Goal: Transaction & Acquisition: Book appointment/travel/reservation

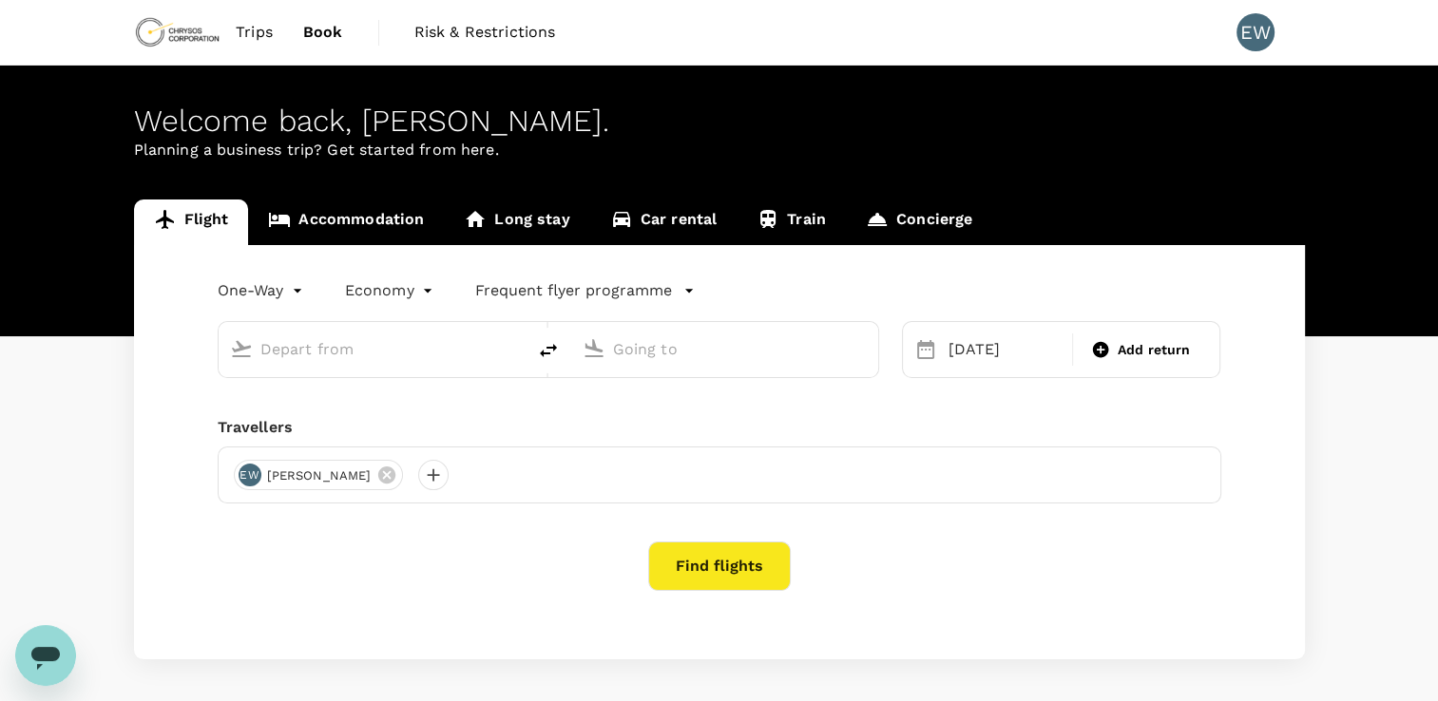
click at [342, 216] on link "Accommodation" at bounding box center [346, 223] width 196 height 46
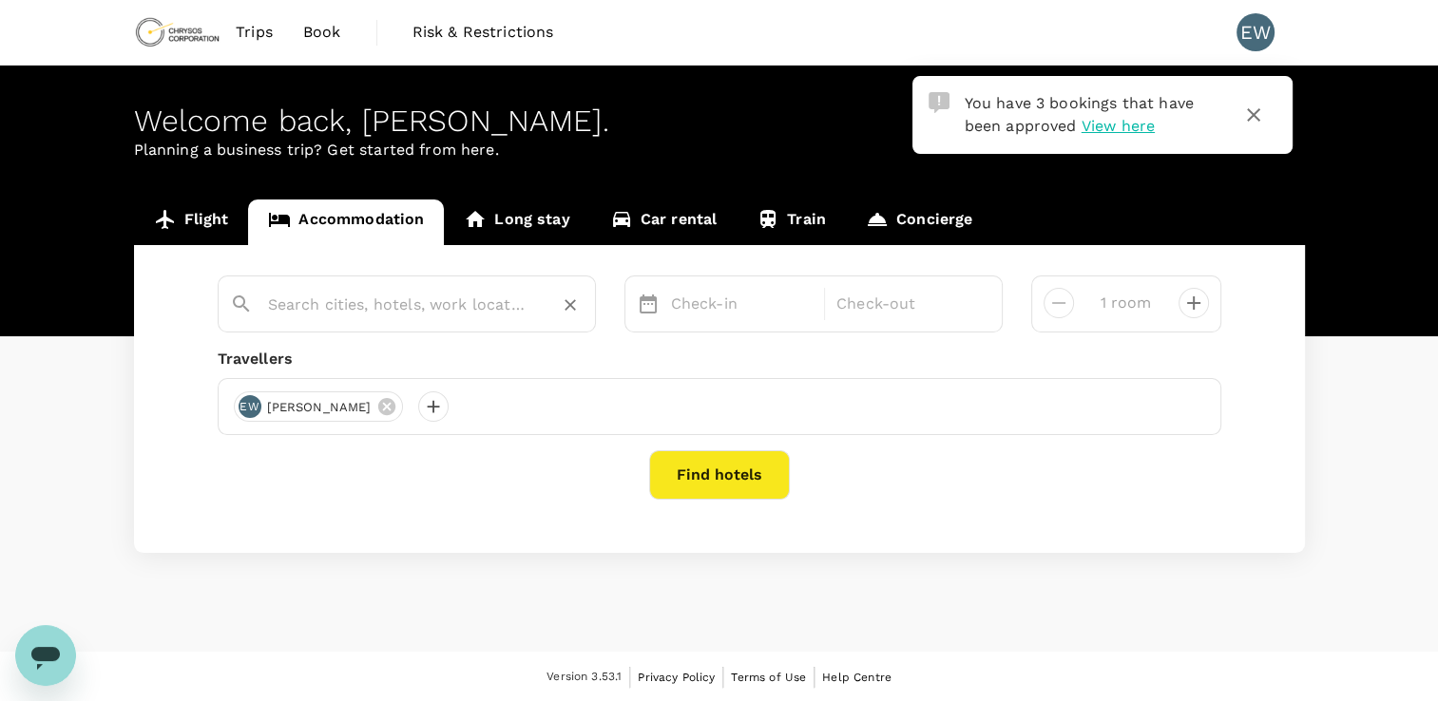
click at [523, 302] on input "text" at bounding box center [399, 304] width 262 height 29
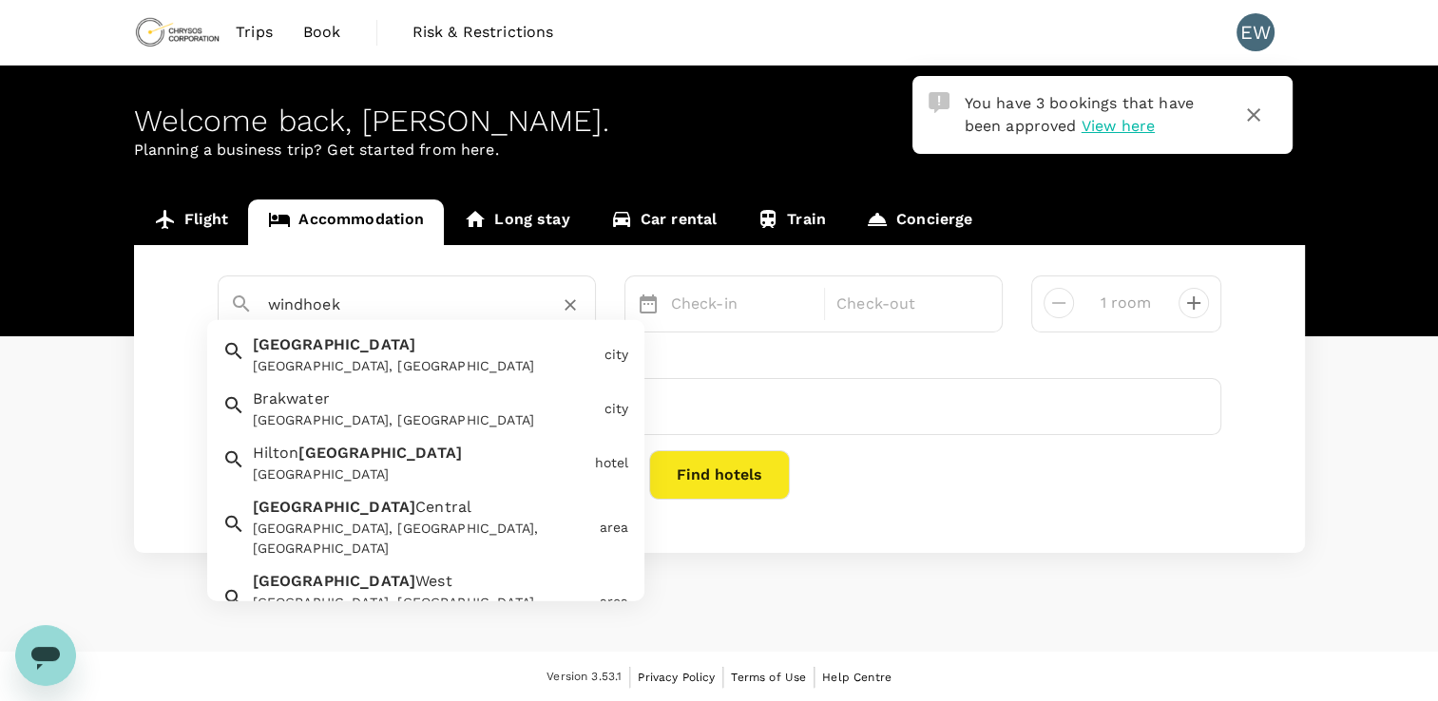
click at [376, 353] on div "Windhoek Windhoek, Namibia" at bounding box center [421, 351] width 352 height 50
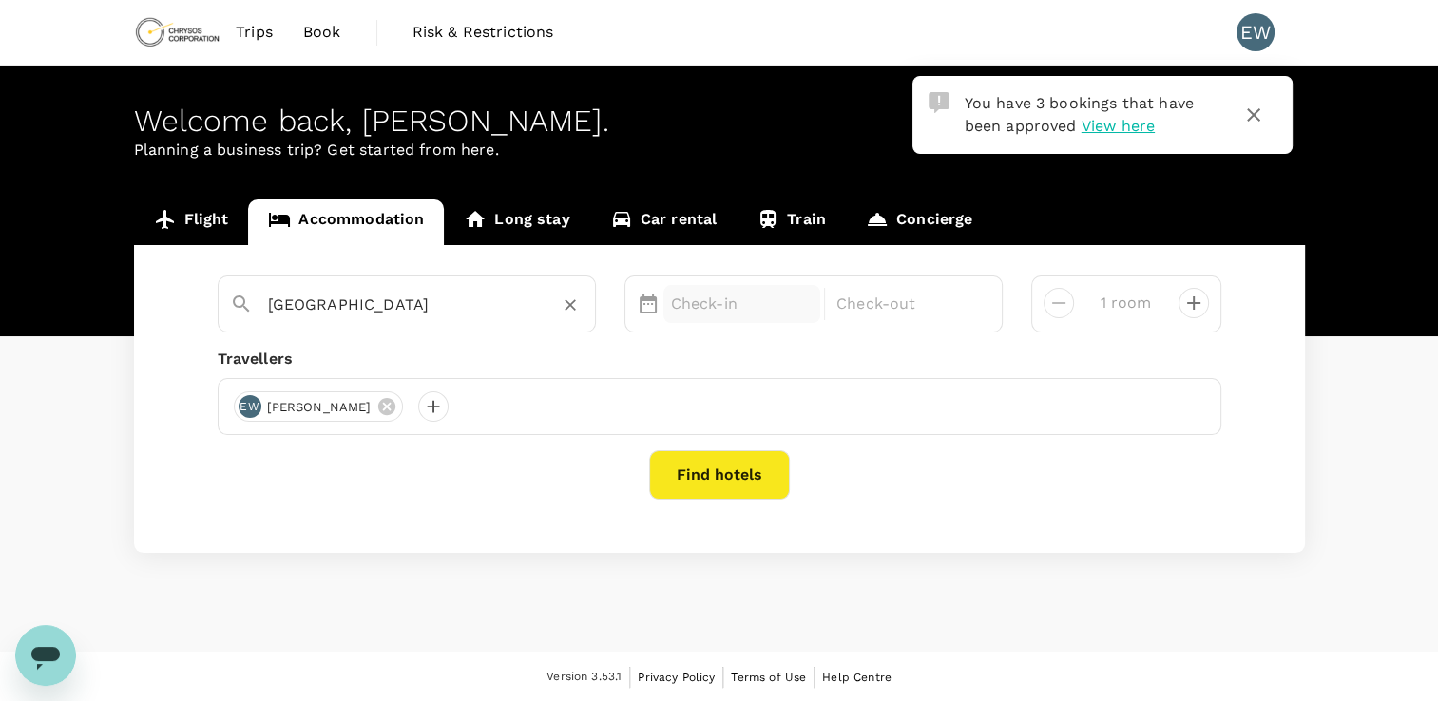
type input "Windhoek"
click at [760, 300] on p "Check-in" at bounding box center [742, 304] width 143 height 23
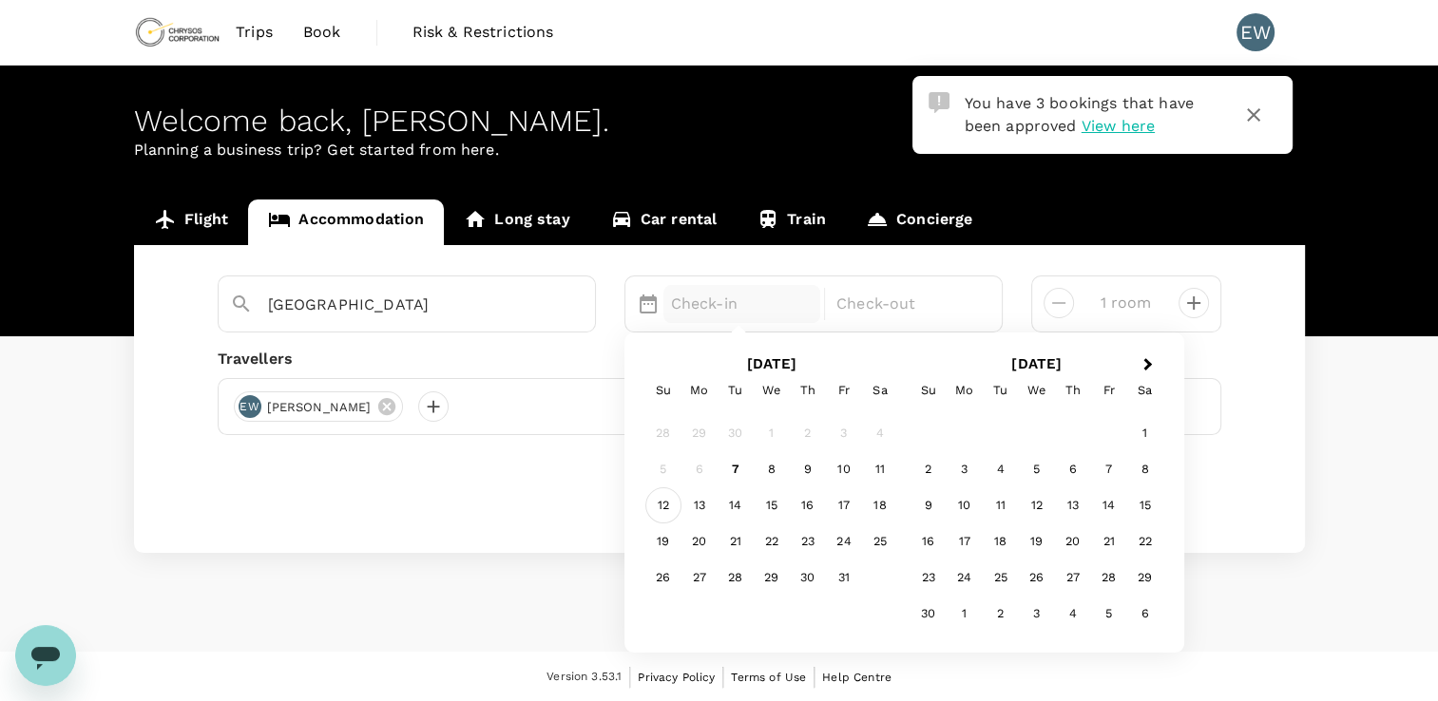
click at [661, 503] on div "12" at bounding box center [663, 506] width 36 height 36
click at [965, 298] on p "Check-out" at bounding box center [907, 304] width 143 height 23
click at [701, 509] on div "13" at bounding box center [699, 506] width 36 height 36
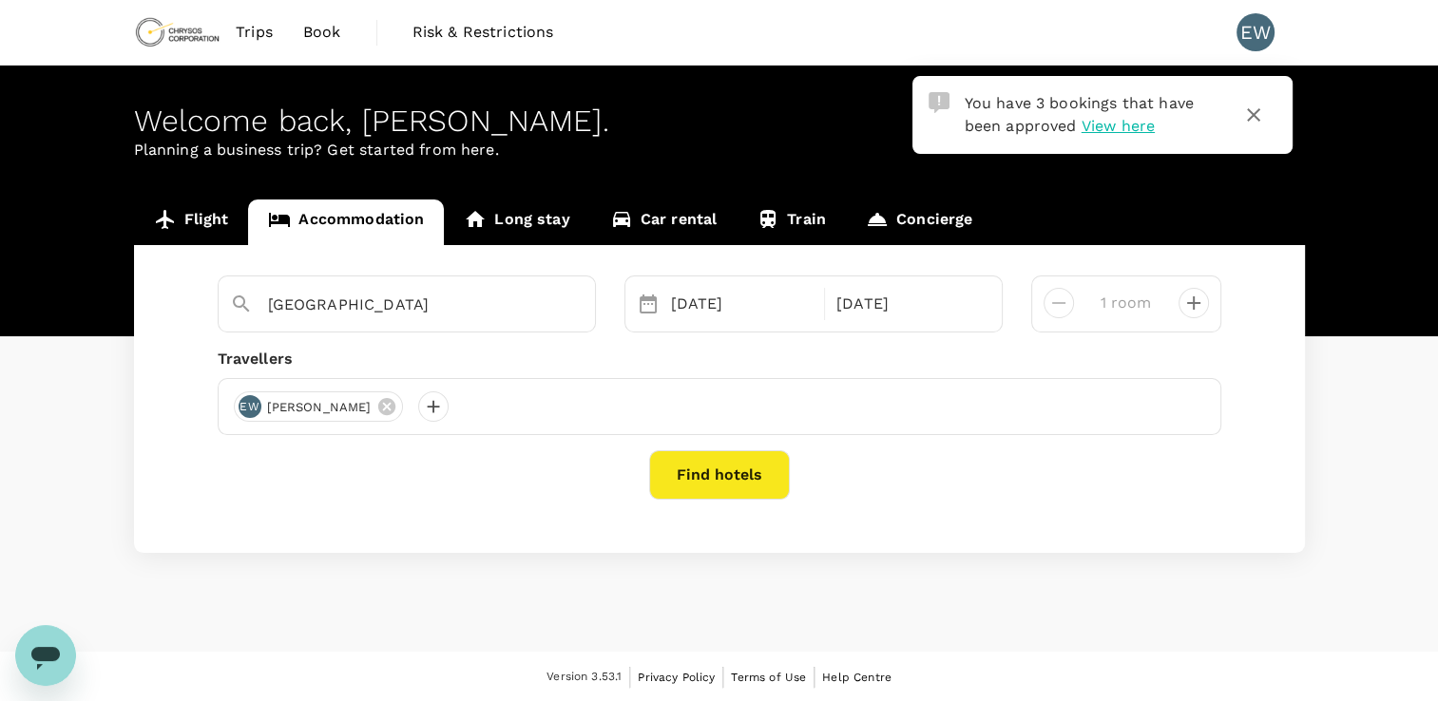
click at [1191, 302] on icon "decrease" at bounding box center [1193, 303] width 13 height 13
click at [1062, 306] on icon "decrease" at bounding box center [1058, 303] width 23 height 23
type input "1 room"
click at [743, 476] on button "Find hotels" at bounding box center [719, 474] width 141 height 49
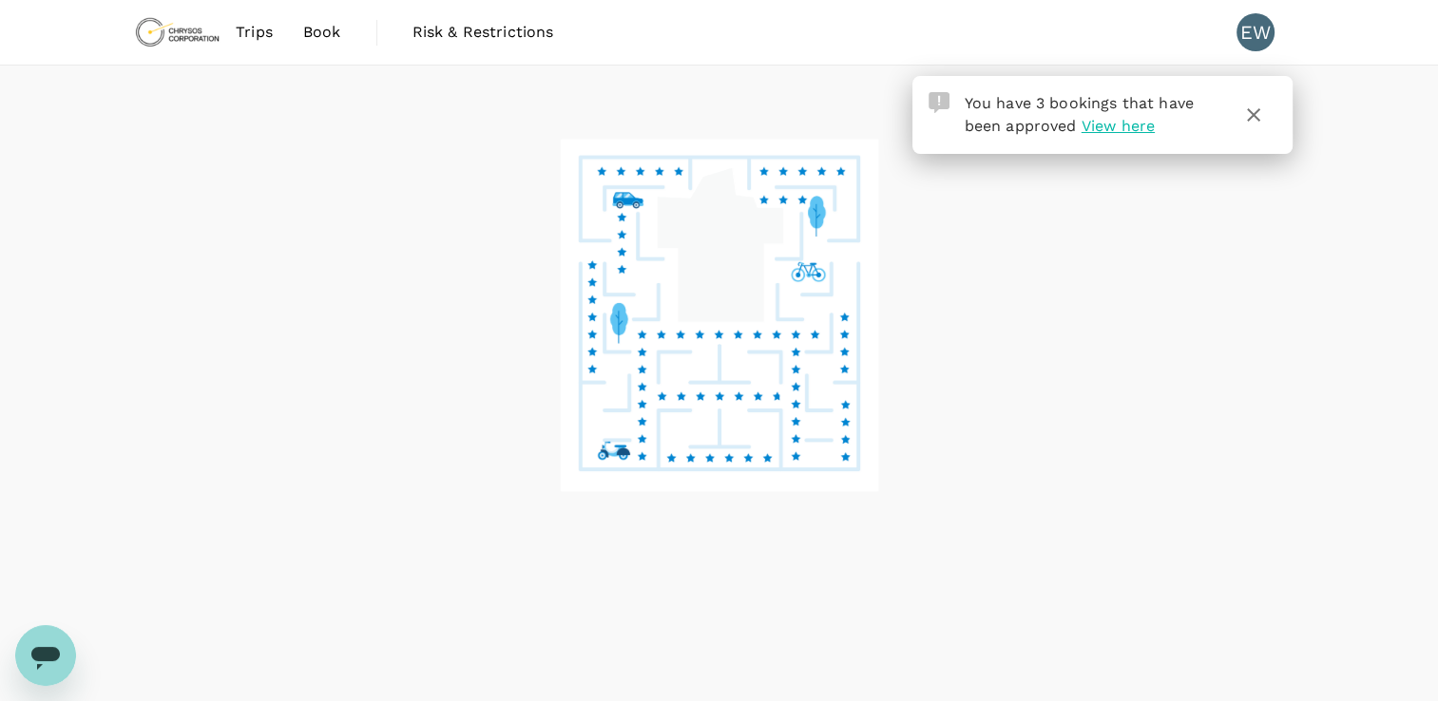
click at [1137, 128] on span "View here" at bounding box center [1118, 126] width 73 height 18
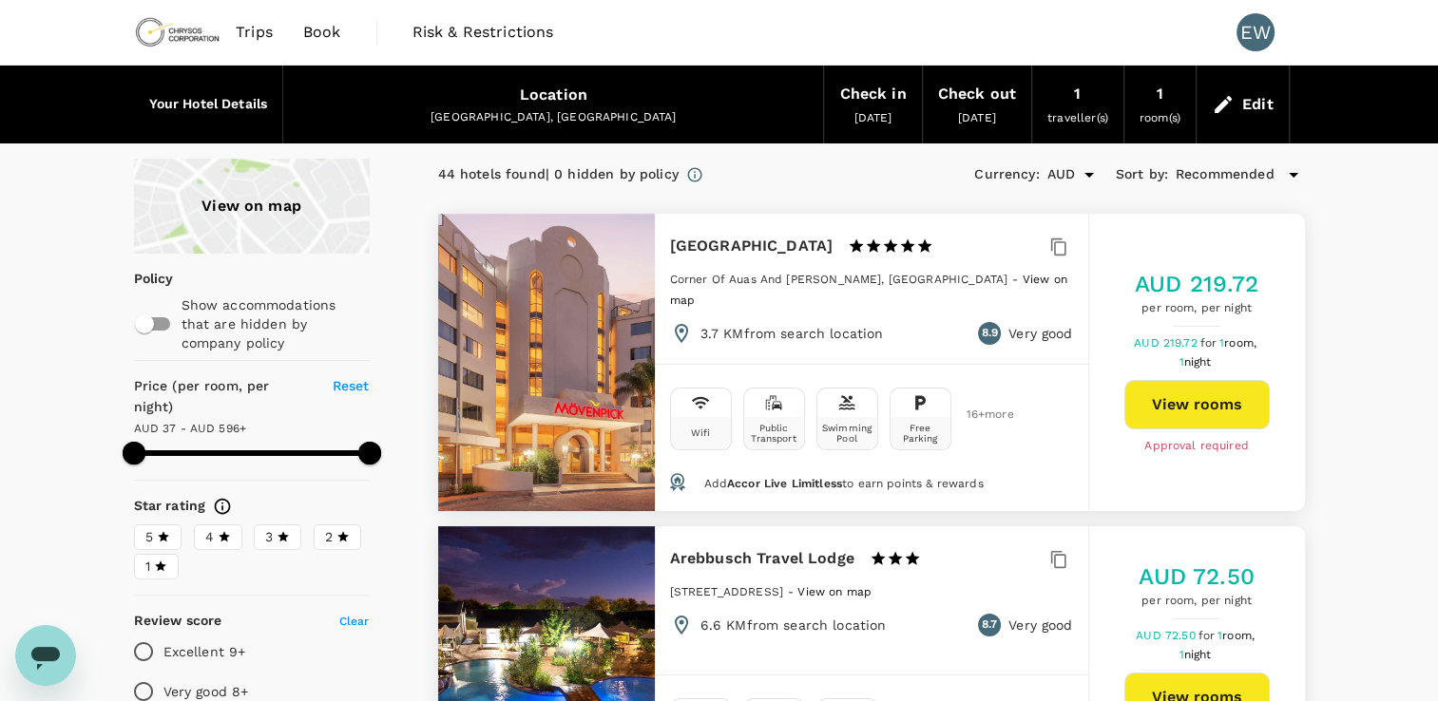
click at [1251, 101] on div "Edit" at bounding box center [1257, 104] width 31 height 27
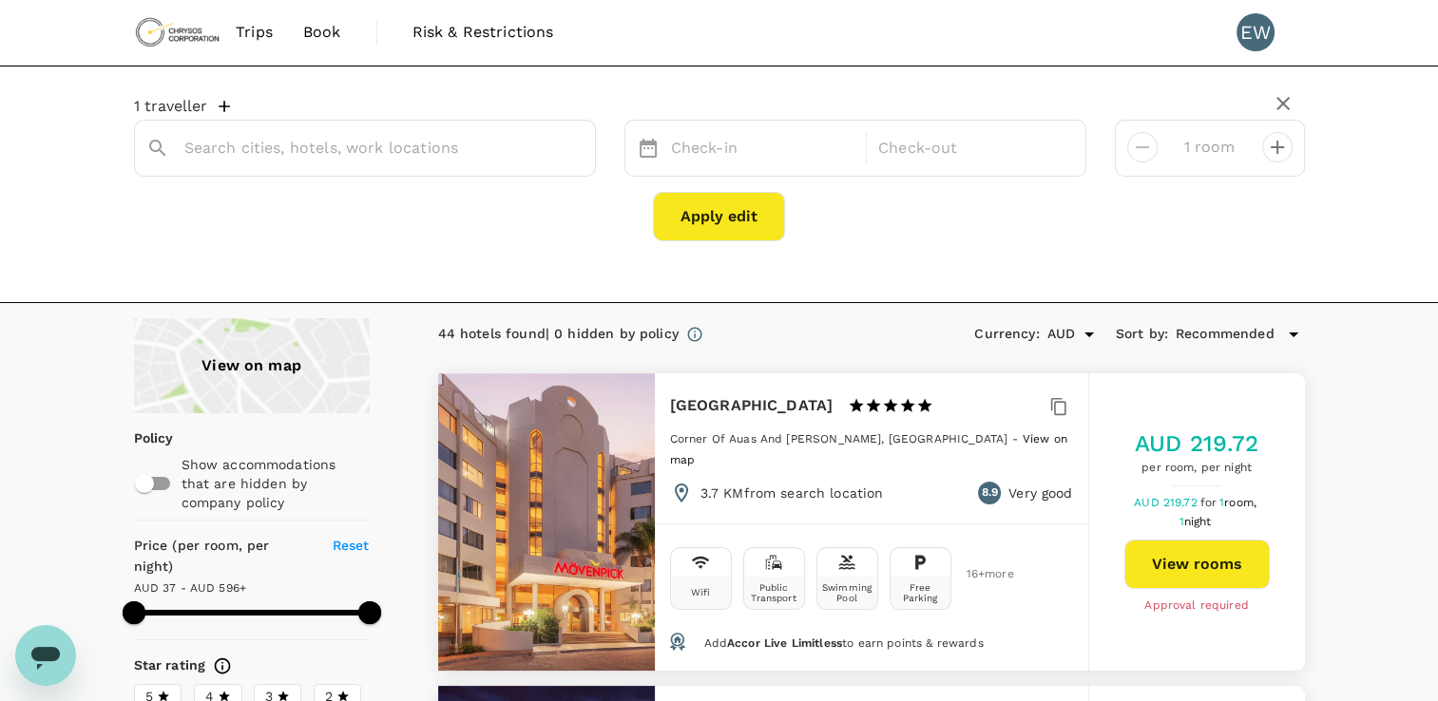
type input "Windhoek"
click at [703, 219] on button "Apply edit" at bounding box center [719, 216] width 132 height 49
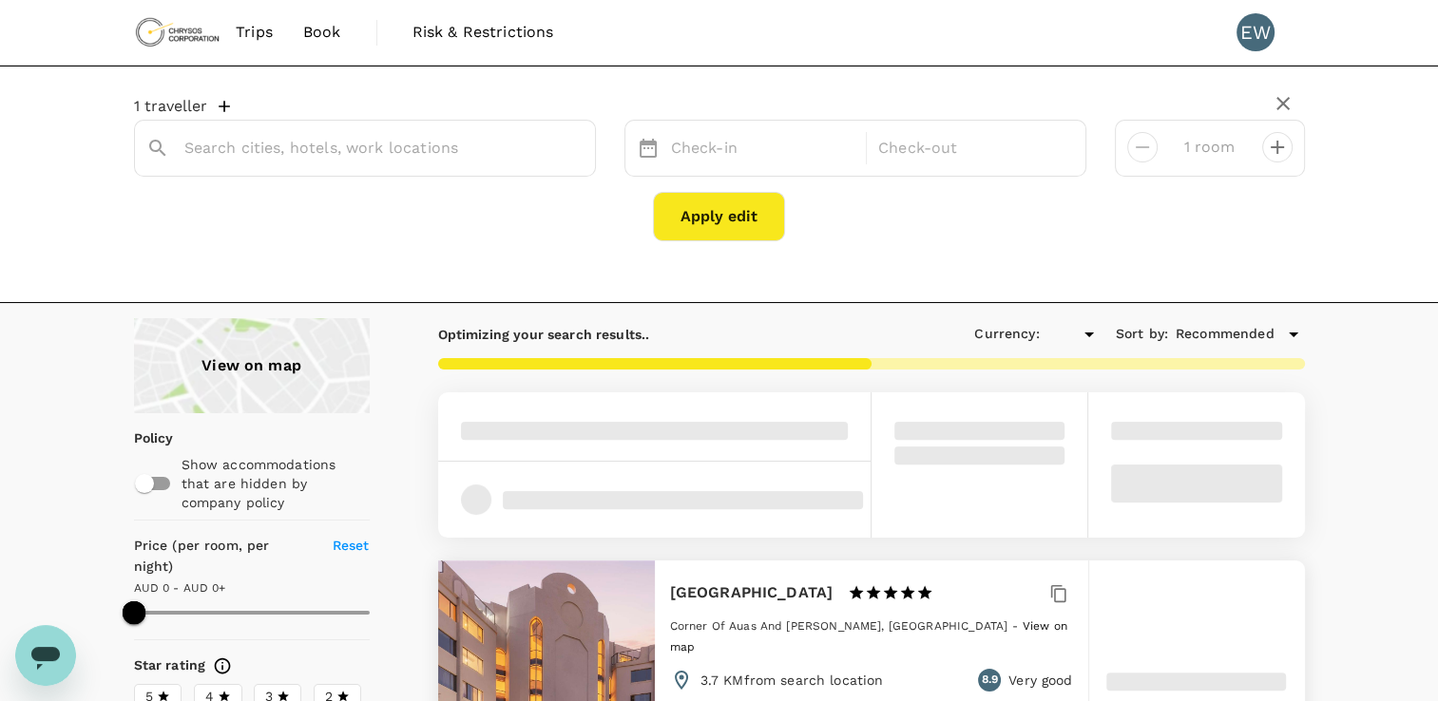
type input "595.67"
type input "AUD"
type input "Windhoek"
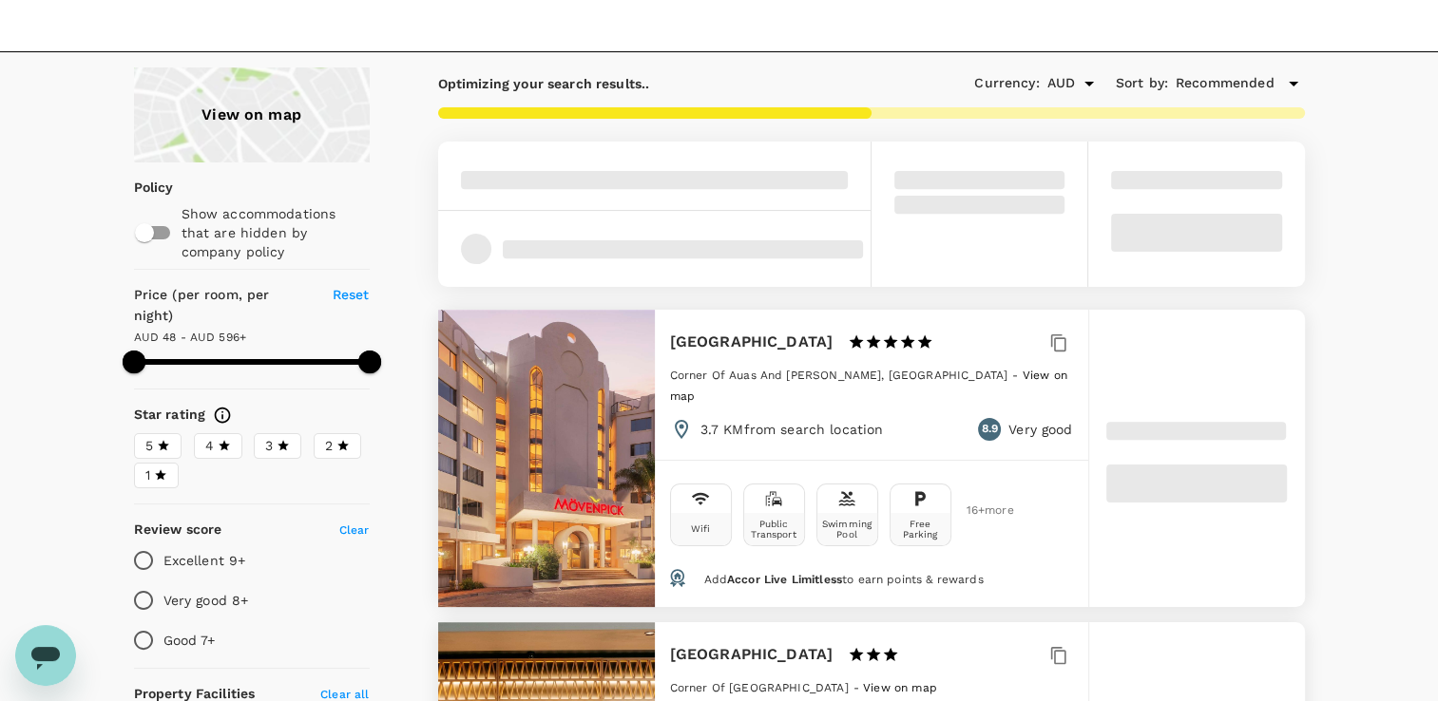
type input "596.08"
type input "37.08"
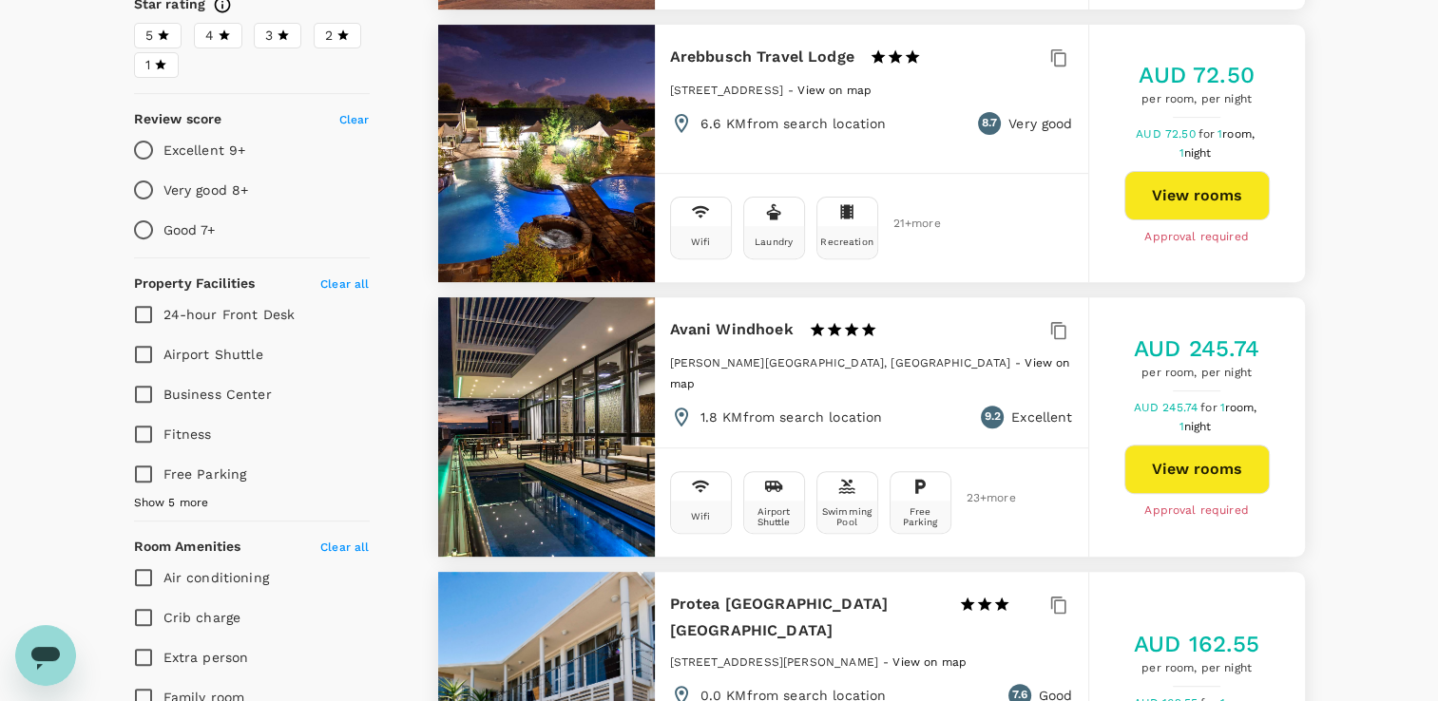
scroll to position [665, 0]
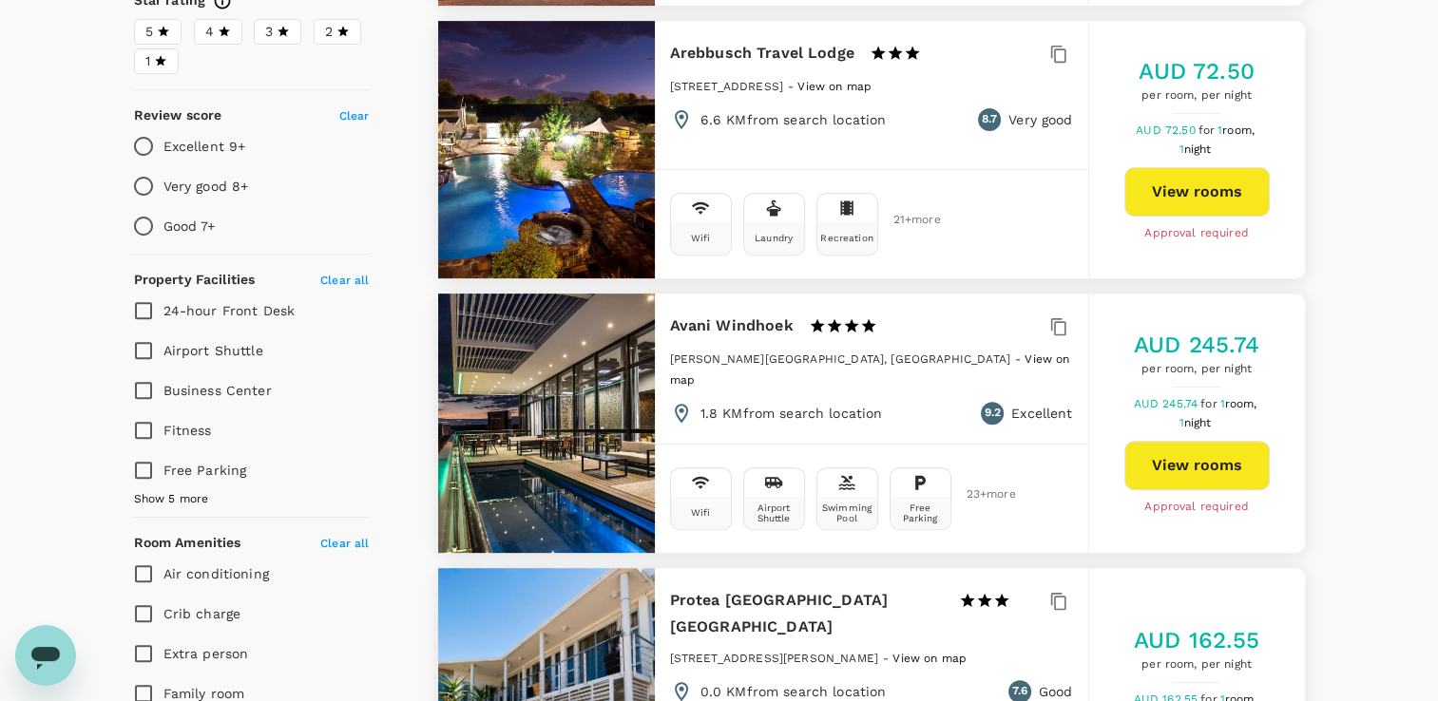
click at [1226, 441] on button "View rooms" at bounding box center [1196, 465] width 145 height 49
type input "596.08"
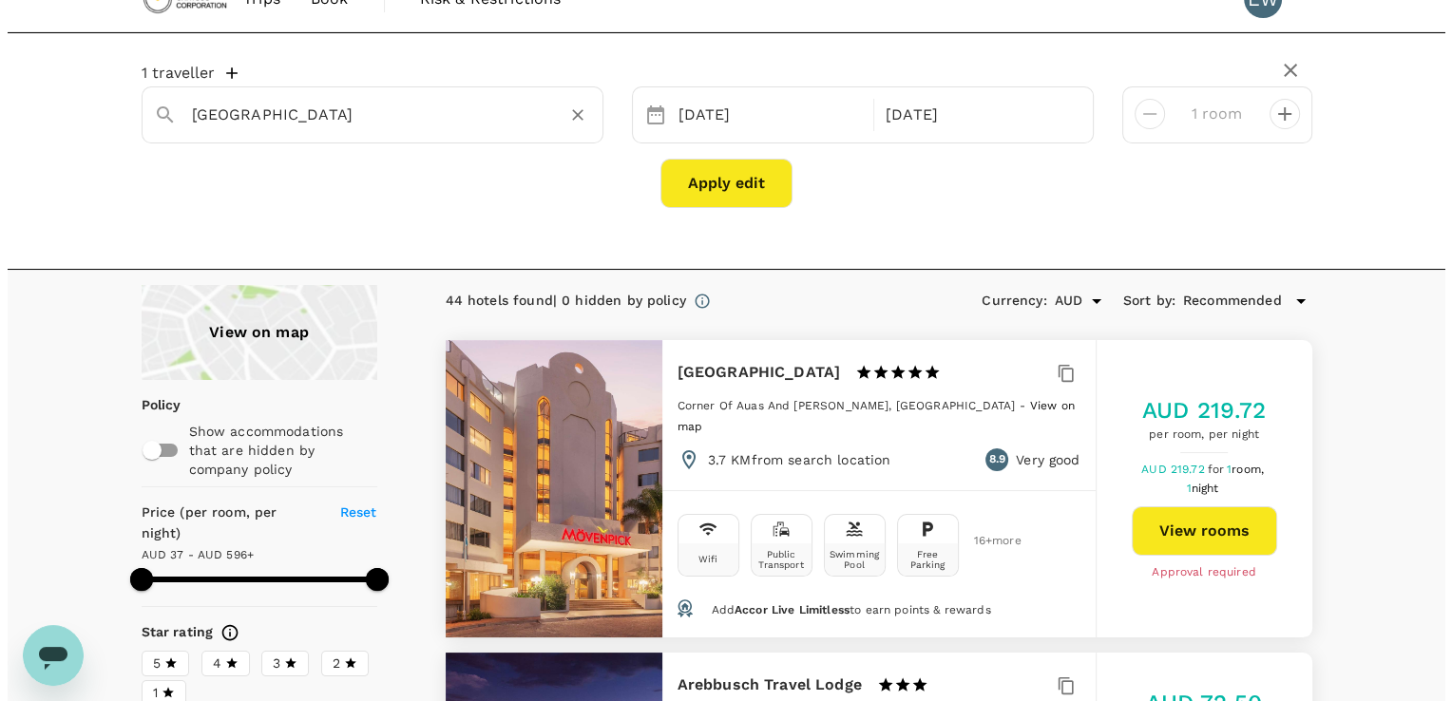
scroll to position [0, 0]
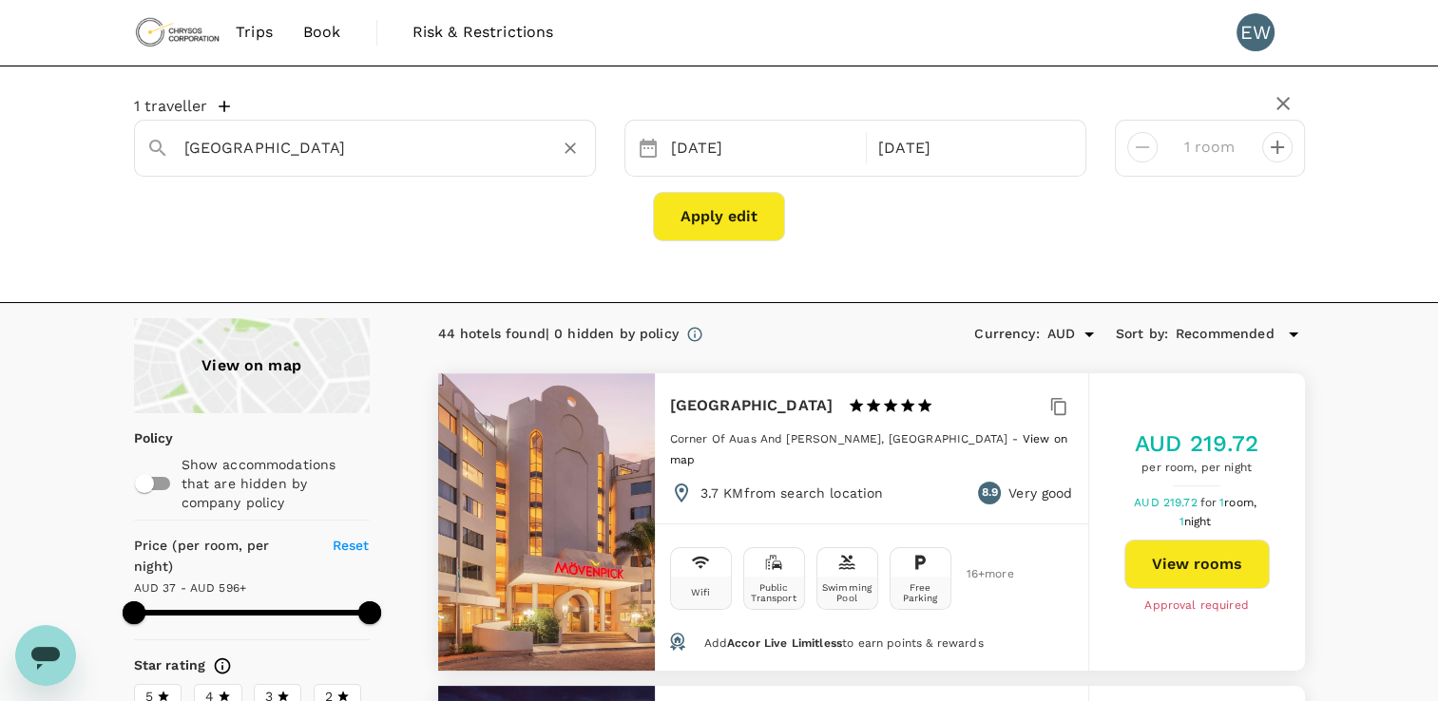
click at [568, 146] on icon "Clear" at bounding box center [570, 148] width 11 height 11
click at [492, 143] on input "text" at bounding box center [357, 147] width 346 height 29
type input "Windhoek"
click at [792, 144] on div "12 Oct" at bounding box center [763, 148] width 200 height 37
click at [840, 146] on div "12 Oct" at bounding box center [763, 148] width 200 height 37
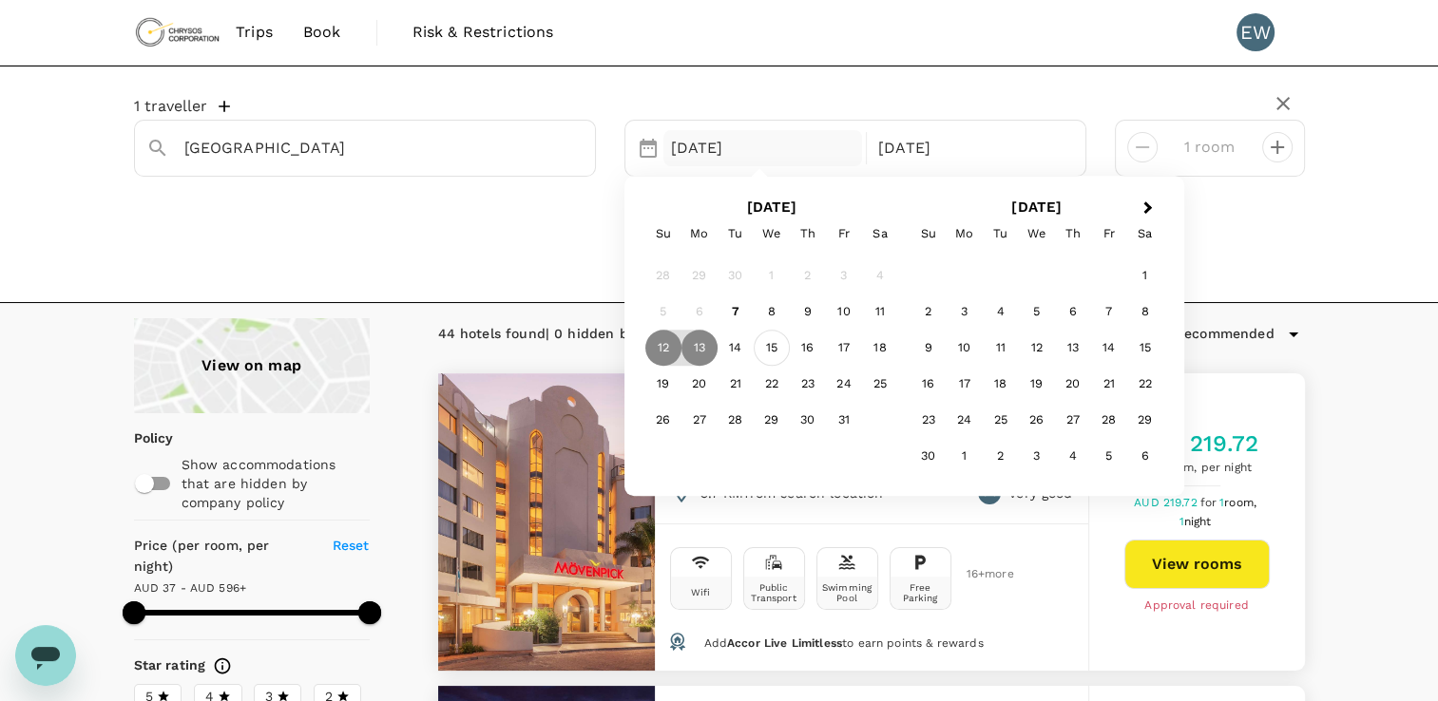
click at [776, 351] on div "15" at bounding box center [772, 349] width 36 height 36
click at [845, 348] on div "17" at bounding box center [844, 349] width 36 height 36
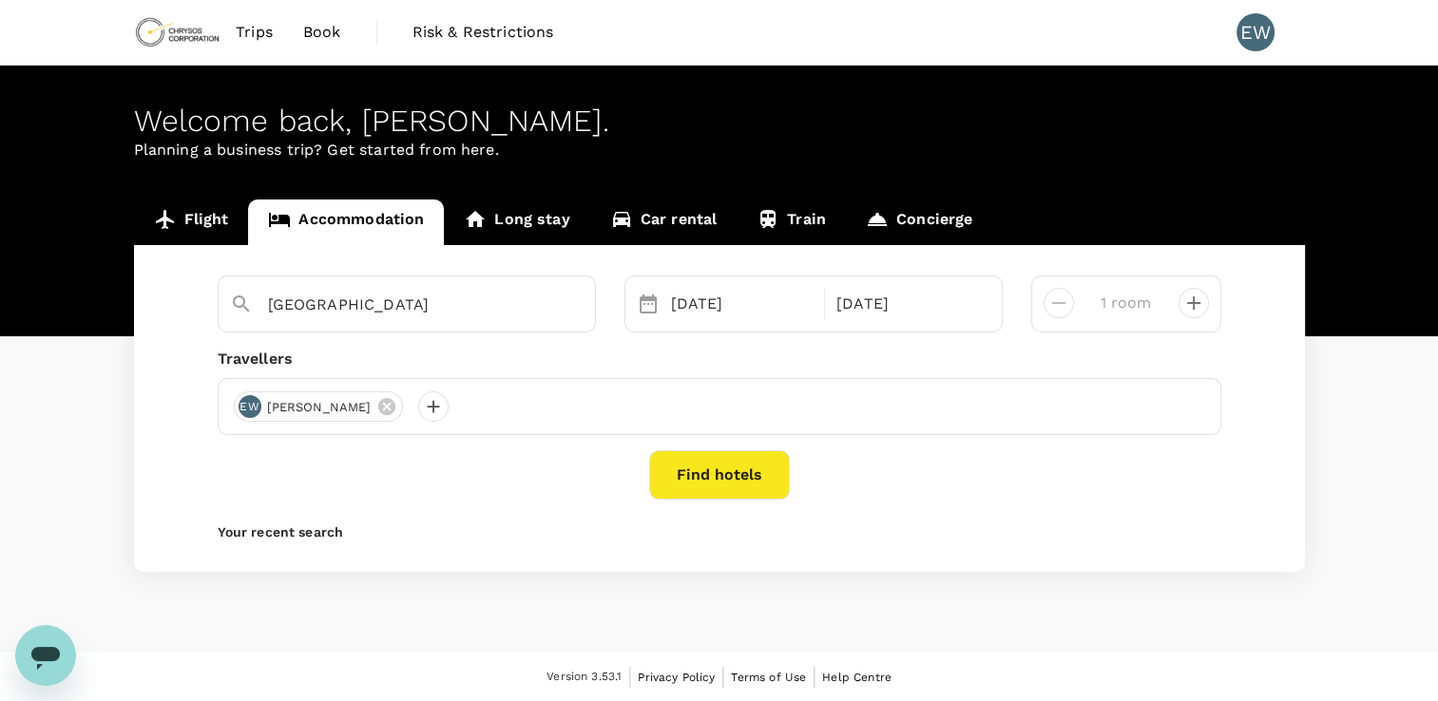
click at [934, 220] on link "Concierge" at bounding box center [919, 223] width 146 height 46
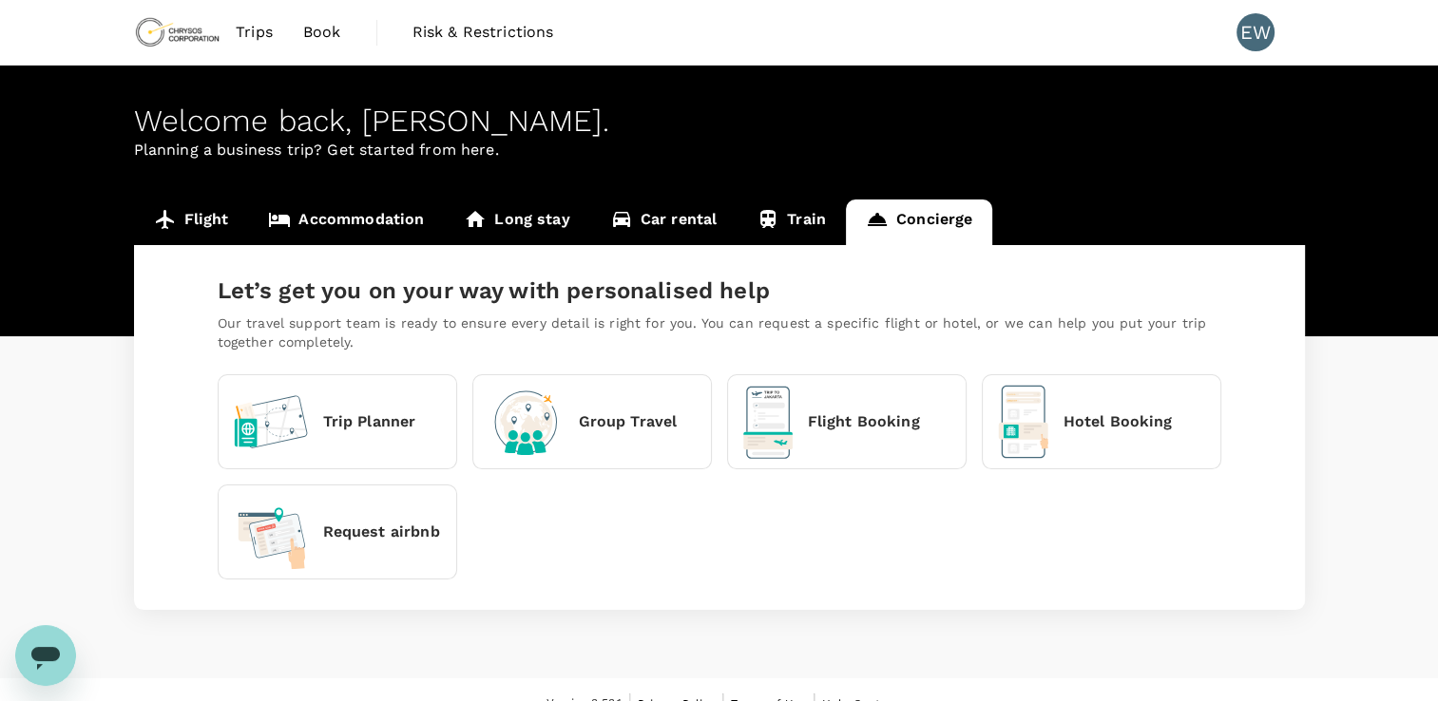
click at [1114, 426] on p "Hotel Booking" at bounding box center [1118, 422] width 109 height 23
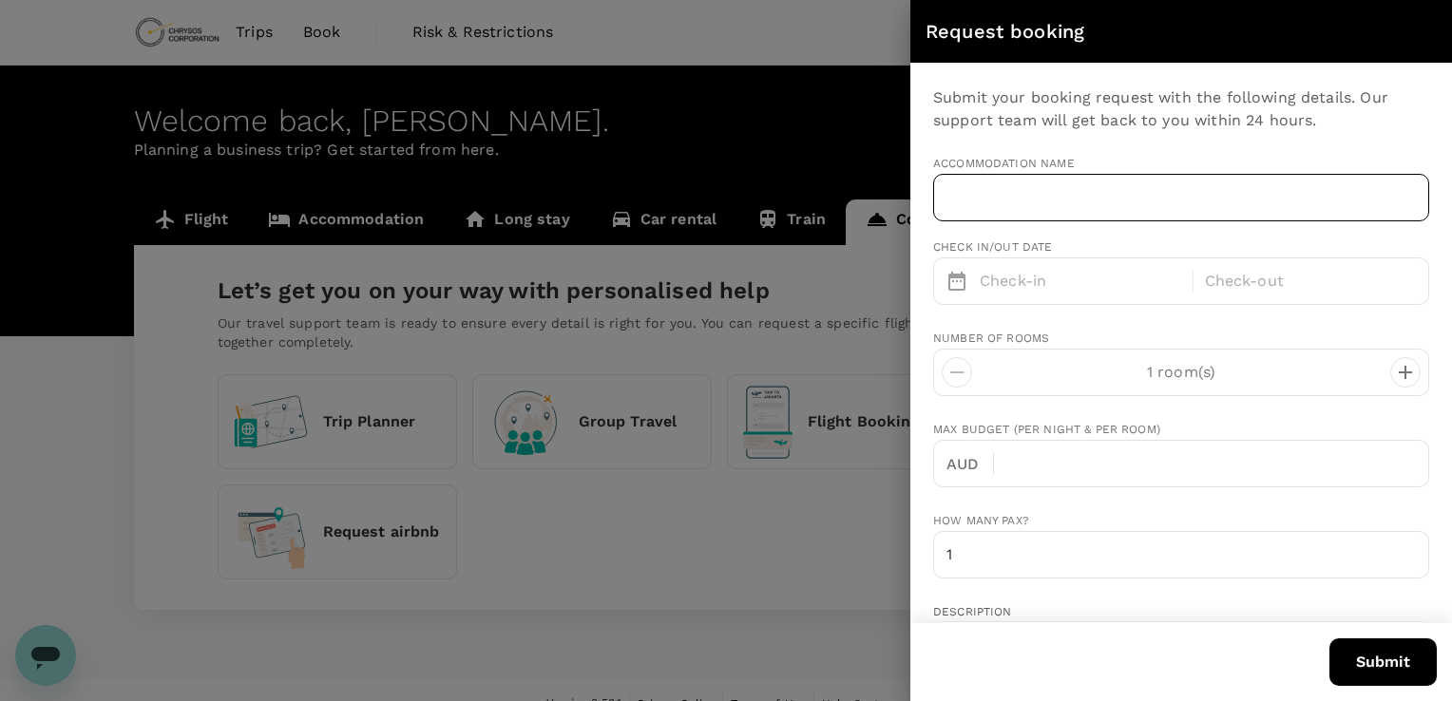
type input "emmanuel.wanaba@chrysoscorp.com"
type input "233"
type input "0240889703"
click at [1092, 193] on input "text" at bounding box center [1181, 198] width 496 height 48
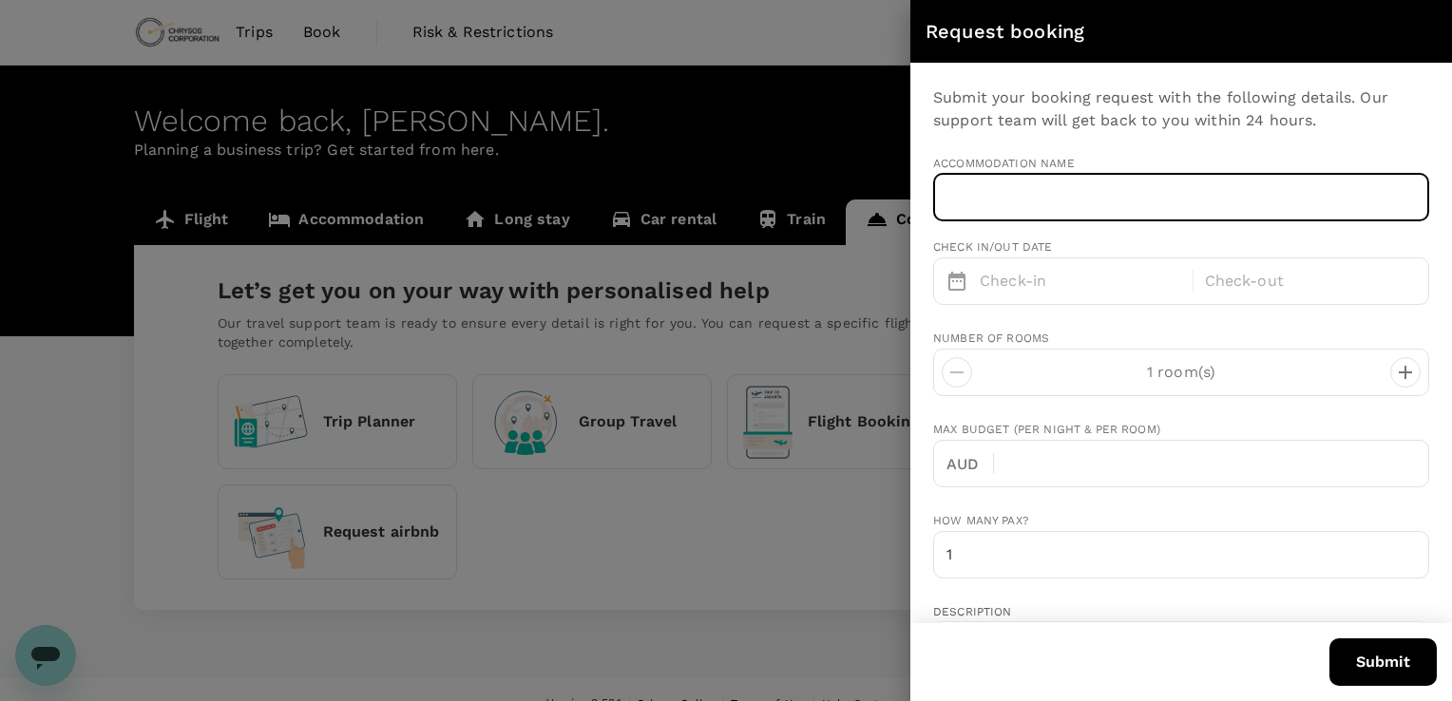
click at [1040, 211] on input "text" at bounding box center [1181, 198] width 496 height 48
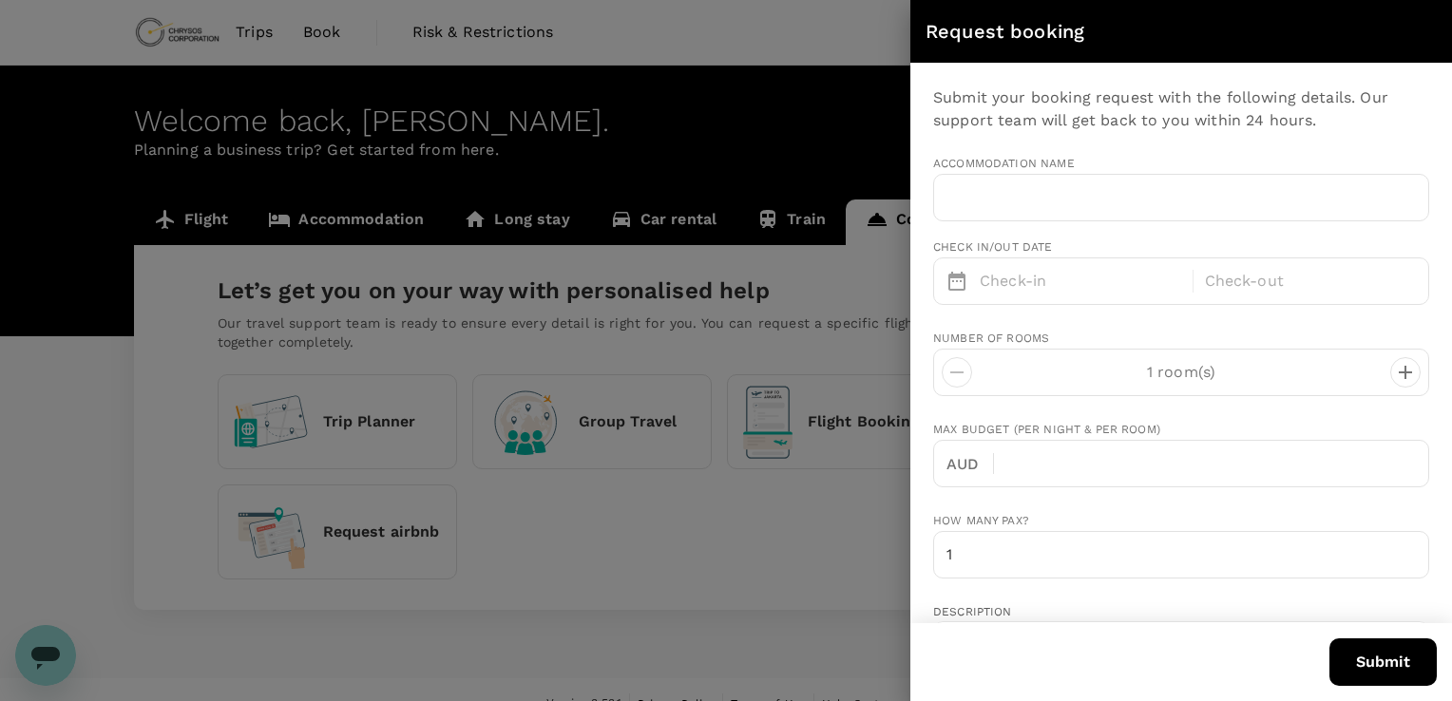
click at [812, 45] on div at bounding box center [726, 350] width 1452 height 701
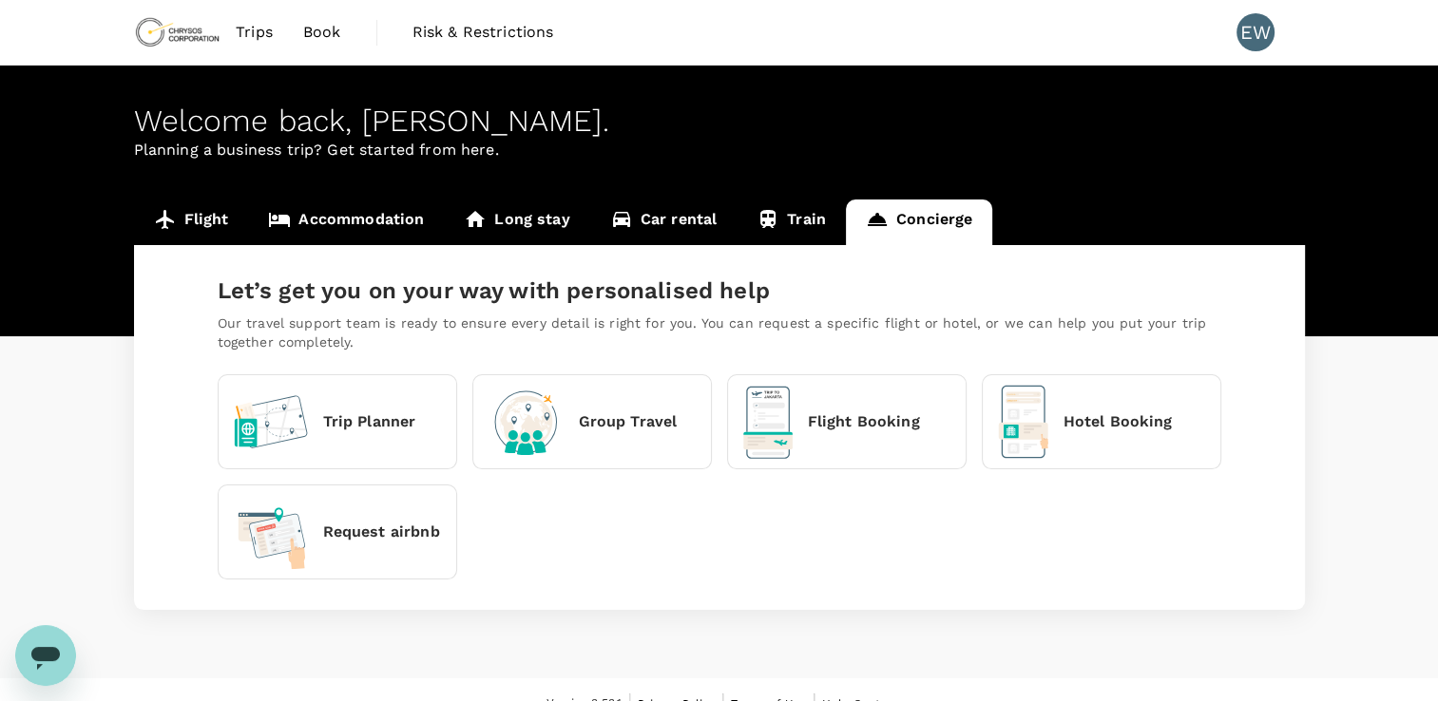
click at [369, 222] on link "Accommodation" at bounding box center [346, 223] width 196 height 46
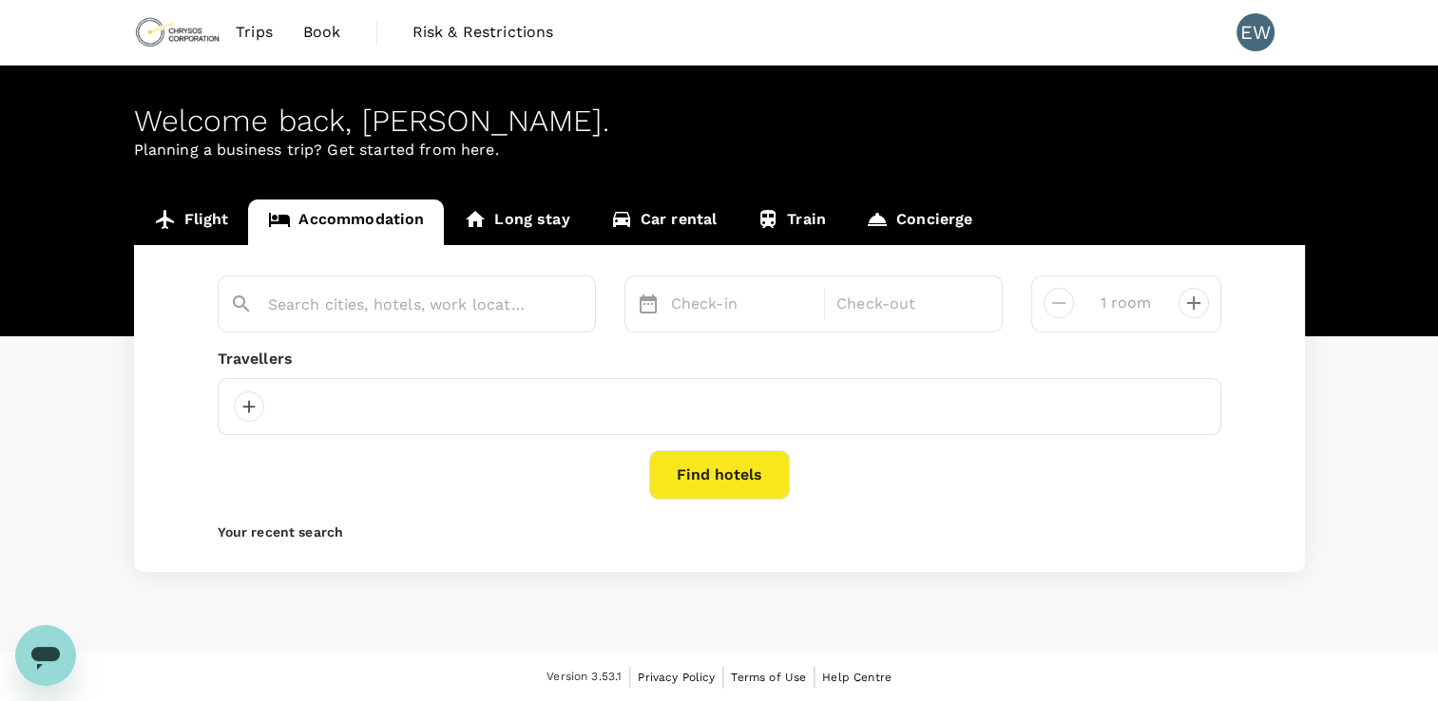
type input "Windhoek"
click at [781, 305] on div "12 Oct" at bounding box center [742, 304] width 158 height 38
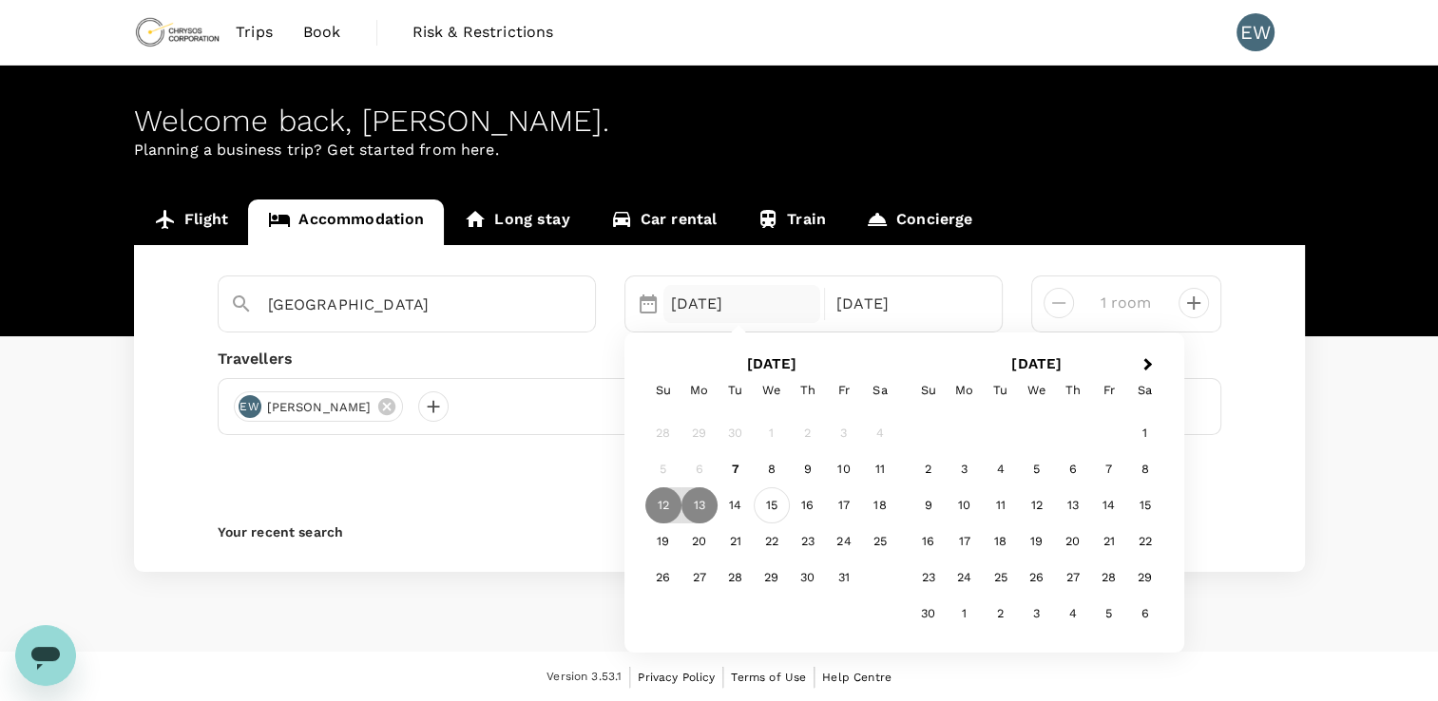
click at [772, 498] on div "15" at bounding box center [772, 506] width 36 height 36
click at [952, 299] on p "Check-out" at bounding box center [907, 304] width 143 height 23
click at [849, 504] on div "17" at bounding box center [844, 506] width 36 height 36
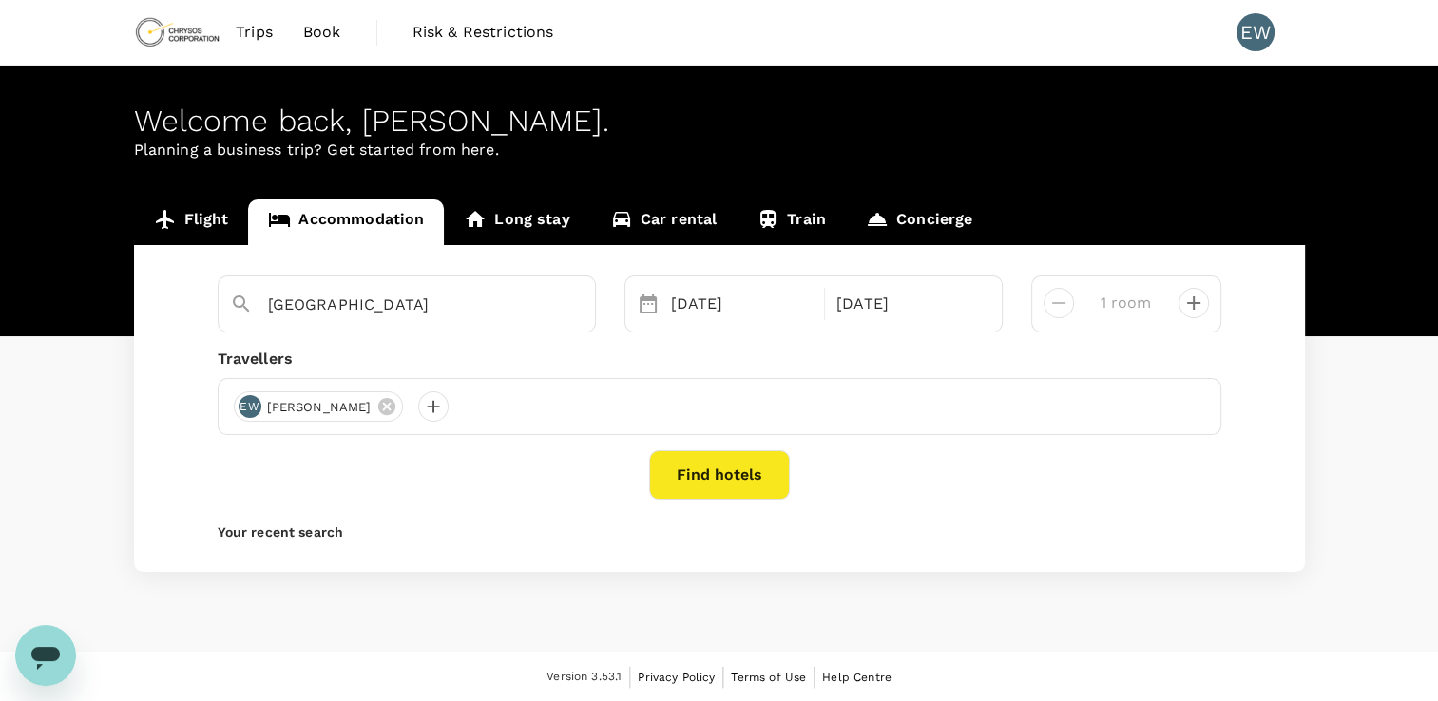
click at [732, 484] on button "Find hotels" at bounding box center [719, 474] width 141 height 49
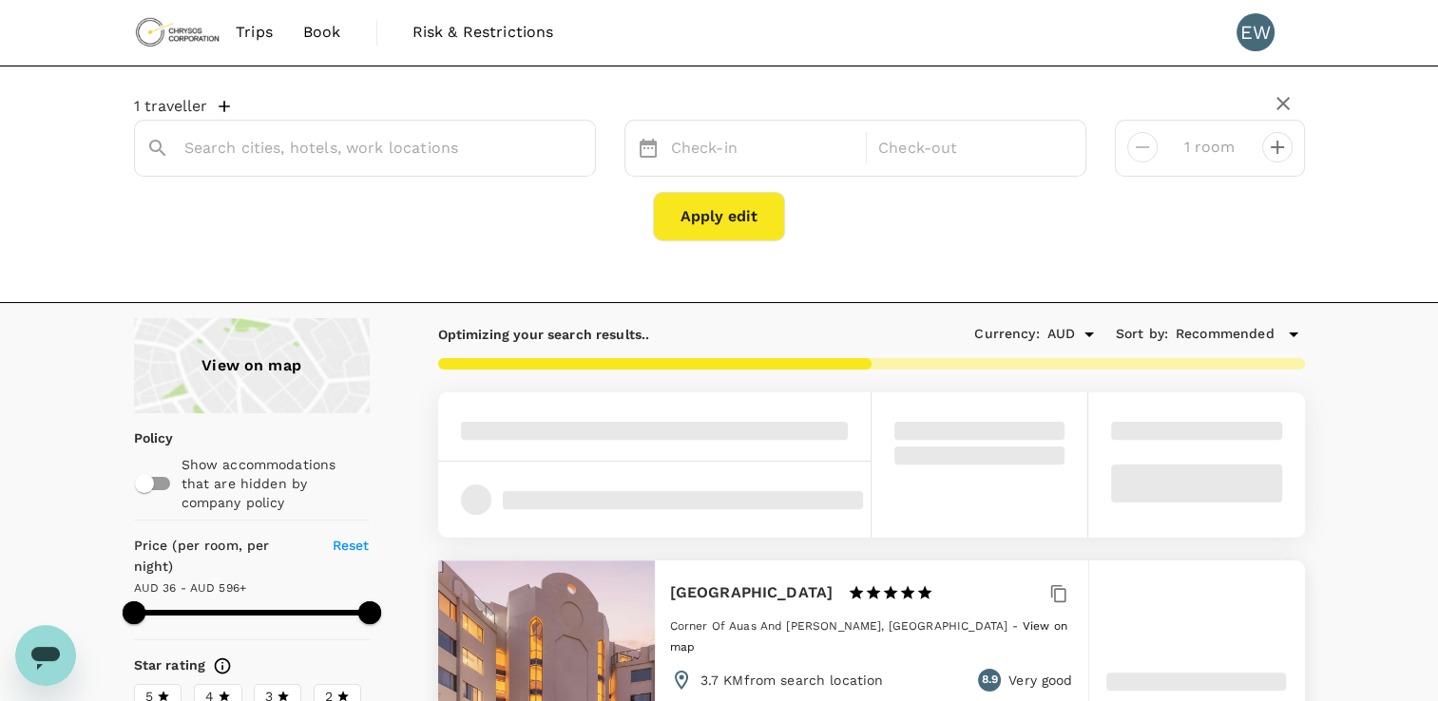
type input "Windhoek"
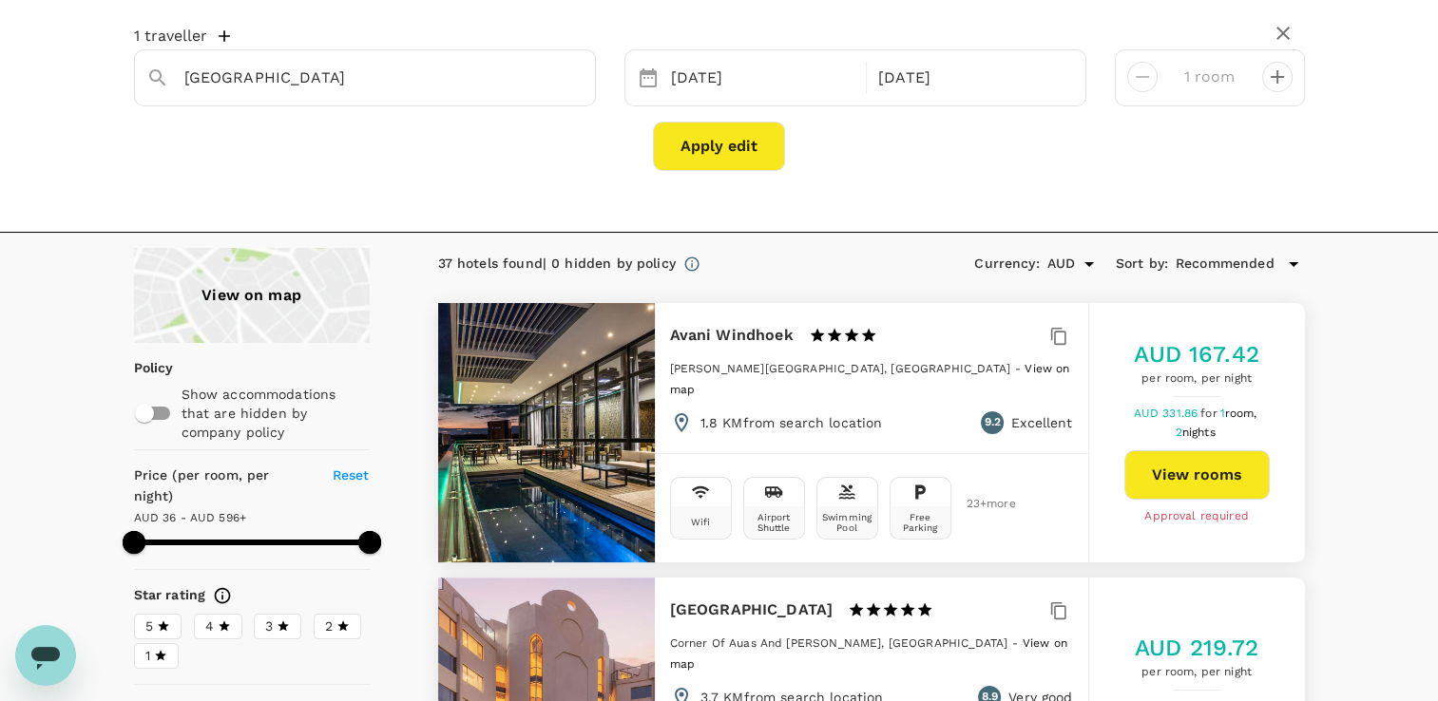
scroll to position [190, 0]
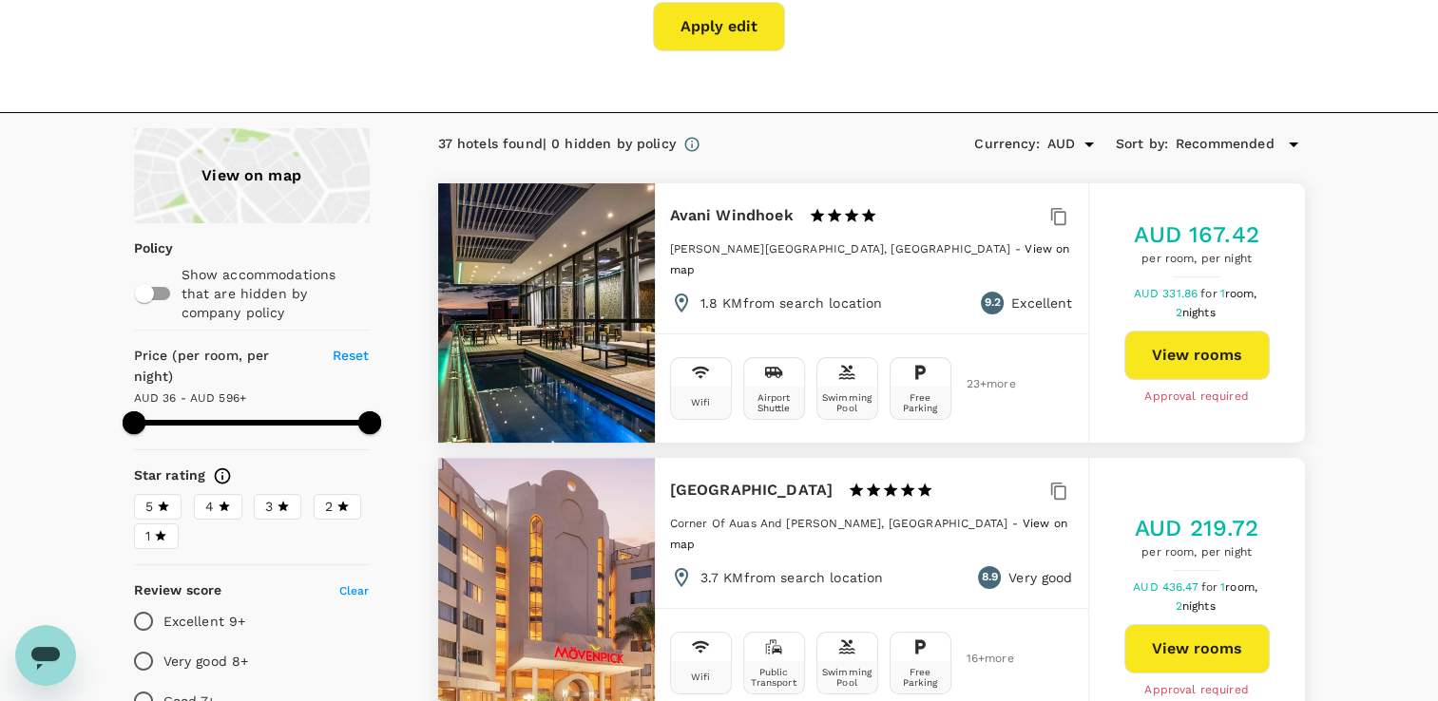
click at [1201, 357] on button "View rooms" at bounding box center [1196, 355] width 145 height 49
type input "596.08"
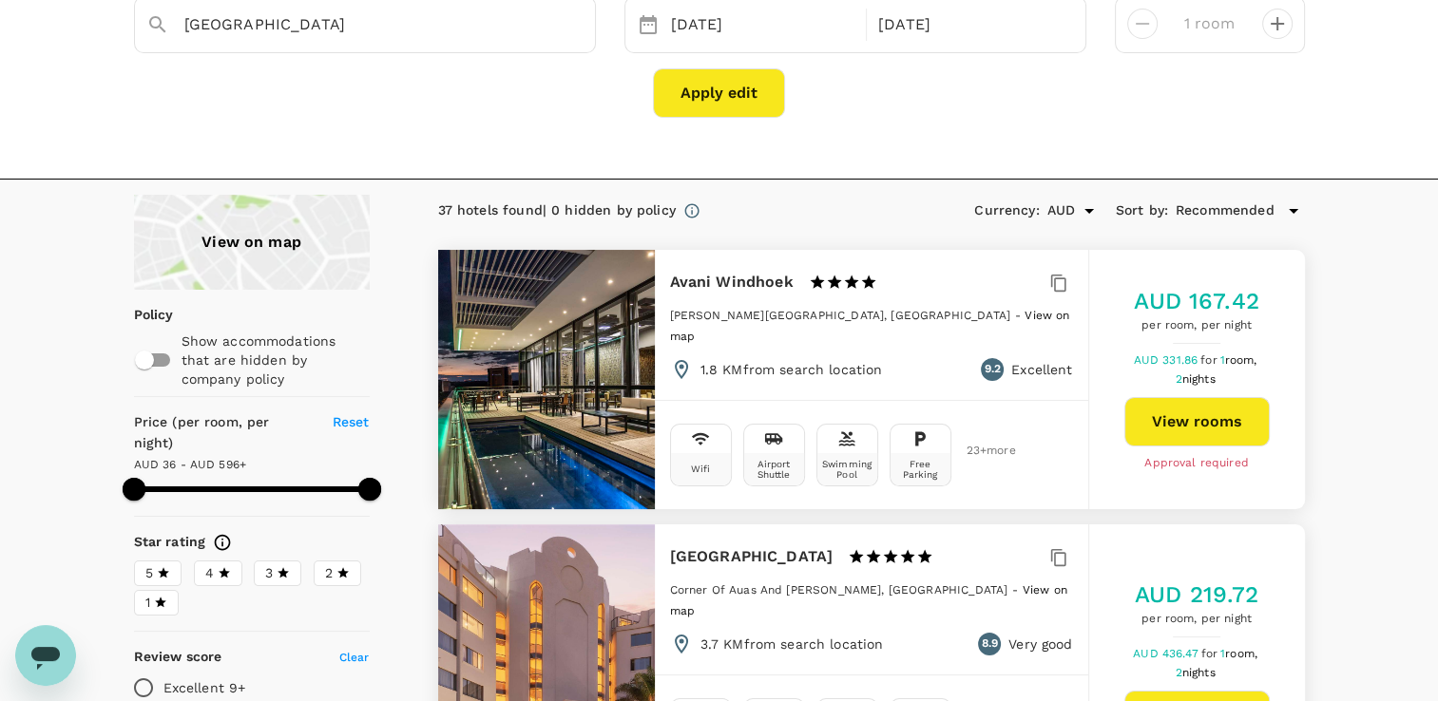
scroll to position [0, 0]
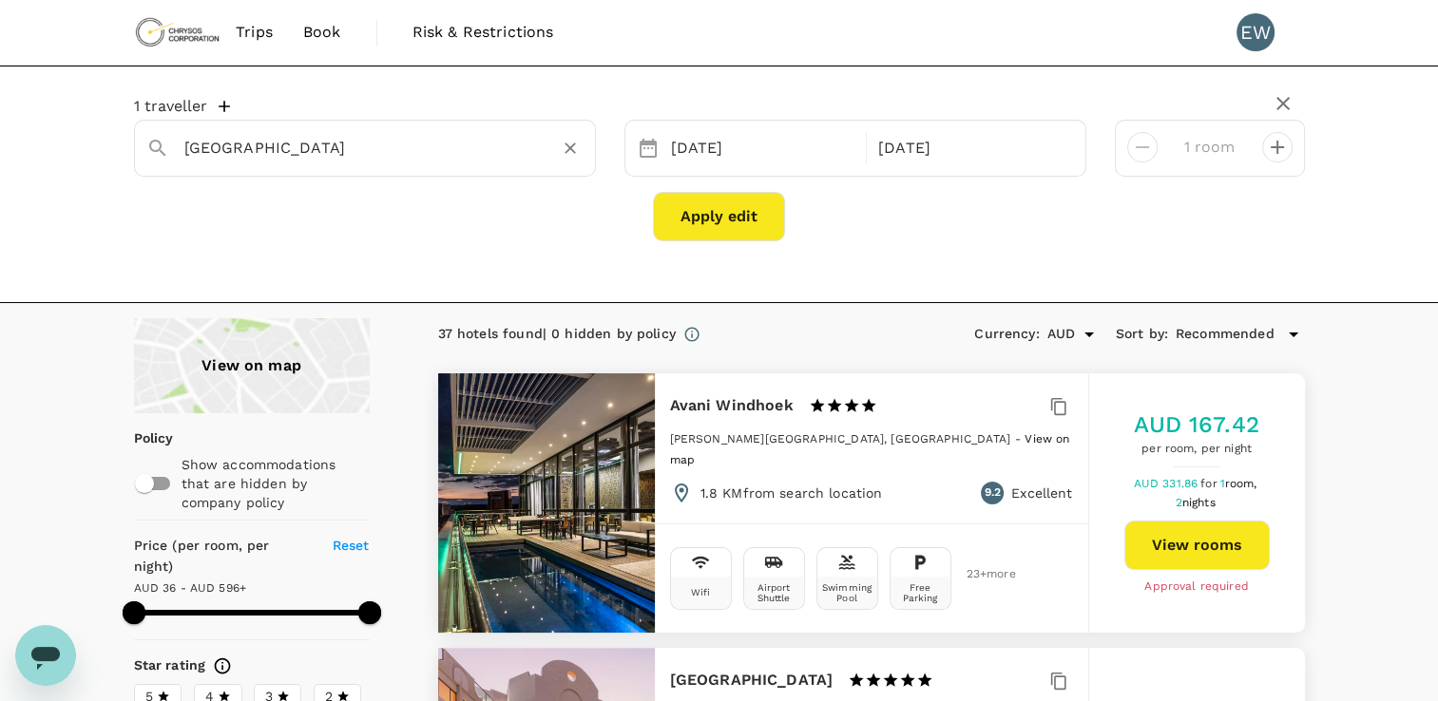
click at [491, 147] on input "Windhoek" at bounding box center [357, 147] width 346 height 29
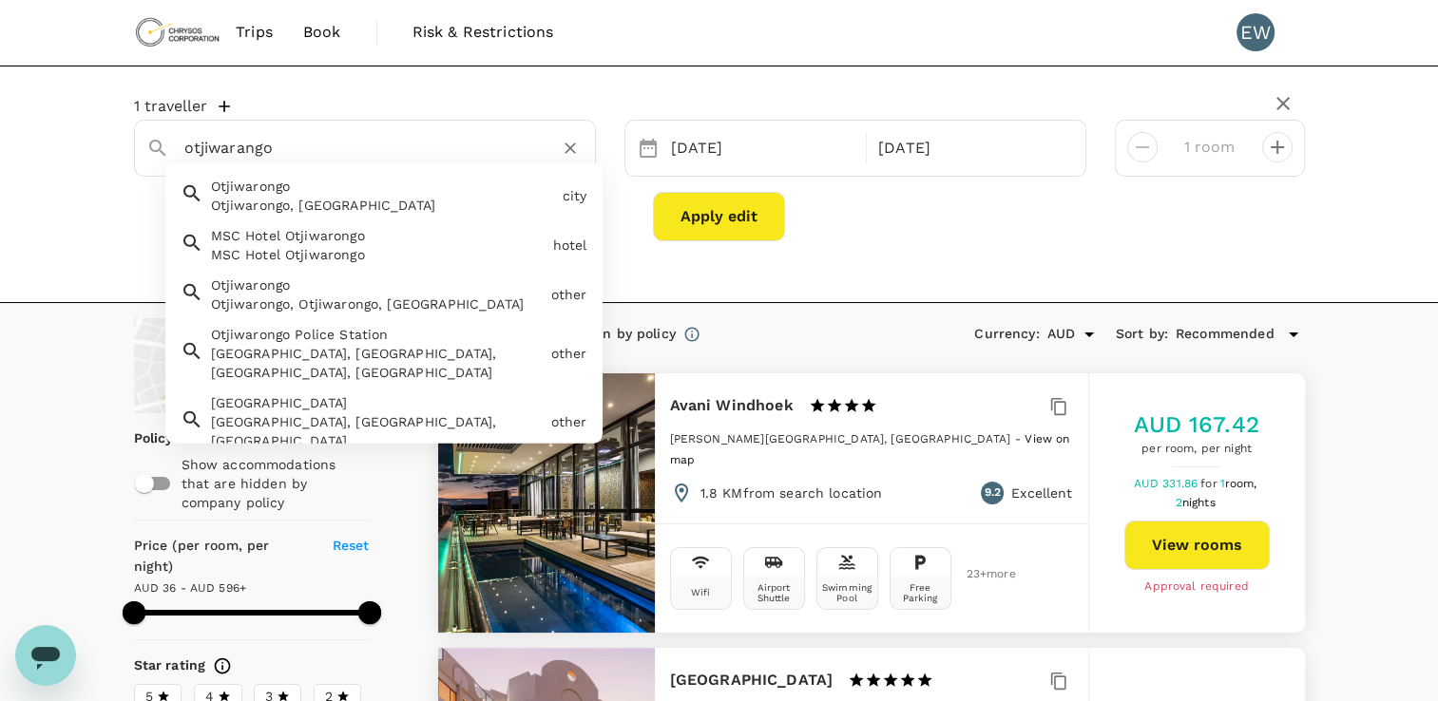
click at [287, 198] on div "Otjiwarongo, Namibia" at bounding box center [383, 205] width 344 height 19
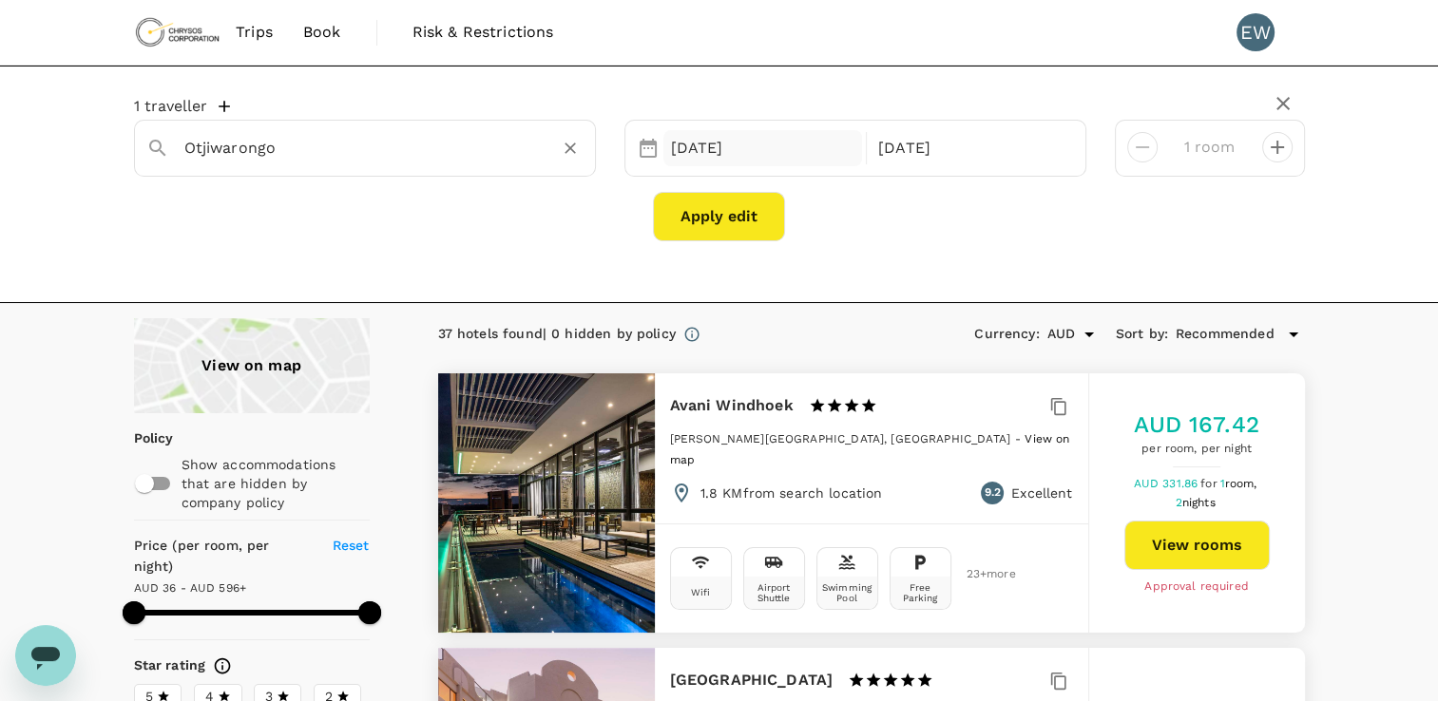
type input "Otjiwarongo"
click at [783, 143] on div "15 Oct" at bounding box center [763, 148] width 200 height 37
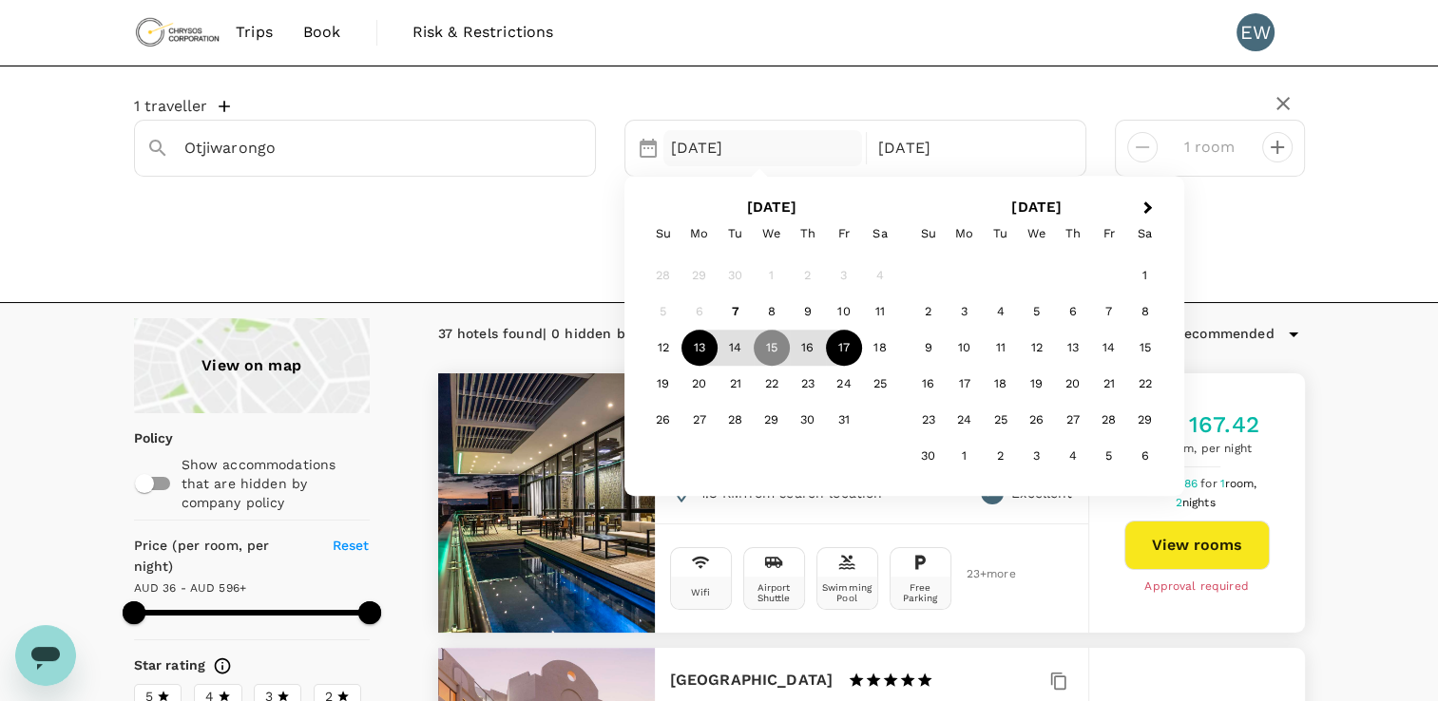
click at [698, 350] on div "13" at bounding box center [699, 349] width 36 height 36
click at [1030, 143] on div "17 Oct" at bounding box center [971, 148] width 200 height 37
click at [774, 348] on div "15" at bounding box center [772, 349] width 36 height 36
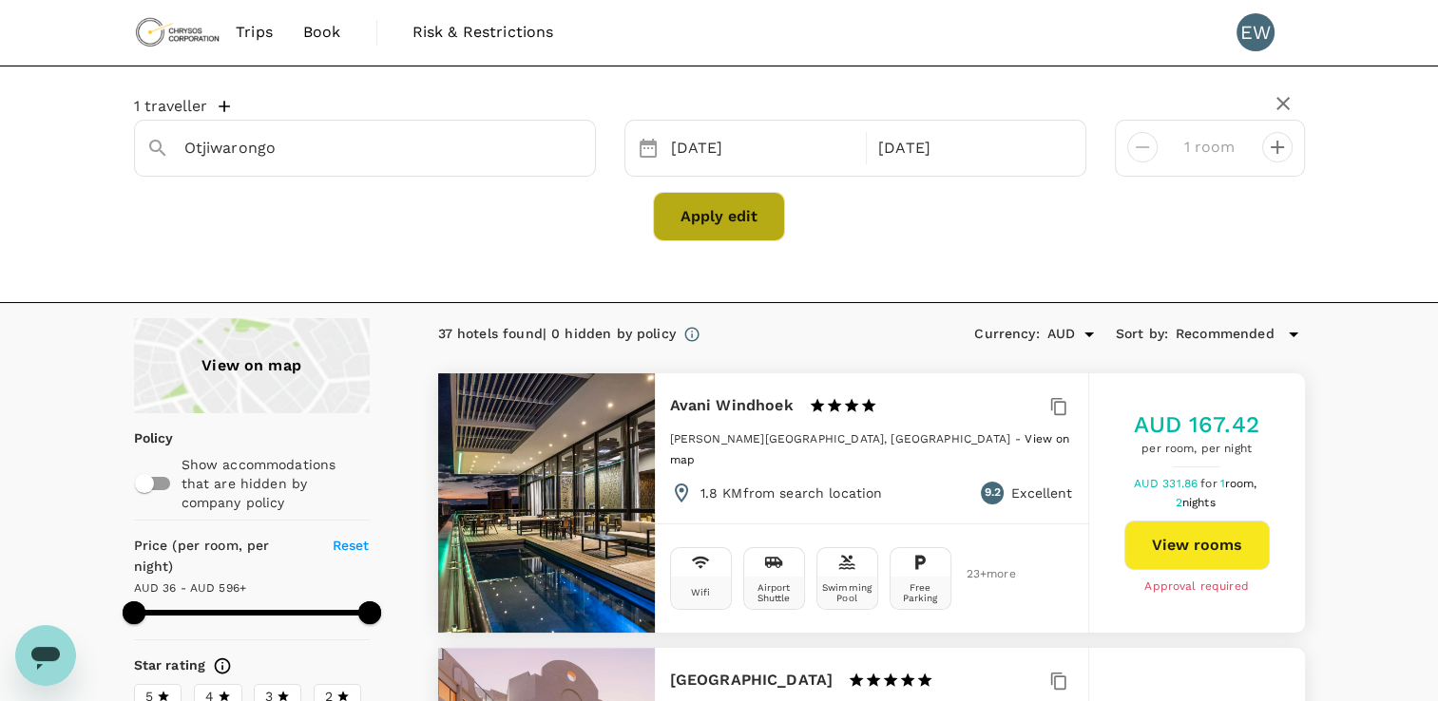
click at [727, 225] on button "Apply edit" at bounding box center [719, 216] width 132 height 49
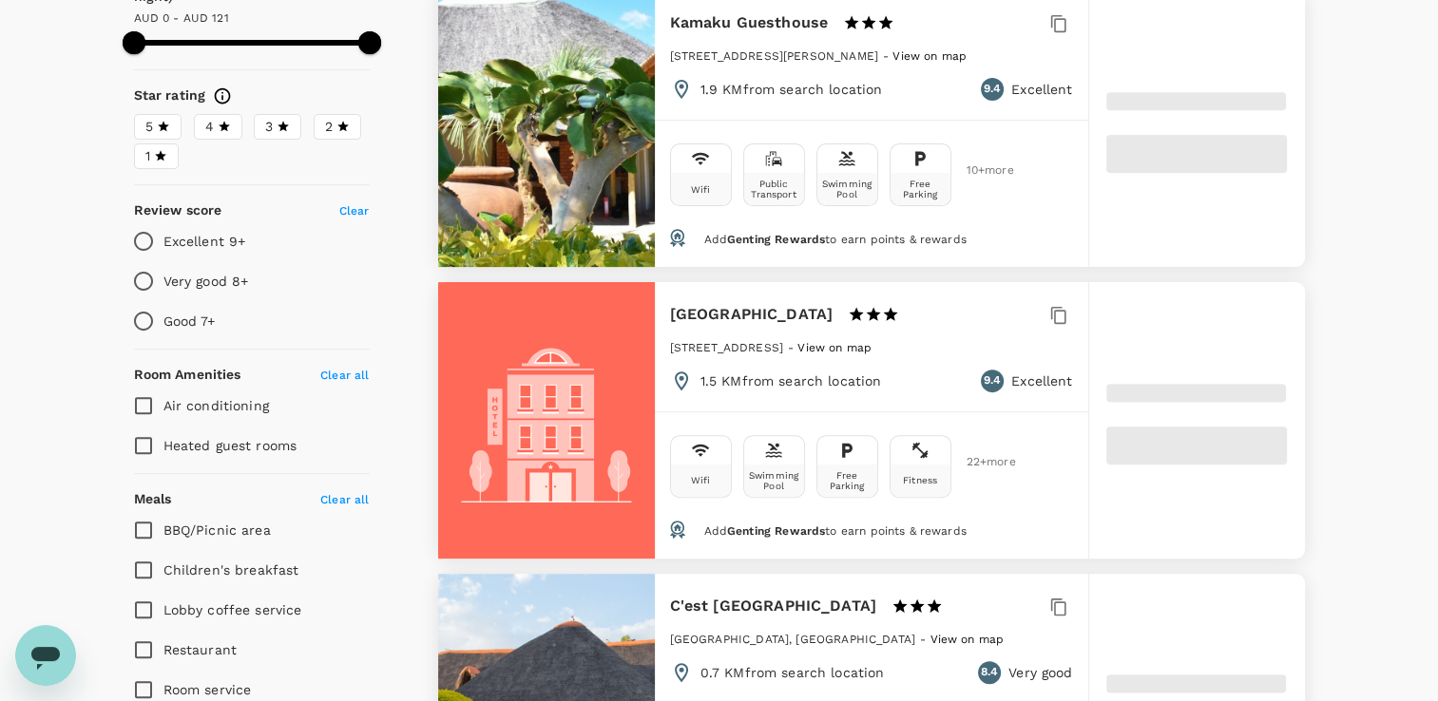
type input "120"
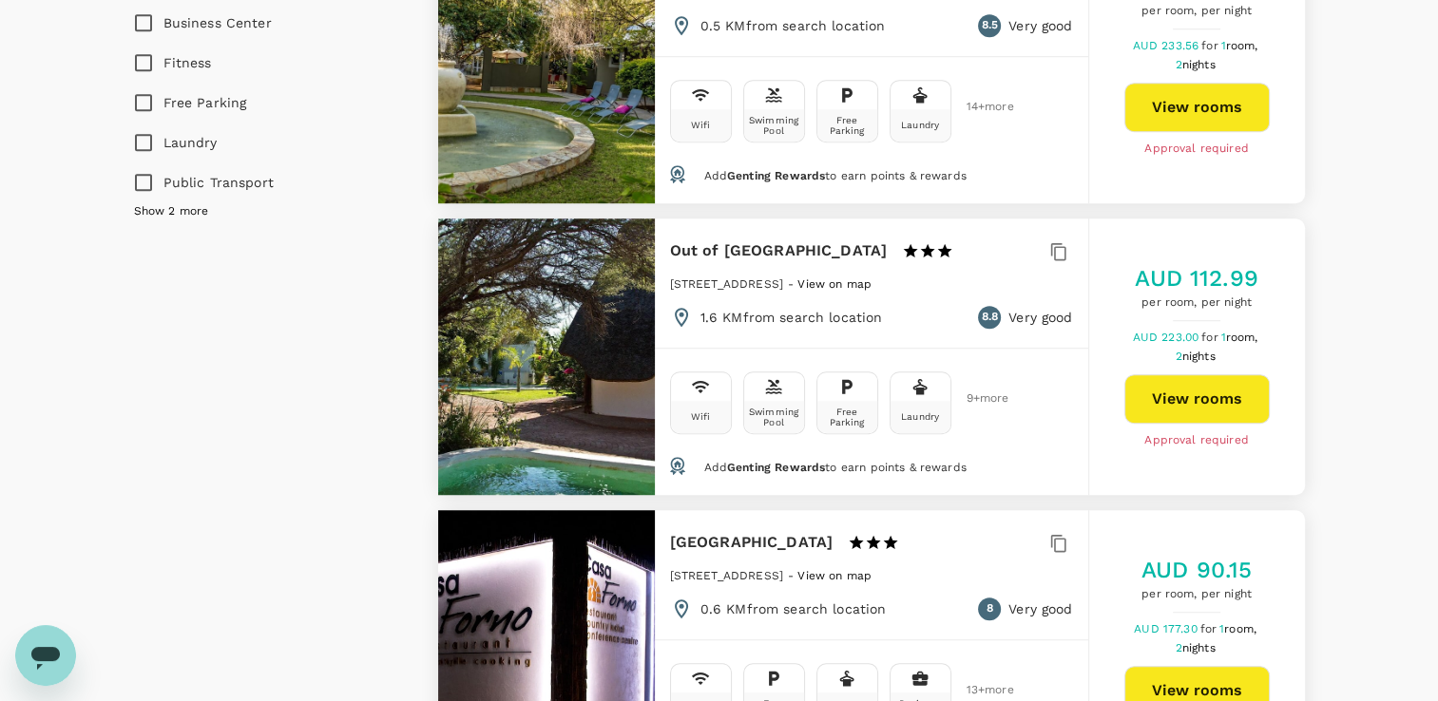
scroll to position [1331, 0]
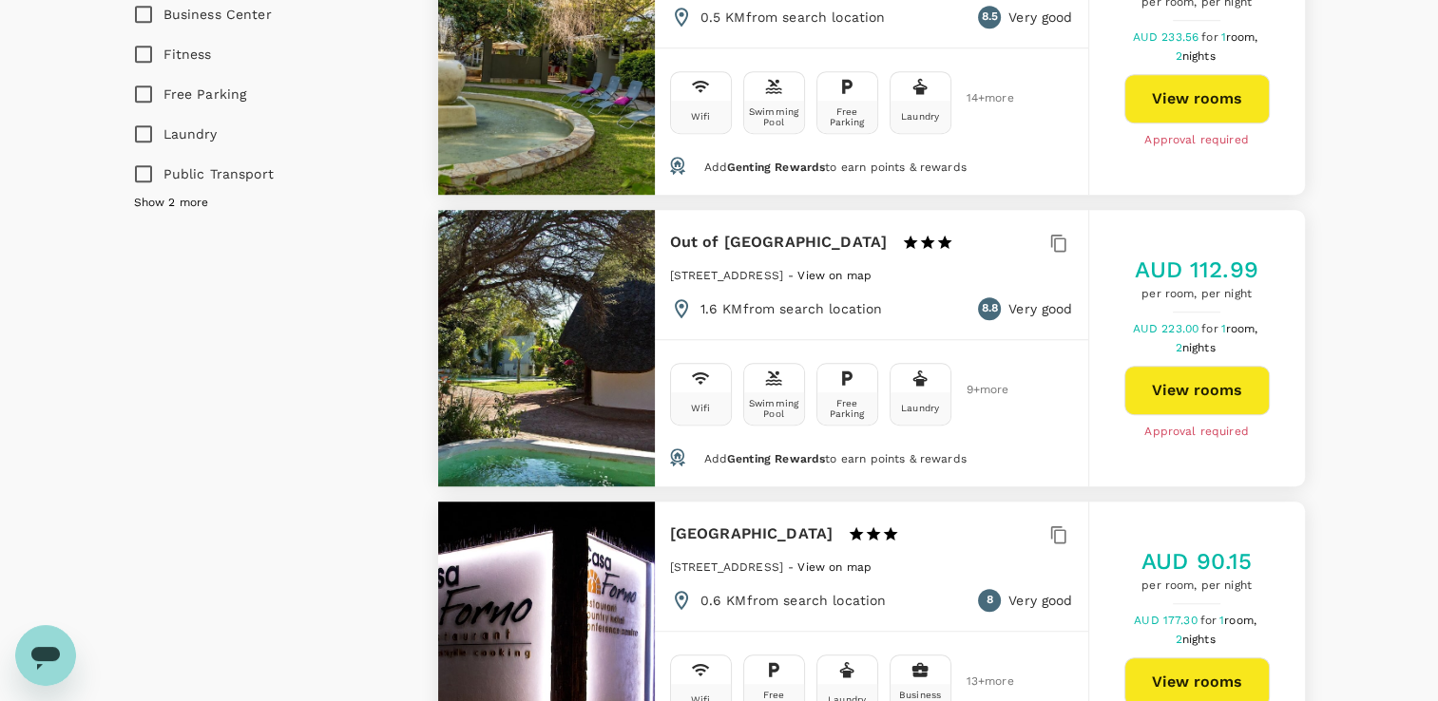
click at [1189, 386] on button "View rooms" at bounding box center [1196, 390] width 145 height 49
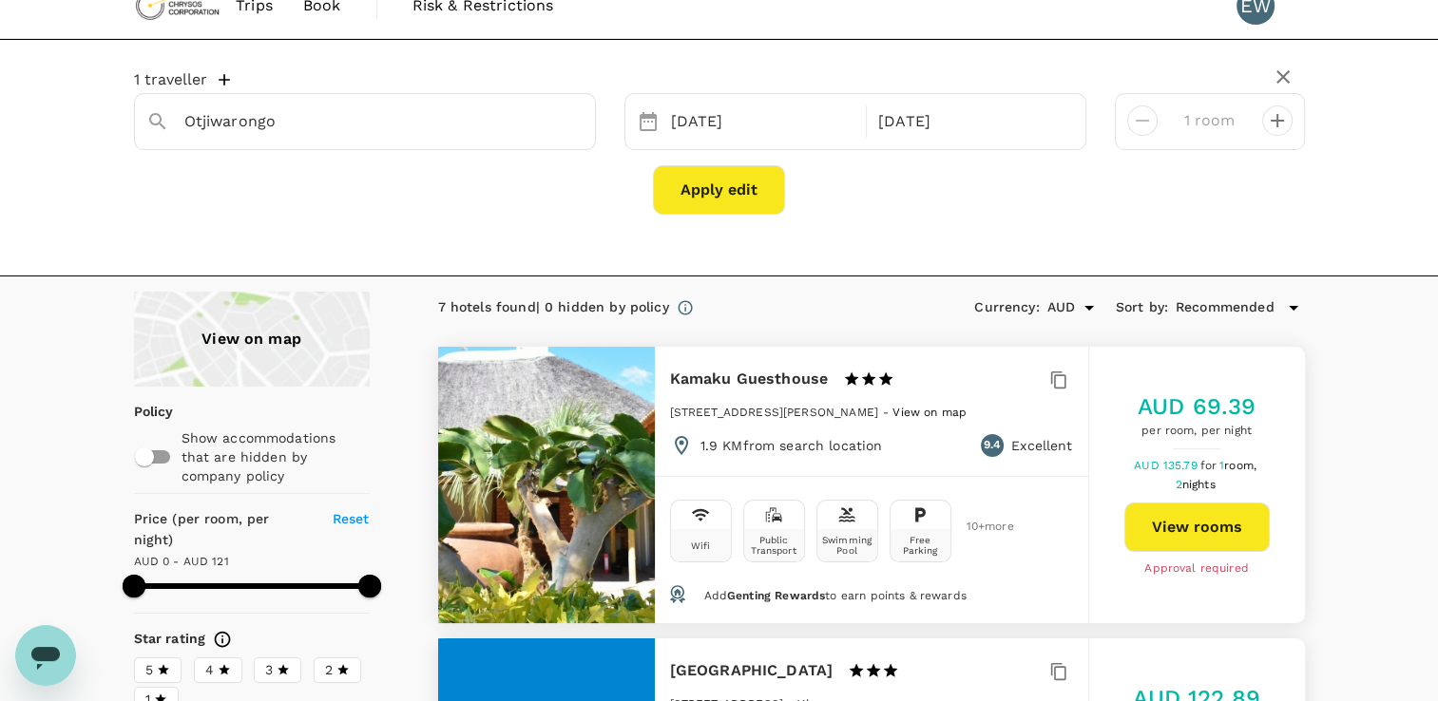
scroll to position [0, 0]
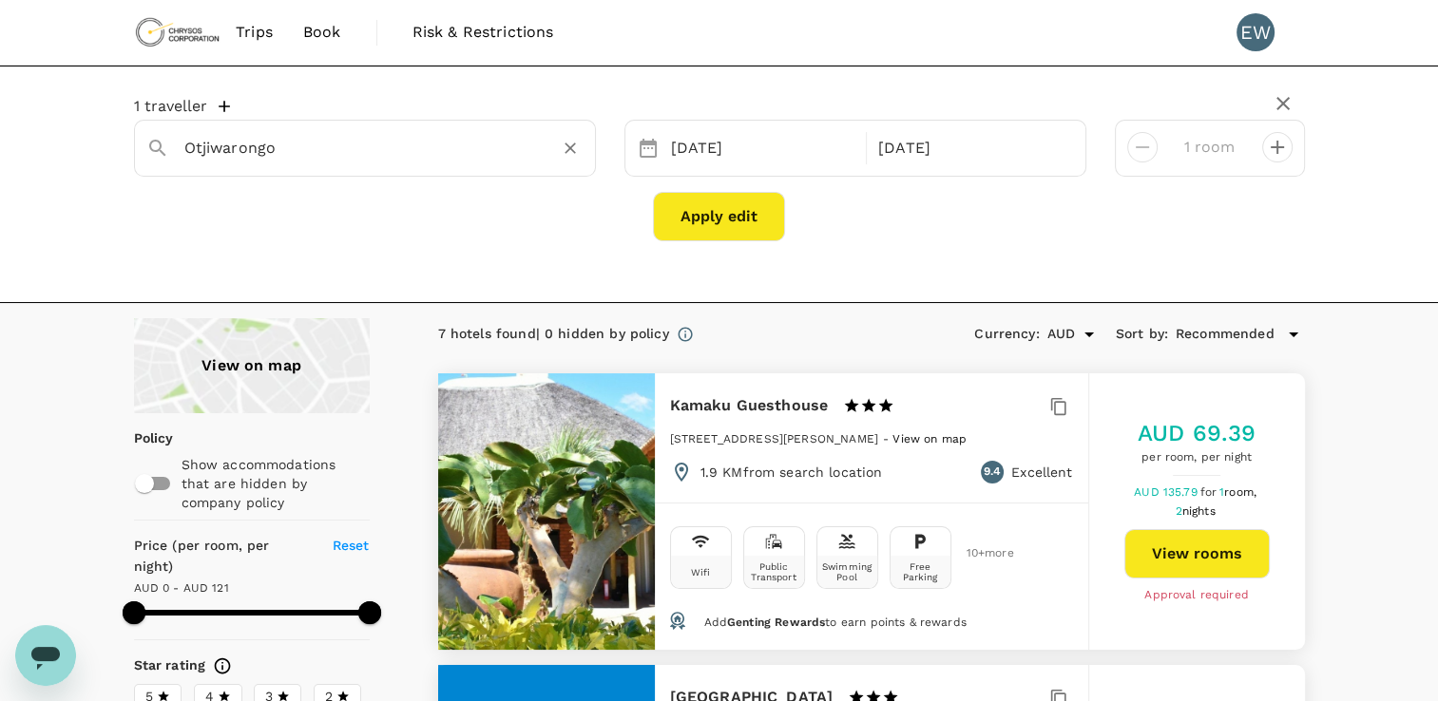
drag, startPoint x: 570, startPoint y: 147, endPoint x: 555, endPoint y: 149, distance: 15.3
click at [570, 147] on icon "Clear" at bounding box center [570, 148] width 11 height 11
click at [498, 151] on input "text" at bounding box center [357, 147] width 346 height 29
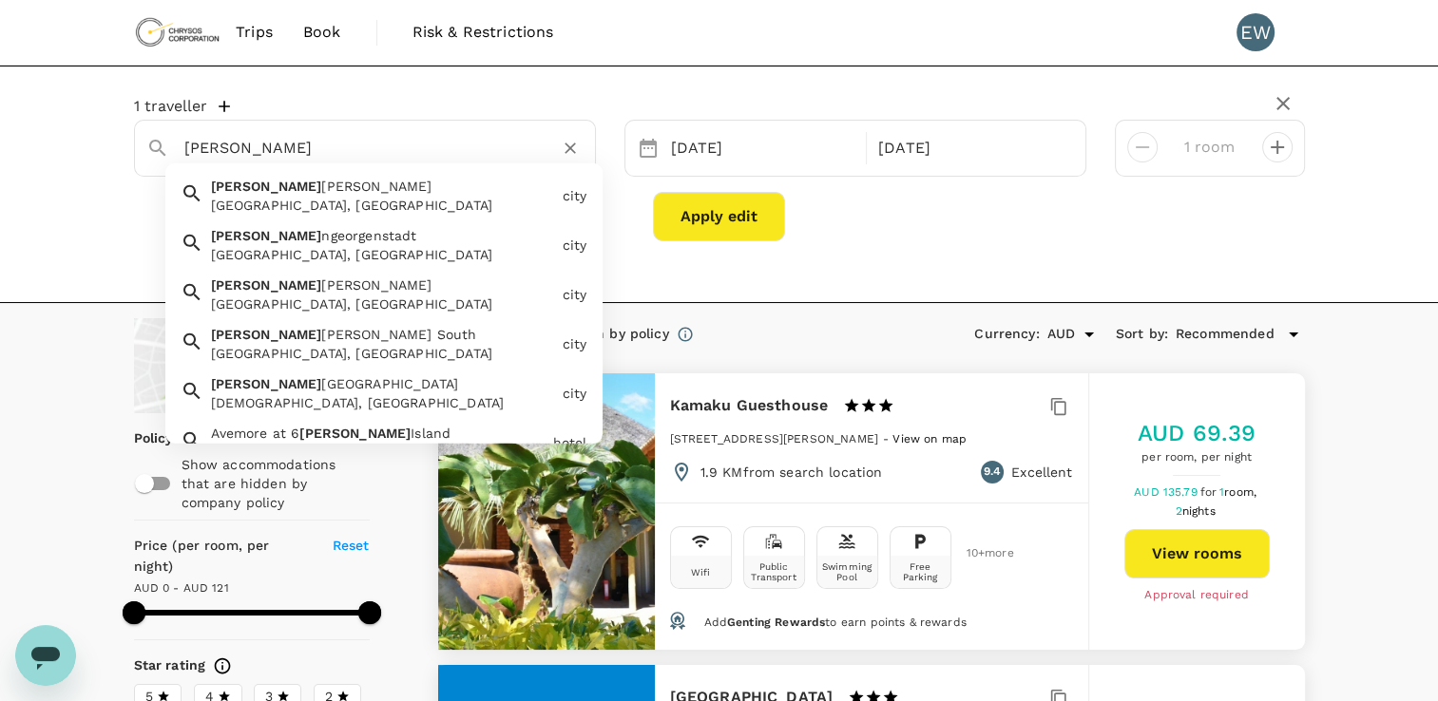
click at [392, 204] on div "Johannesburg, South Africa" at bounding box center [383, 205] width 344 height 19
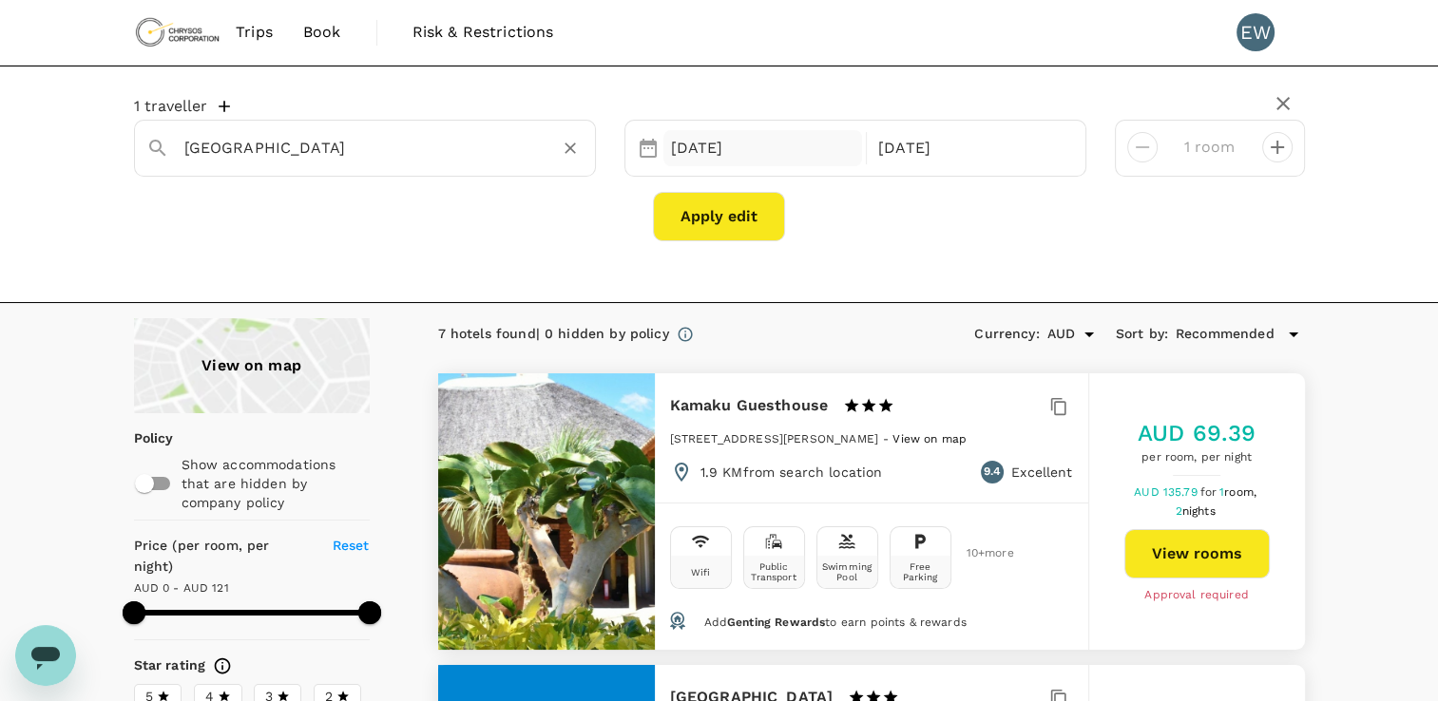
type input "Johannesburg"
click at [810, 149] on div "13 Oct" at bounding box center [763, 148] width 200 height 37
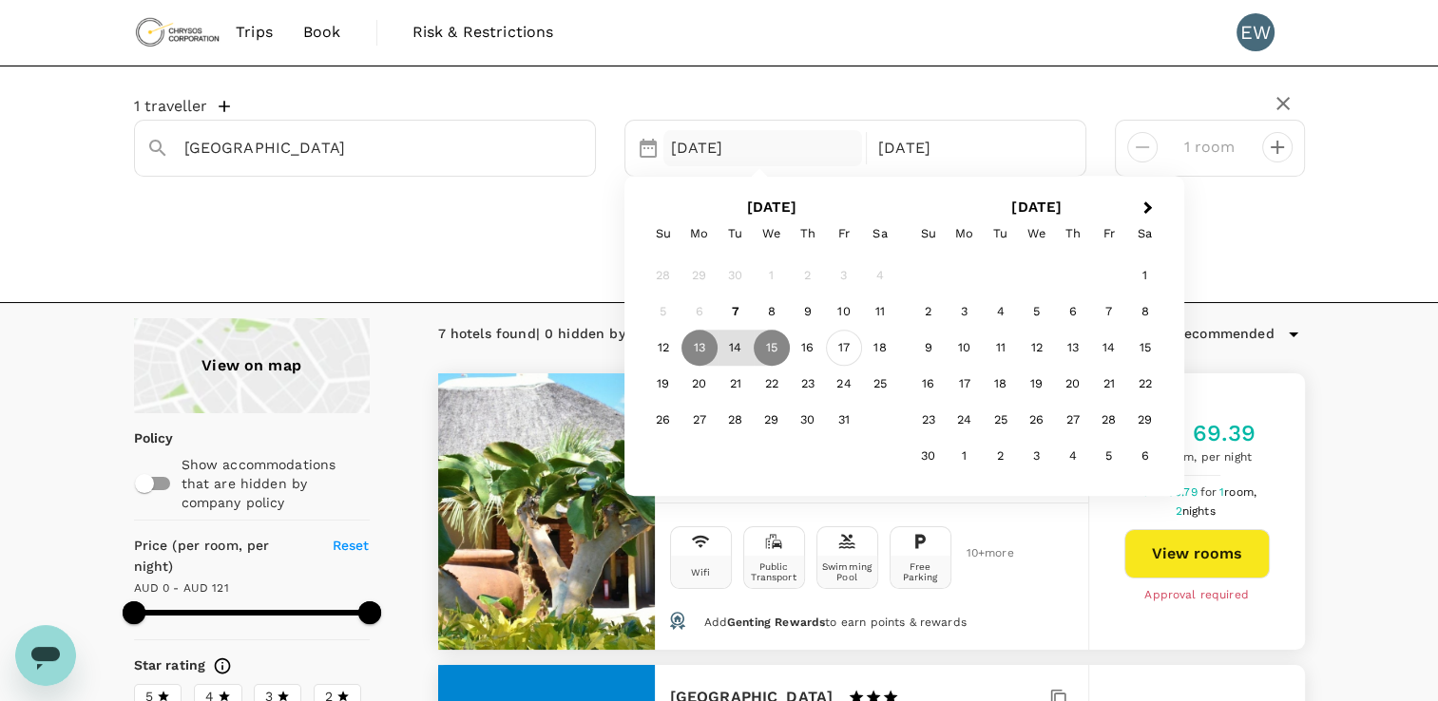
click at [845, 352] on div "17" at bounding box center [844, 349] width 36 height 36
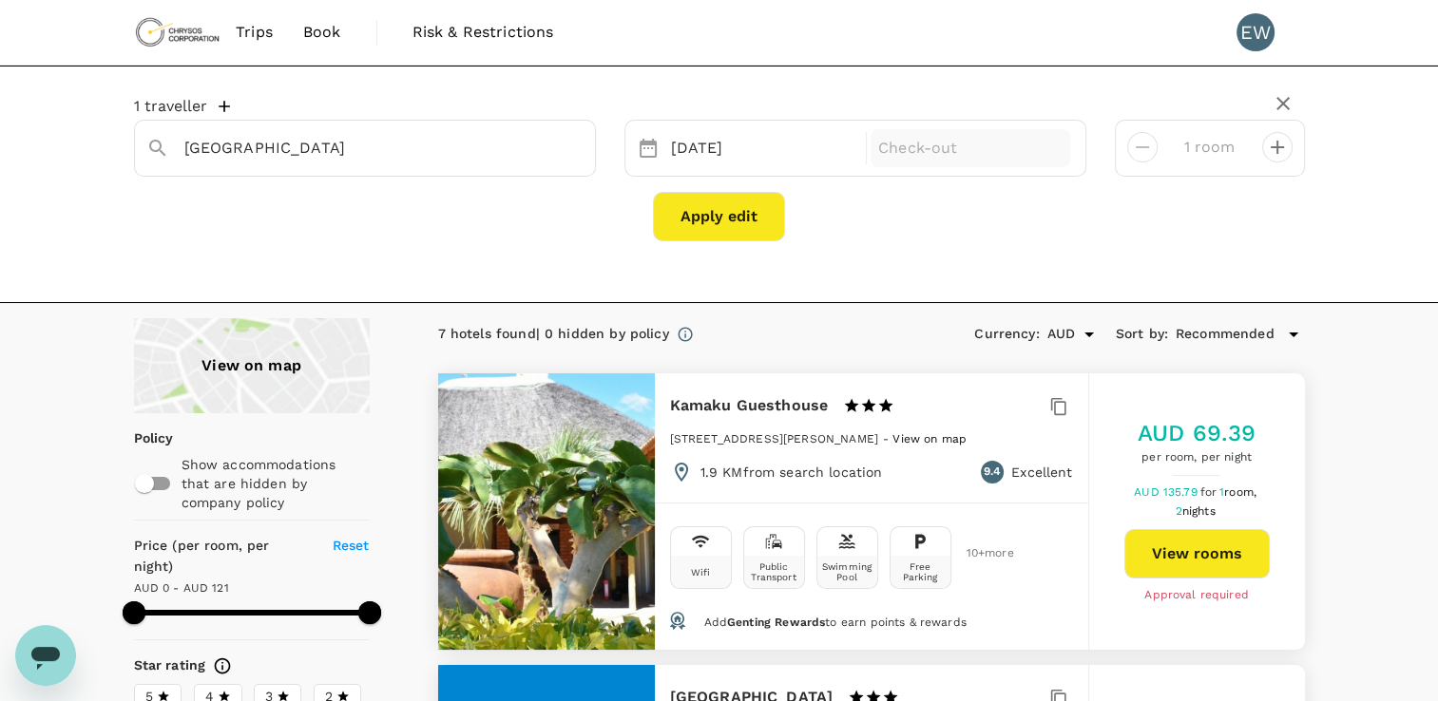
click at [1019, 151] on p "Check-out" at bounding box center [970, 148] width 184 height 23
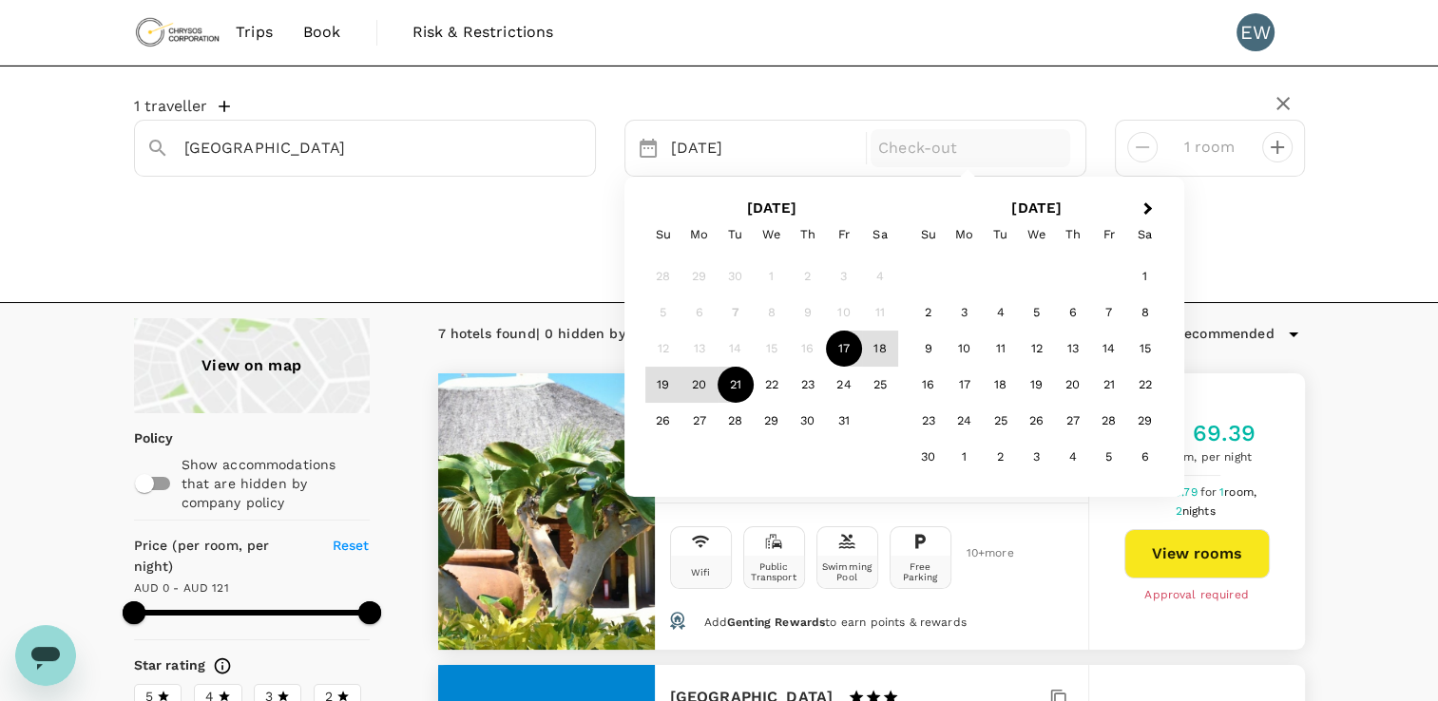
click at [734, 384] on div "21" at bounding box center [736, 385] width 36 height 36
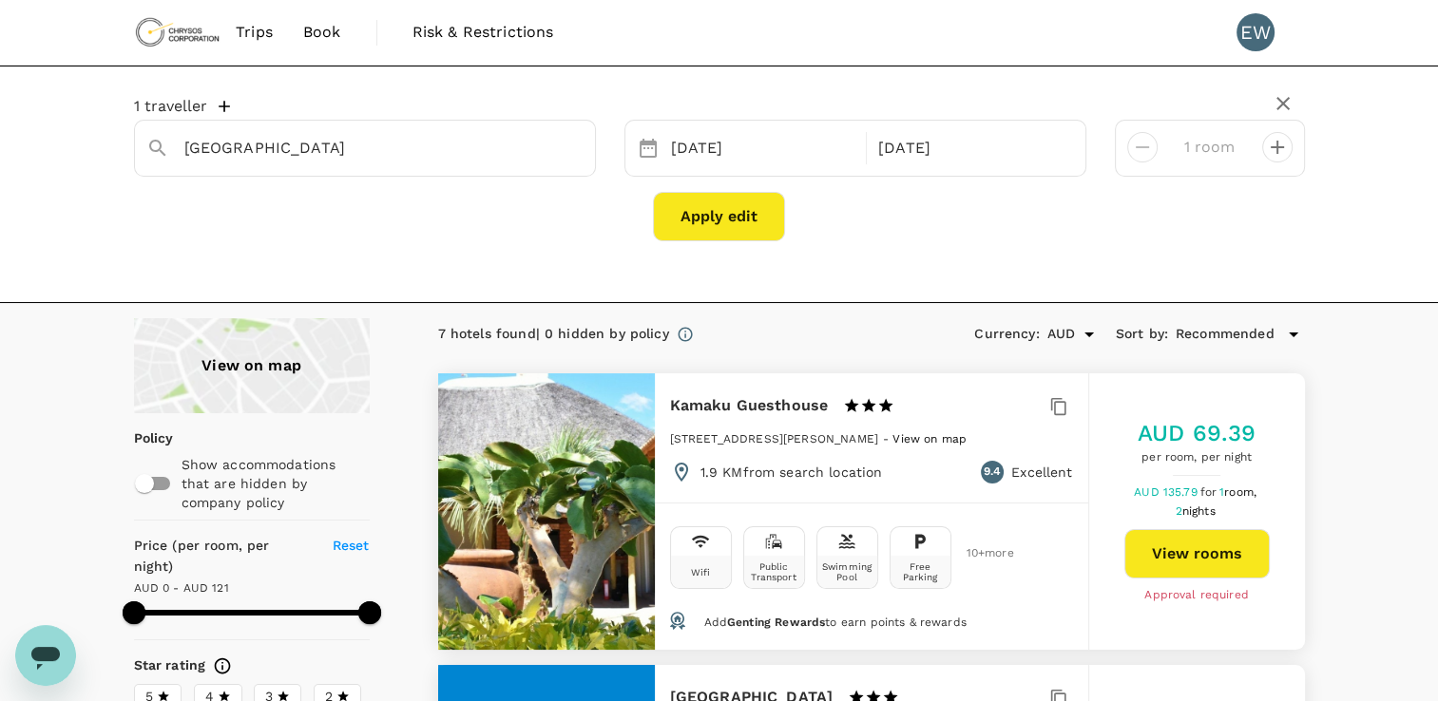
click at [741, 218] on button "Apply edit" at bounding box center [719, 216] width 132 height 49
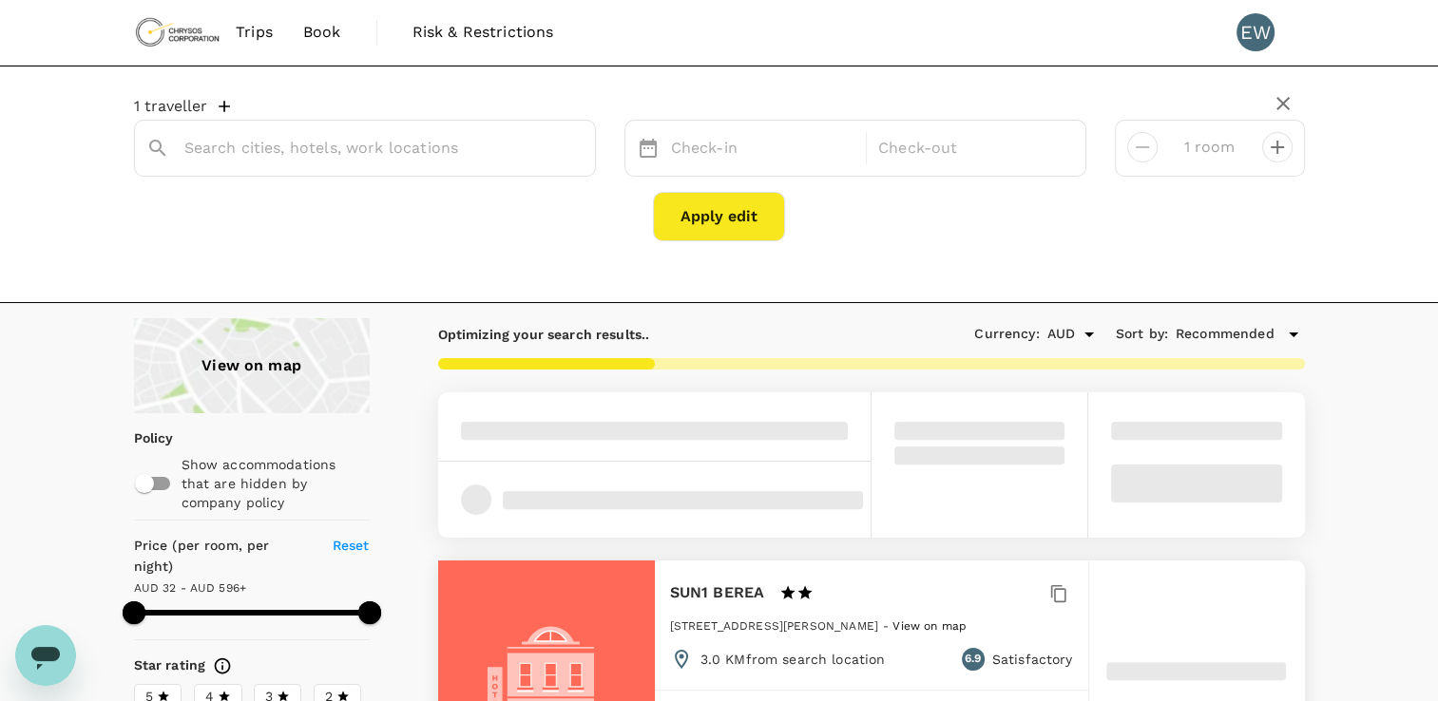
type input "Johannesburg"
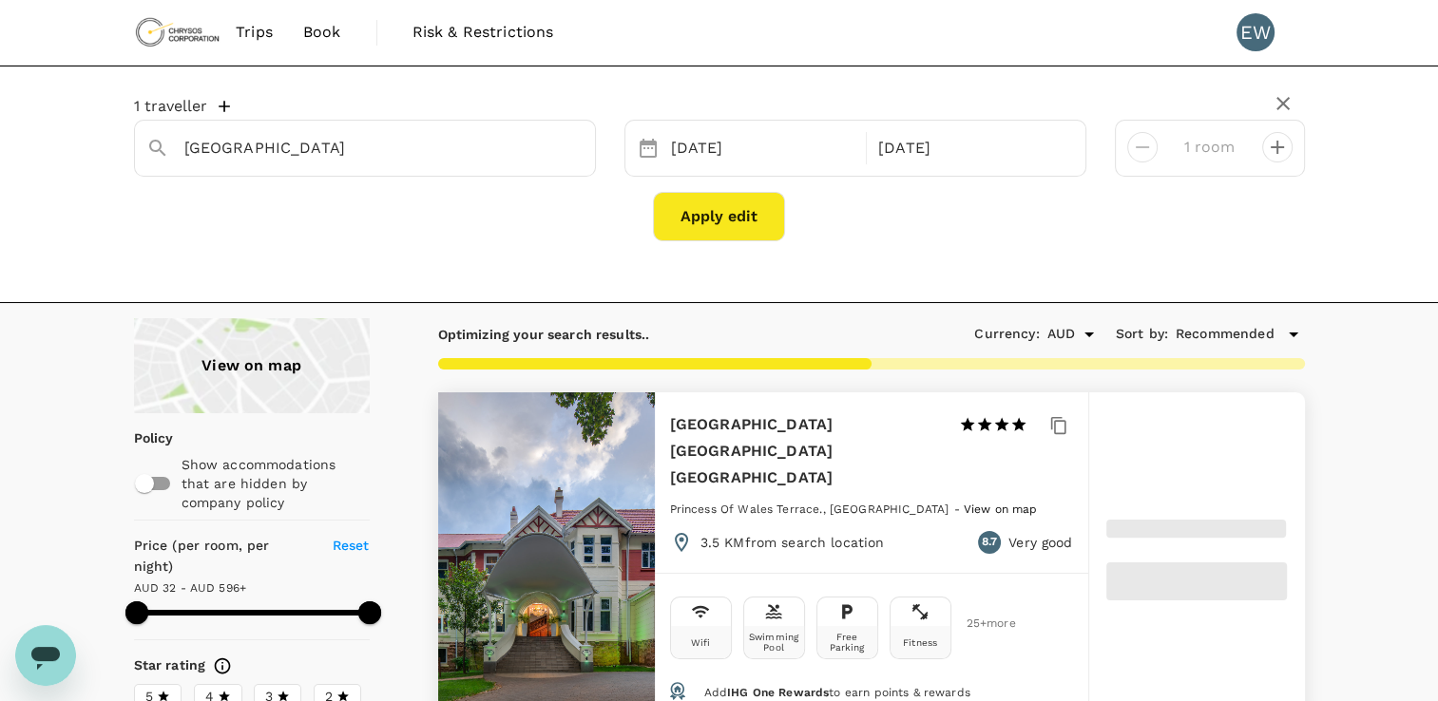
type input "595.02"
type input "24.02"
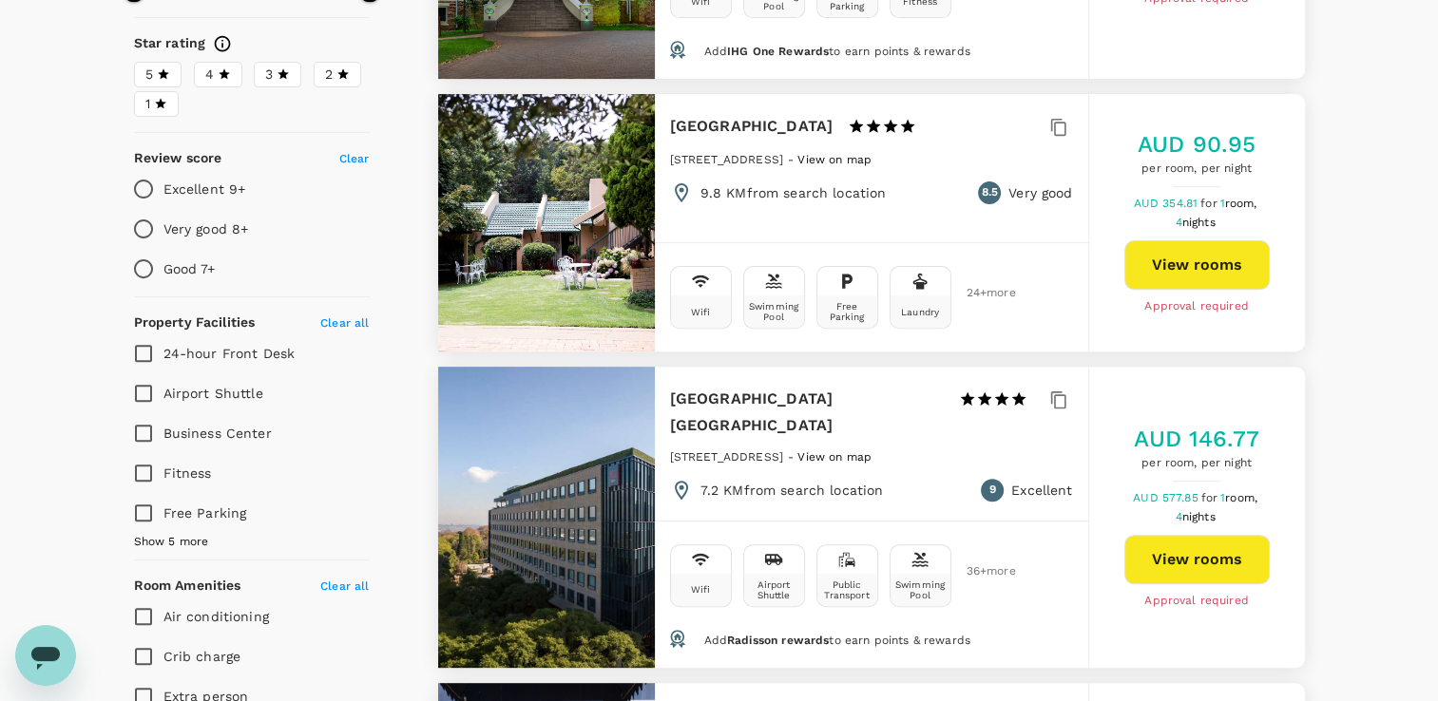
scroll to position [665, 0]
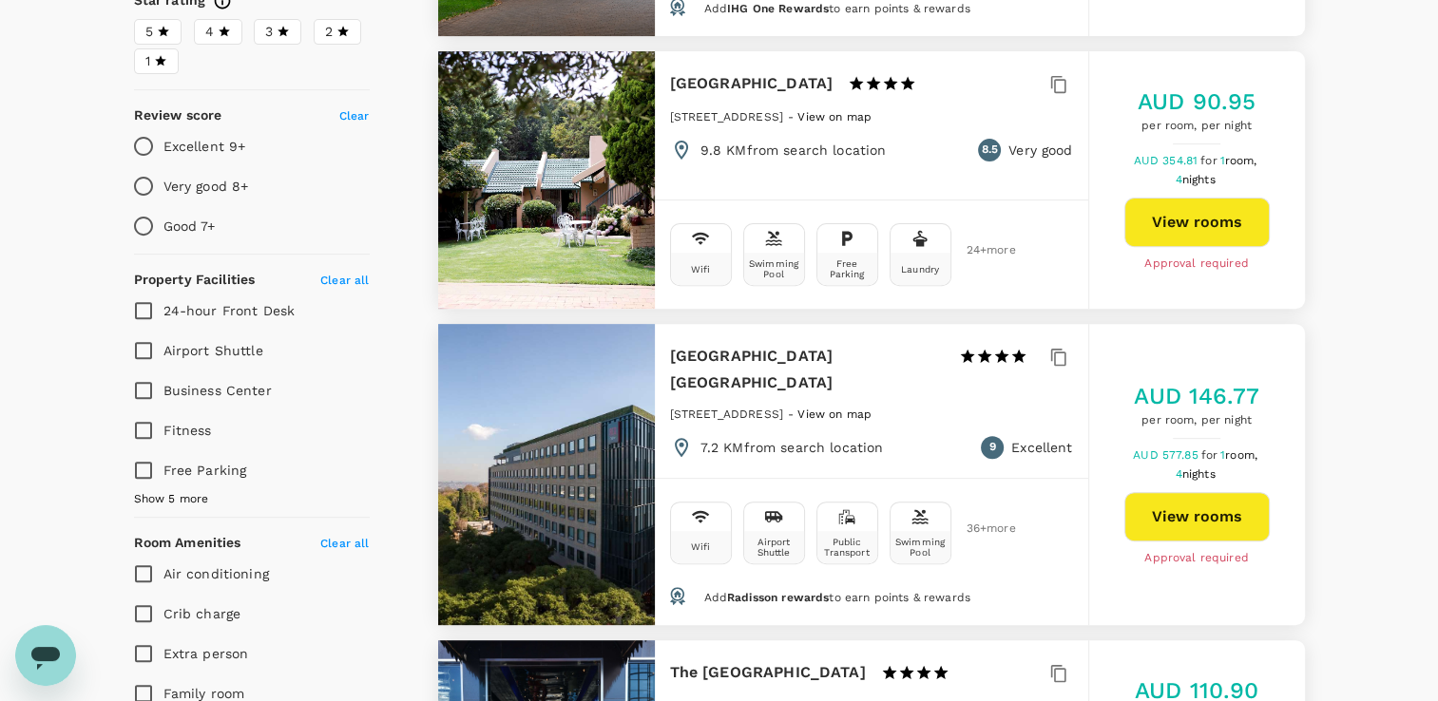
type input "595.02"
click at [1199, 492] on button "View rooms" at bounding box center [1196, 516] width 145 height 49
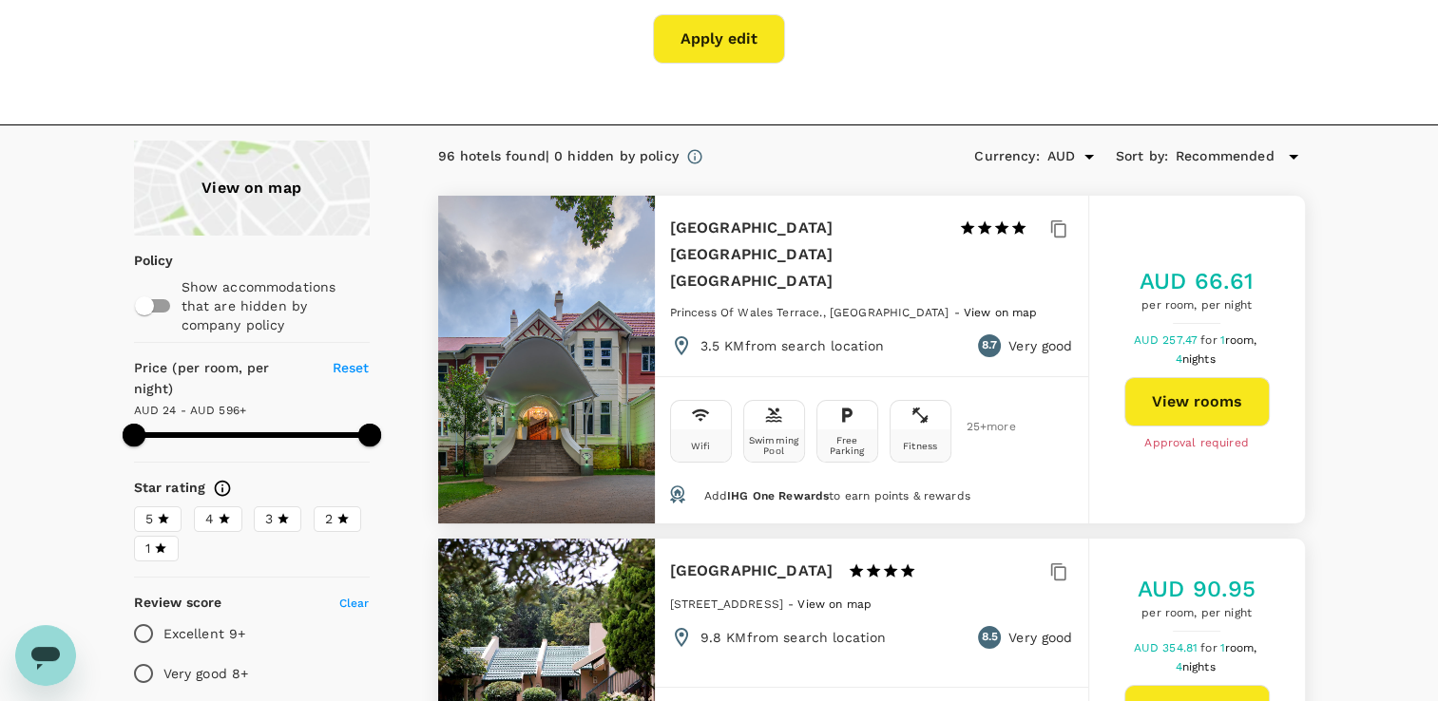
scroll to position [0, 0]
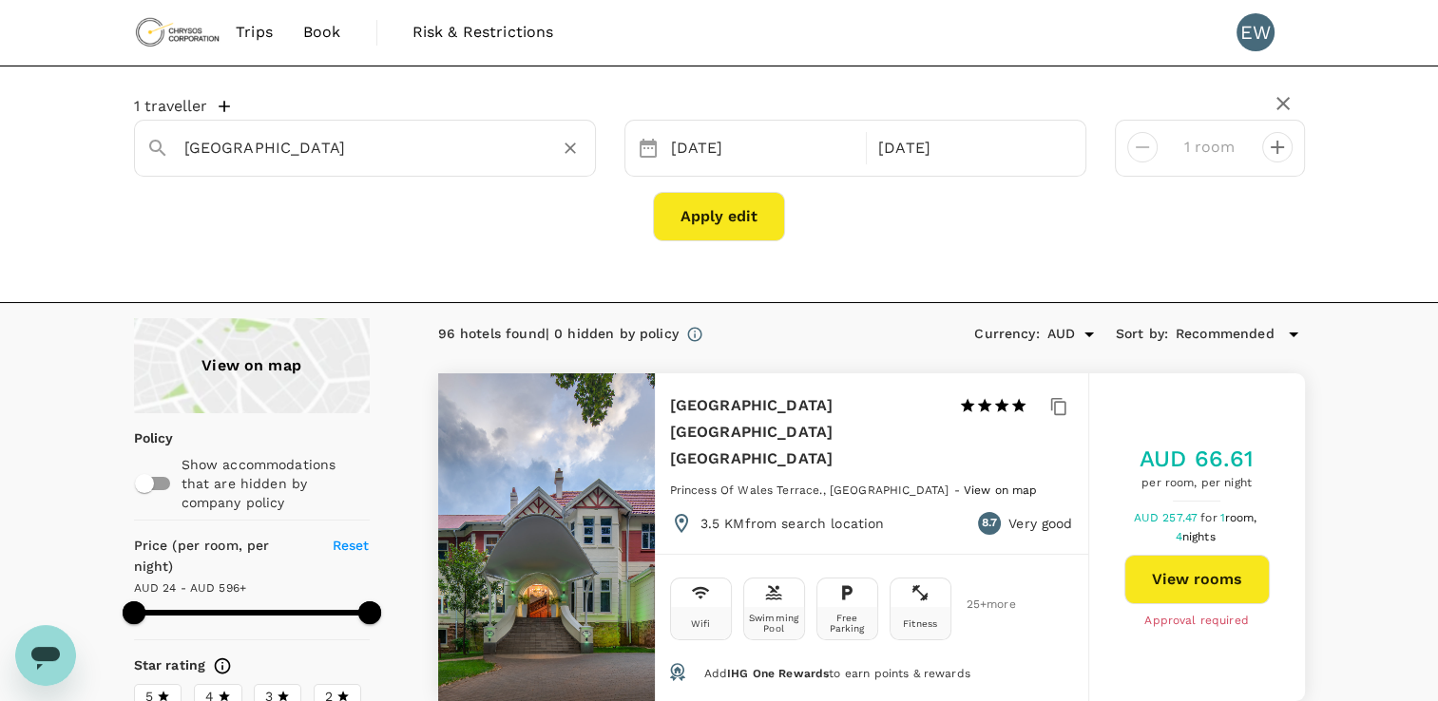
click at [390, 145] on input "Johannesburg" at bounding box center [357, 147] width 346 height 29
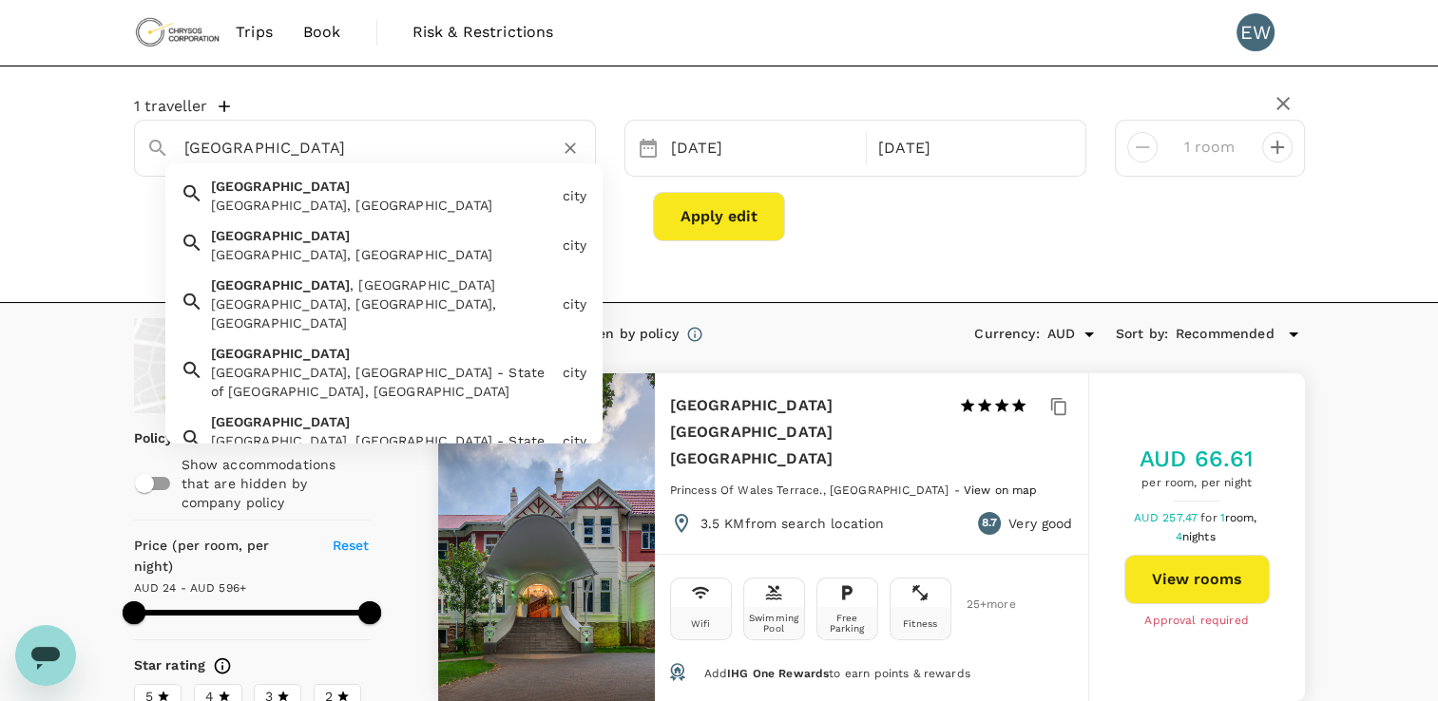
click at [337, 199] on div "Luanda, Angola" at bounding box center [383, 205] width 344 height 19
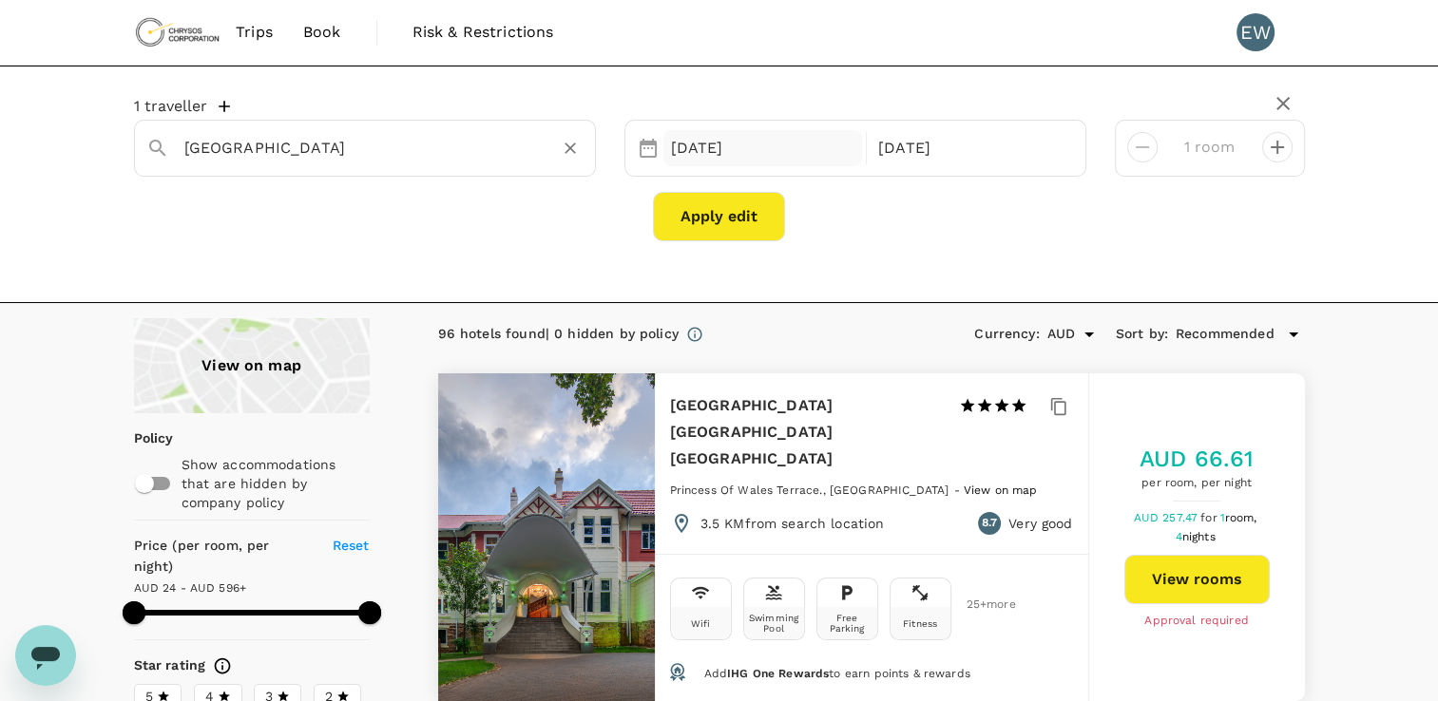
type input "Luanda"
click at [795, 154] on div "17 Oct" at bounding box center [763, 148] width 200 height 37
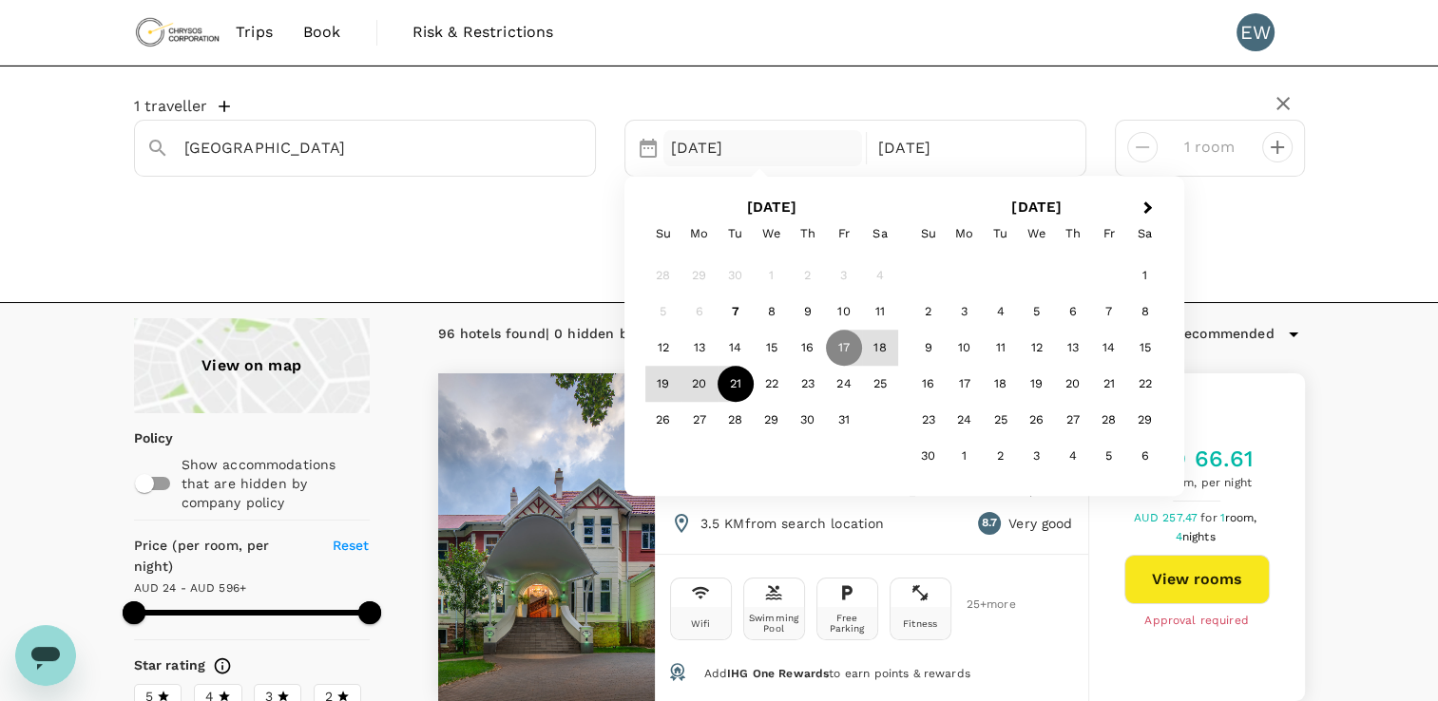
click at [736, 390] on div "21" at bounding box center [736, 385] width 36 height 36
click at [1017, 145] on p "Check-out" at bounding box center [970, 148] width 184 height 23
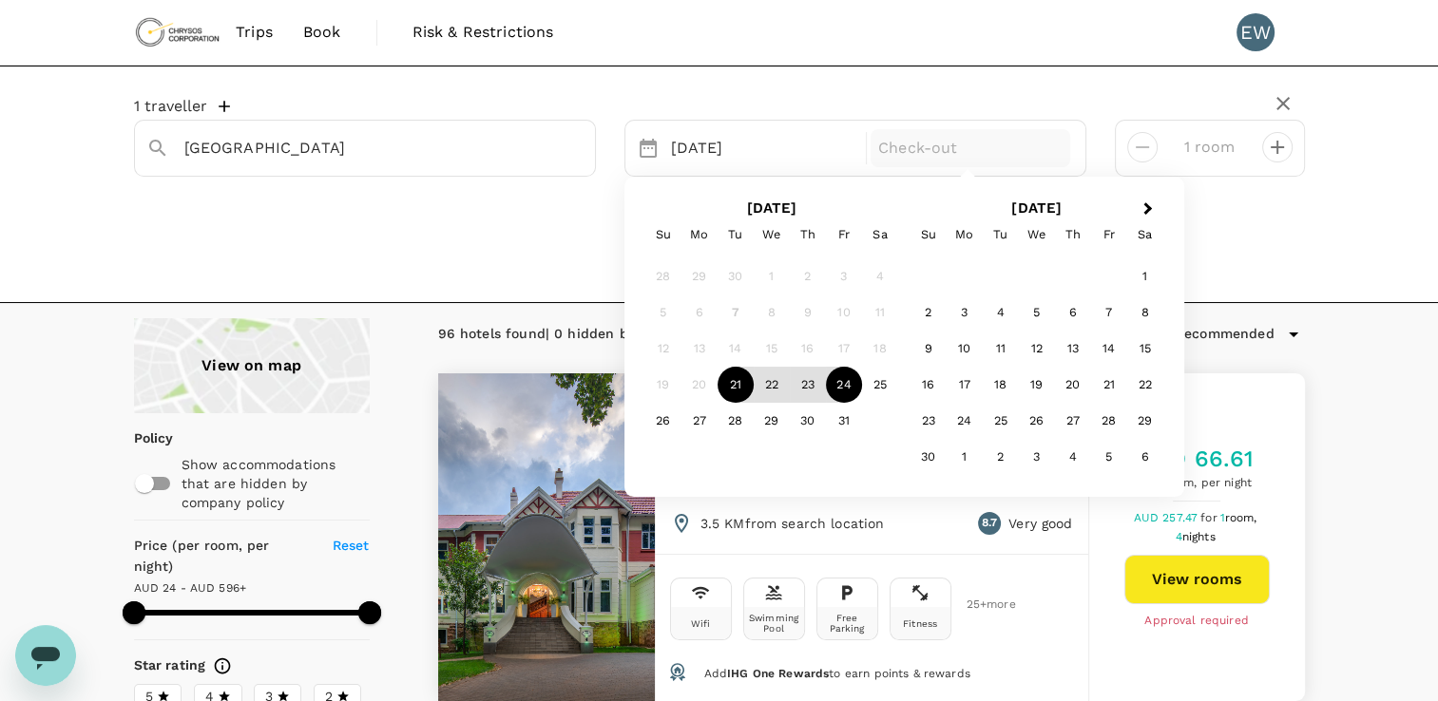
click at [848, 383] on div "24" at bounding box center [844, 385] width 36 height 36
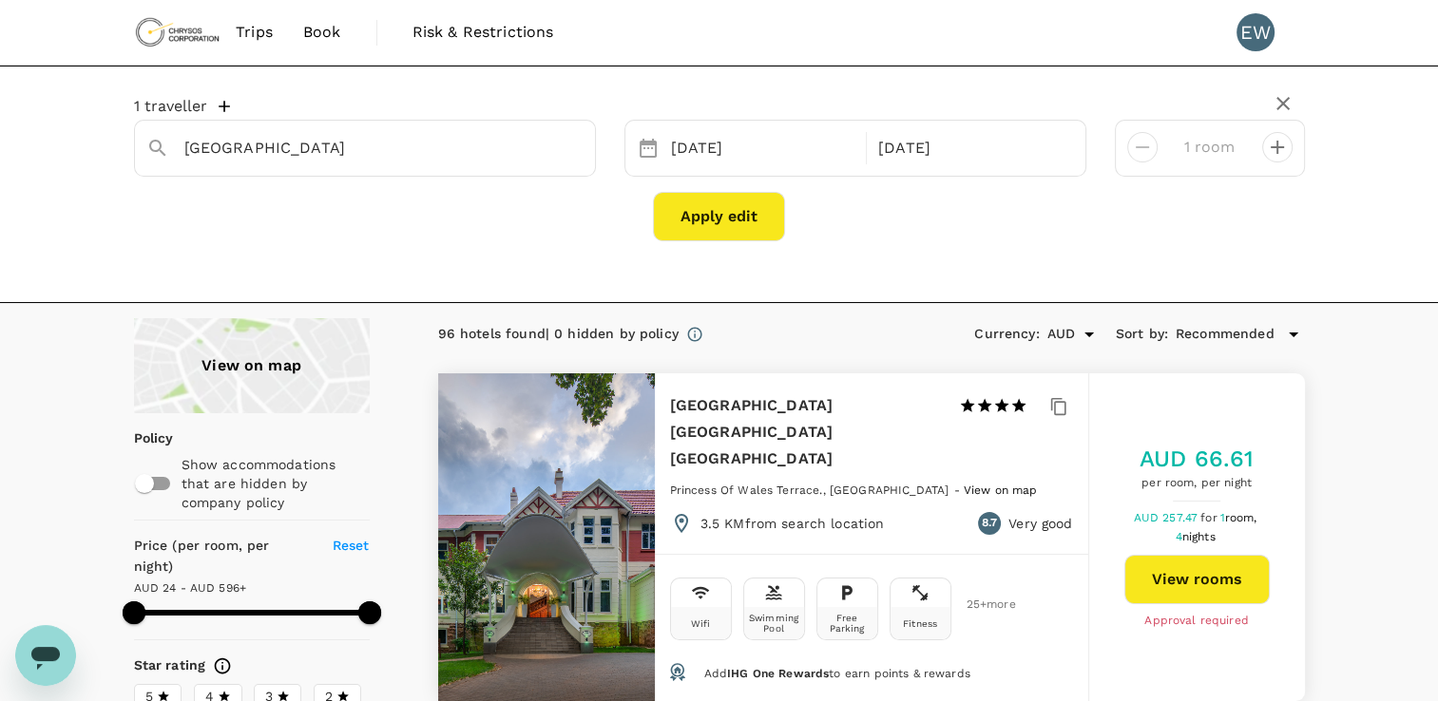
click at [735, 221] on button "Apply edit" at bounding box center [719, 216] width 132 height 49
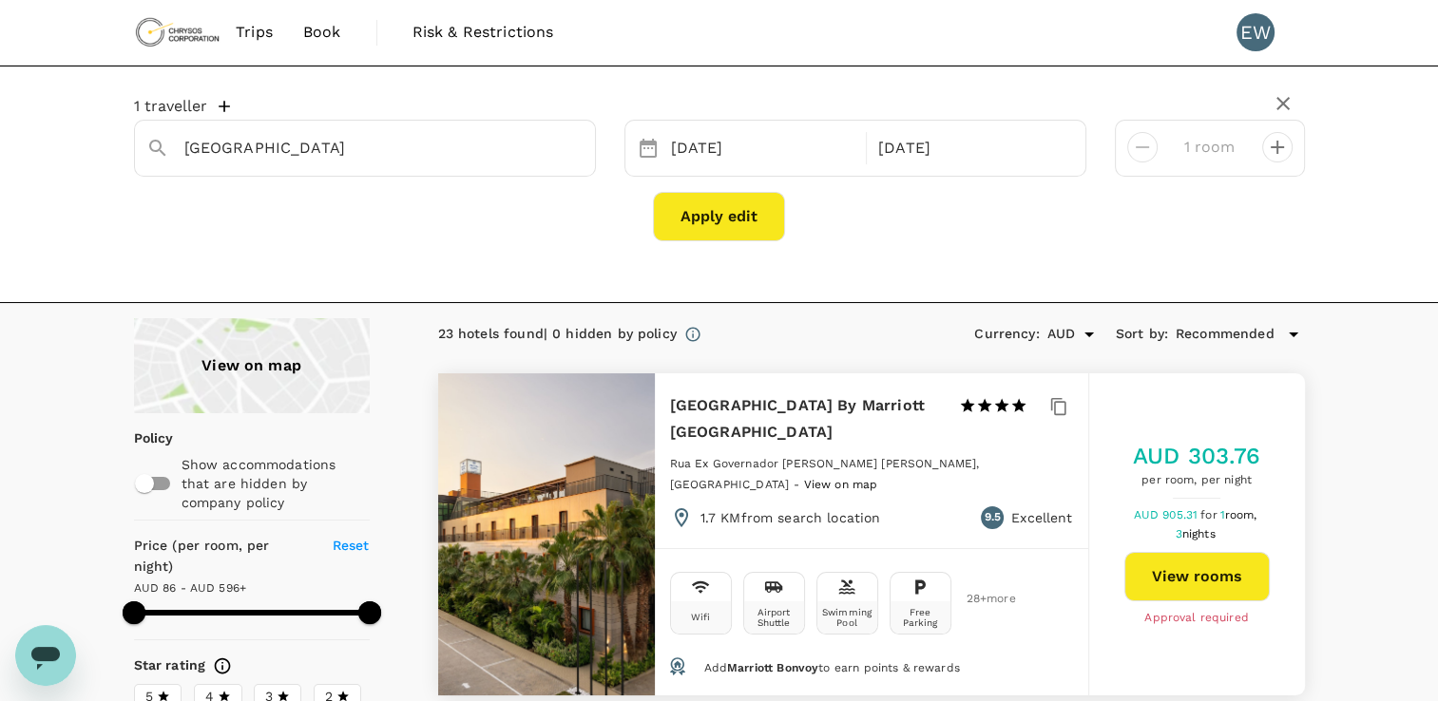
type input "Luanda"
click at [1190, 561] on button "View rooms" at bounding box center [1196, 576] width 145 height 49
click at [536, 150] on div "Luanda" at bounding box center [383, 148] width 399 height 30
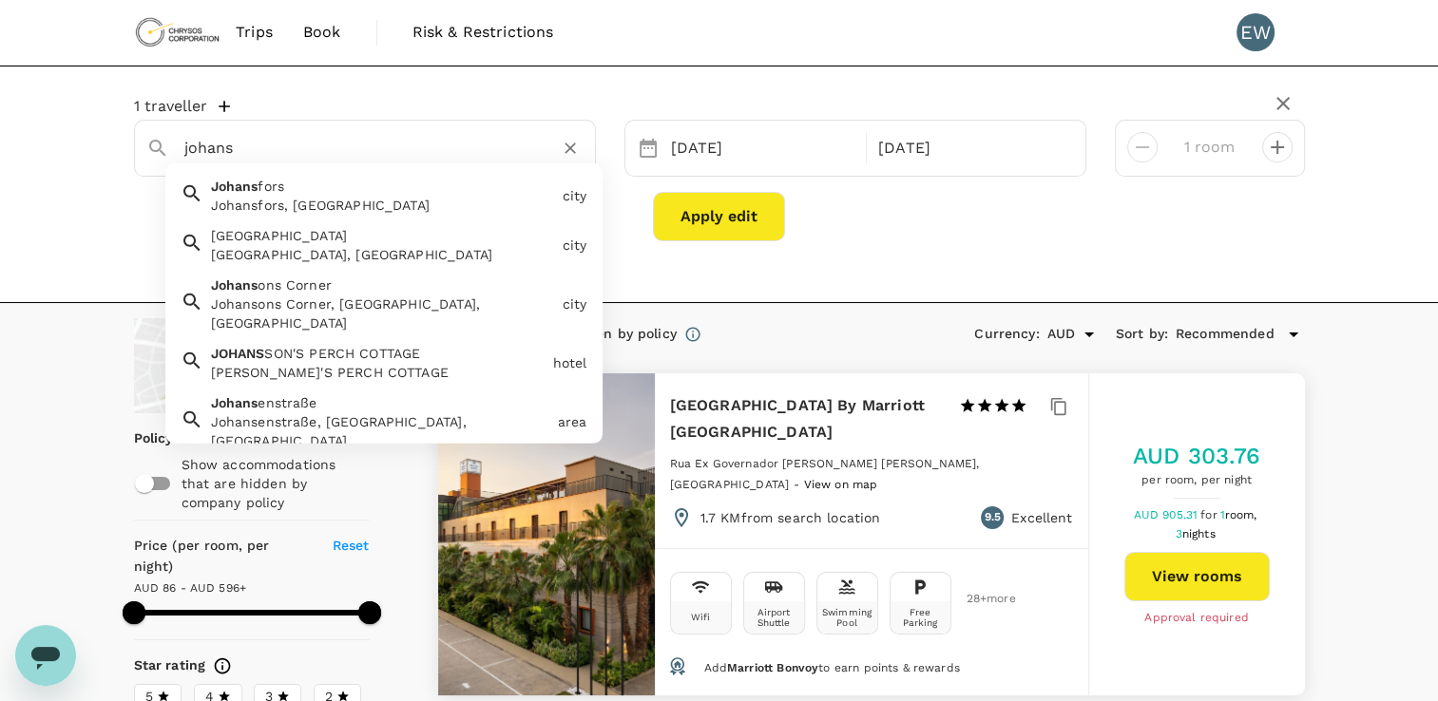
click at [289, 241] on span "Johannesburg" at bounding box center [279, 235] width 137 height 15
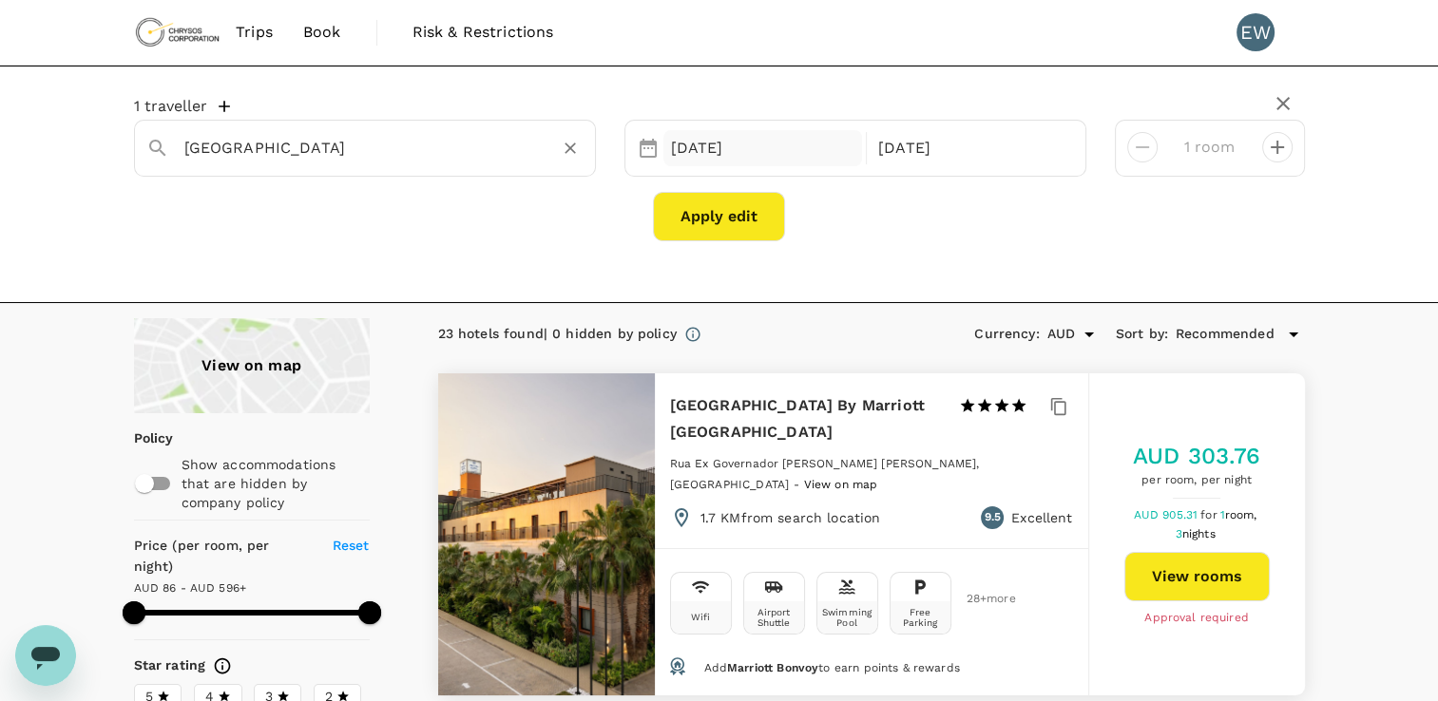
type input "Johannesburg"
click at [796, 146] on div "21 Oct" at bounding box center [763, 148] width 200 height 37
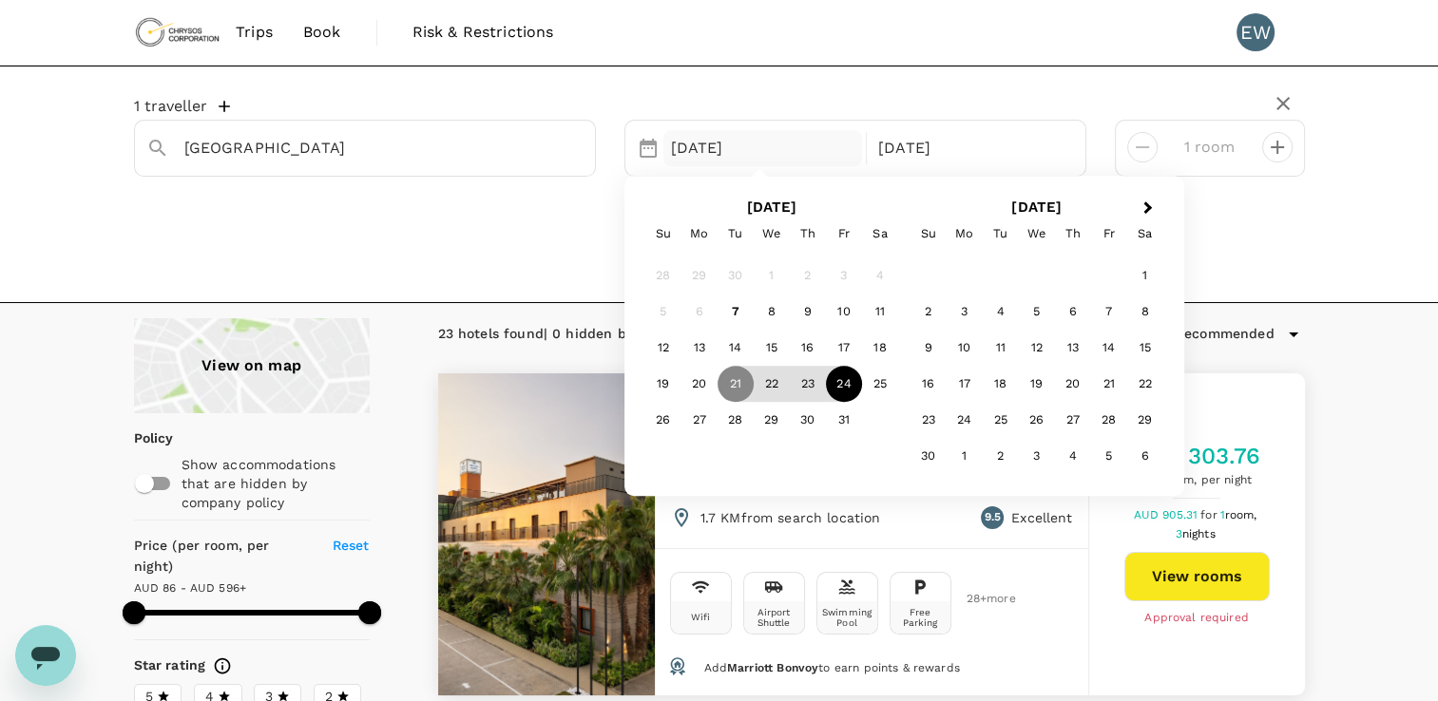
click at [844, 386] on div "24" at bounding box center [844, 385] width 36 height 36
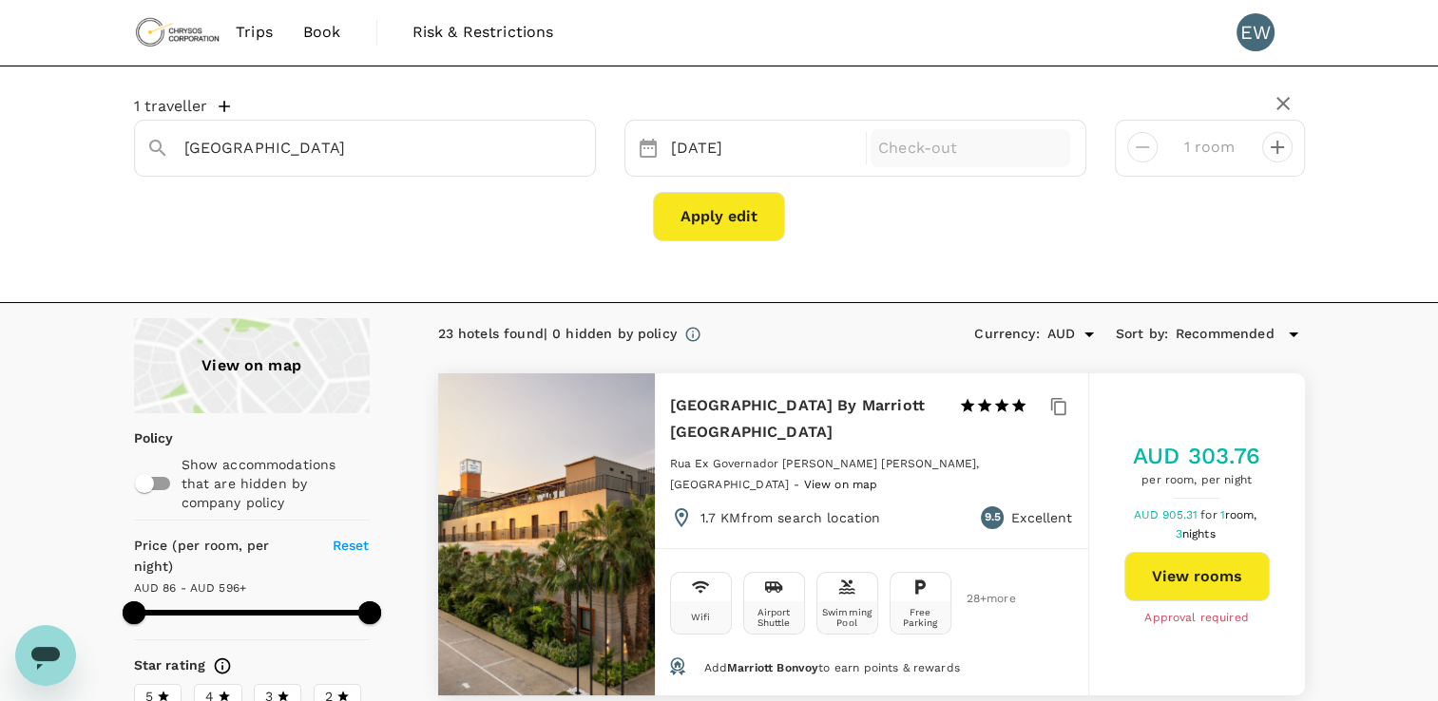
click at [1022, 149] on p "Check-out" at bounding box center [970, 148] width 184 height 23
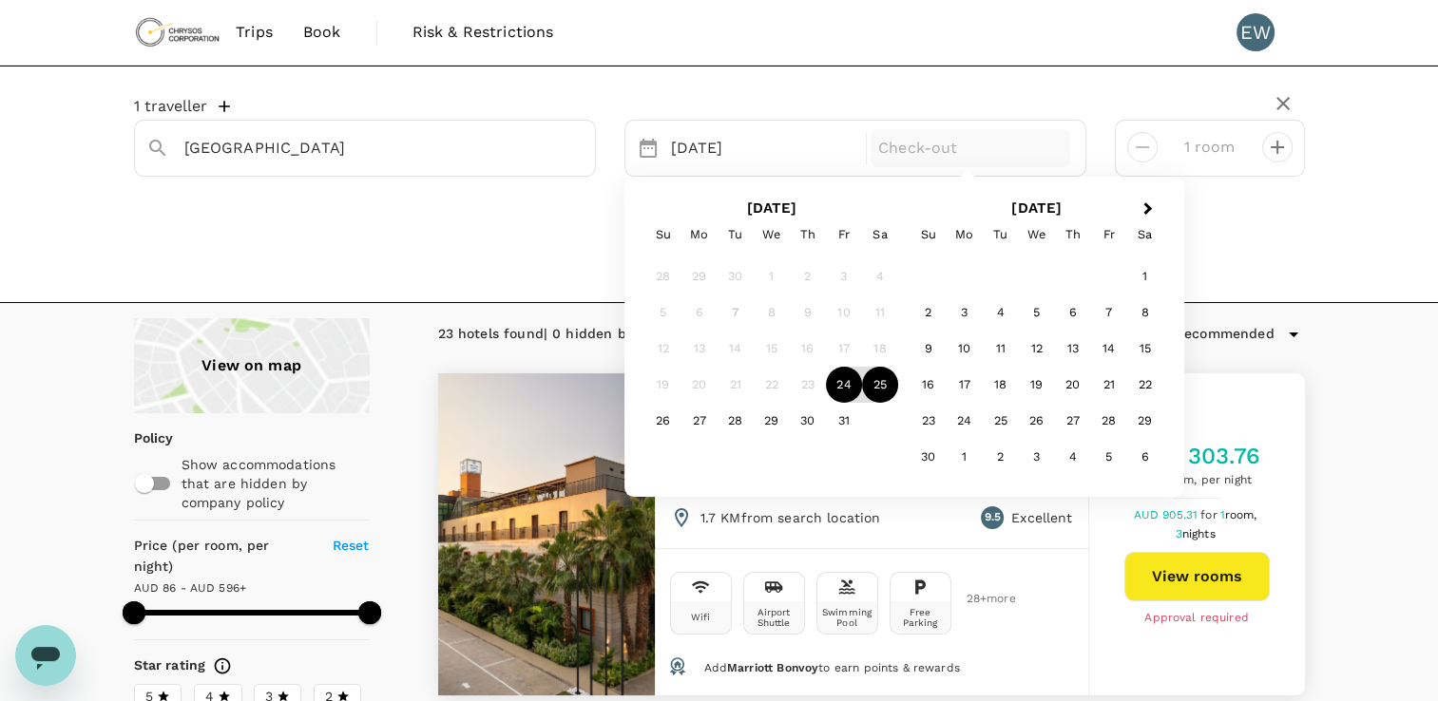
click at [878, 375] on div "25" at bounding box center [880, 385] width 36 height 36
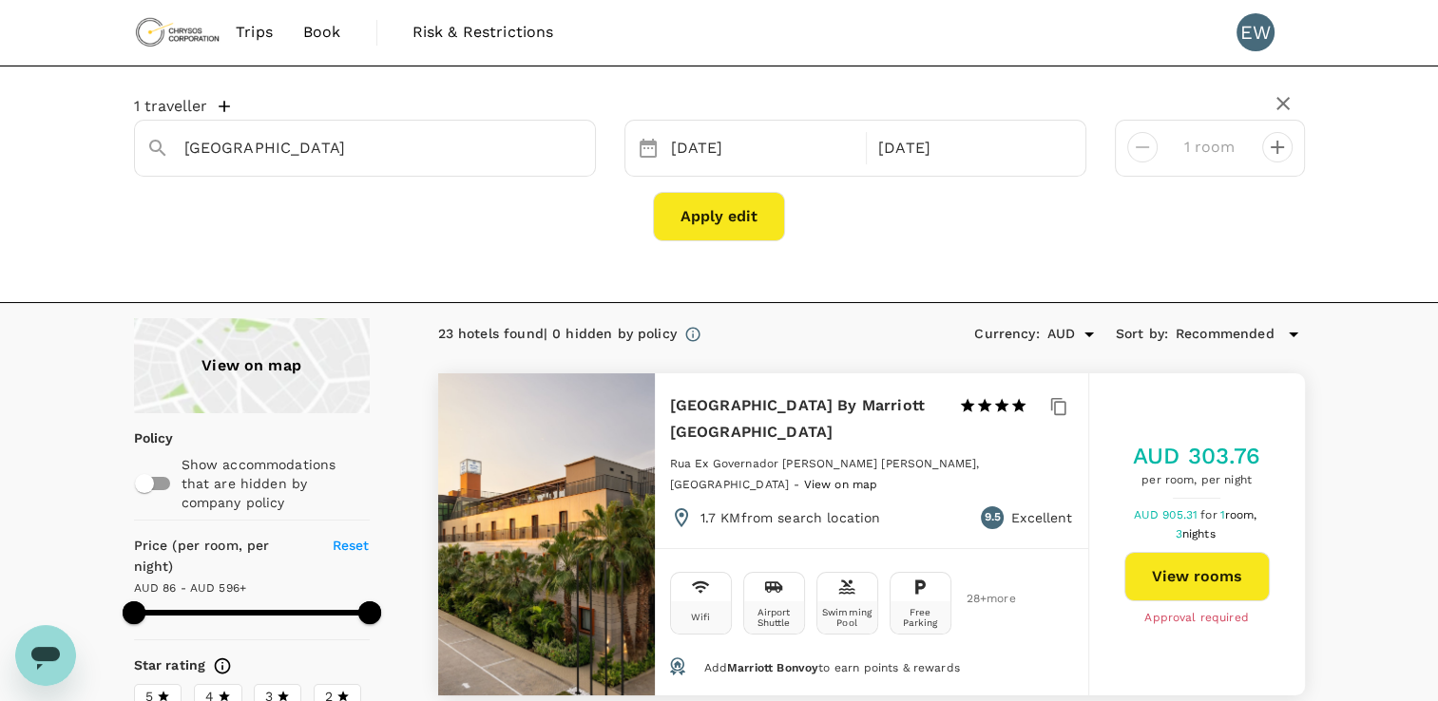
click at [757, 214] on button "Apply edit" at bounding box center [719, 216] width 132 height 49
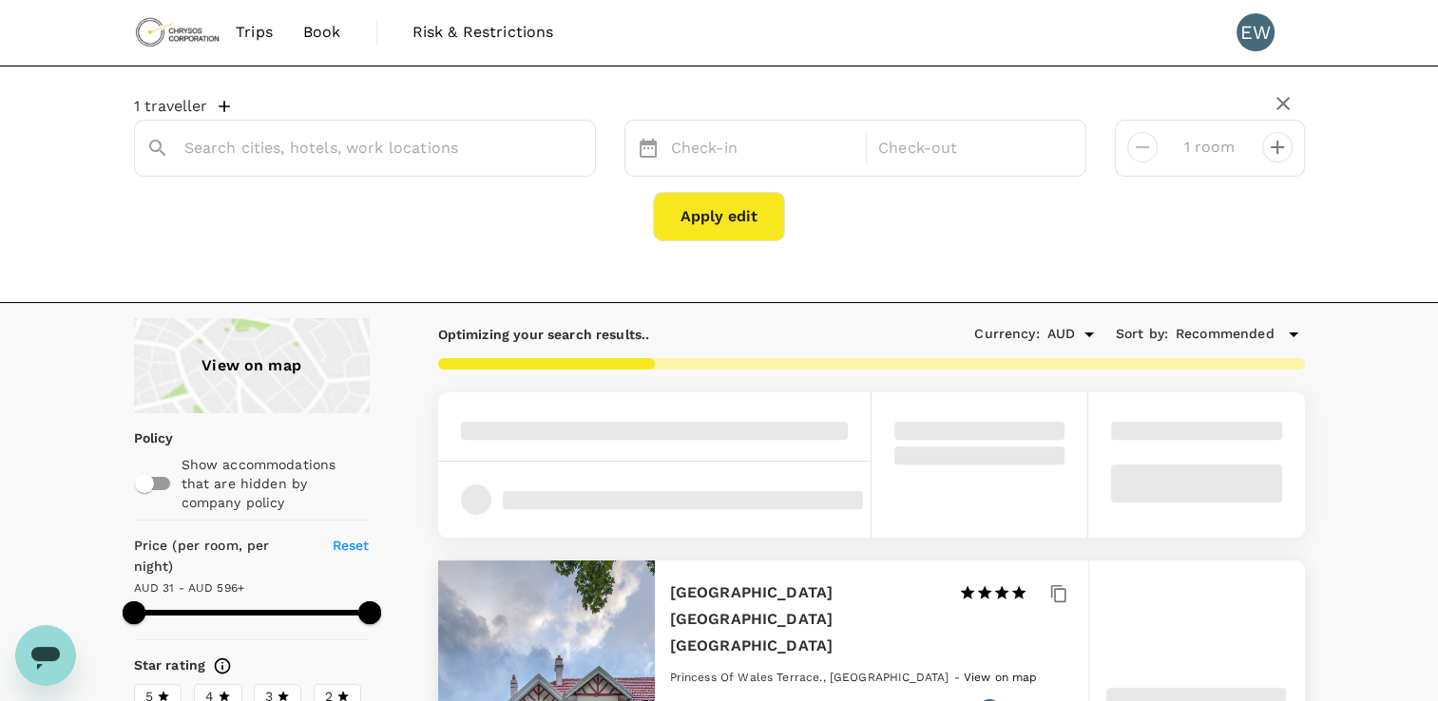
type input "Johannesburg"
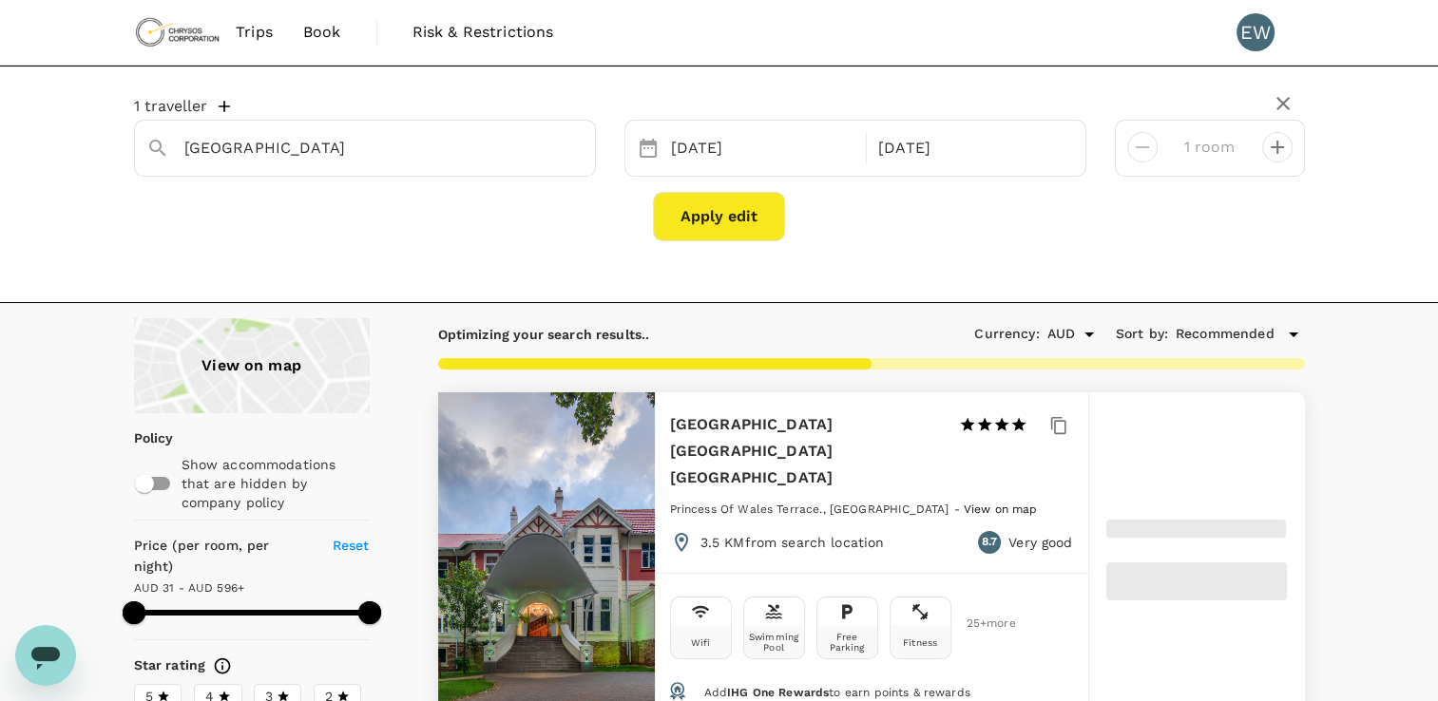
type input "595.76"
type input "22.76"
click at [752, 224] on button "Apply edit" at bounding box center [719, 216] width 132 height 49
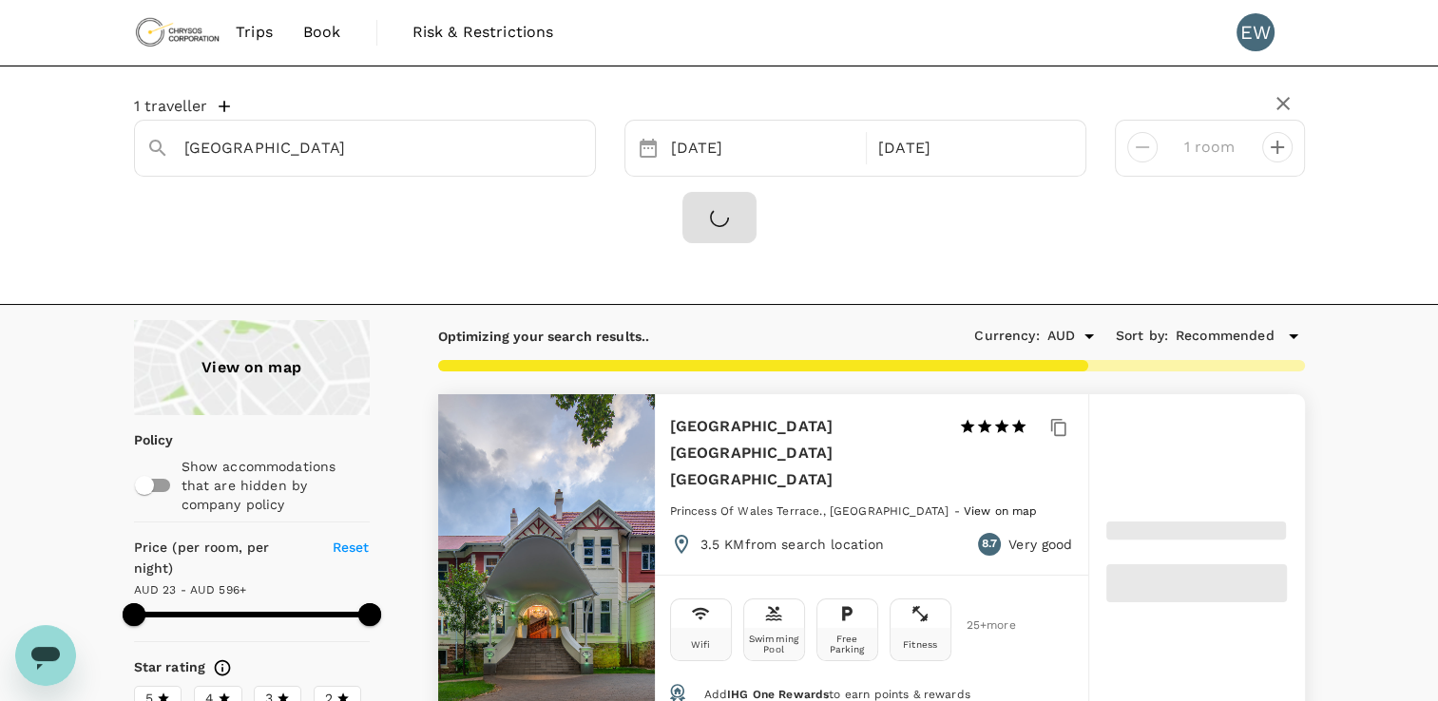
type input "595.76"
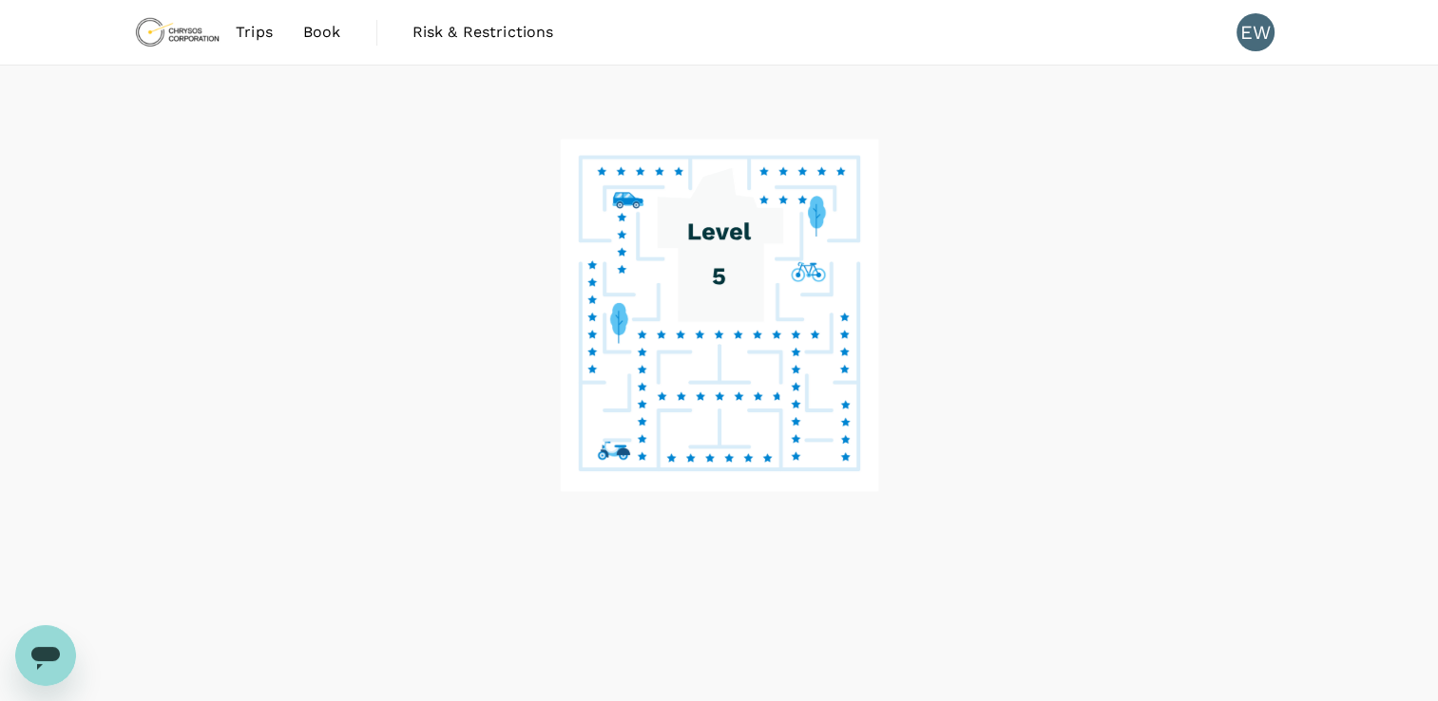
scroll to position [81, 0]
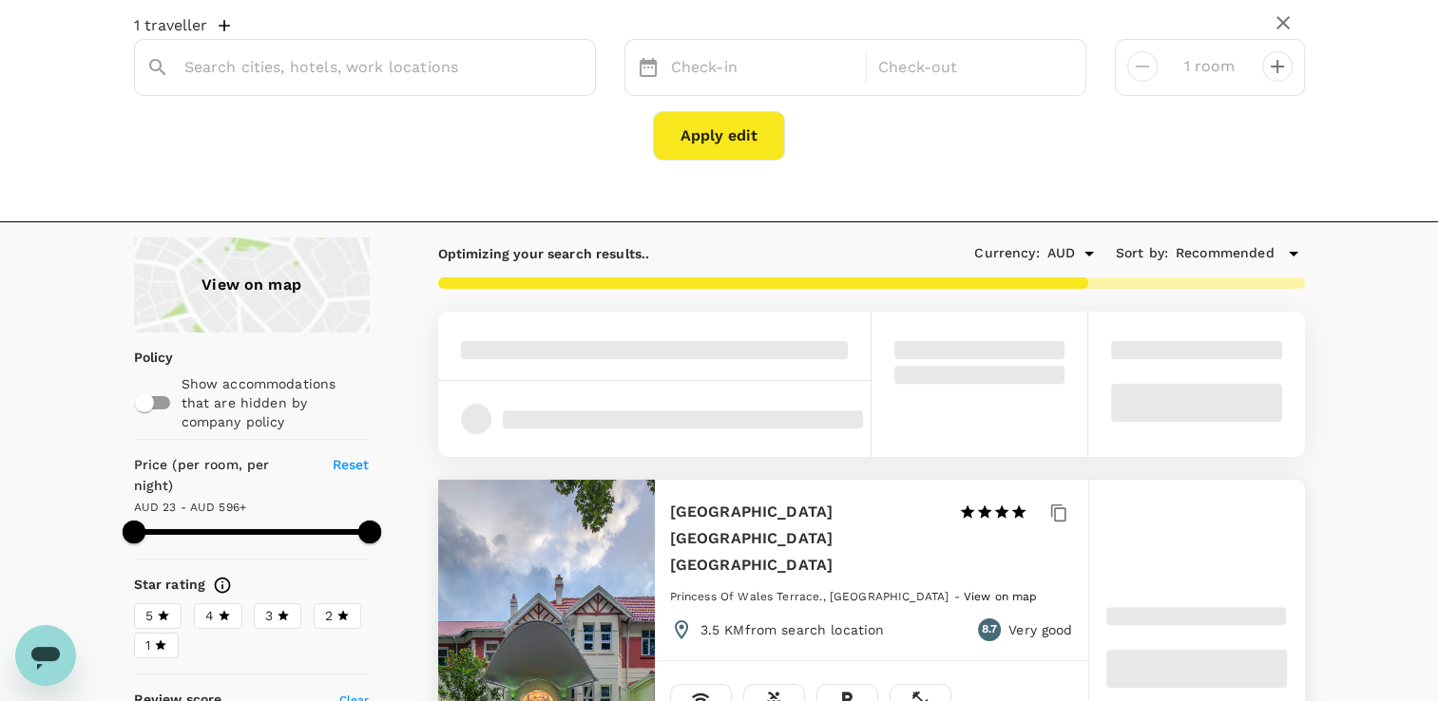
type input "Johannesburg"
type input "595.76"
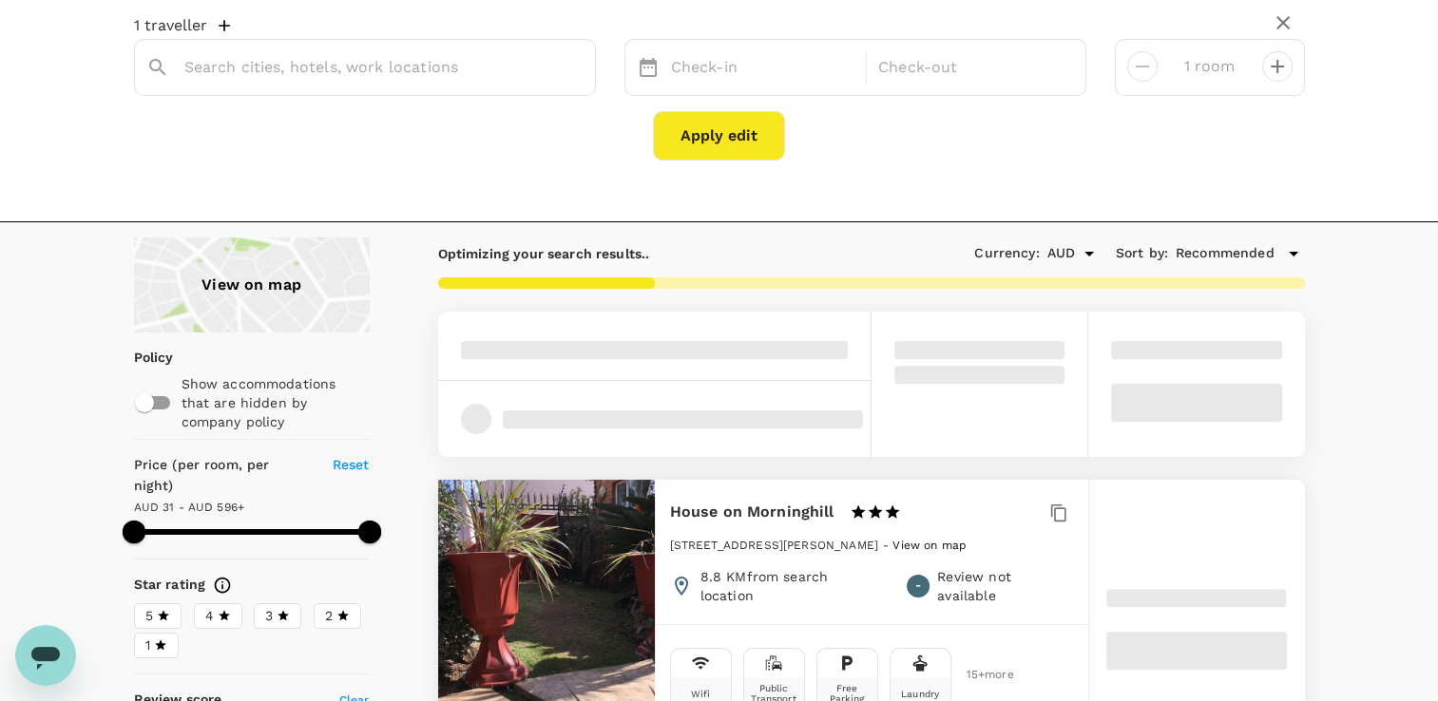
type input "Johannesburg"
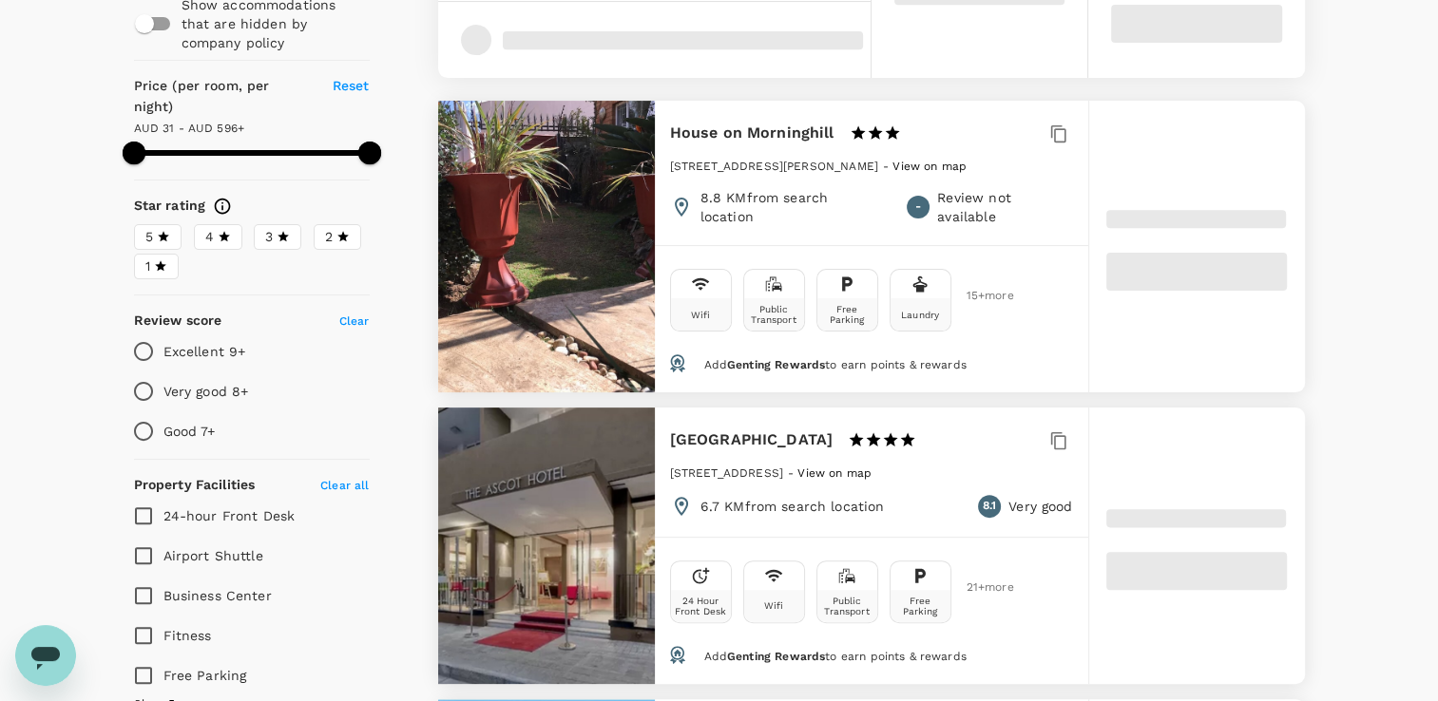
scroll to position [461, 0]
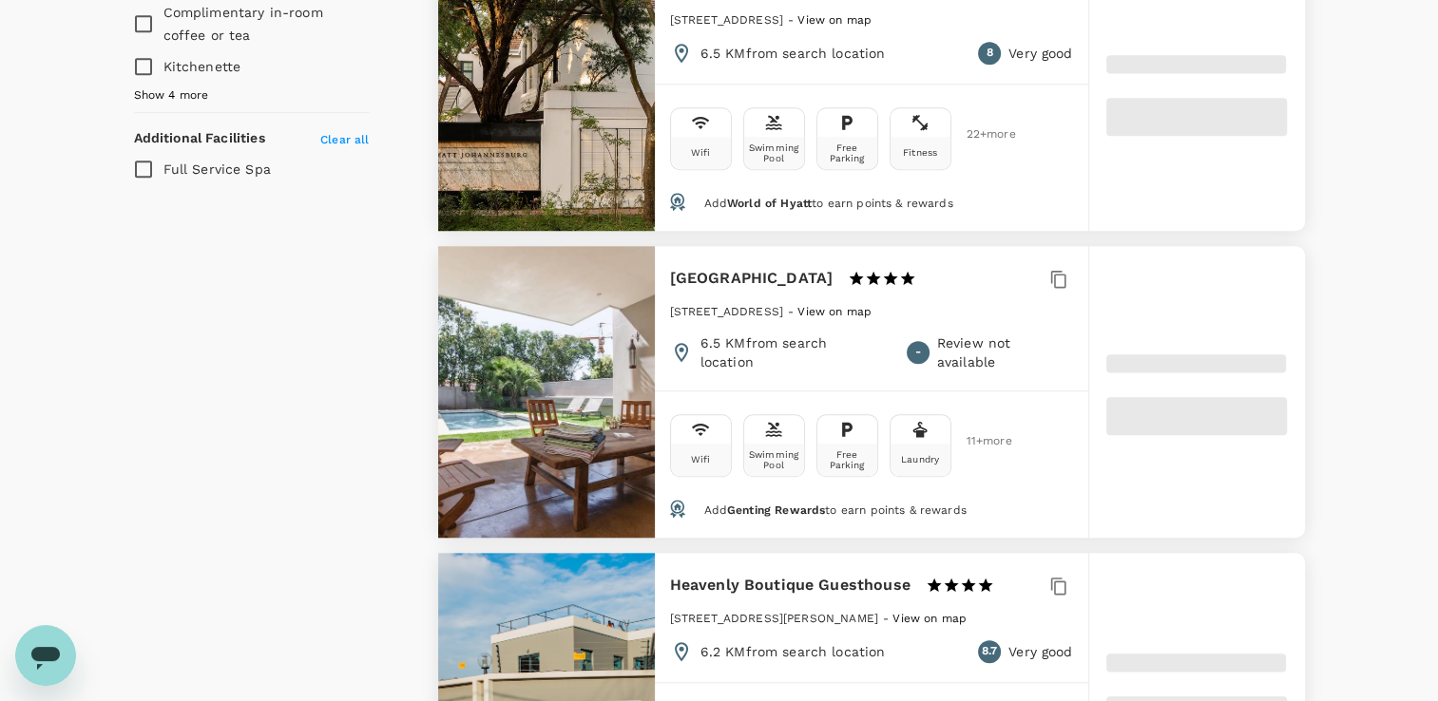
type input "595.76"
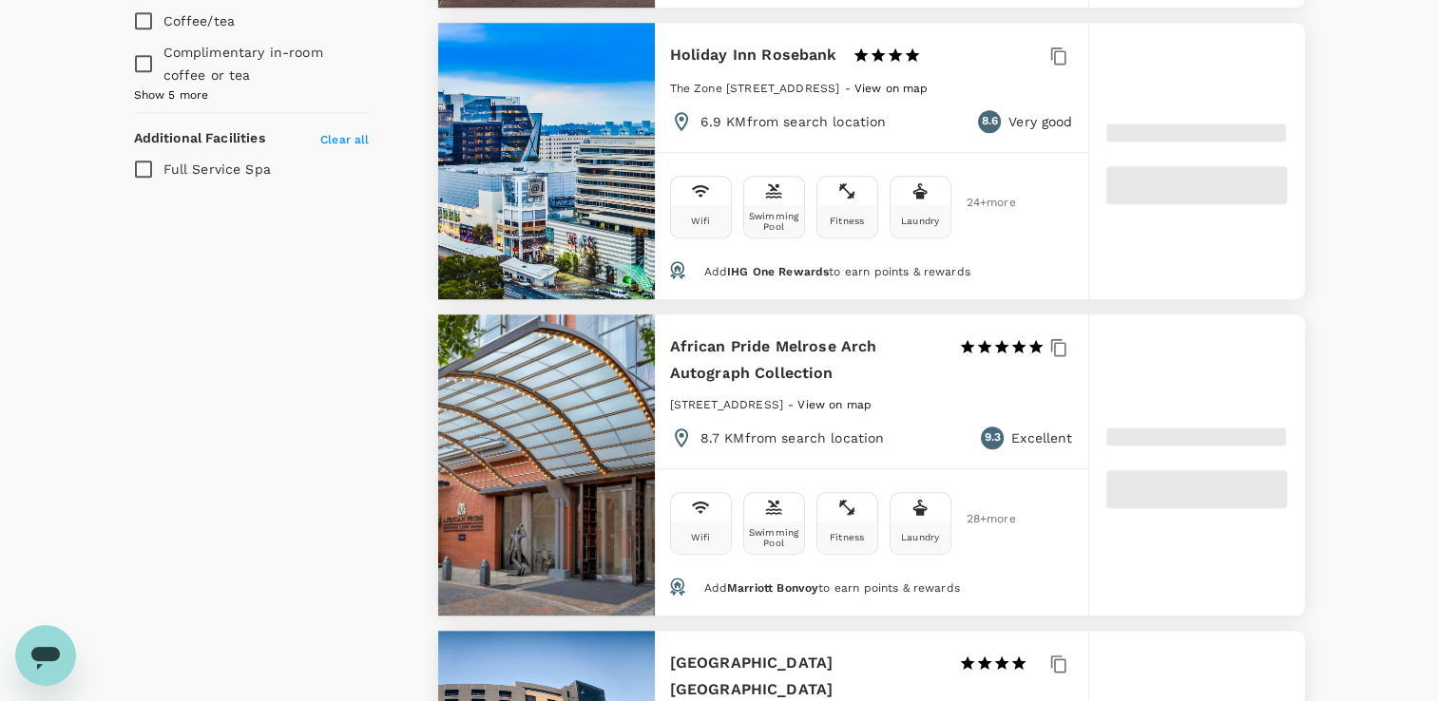
type input "22.76"
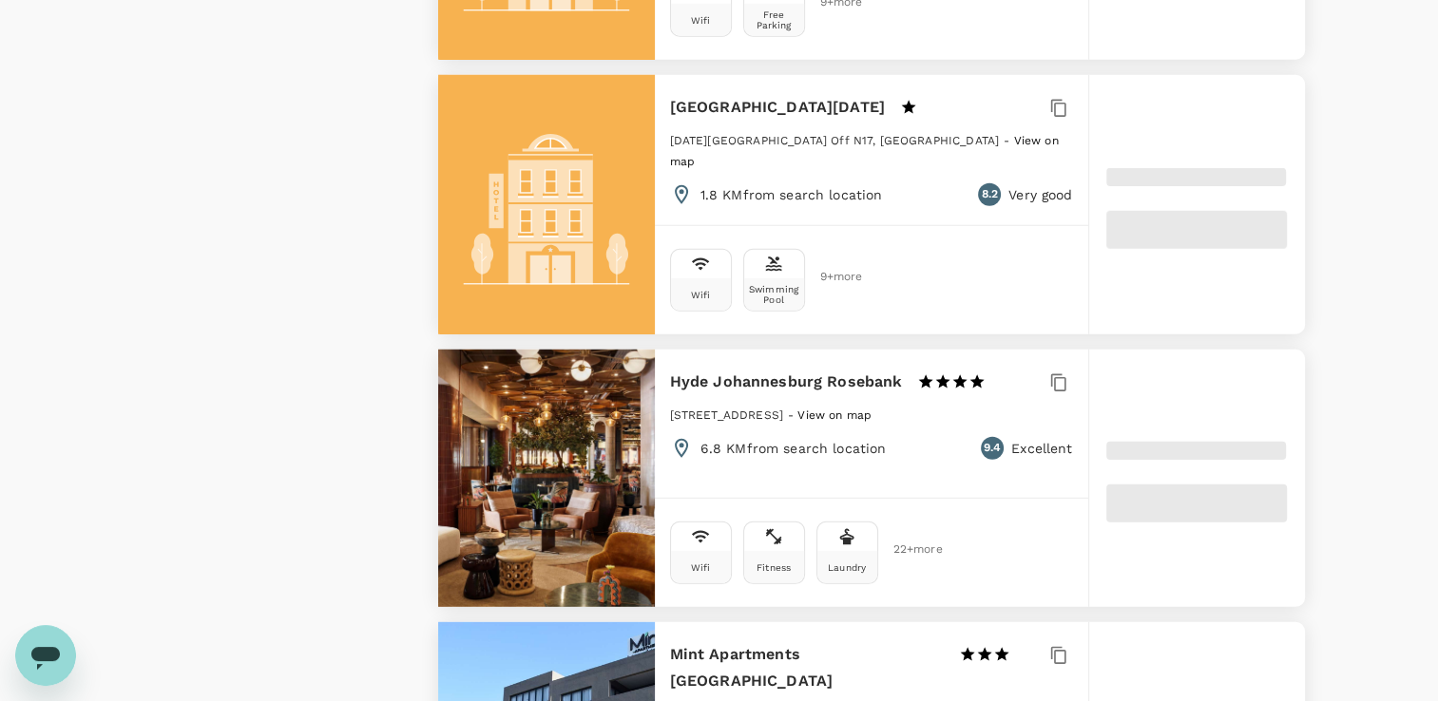
scroll to position [5400, 0]
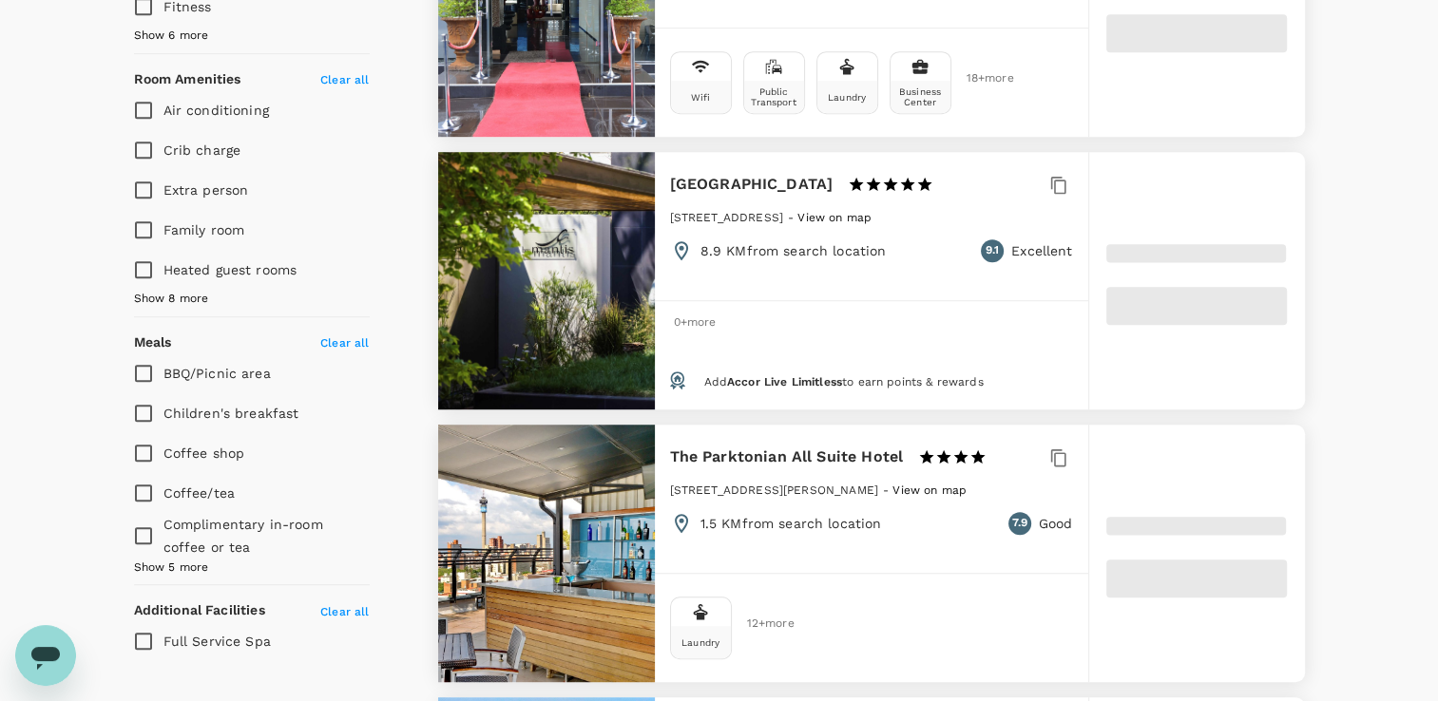
type input "595.76"
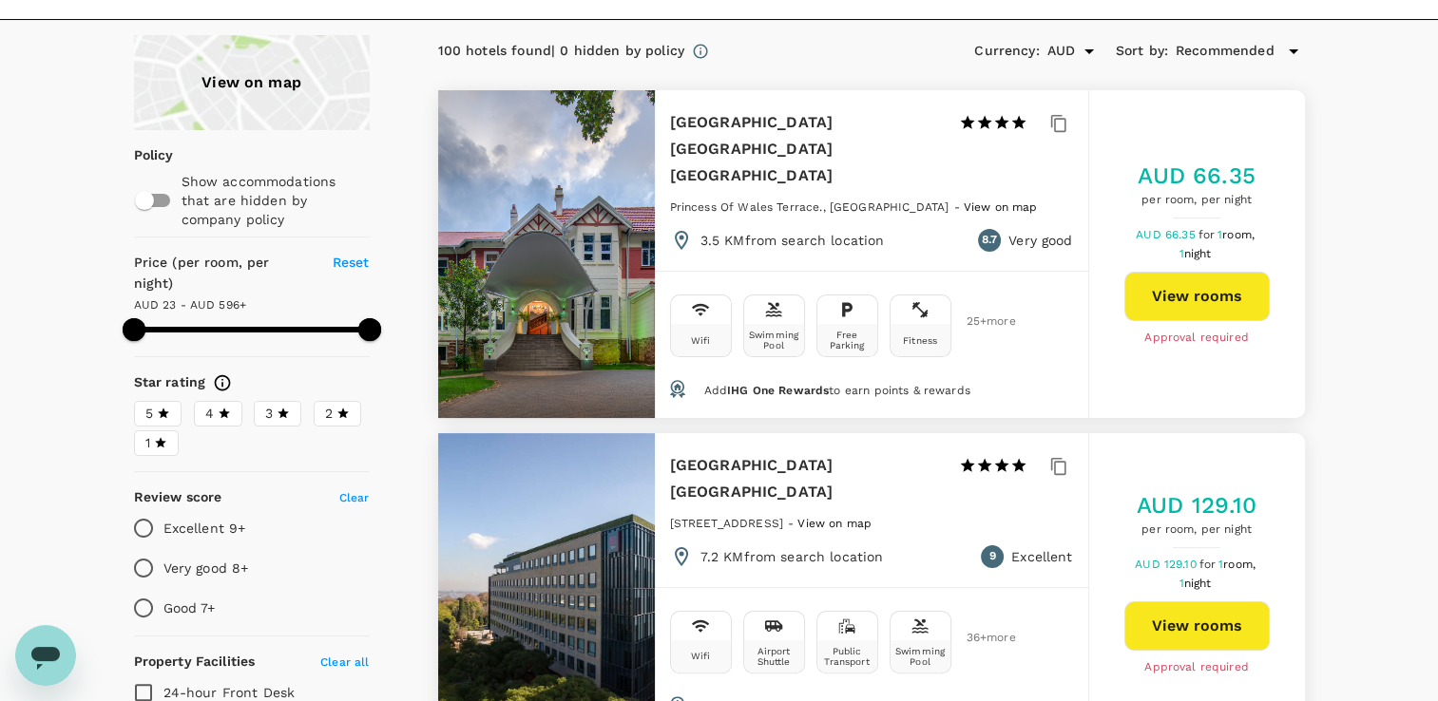
scroll to position [285, 0]
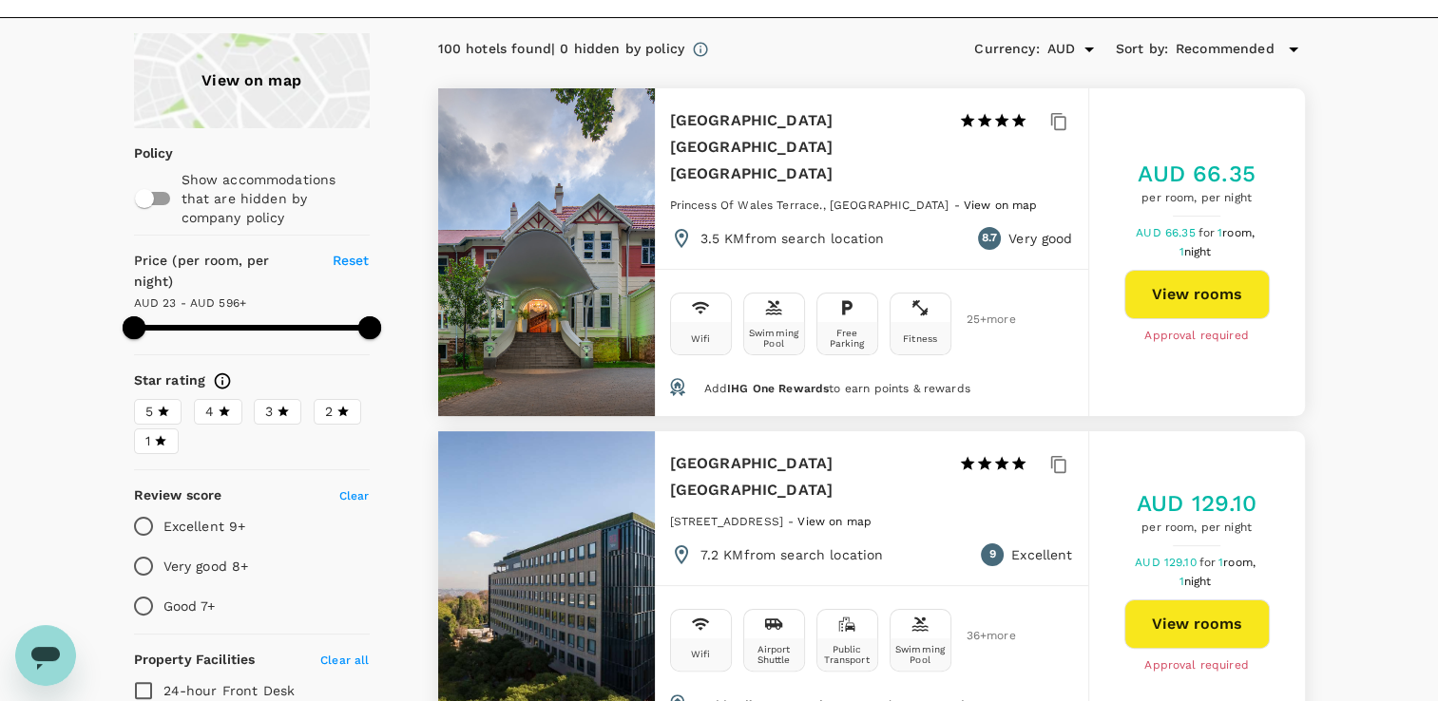
click at [1203, 605] on button "View rooms" at bounding box center [1196, 624] width 145 height 49
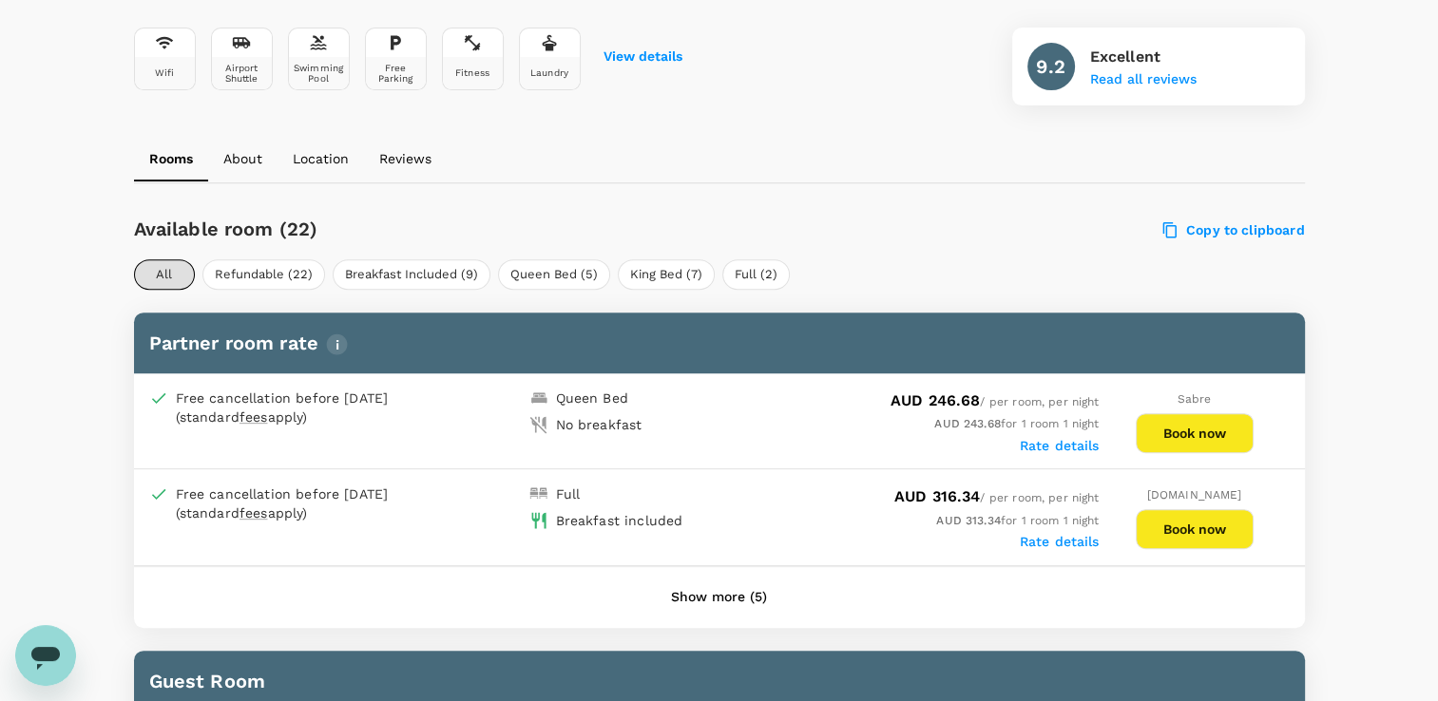
scroll to position [760, 0]
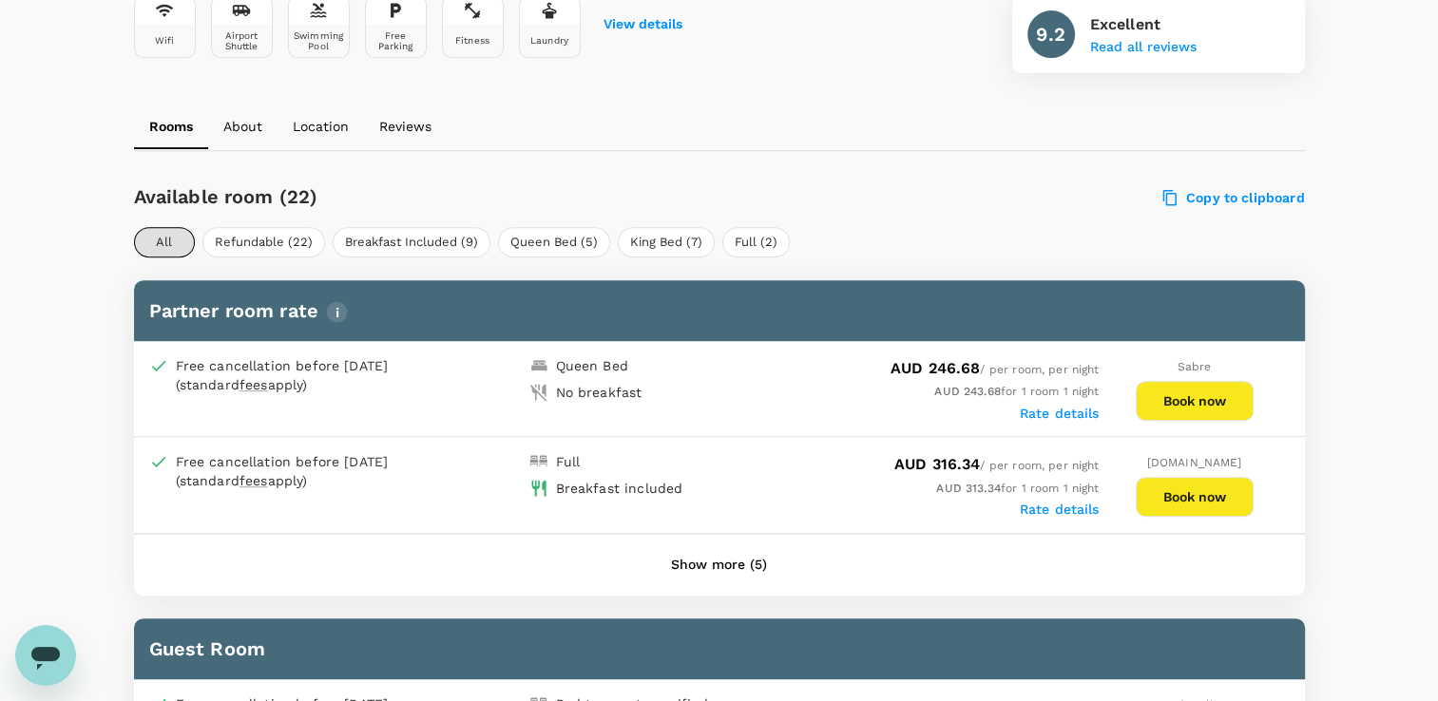
click at [1228, 496] on button "Book now" at bounding box center [1195, 497] width 118 height 40
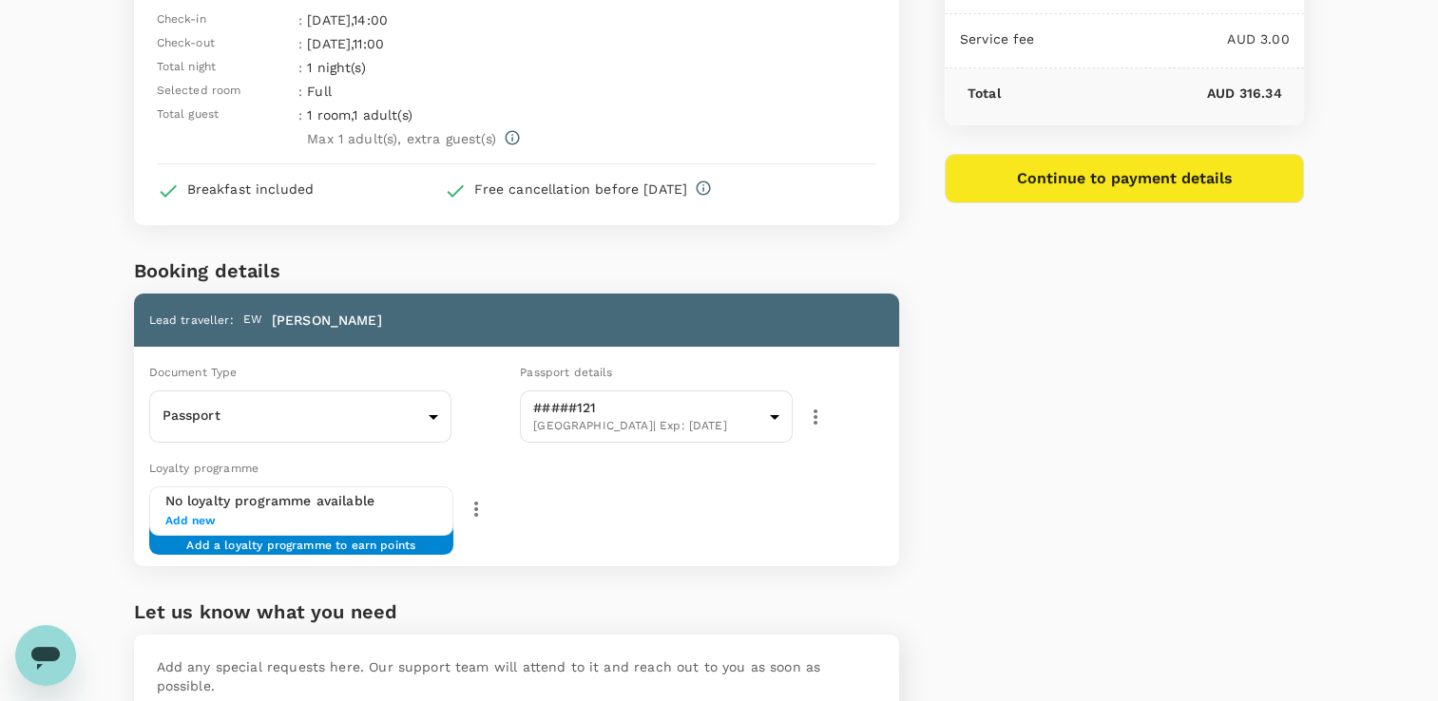
scroll to position [190, 0]
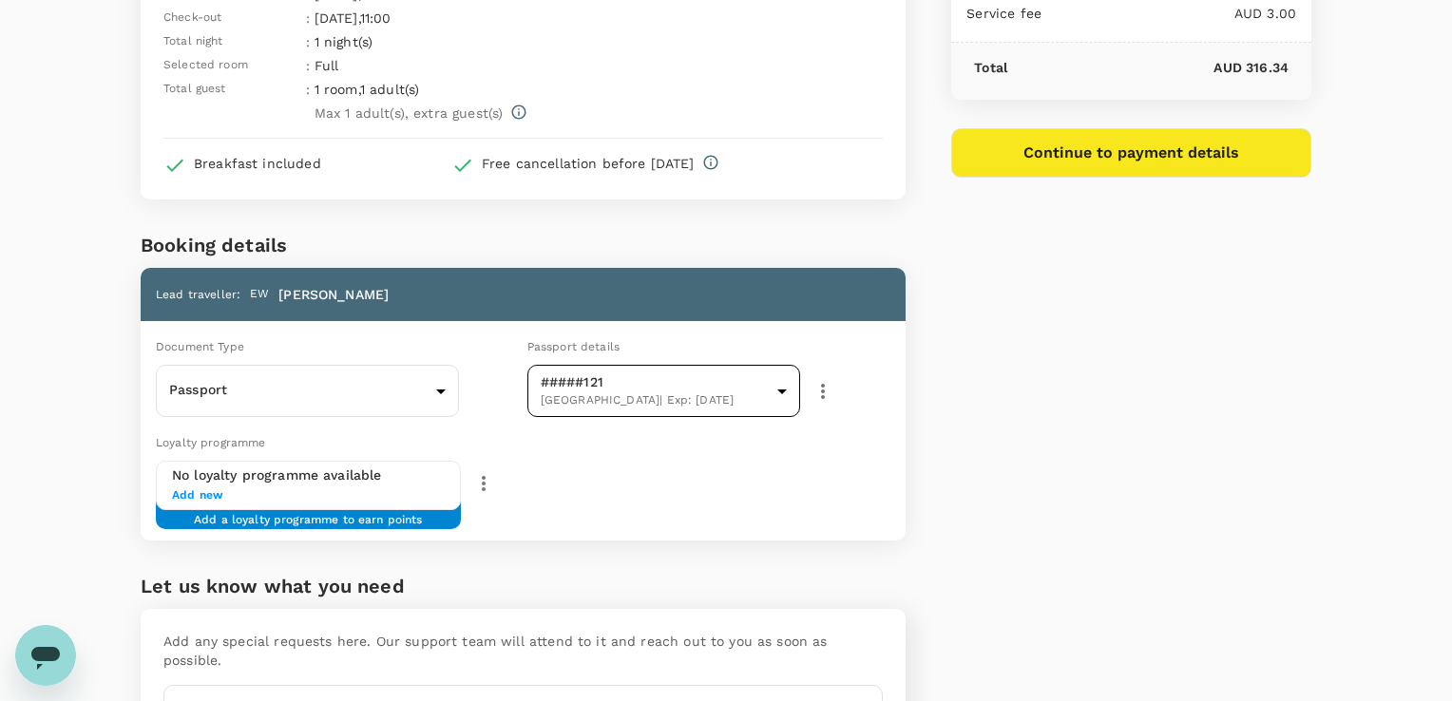
click at [778, 389] on body "Back to hotel details Review selection You've selected Avani Windhoek Check-in …" at bounding box center [726, 334] width 1452 height 1049
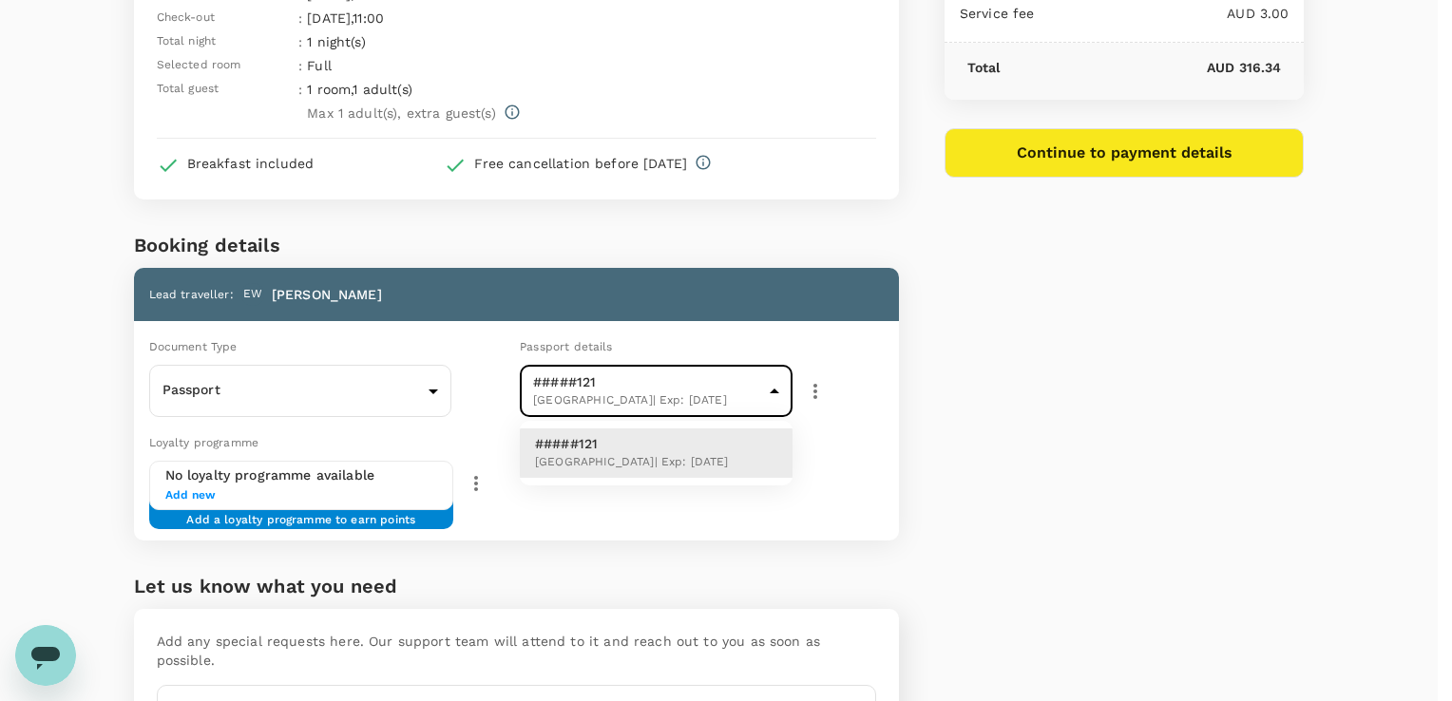
click at [859, 460] on div at bounding box center [726, 350] width 1452 height 701
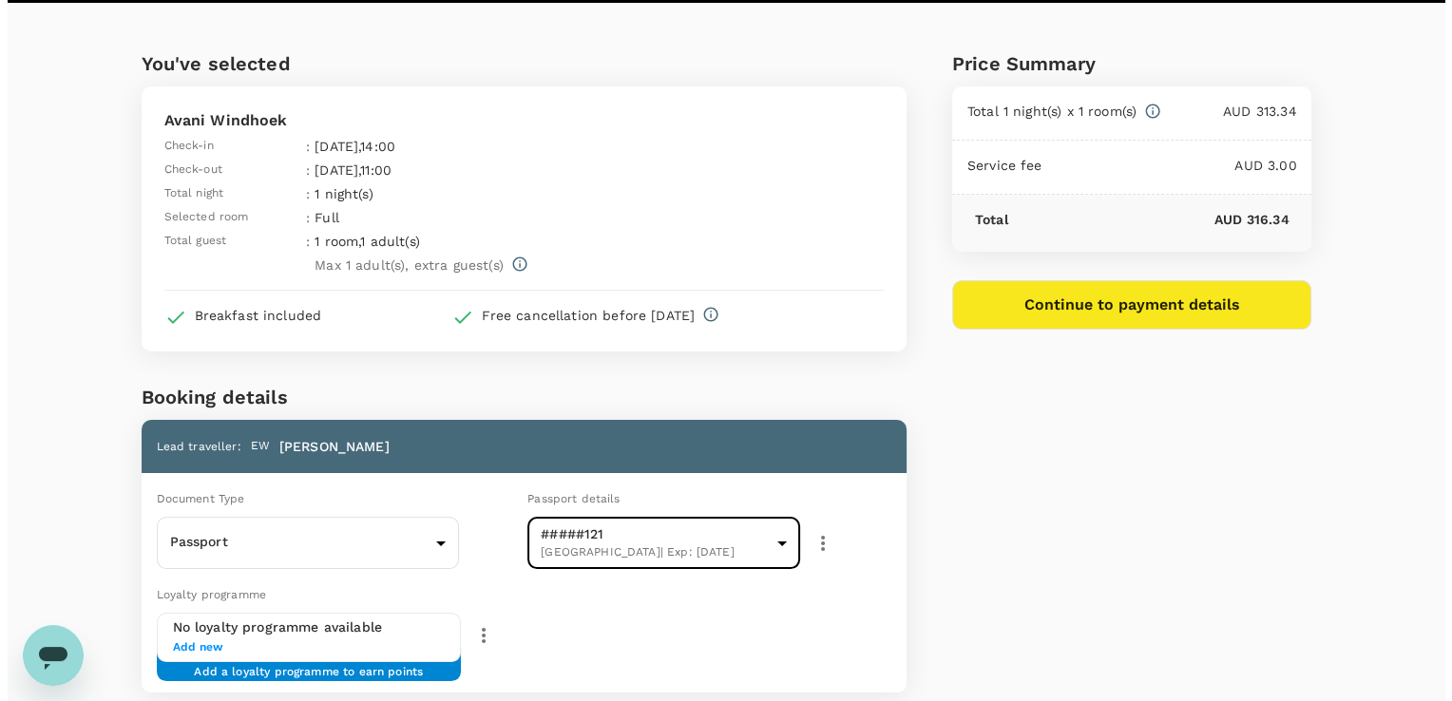
scroll to position [0, 0]
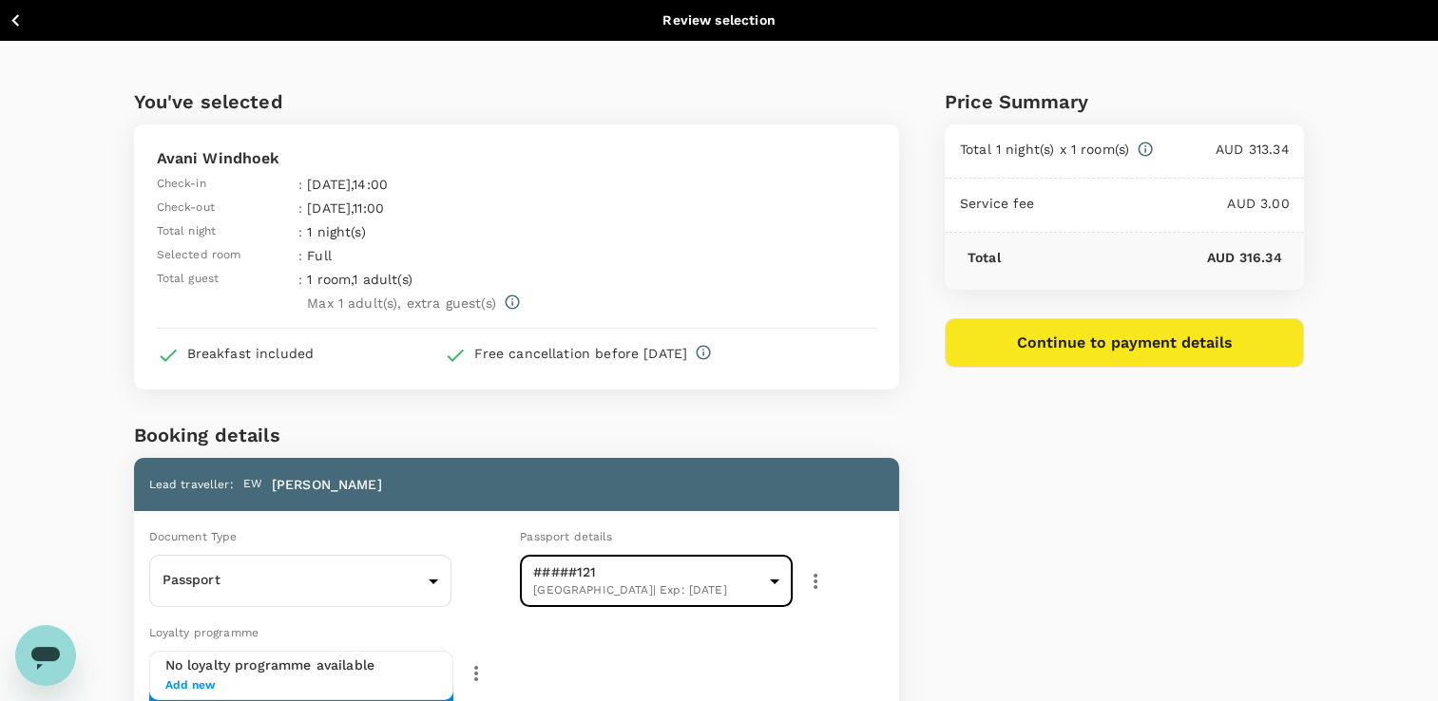
click at [1124, 348] on button "Continue to payment details" at bounding box center [1125, 342] width 360 height 49
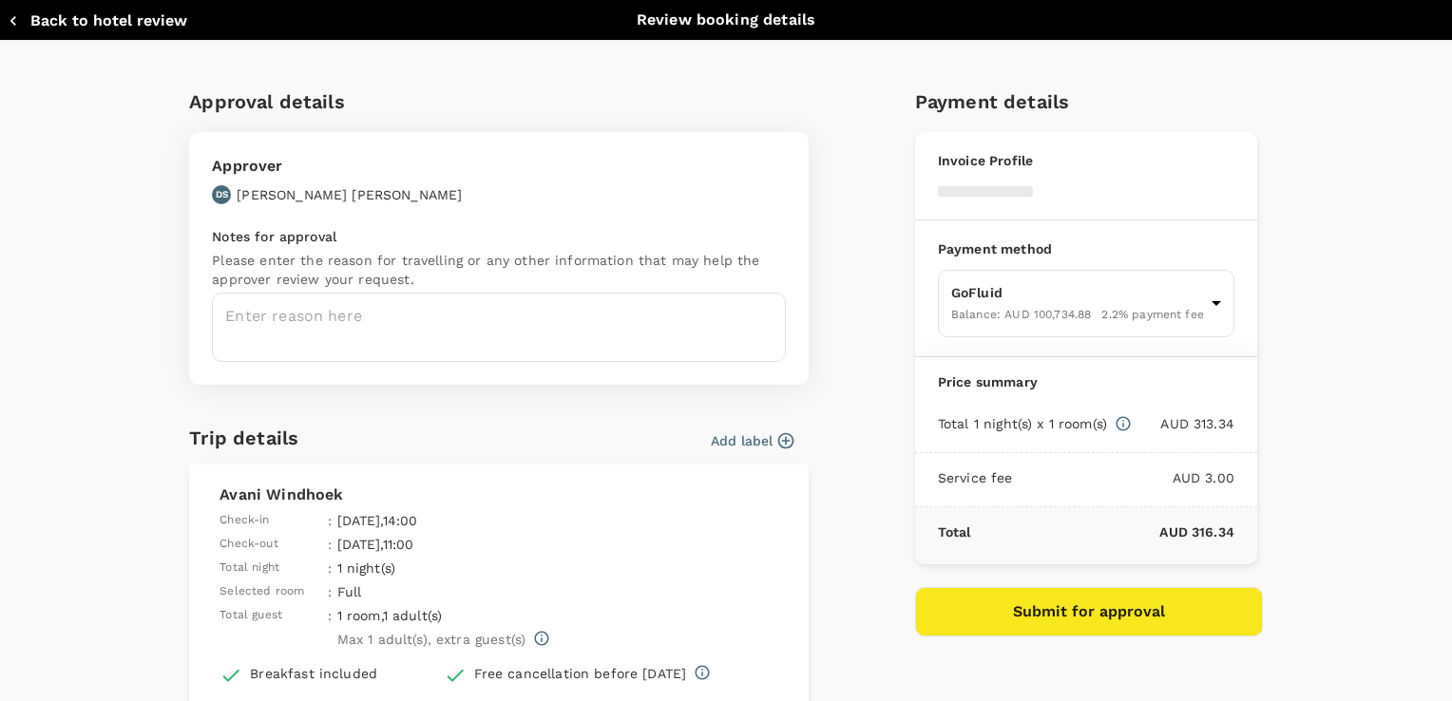
type input "9c4289b1-14a3-4119-8736-521306e5ca8f"
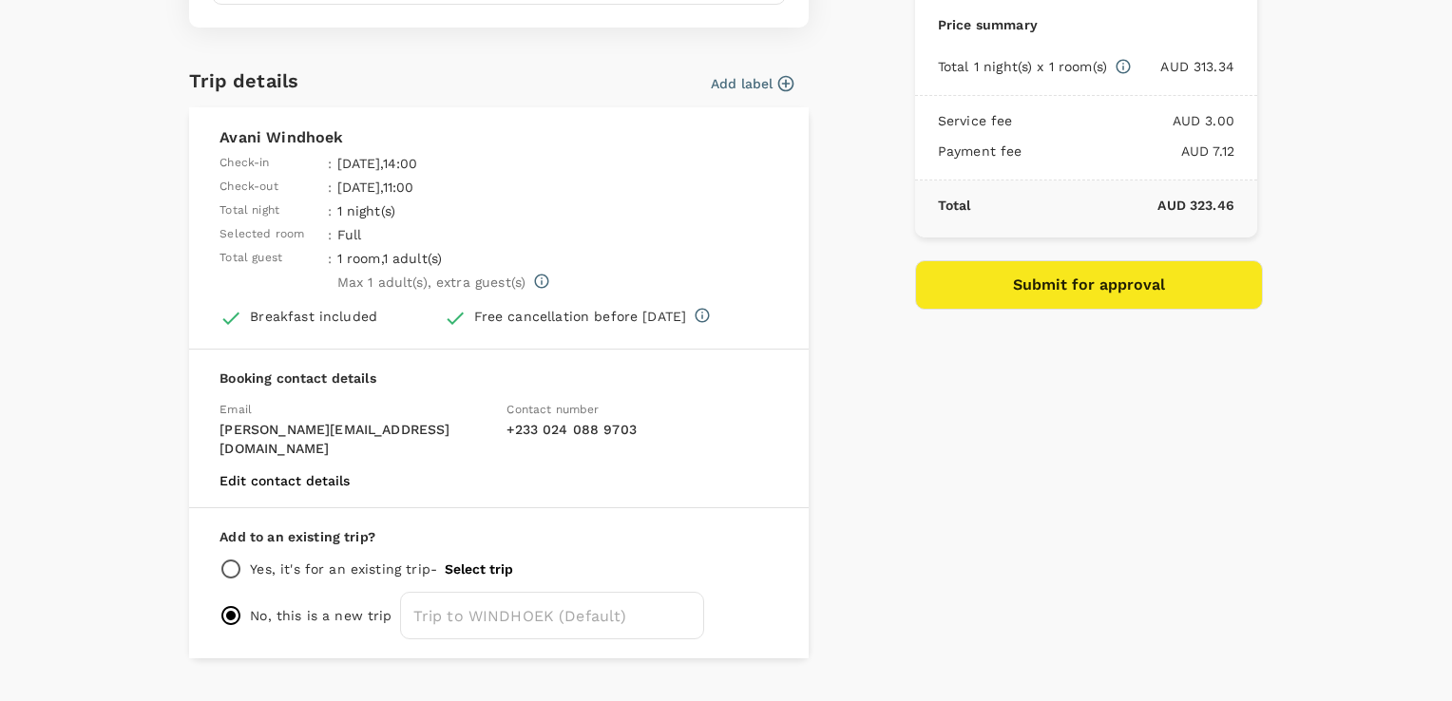
scroll to position [379, 0]
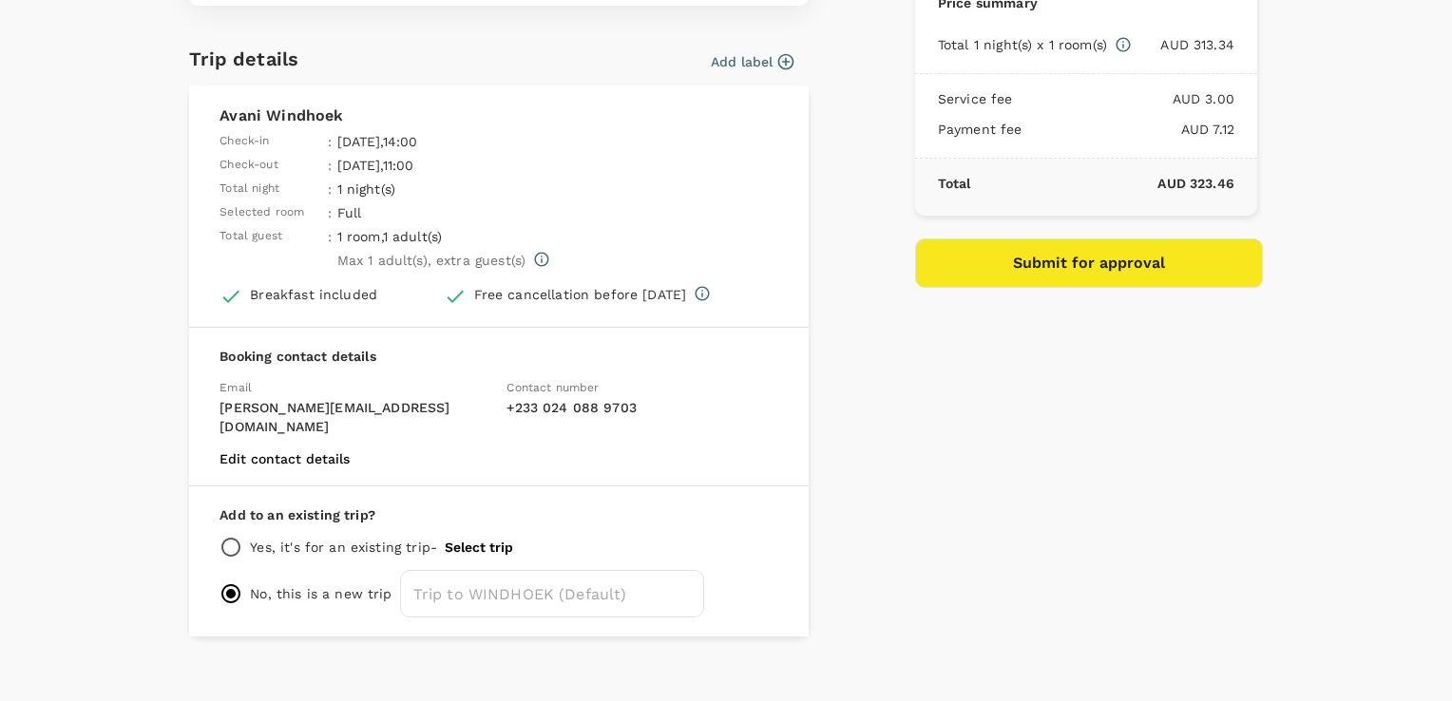
click at [1117, 261] on button "Submit for approval" at bounding box center [1089, 263] width 348 height 49
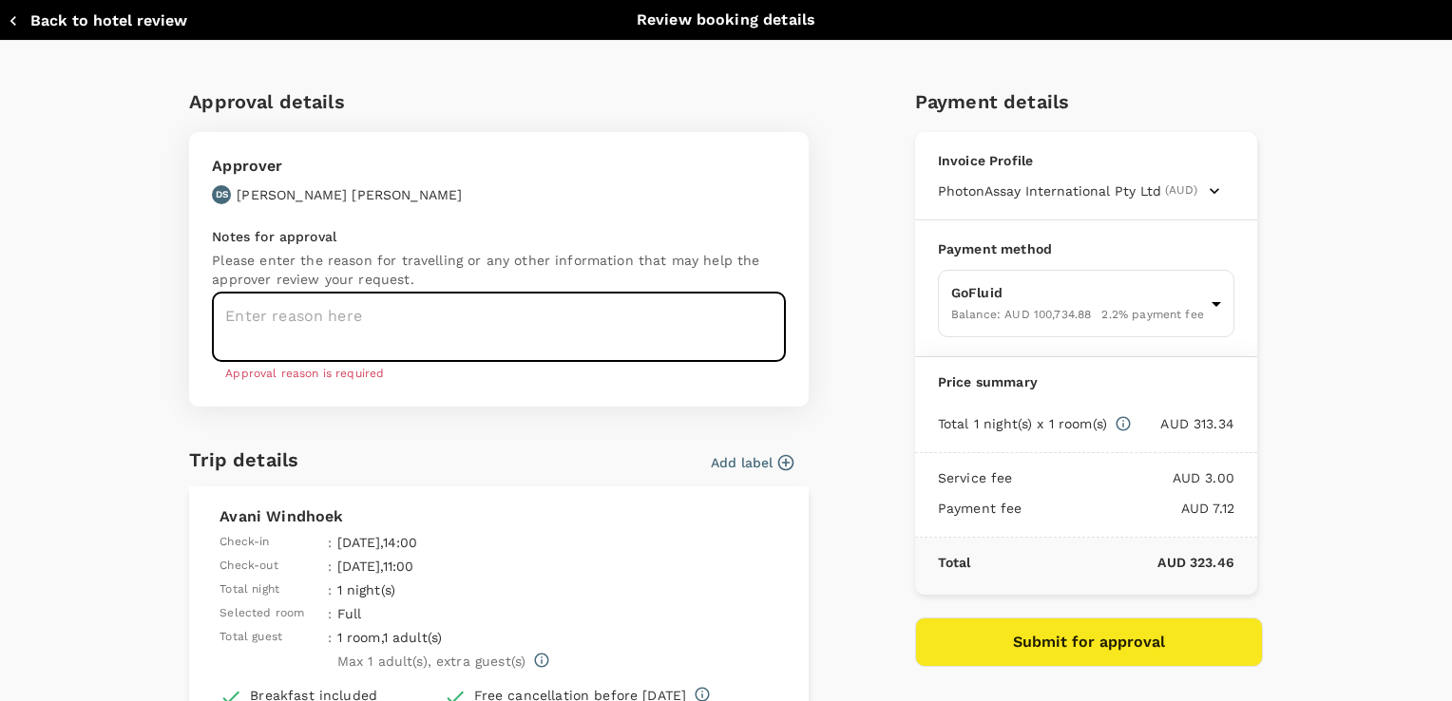
click at [503, 318] on textarea at bounding box center [499, 327] width 574 height 69
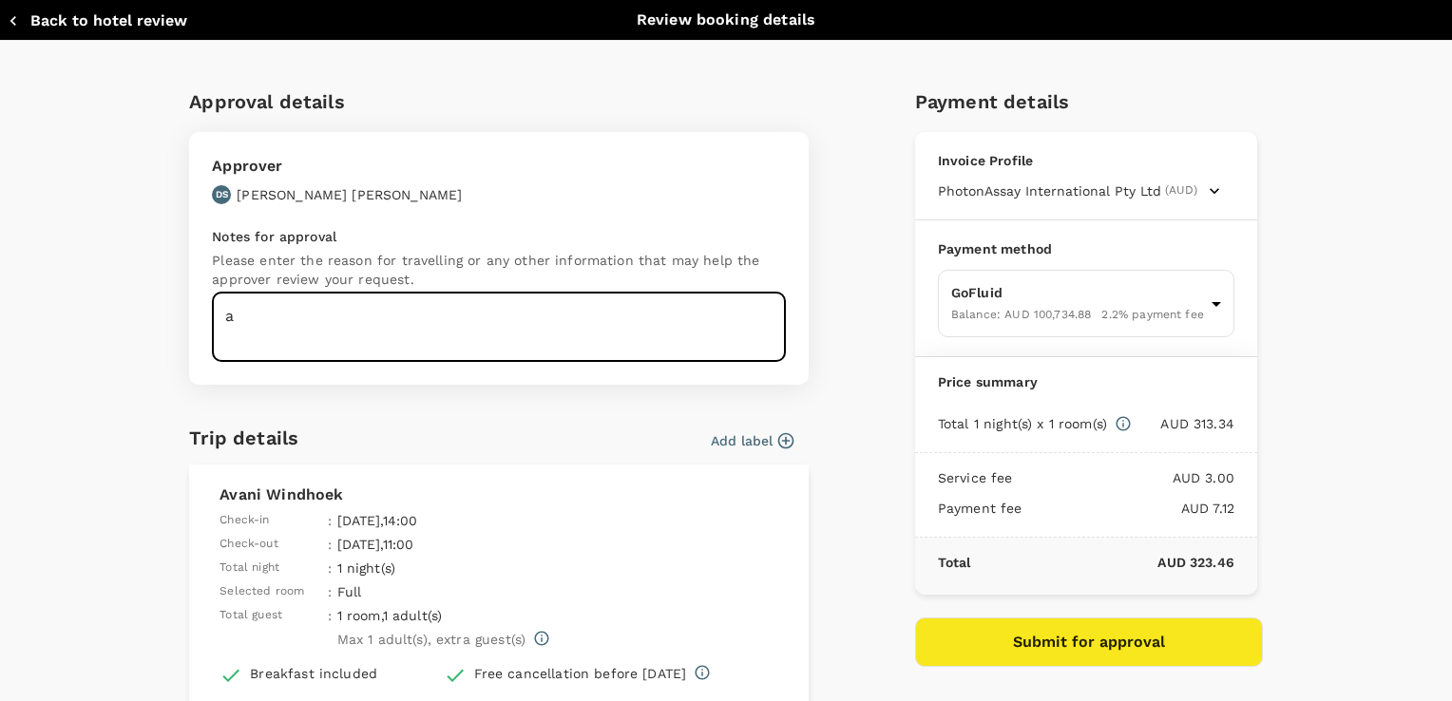
type textarea "a"
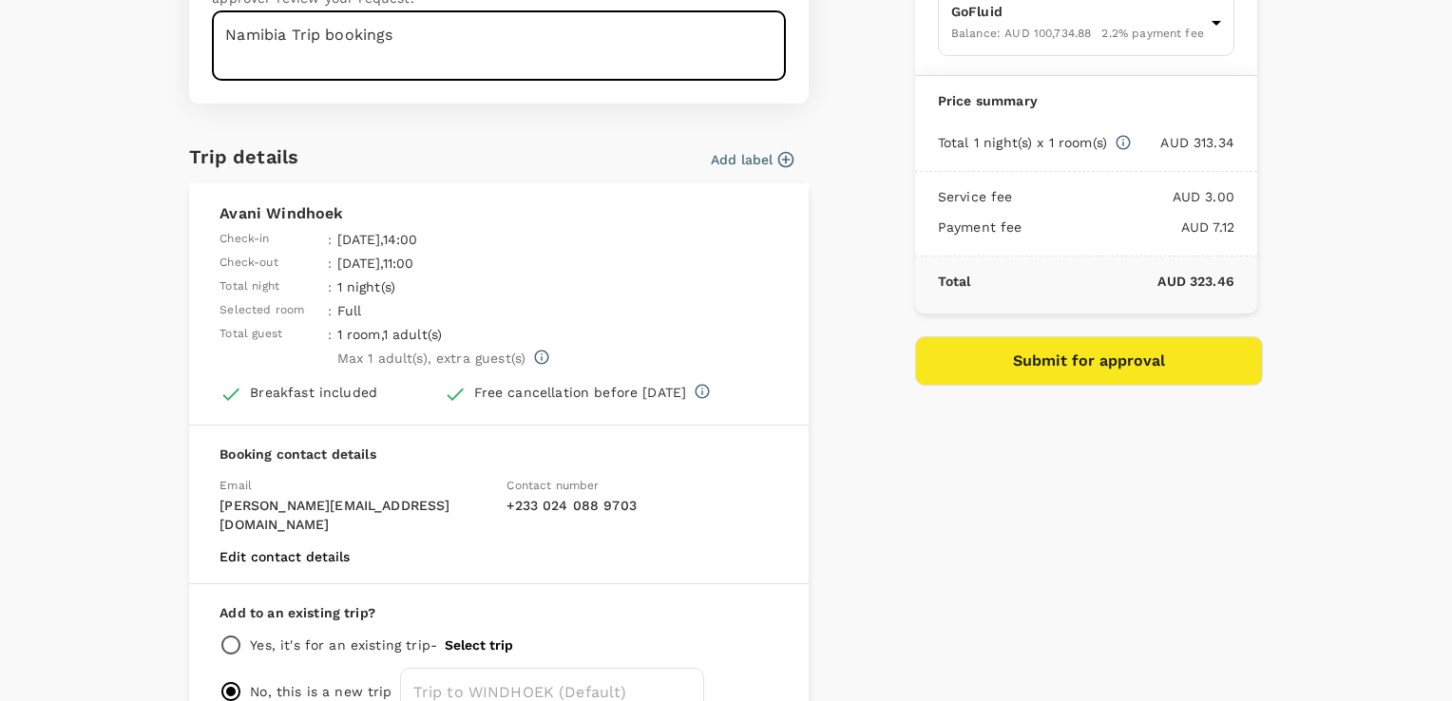
scroll to position [285, 0]
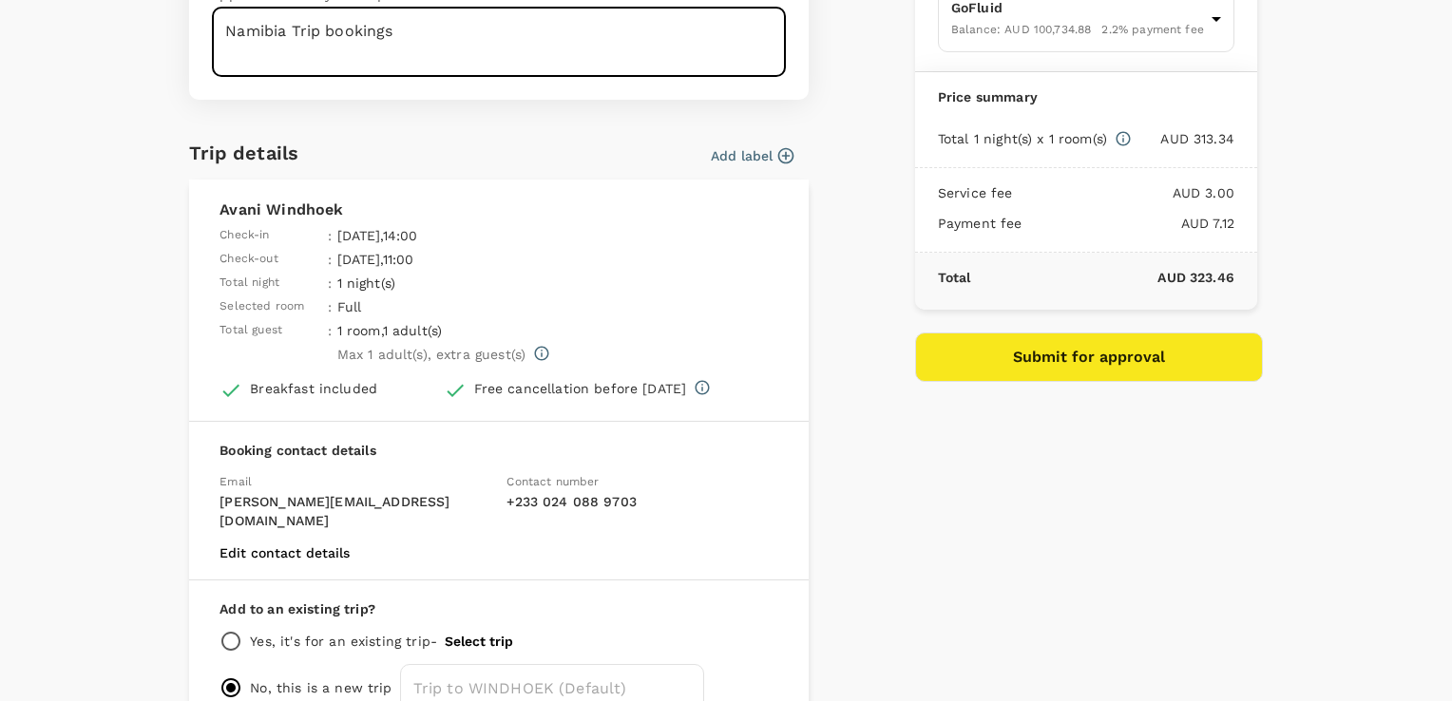
type textarea "Namibia Trip bookings"
click at [1079, 362] on button "Submit for approval" at bounding box center [1089, 357] width 348 height 49
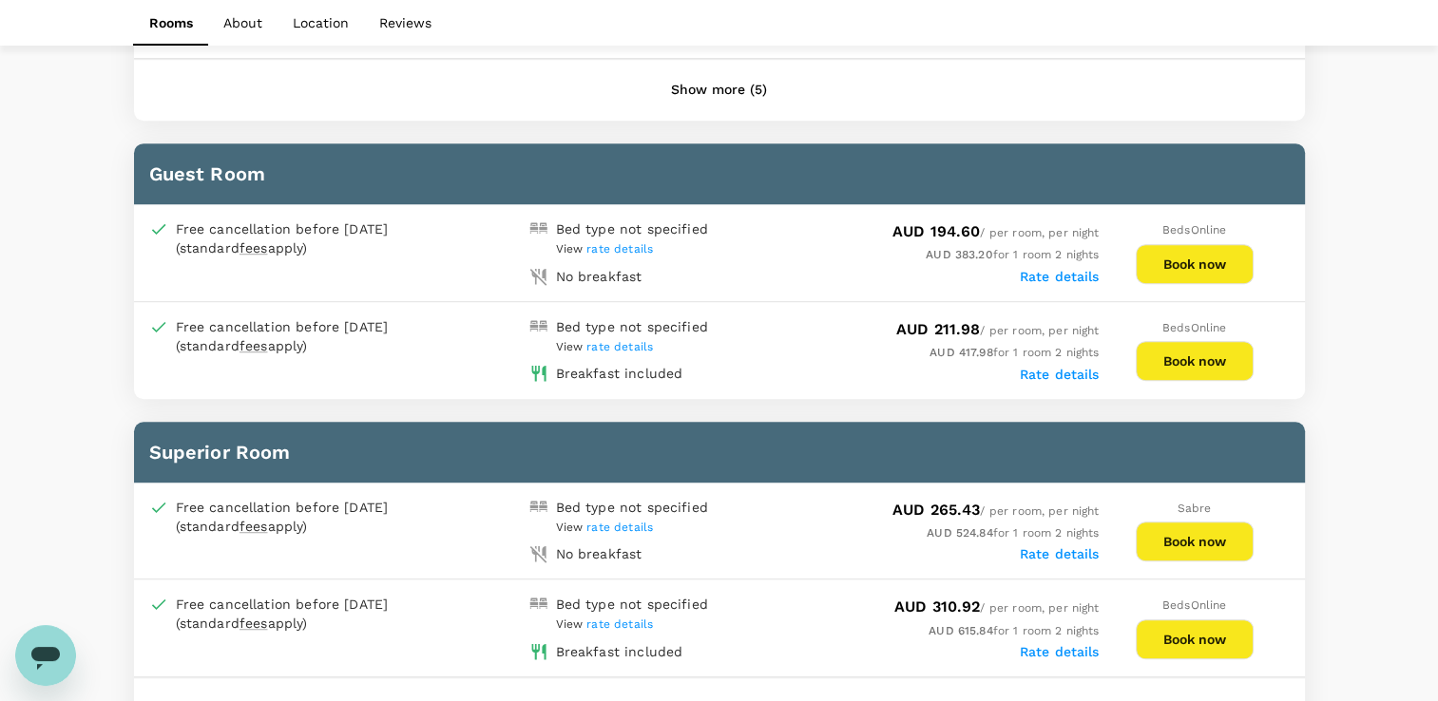
scroll to position [760, 0]
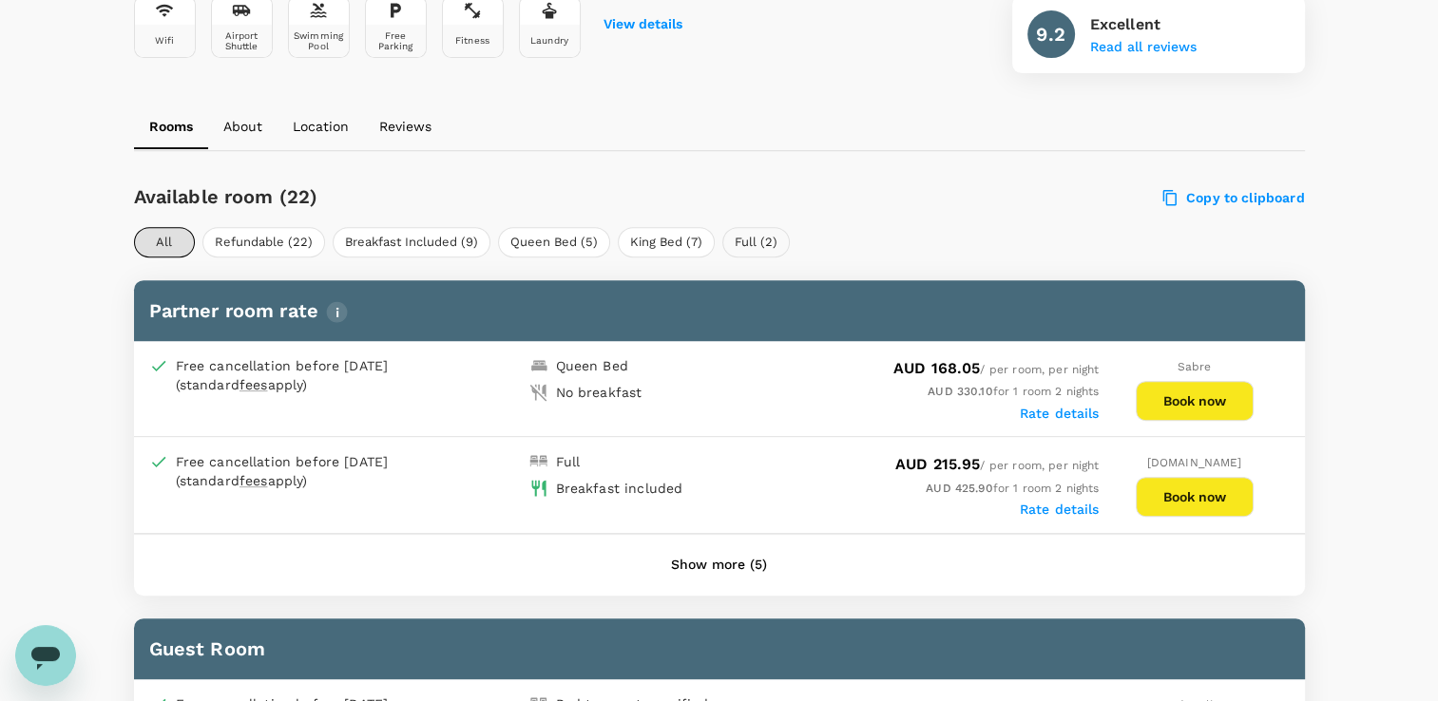
click at [753, 238] on button "Full (2)" at bounding box center [755, 242] width 67 height 30
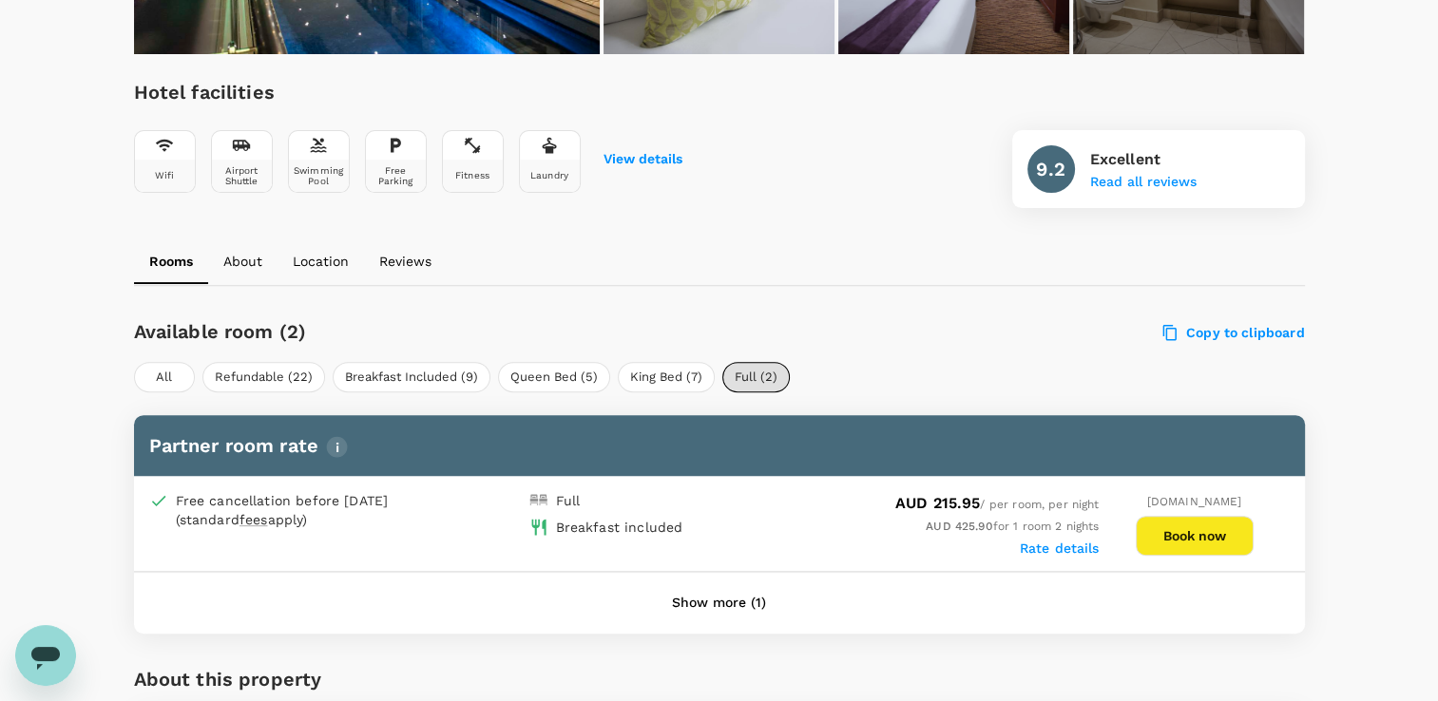
scroll to position [570, 0]
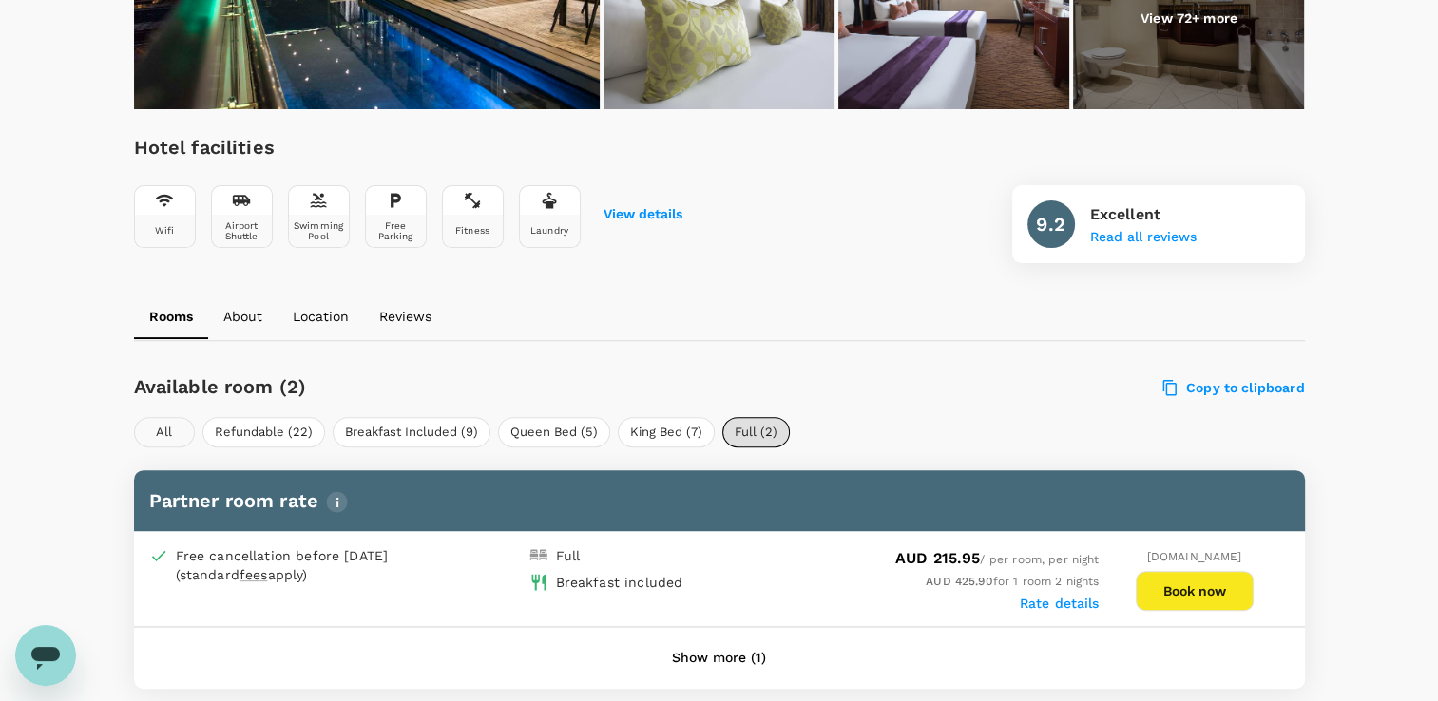
click at [163, 430] on button "All" at bounding box center [164, 432] width 61 height 30
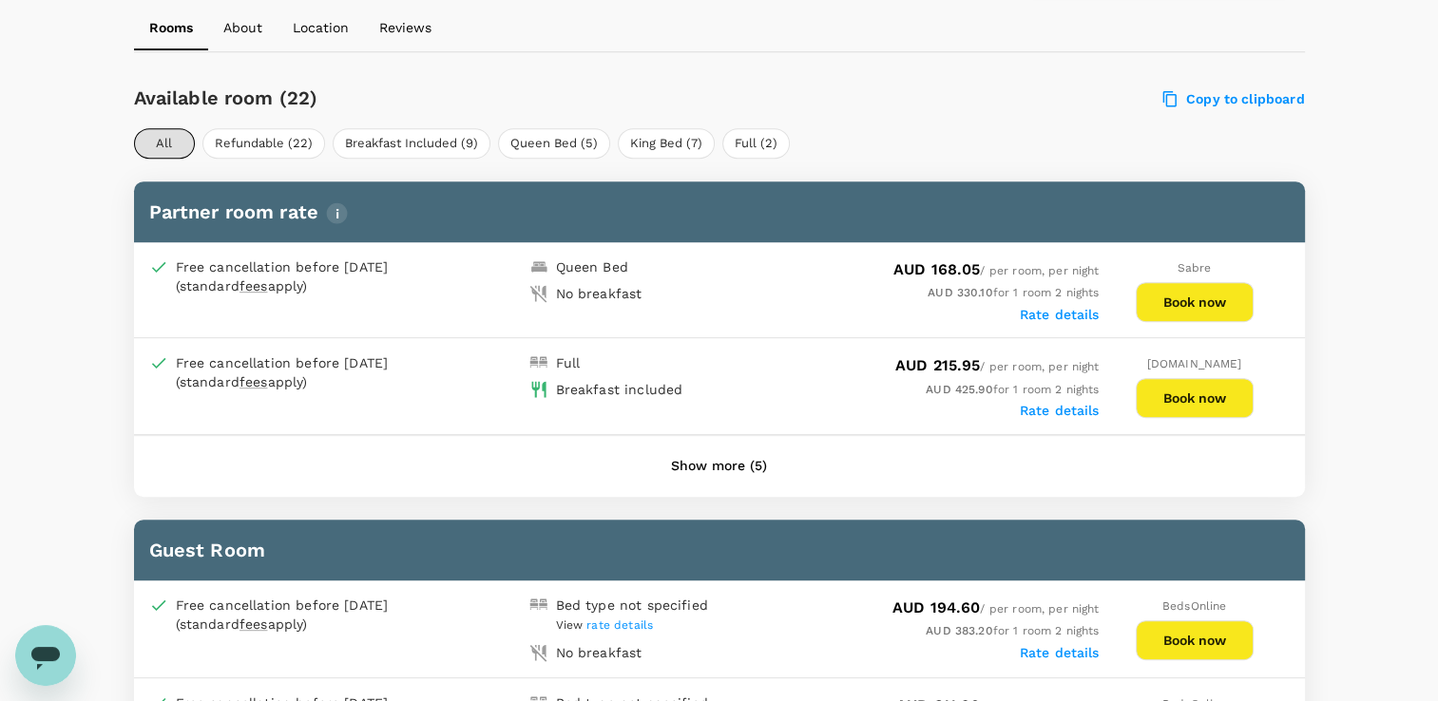
scroll to position [855, 0]
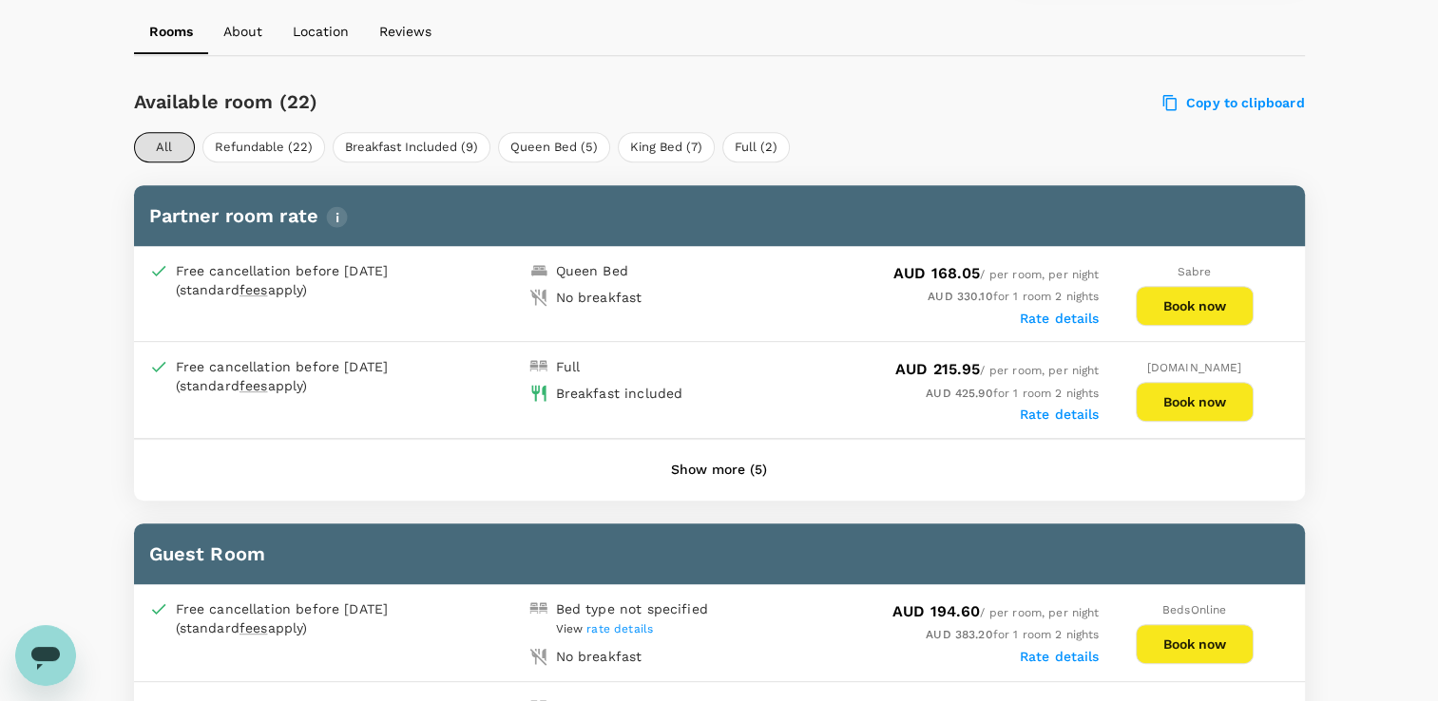
click at [1192, 394] on button "Book now" at bounding box center [1195, 402] width 118 height 40
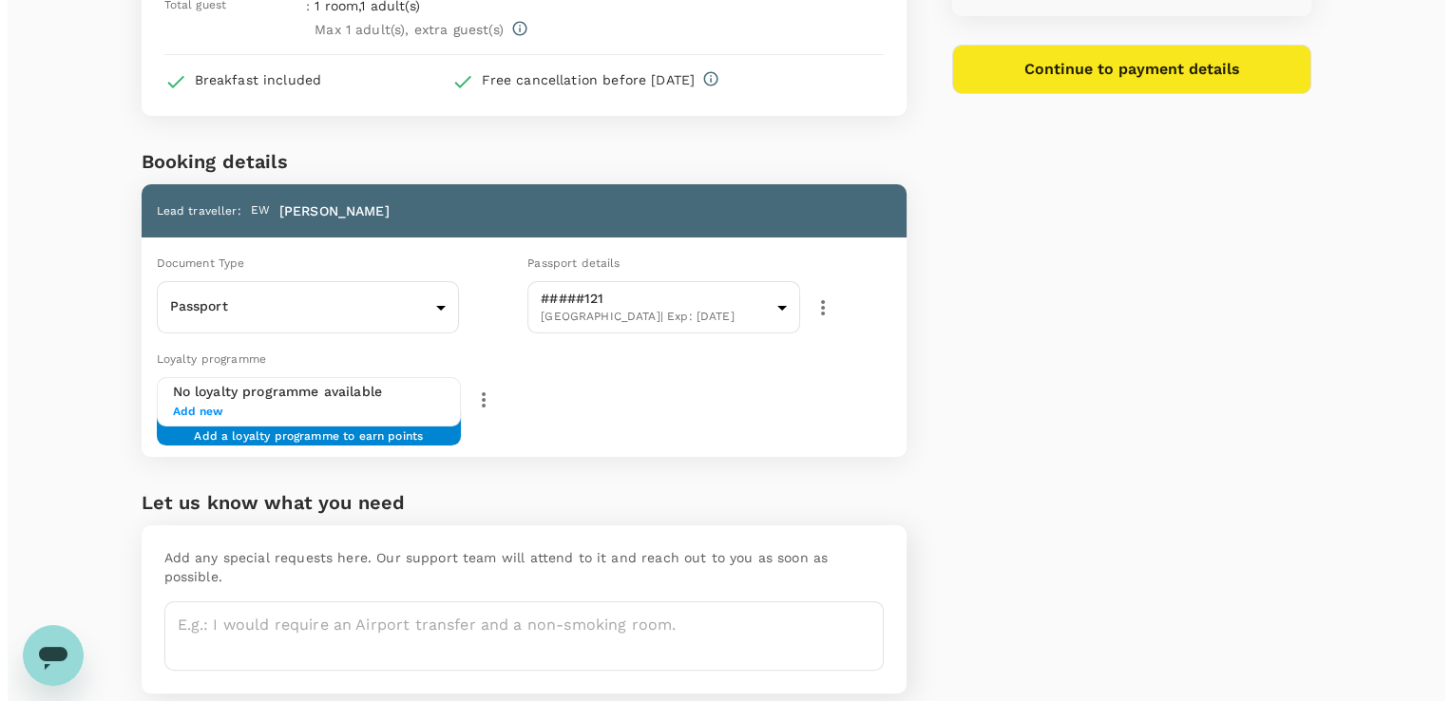
scroll to position [323, 0]
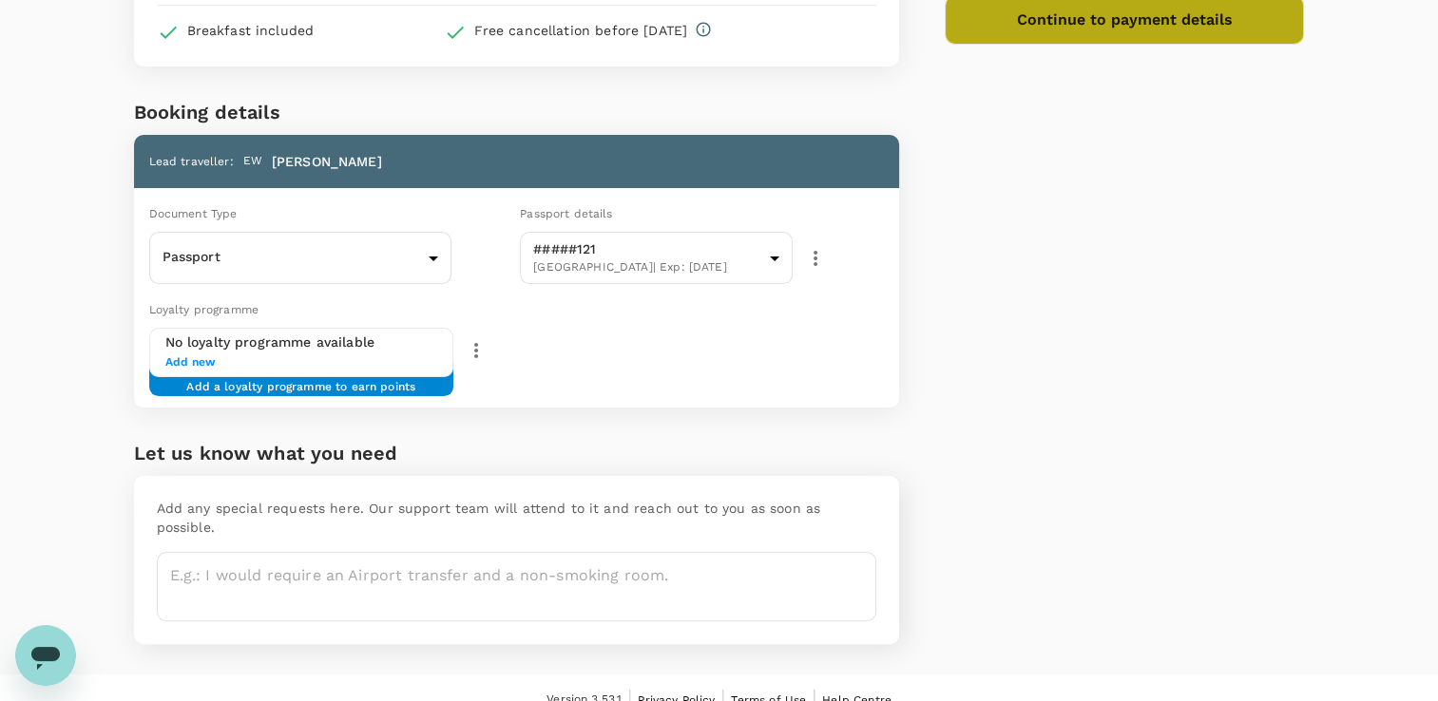
click at [1160, 28] on button "Continue to payment details" at bounding box center [1125, 19] width 360 height 49
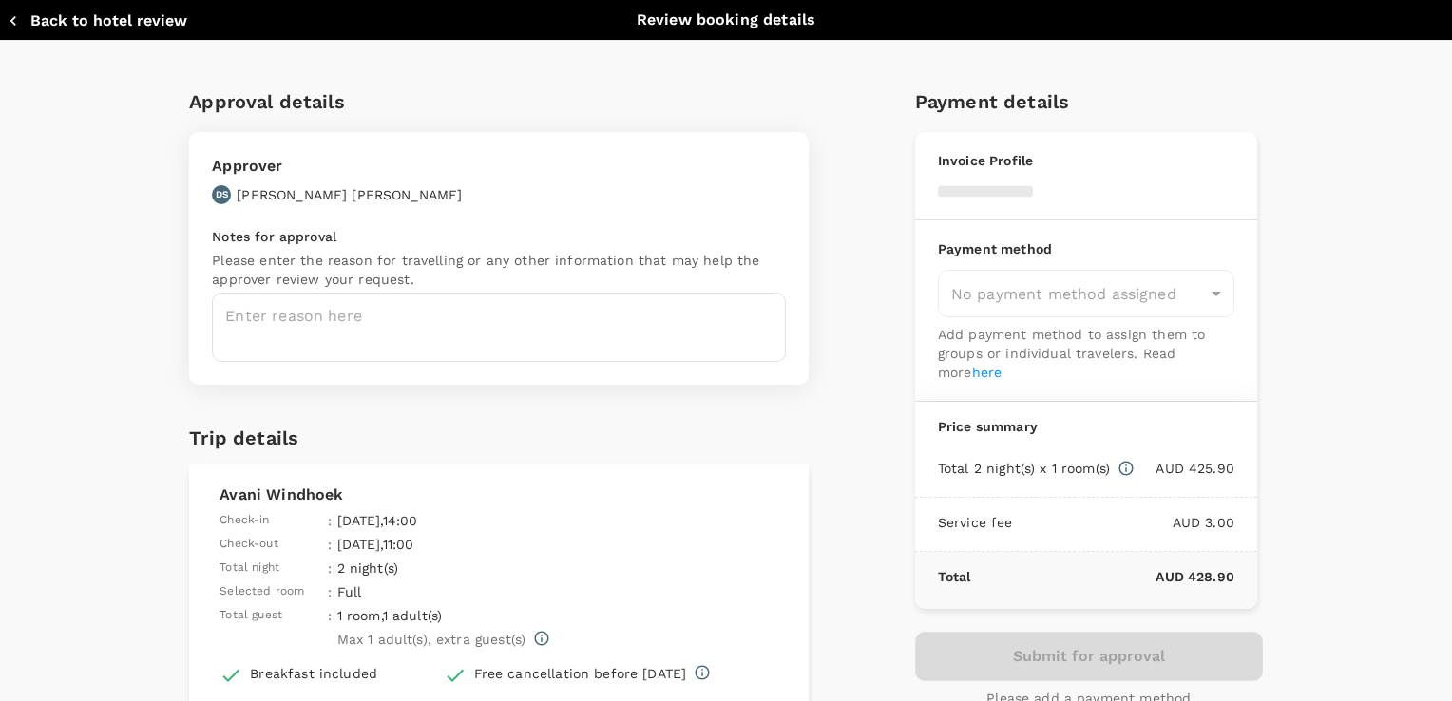
type input "9c4289b1-14a3-4119-8736-521306e5ca8f"
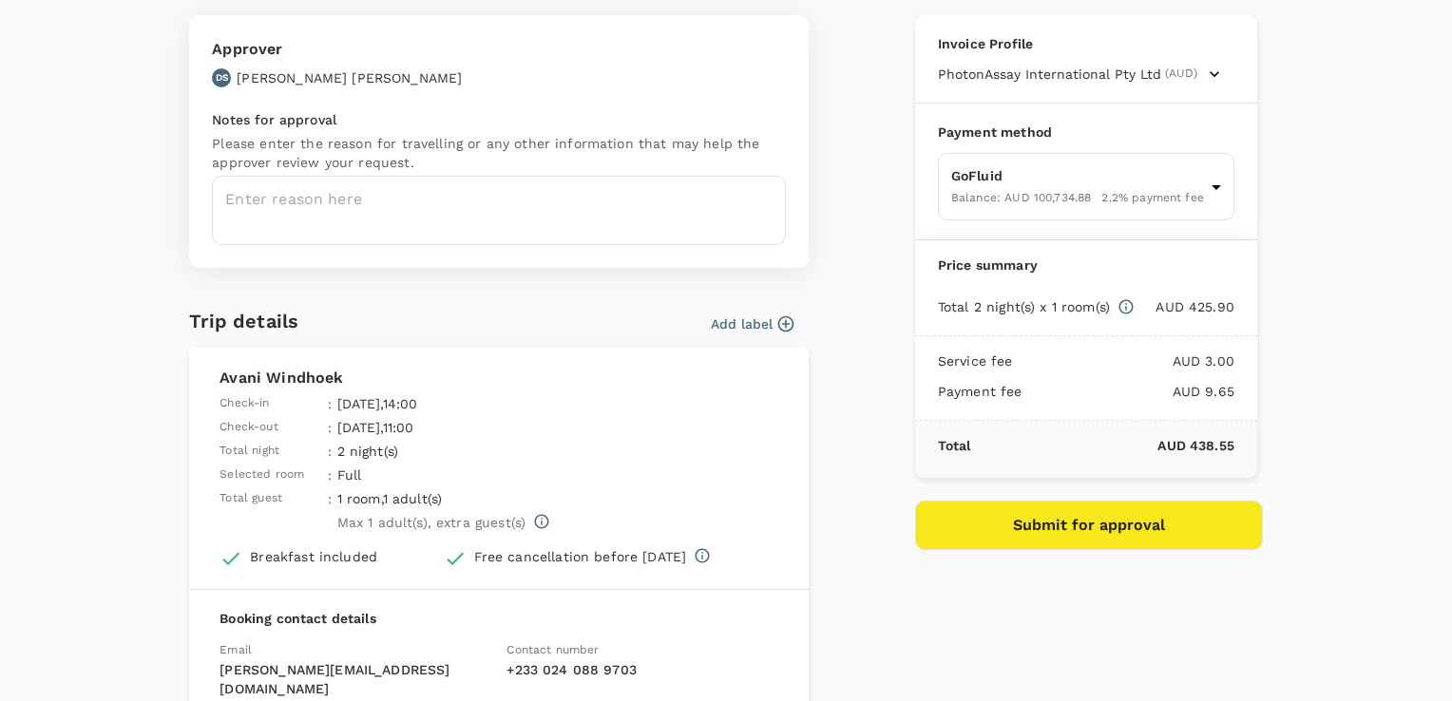
scroll to position [285, 0]
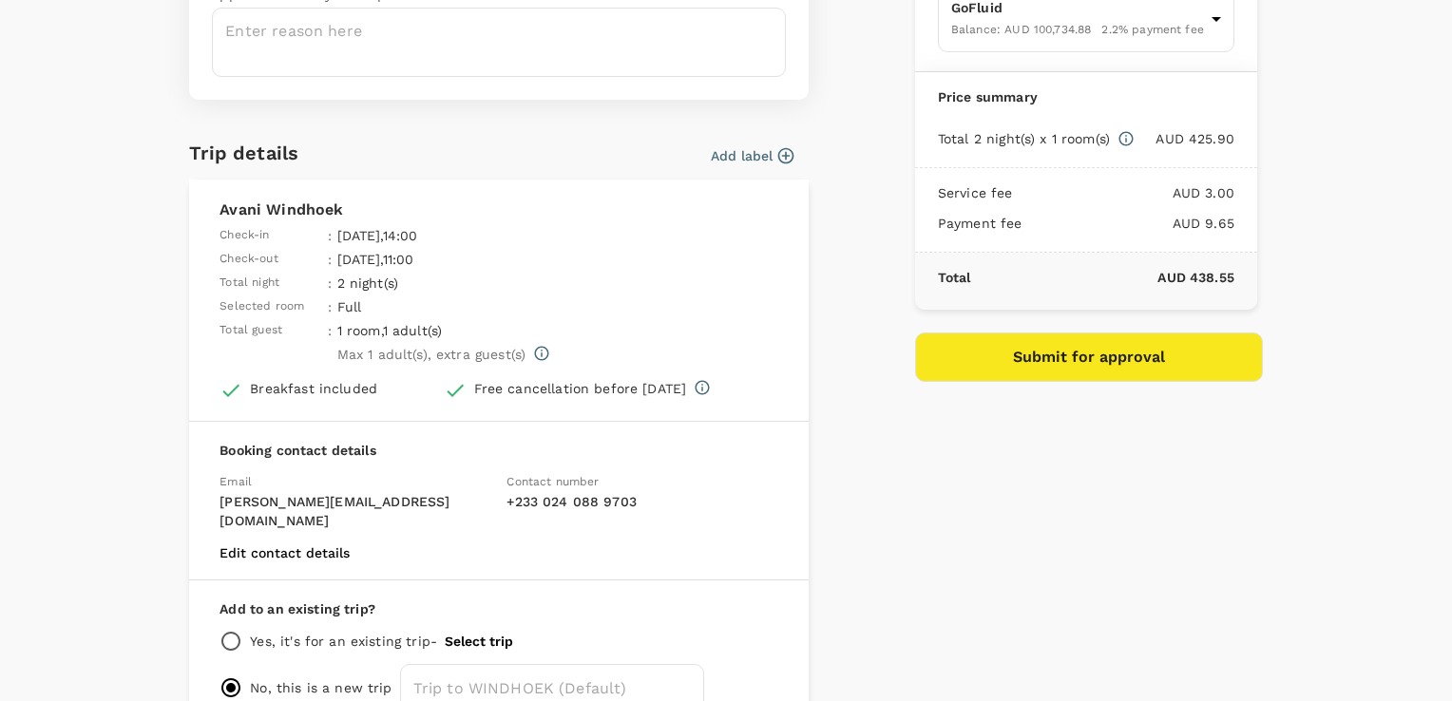
click at [1121, 356] on button "Submit for approval" at bounding box center [1089, 357] width 348 height 49
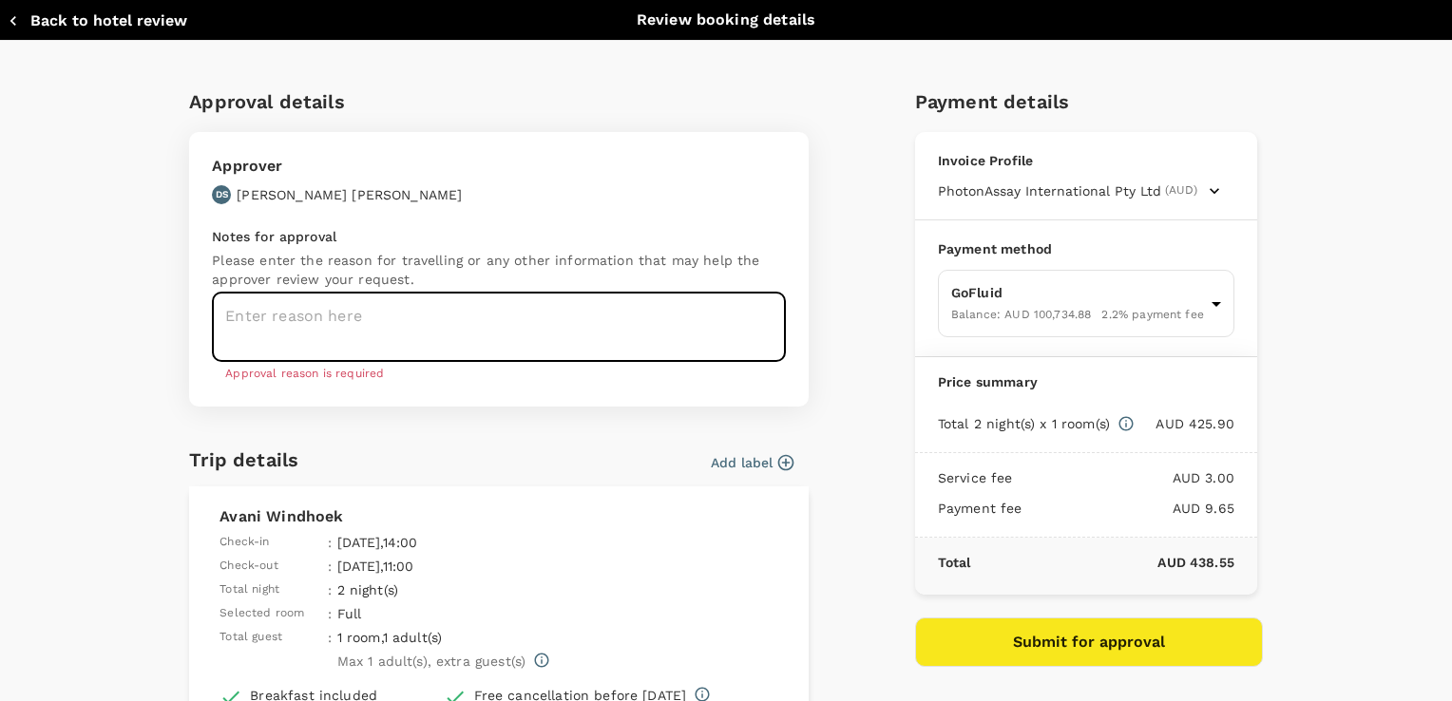
scroll to position [0, 0]
click at [480, 316] on textarea at bounding box center [499, 327] width 574 height 69
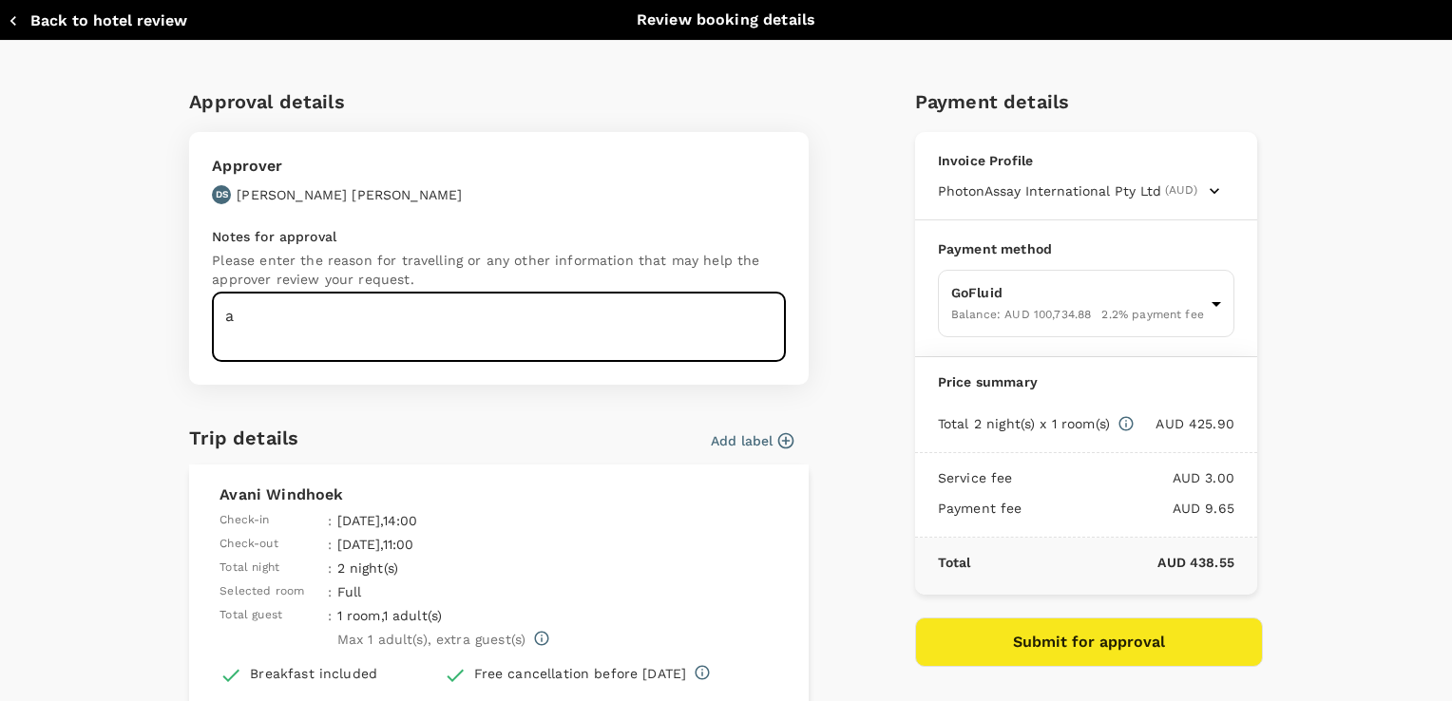
type textarea "a"
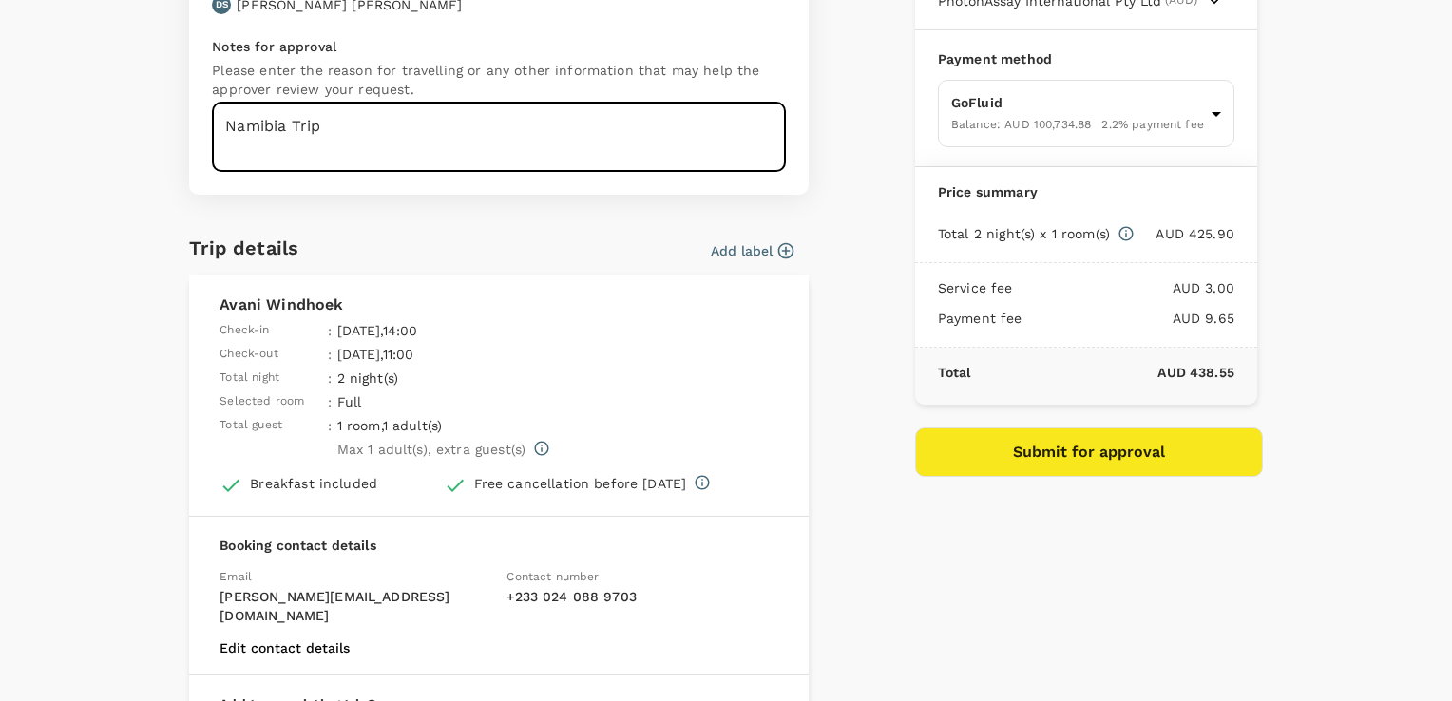
type textarea "Namibia Trip"
click at [1038, 451] on button "Submit for approval" at bounding box center [1089, 452] width 348 height 49
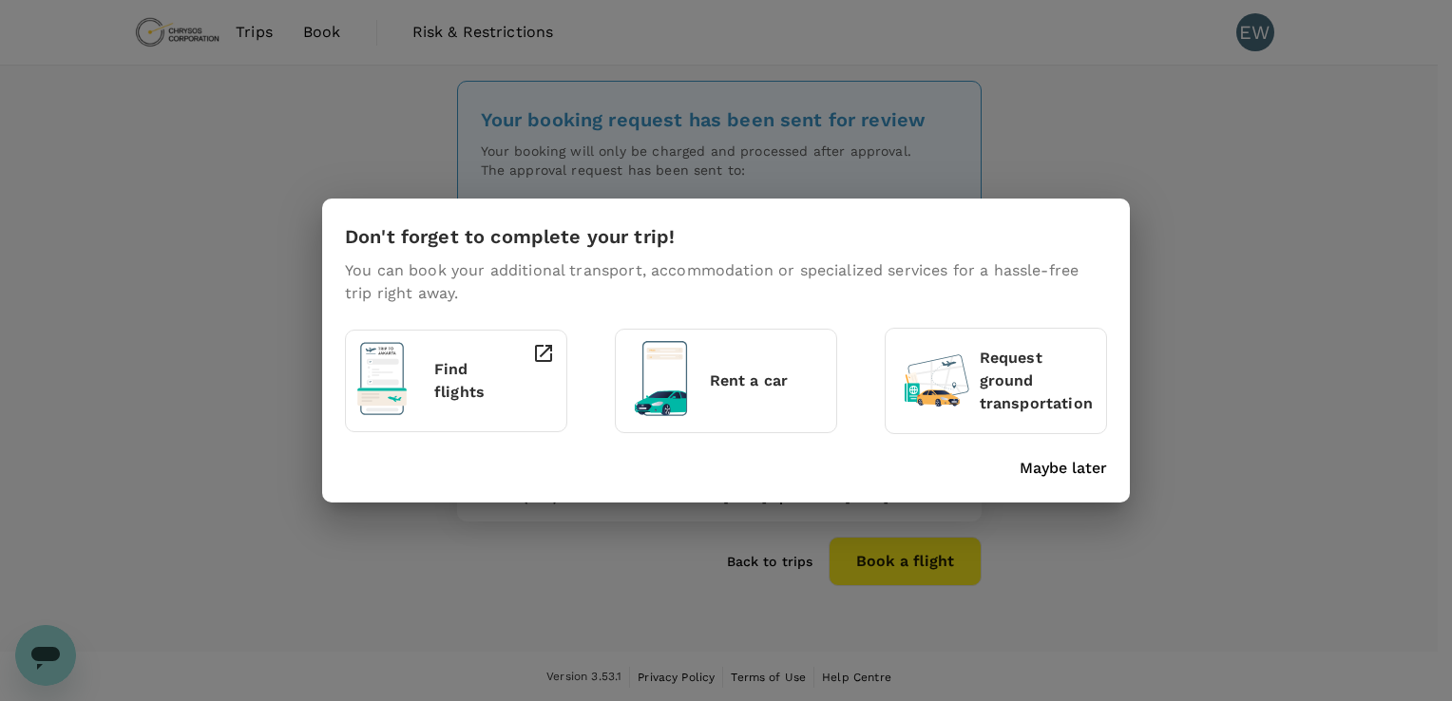
click at [1065, 469] on p "Maybe later" at bounding box center [1063, 468] width 87 height 23
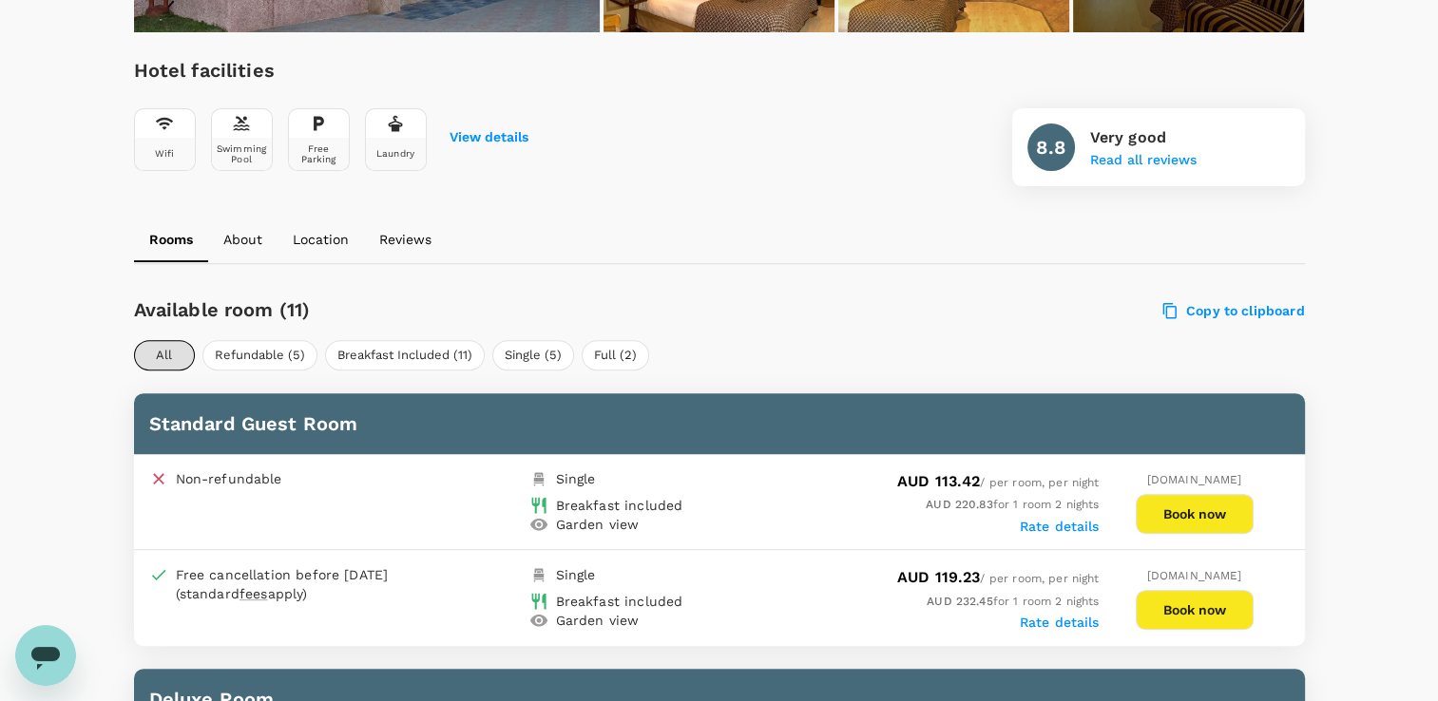
scroll to position [760, 0]
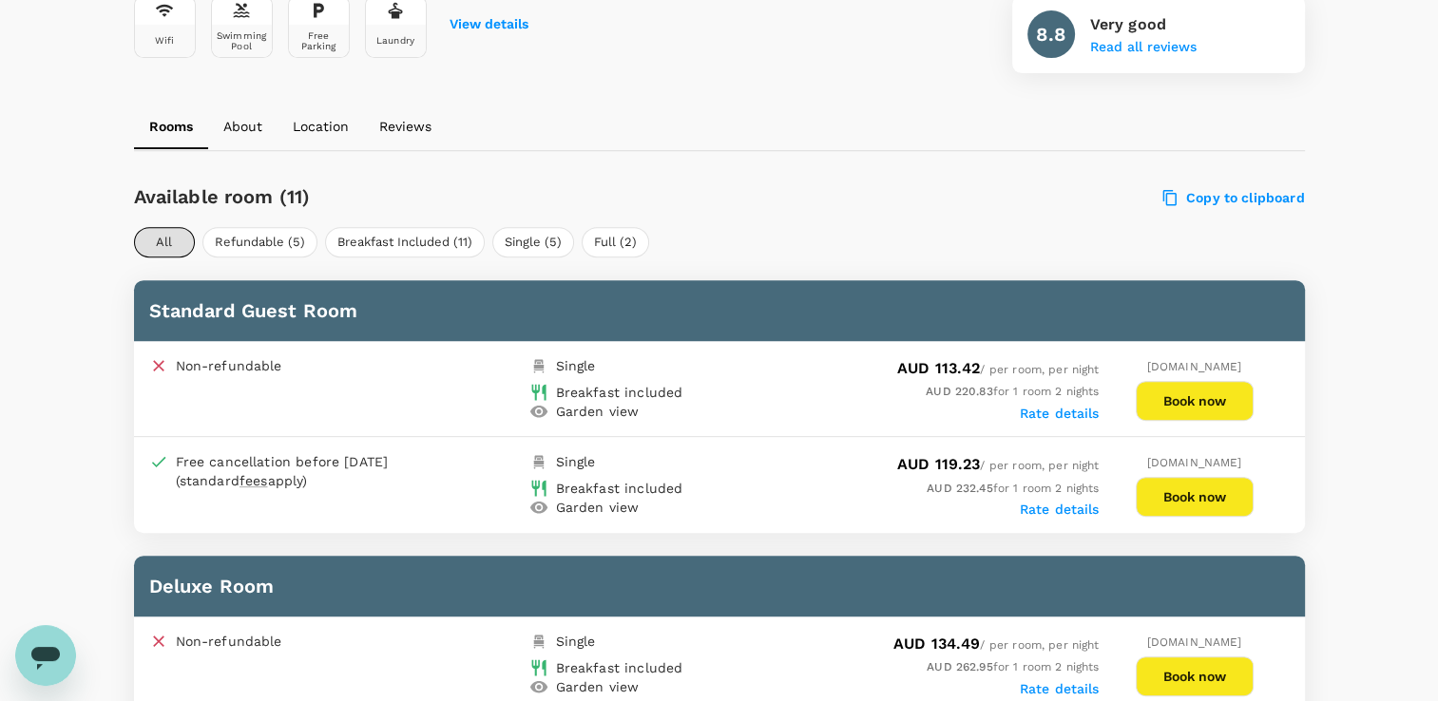
click at [1193, 498] on button "Book now" at bounding box center [1195, 497] width 118 height 40
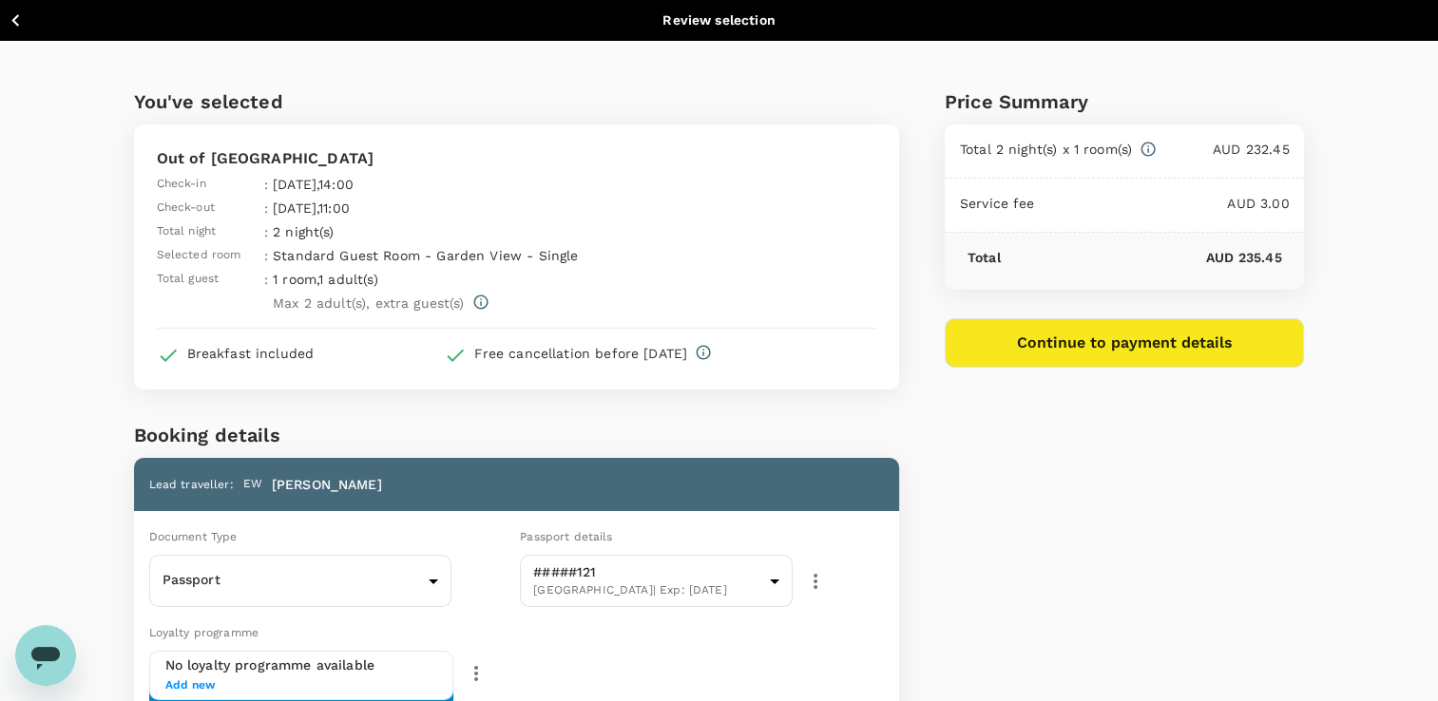
click at [1146, 343] on button "Continue to payment details" at bounding box center [1125, 342] width 360 height 49
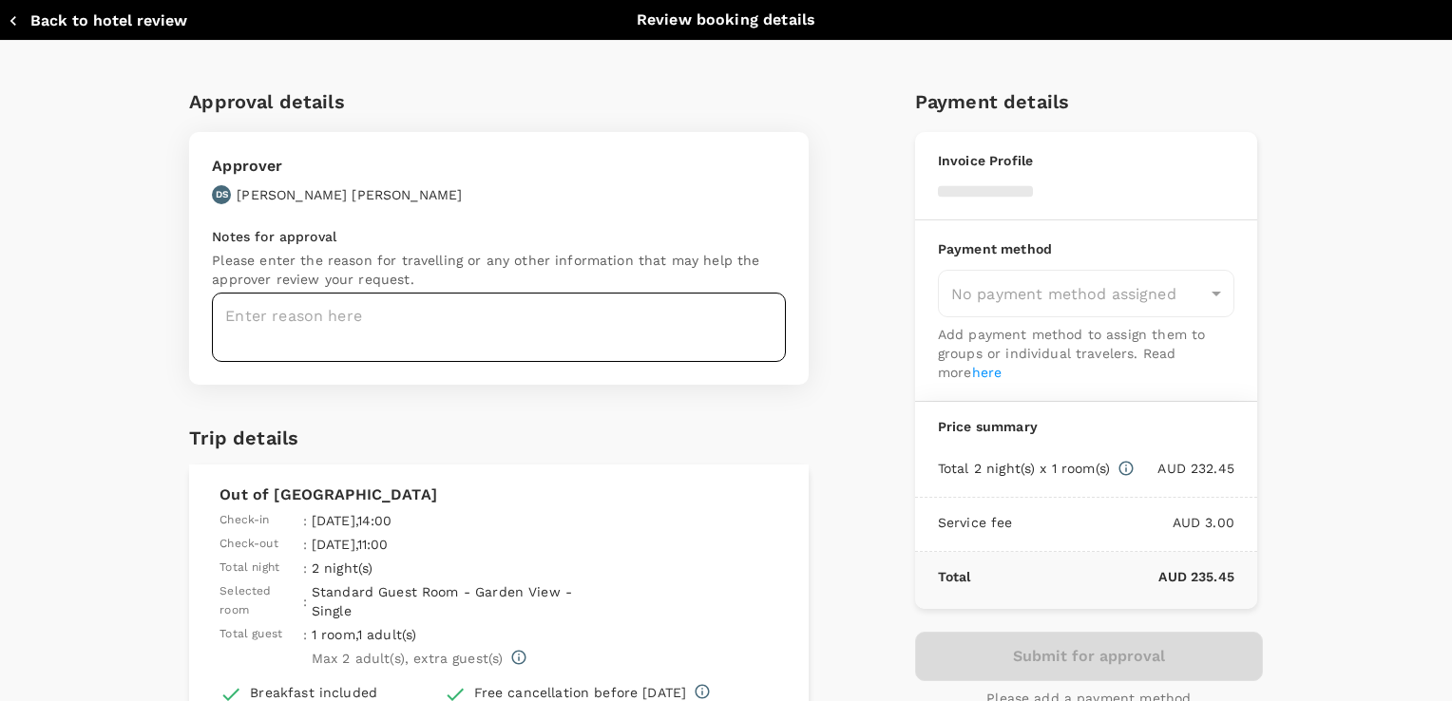
type input "9c4289b1-14a3-4119-8736-521306e5ca8f"
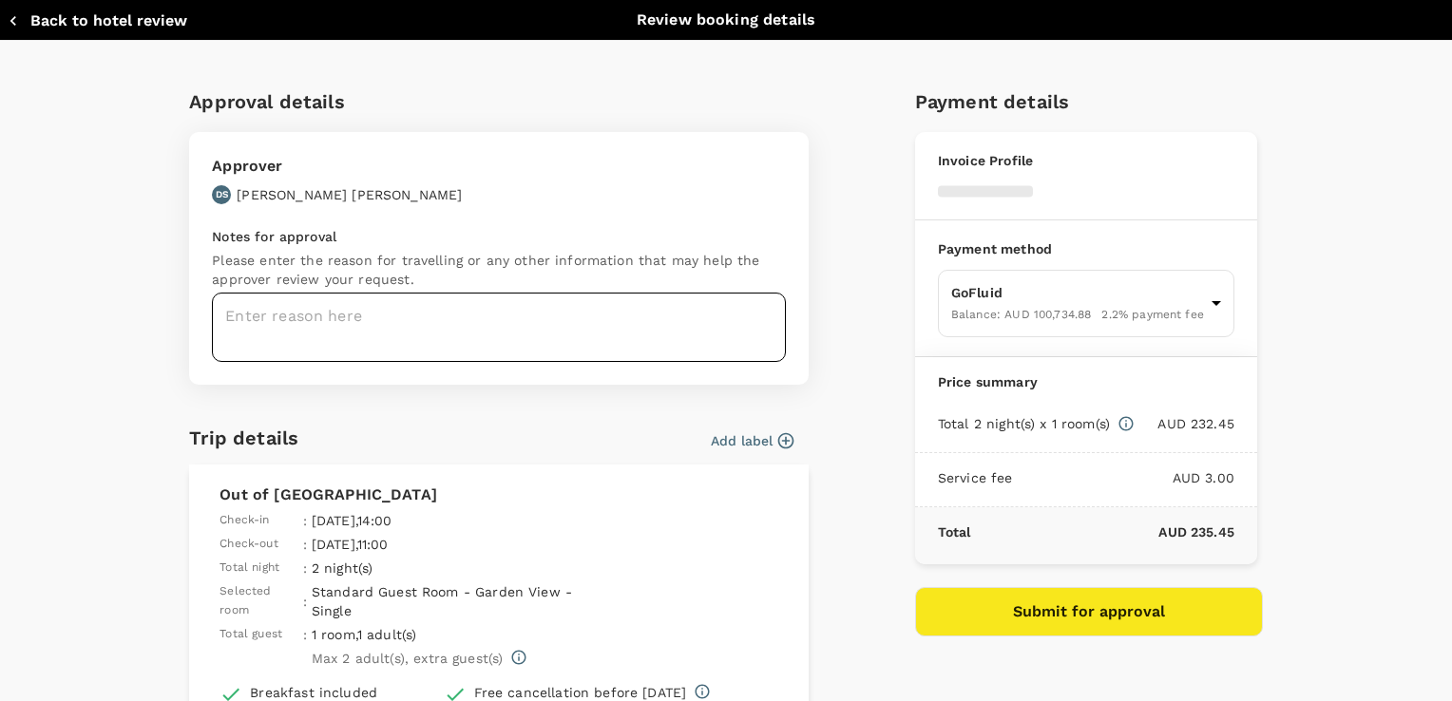
click at [566, 322] on textarea at bounding box center [499, 327] width 574 height 69
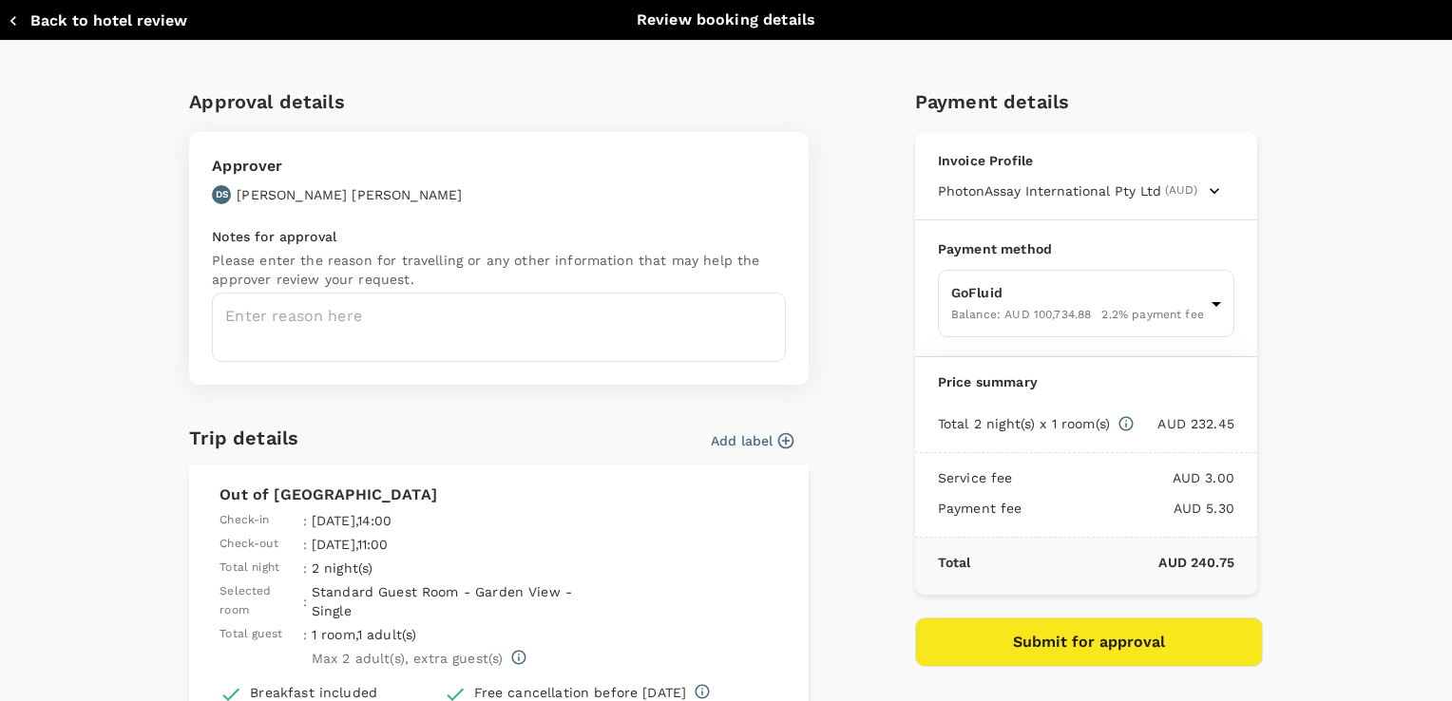
click at [566, 323] on textarea at bounding box center [499, 327] width 574 height 69
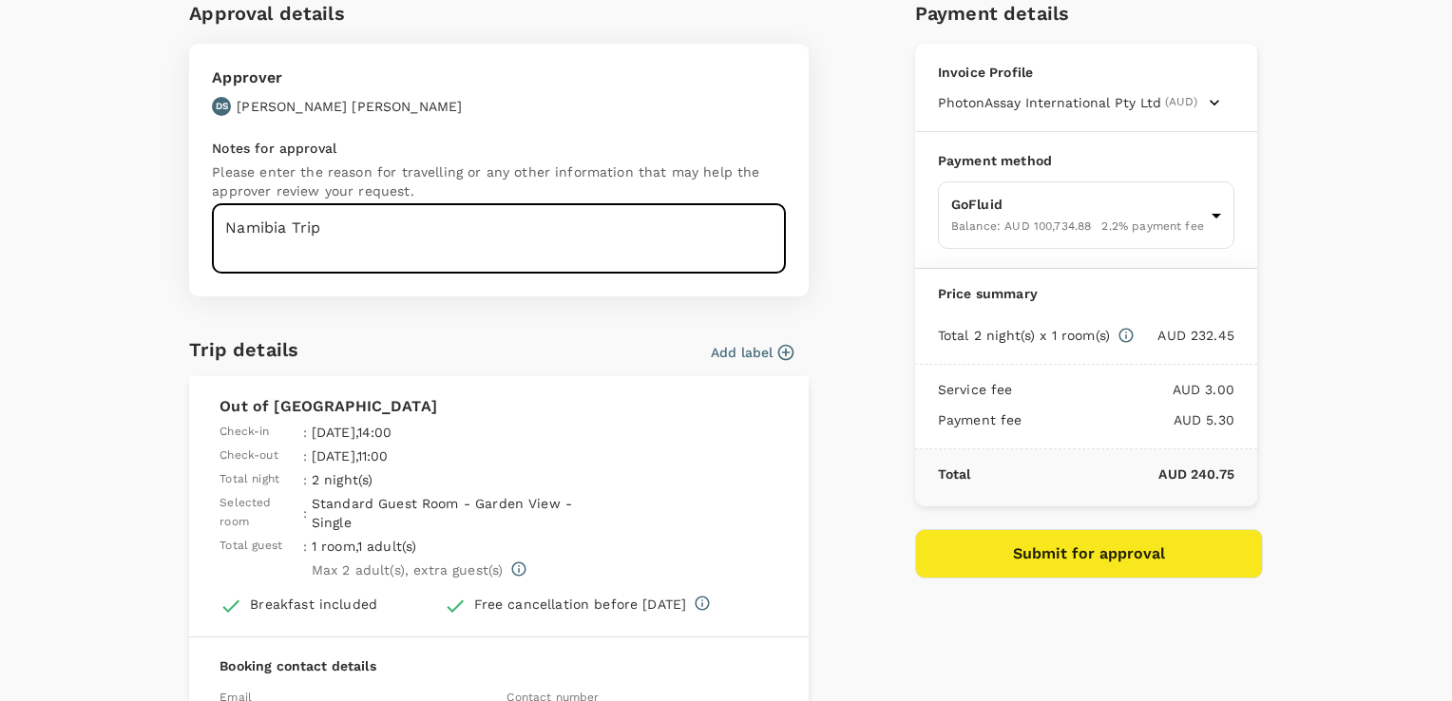
scroll to position [190, 0]
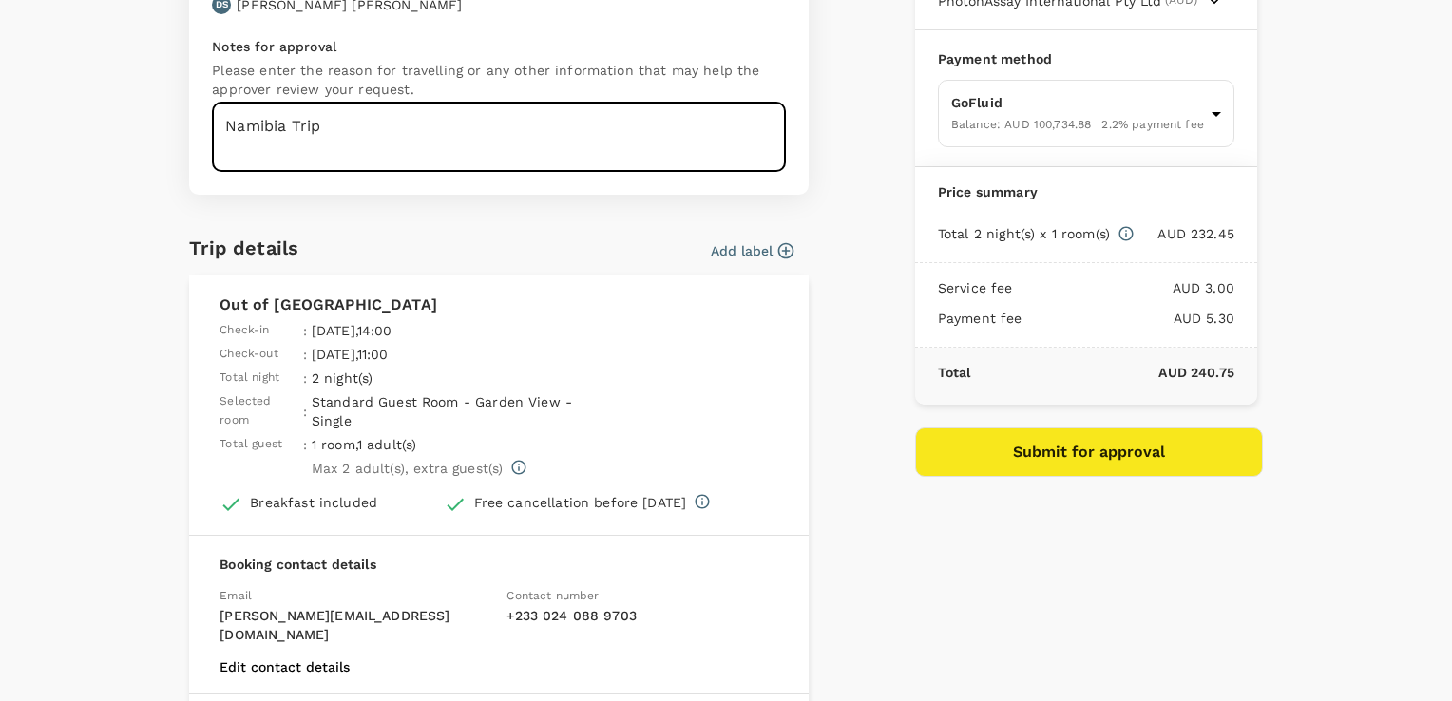
type textarea "Namibia Trip"
click at [1071, 450] on button "Submit for approval" at bounding box center [1089, 452] width 348 height 49
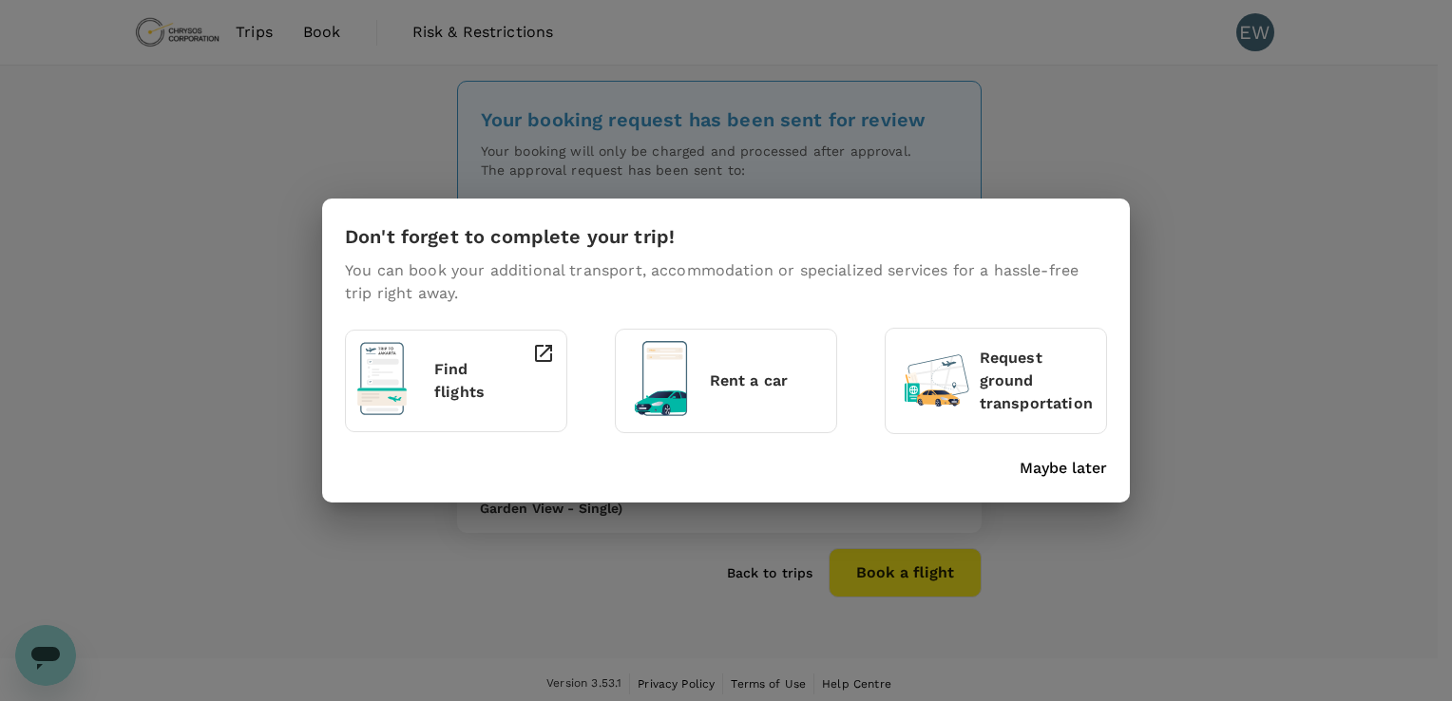
click at [1067, 470] on p "Maybe later" at bounding box center [1063, 468] width 87 height 23
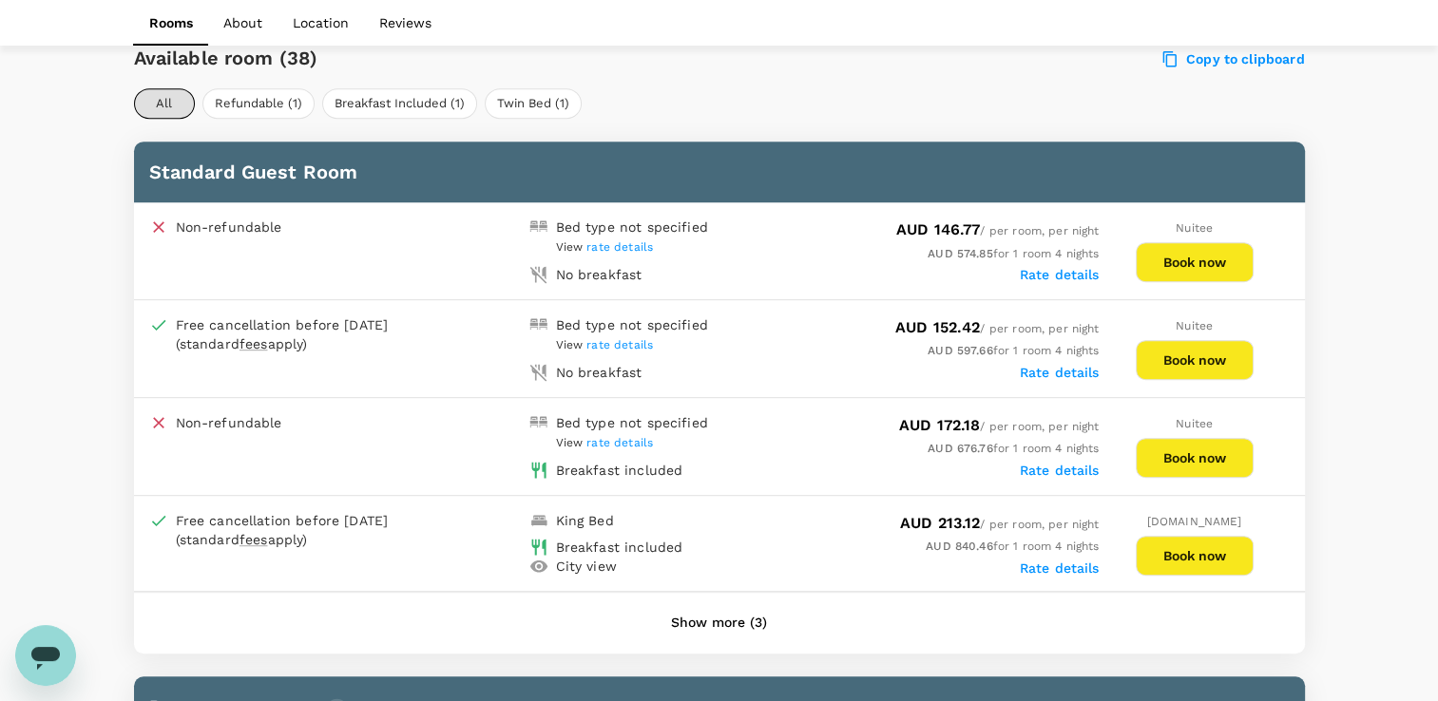
scroll to position [950, 0]
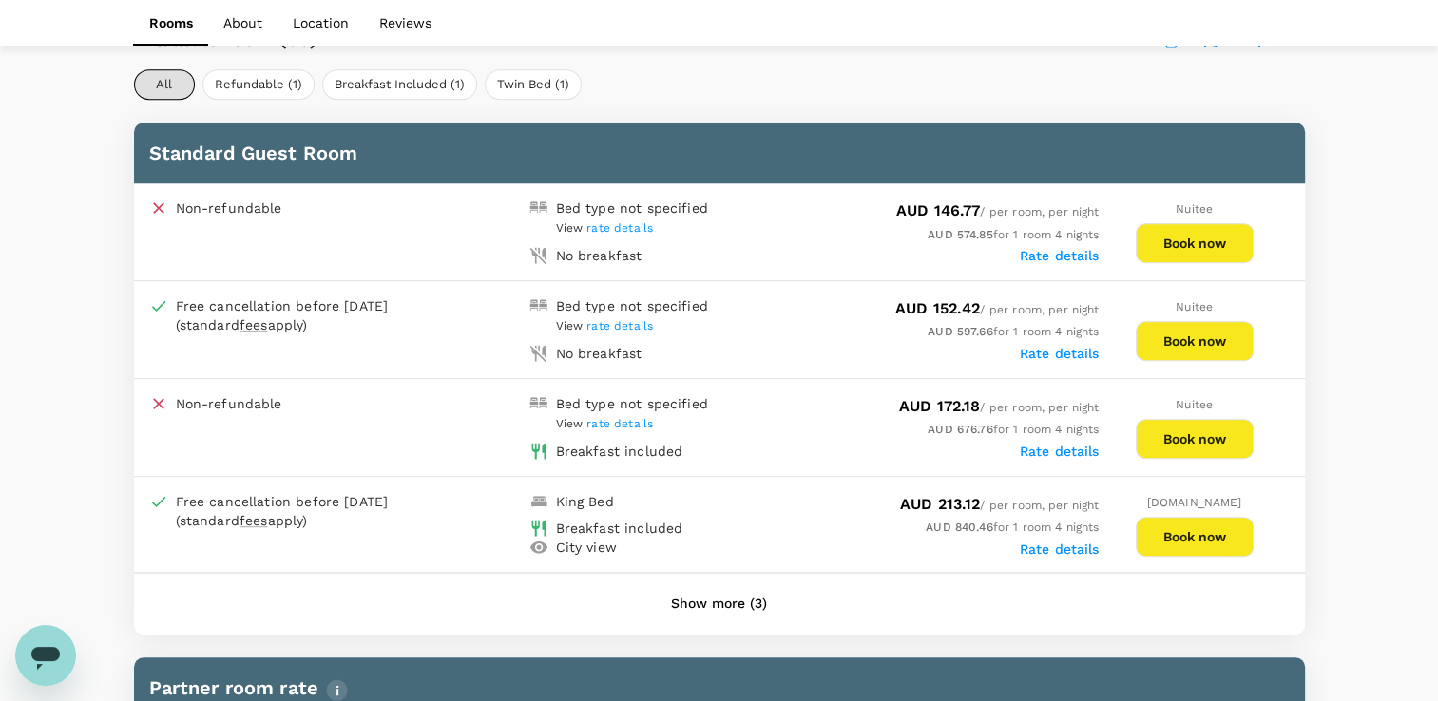
click at [1214, 534] on button "Book now" at bounding box center [1195, 537] width 118 height 40
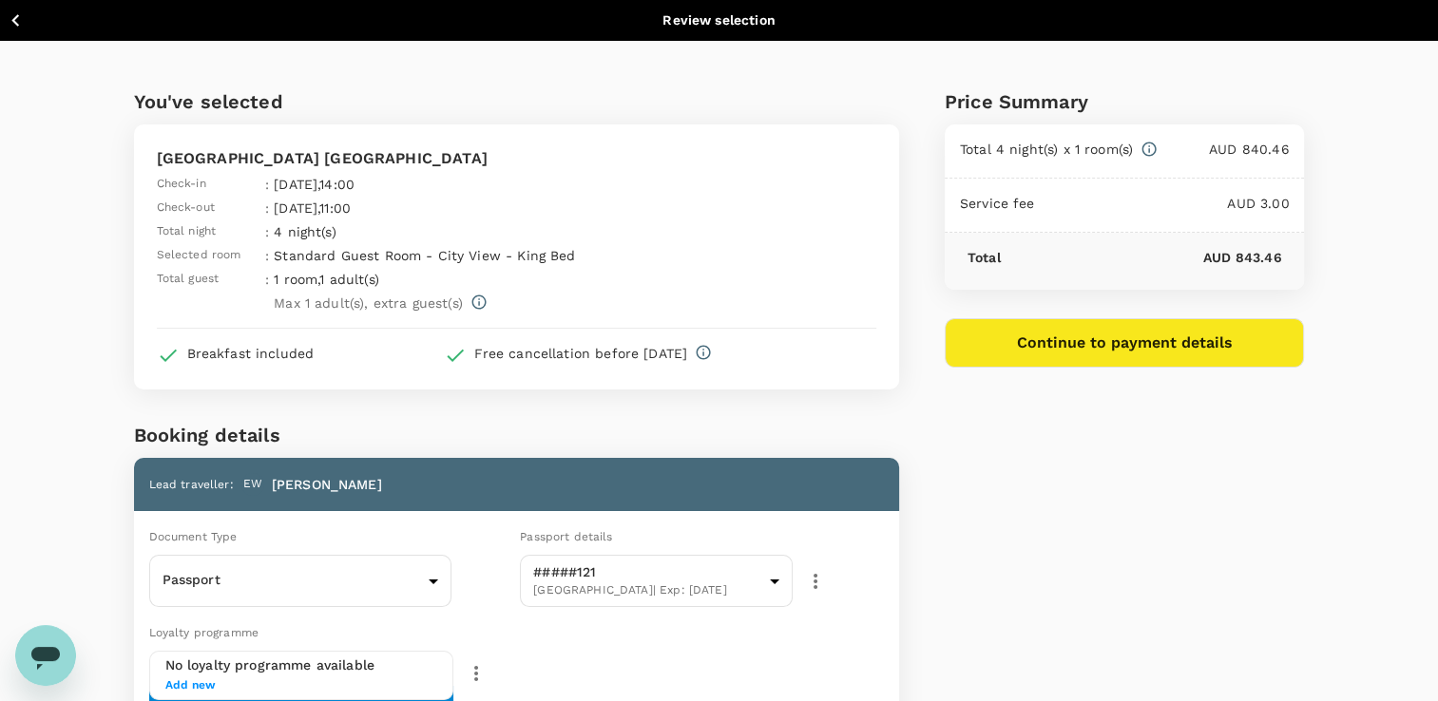
click at [1136, 346] on button "Continue to payment details" at bounding box center [1125, 342] width 360 height 49
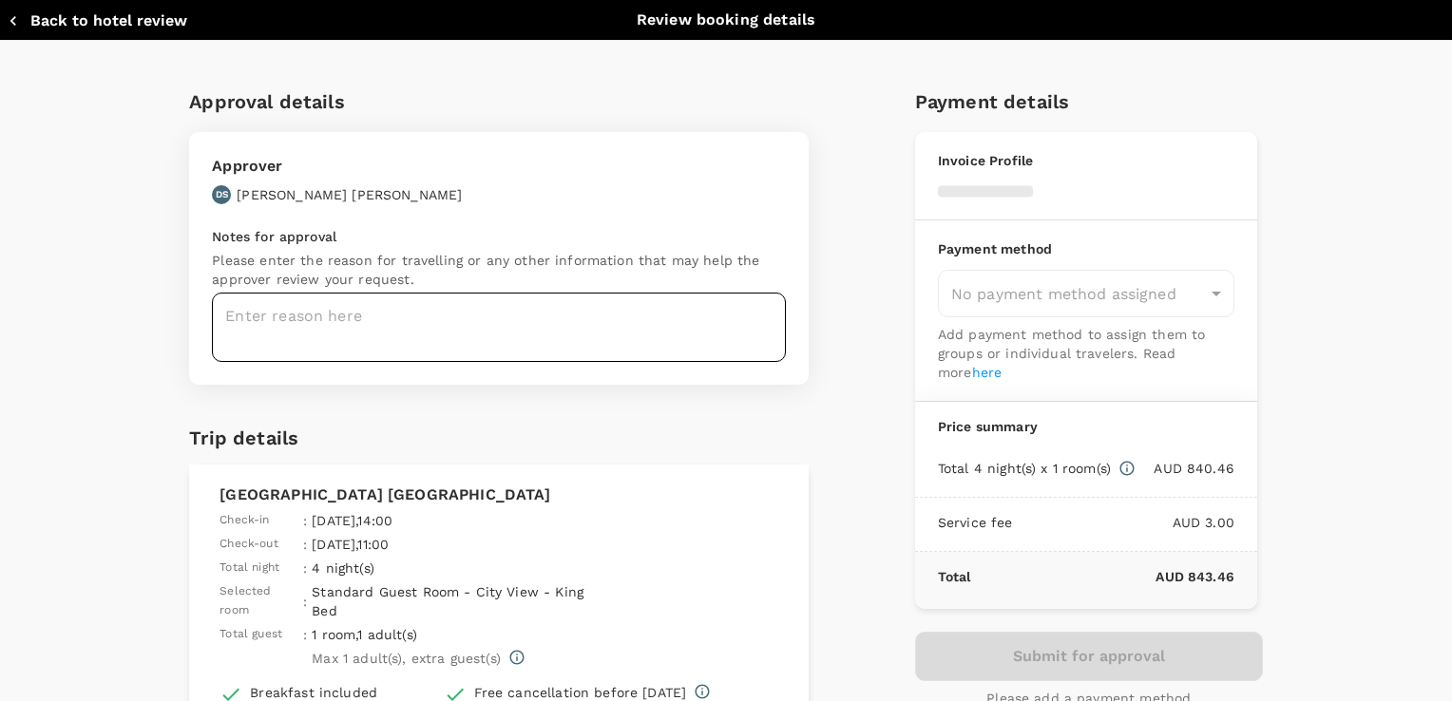
click at [500, 321] on textarea at bounding box center [499, 327] width 574 height 69
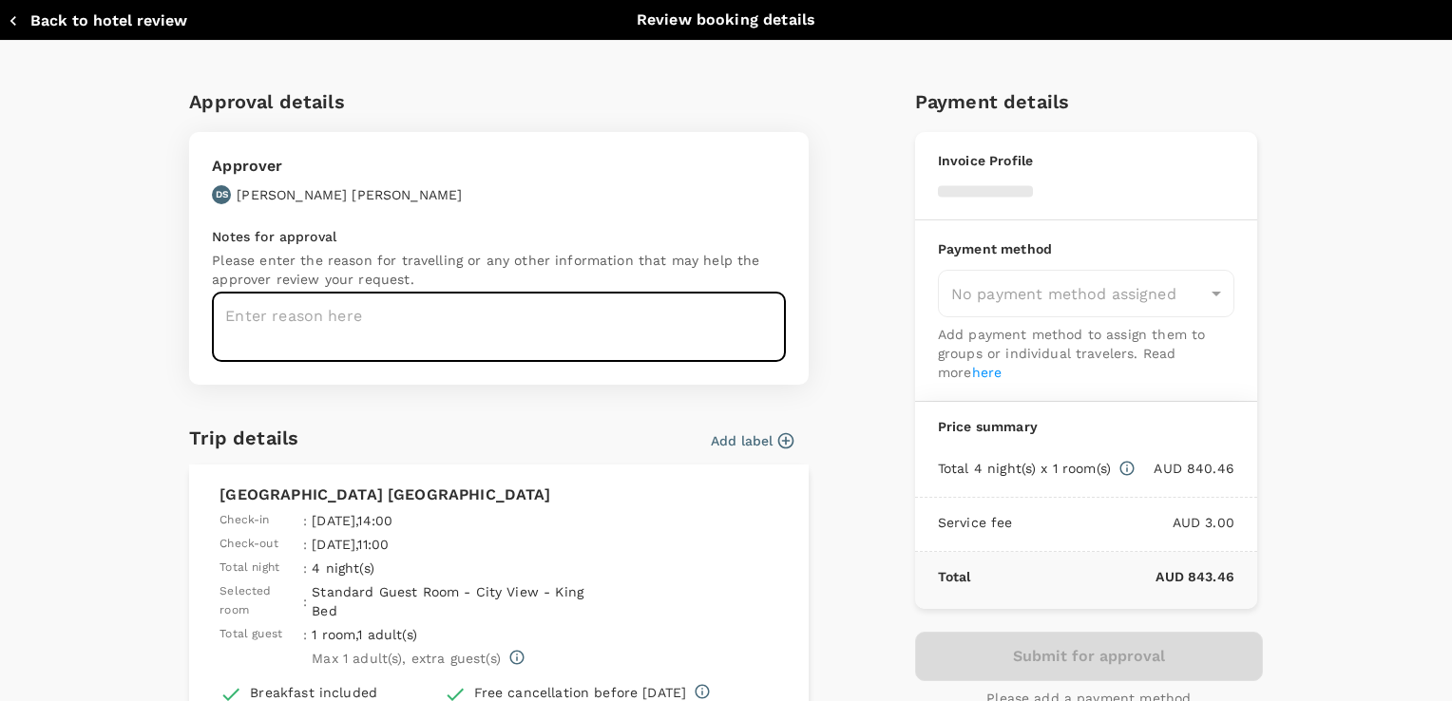
type input "9c4289b1-14a3-4119-8736-521306e5ca8f"
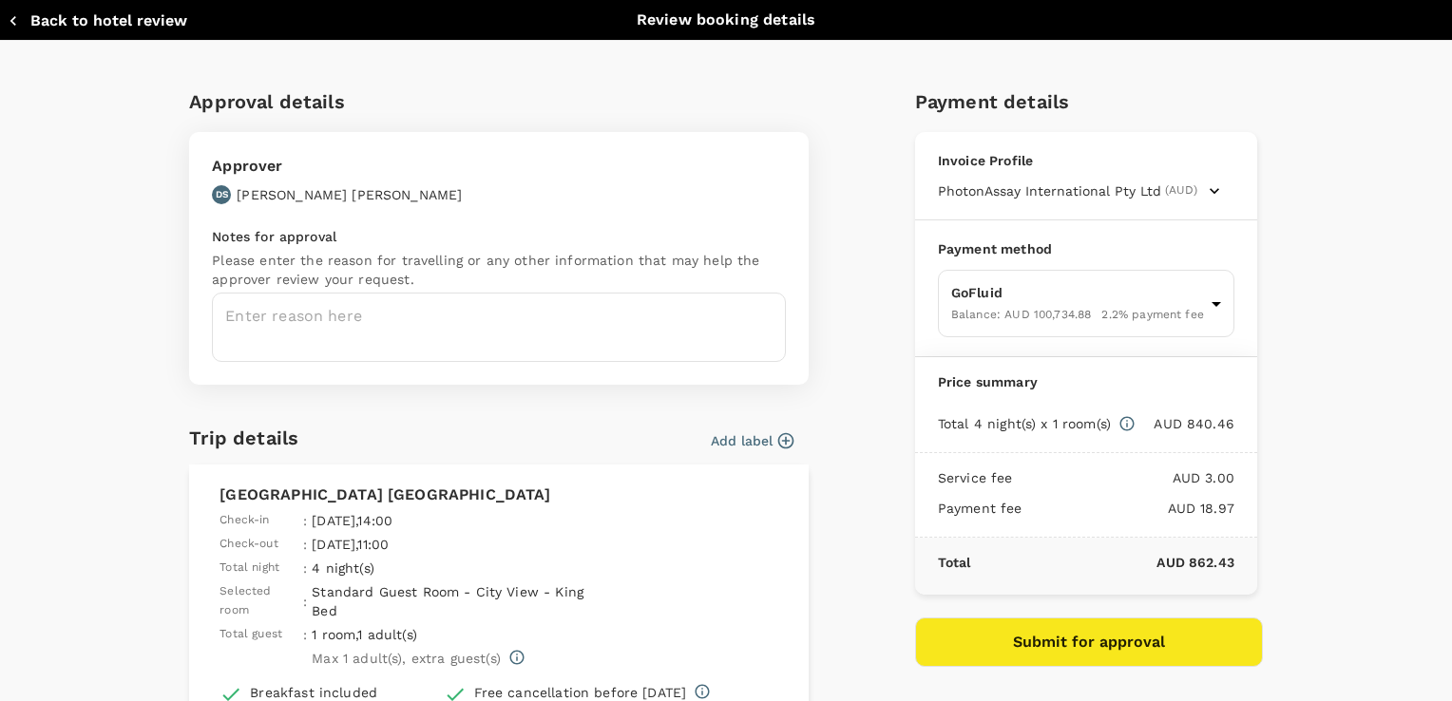
click at [500, 321] on textarea at bounding box center [499, 327] width 574 height 69
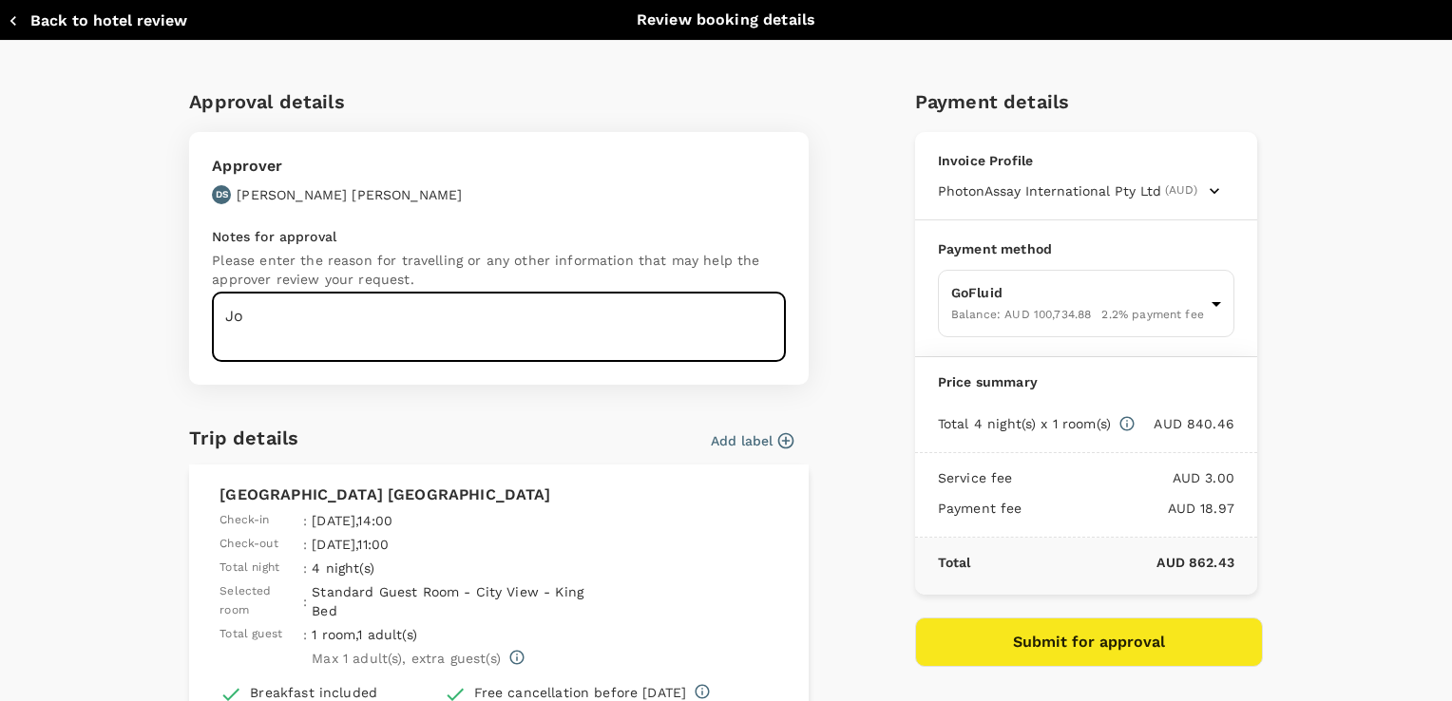
type textarea "J"
type textarea "m"
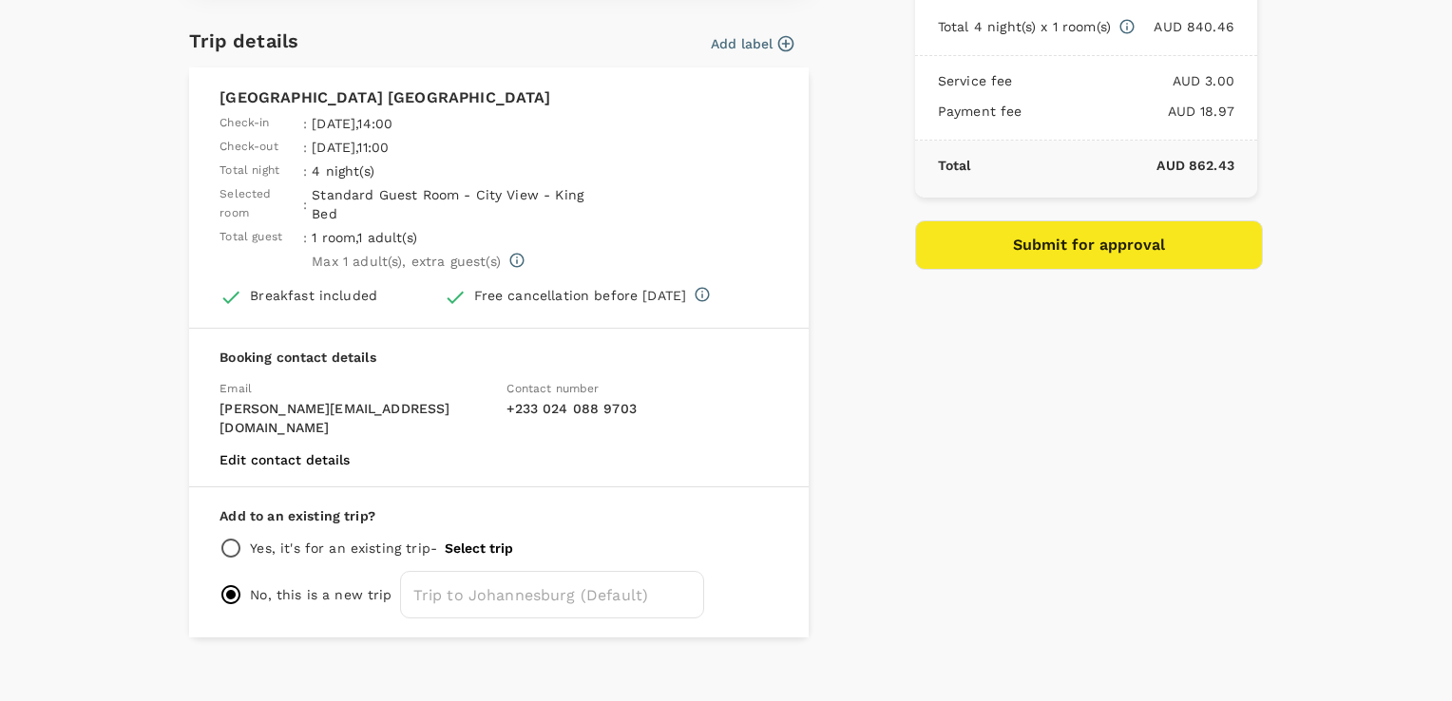
scroll to position [399, 0]
type textarea "stay in Joburg, in transit to Luanda. while in Joburg we will meet SGS, ALS and…"
click at [1072, 242] on button "Submit for approval" at bounding box center [1089, 243] width 348 height 49
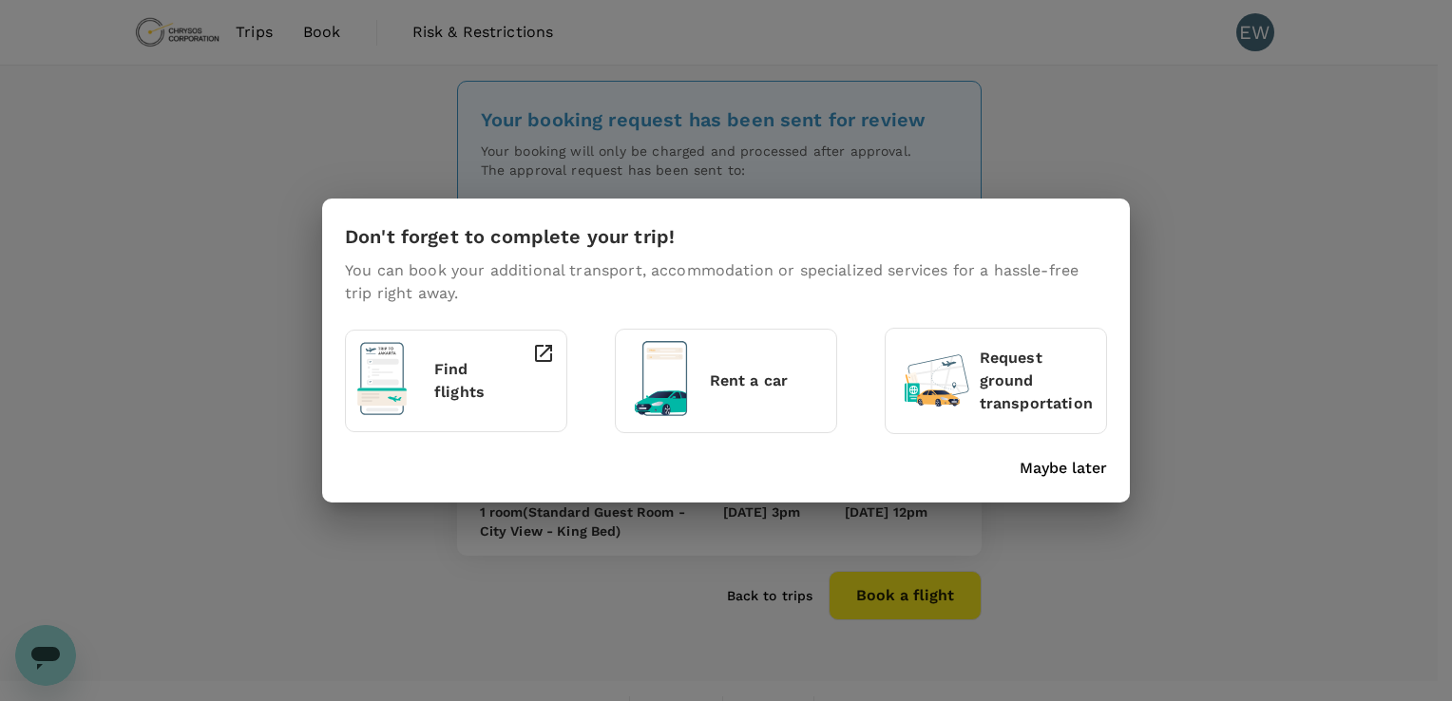
click at [1062, 472] on p "Maybe later" at bounding box center [1063, 468] width 87 height 23
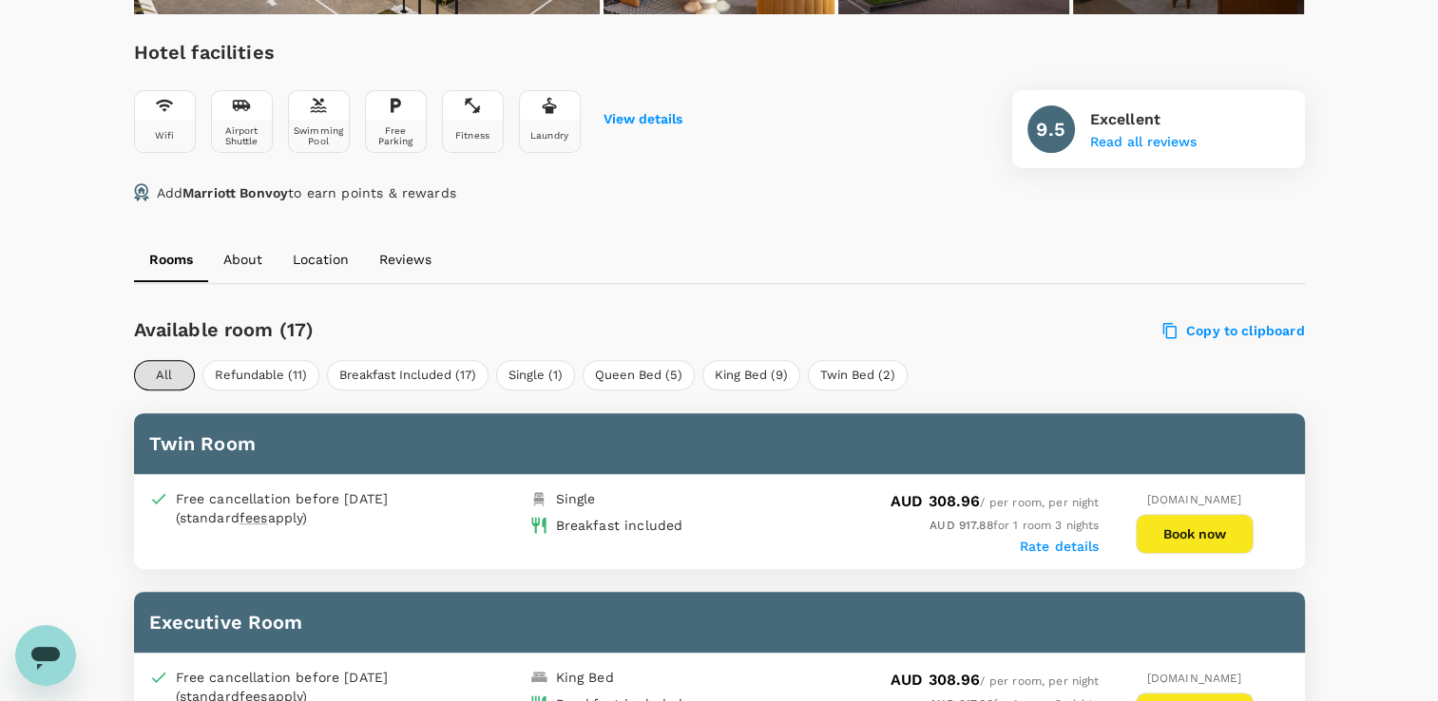
scroll to position [855, 0]
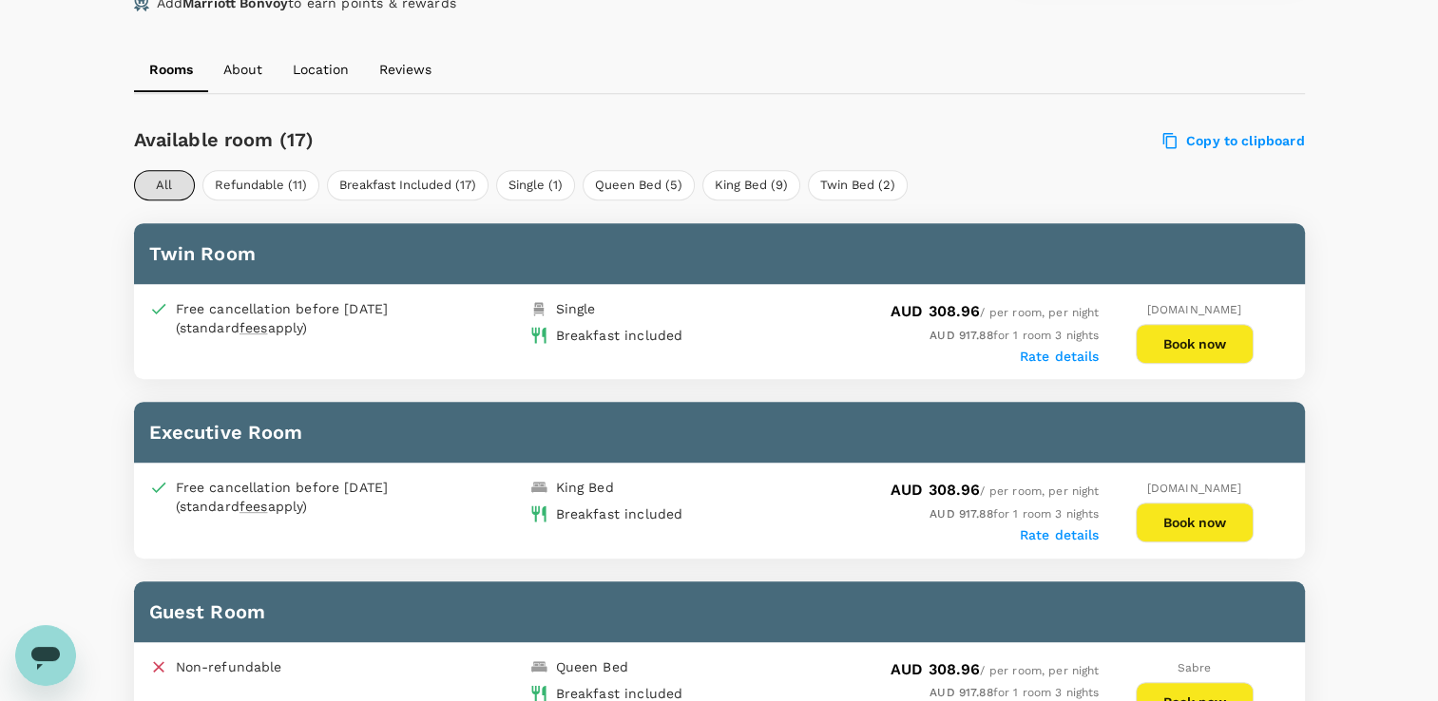
click at [1214, 530] on button "Book now" at bounding box center [1195, 523] width 118 height 40
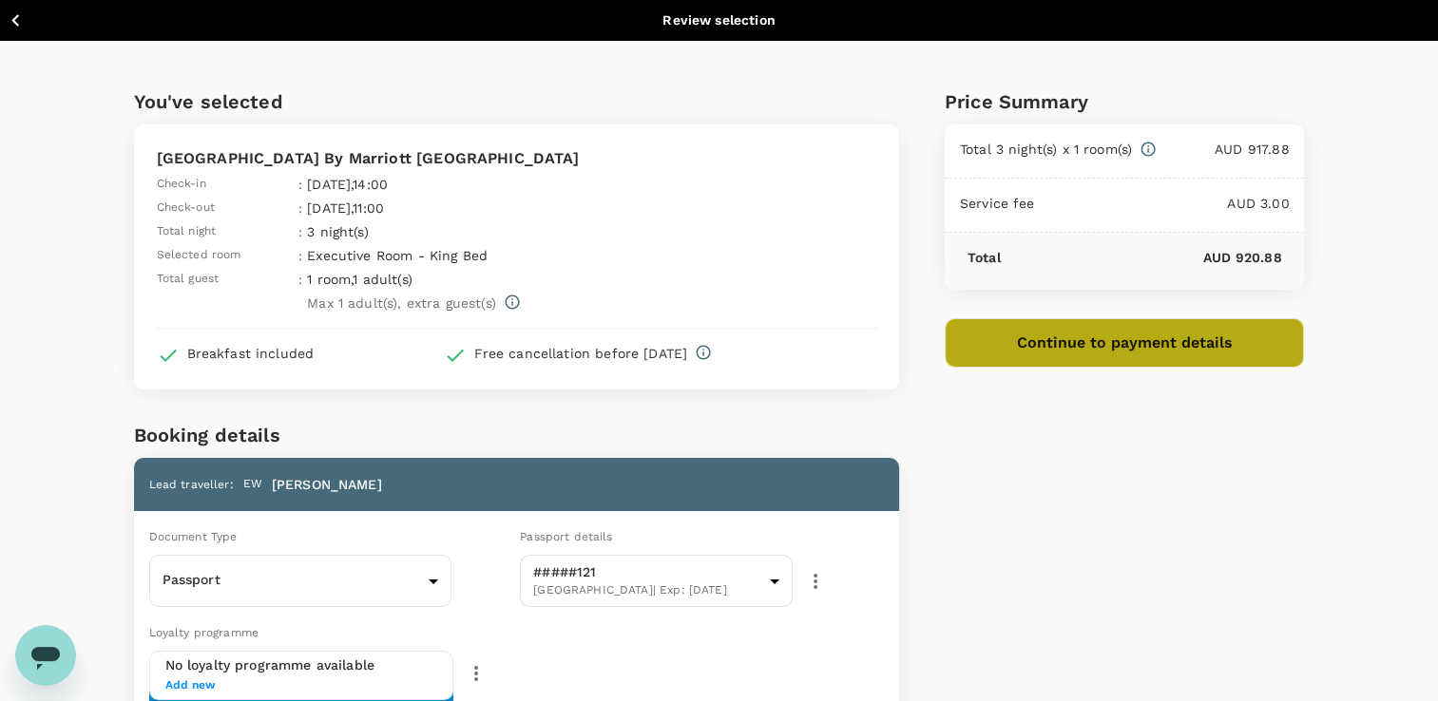
click at [1166, 347] on button "Continue to payment details" at bounding box center [1125, 342] width 360 height 49
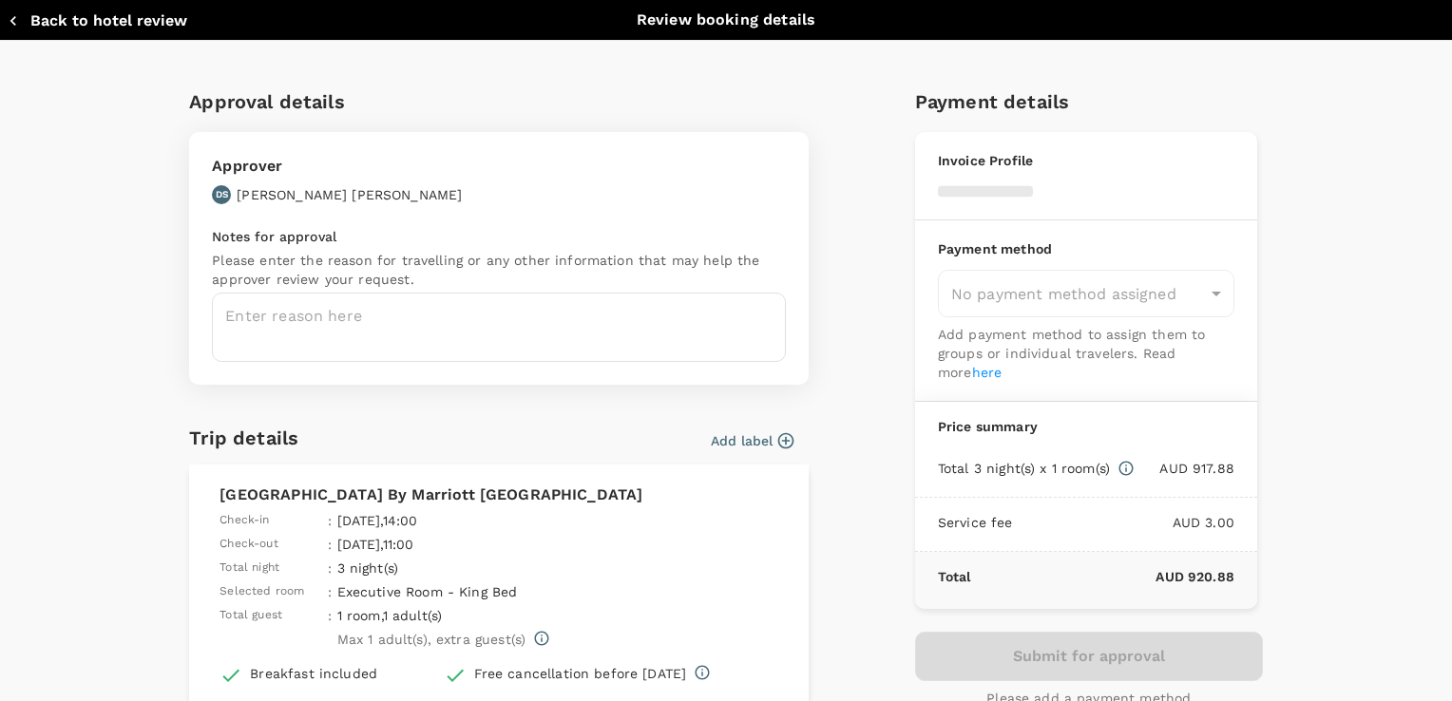
type input "9c4289b1-14a3-4119-8736-521306e5ca8f"
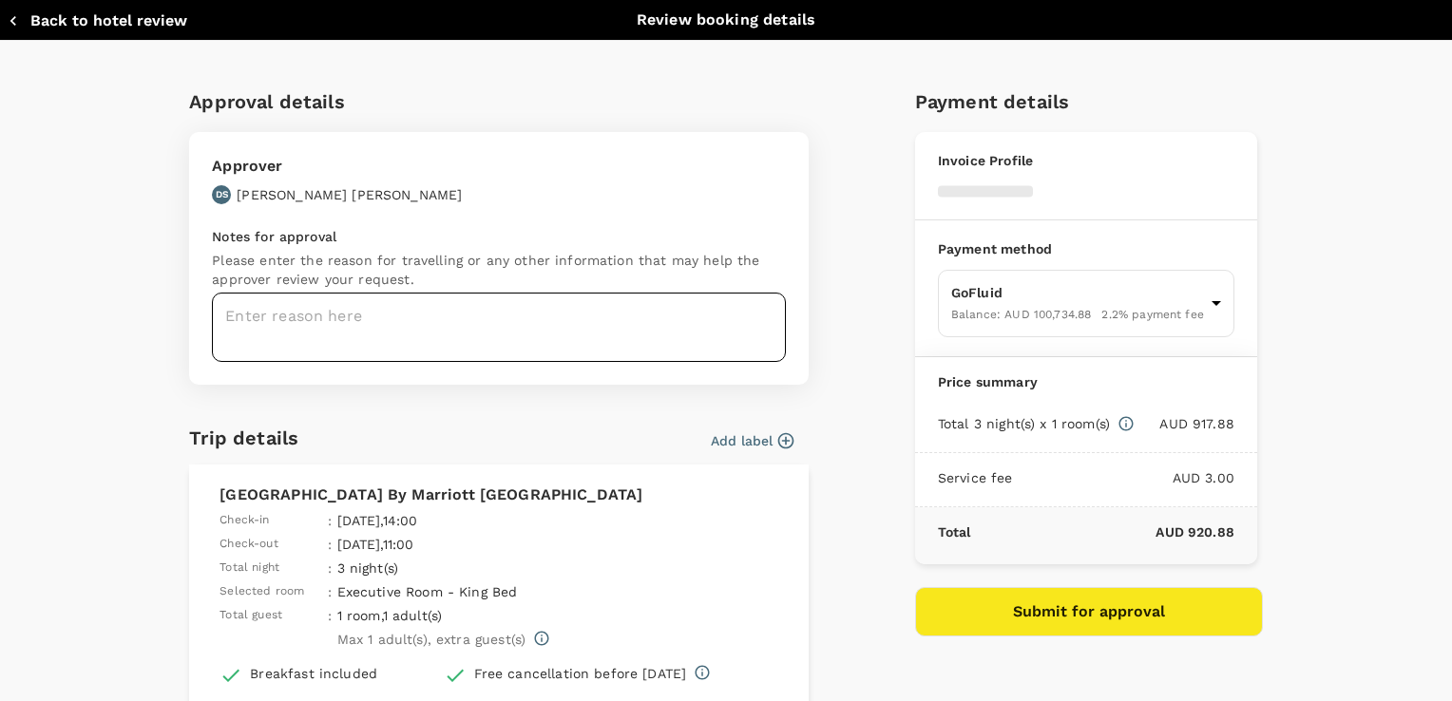
click at [586, 333] on textarea at bounding box center [499, 327] width 574 height 69
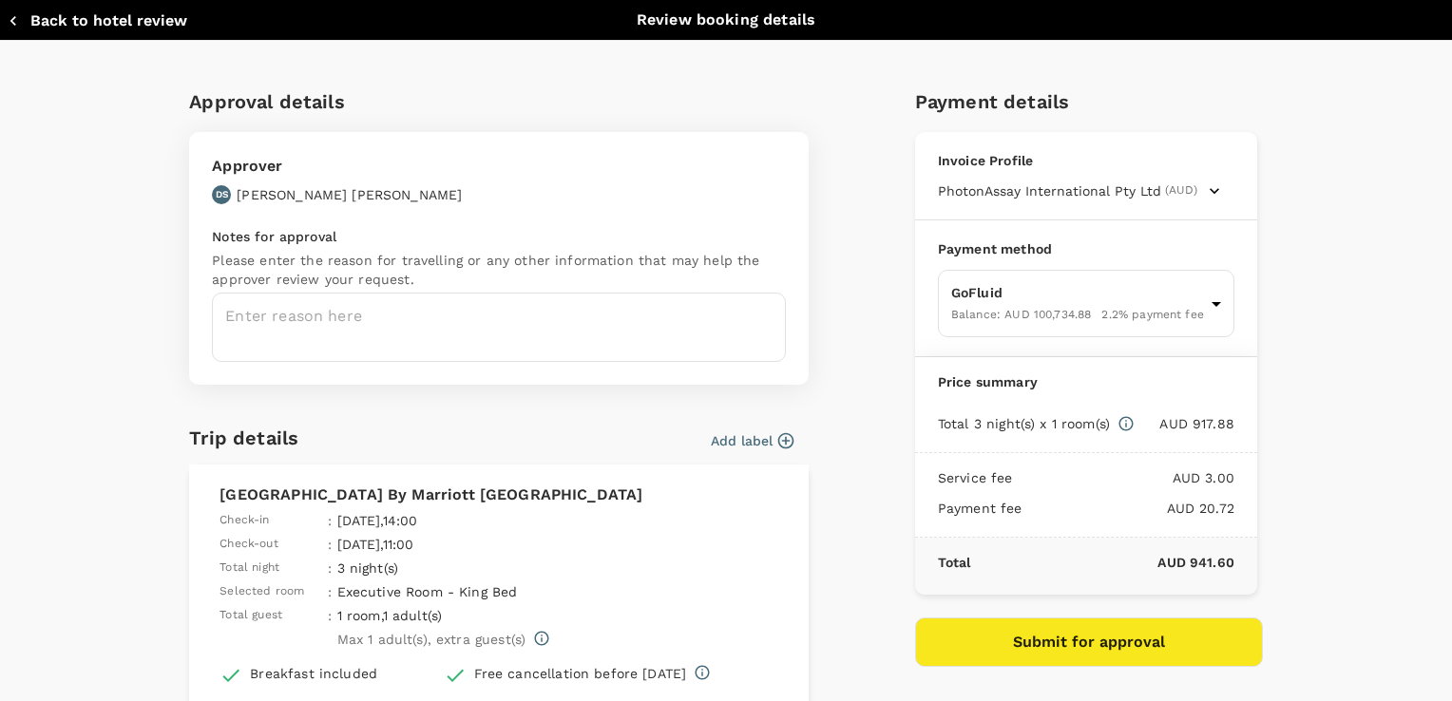
click at [586, 333] on textarea at bounding box center [499, 327] width 574 height 69
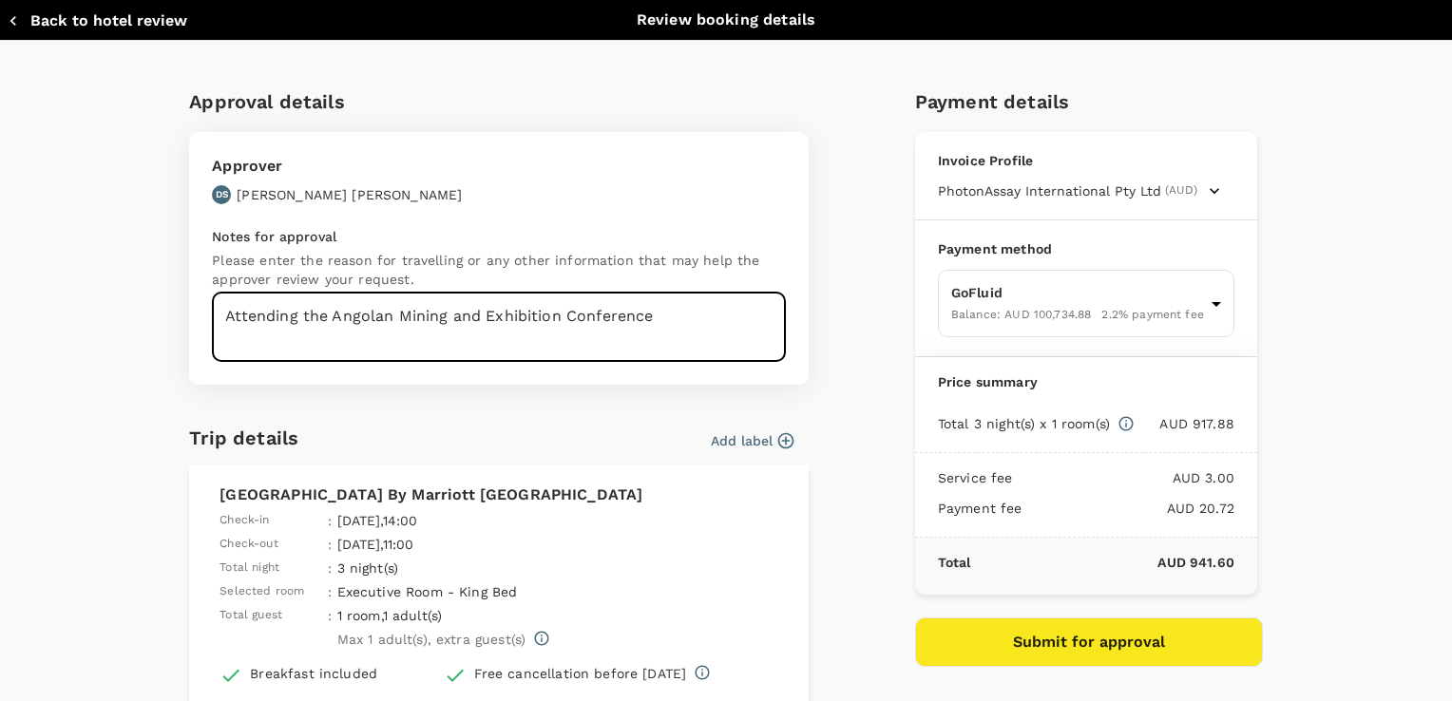
type textarea "Attending the Angolan Mining and Exhibition Conference"
click at [1124, 641] on button "Submit for approval" at bounding box center [1089, 642] width 348 height 49
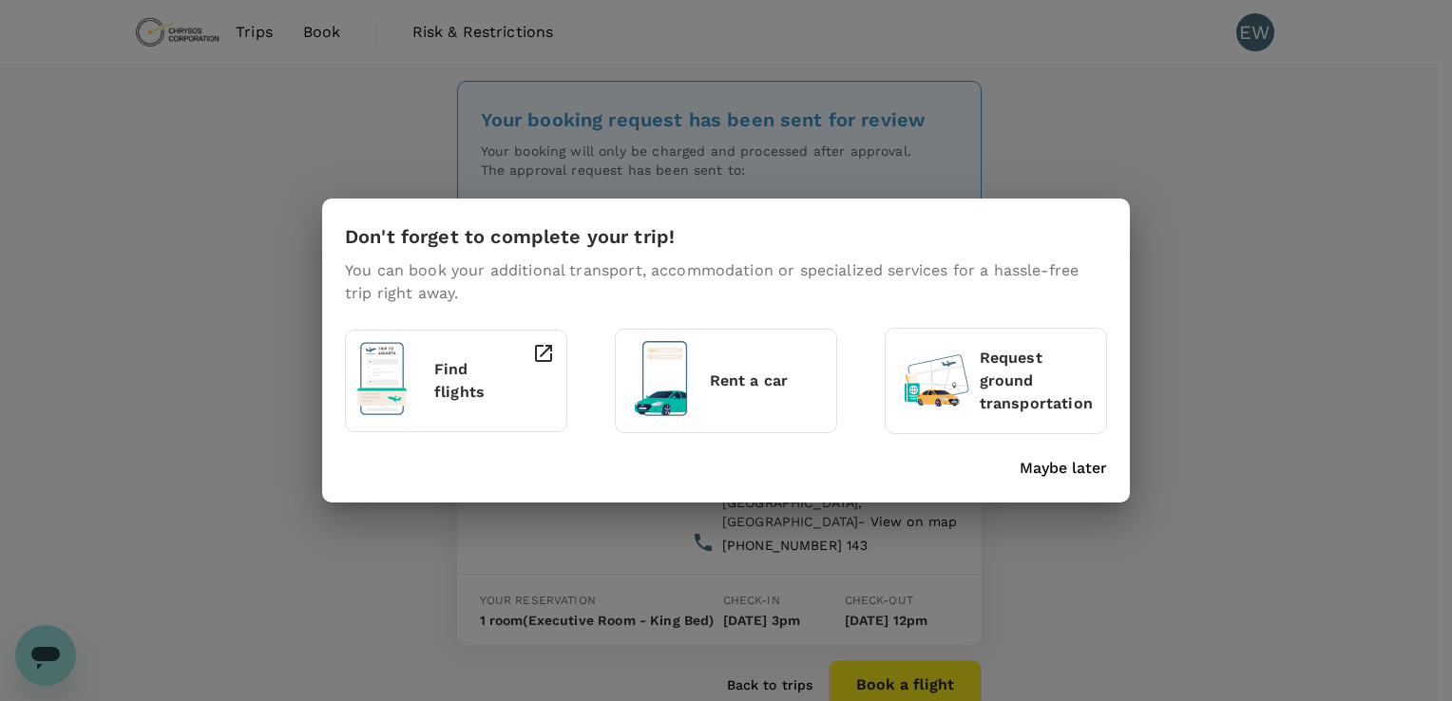
click at [1083, 466] on p "Maybe later" at bounding box center [1063, 468] width 87 height 23
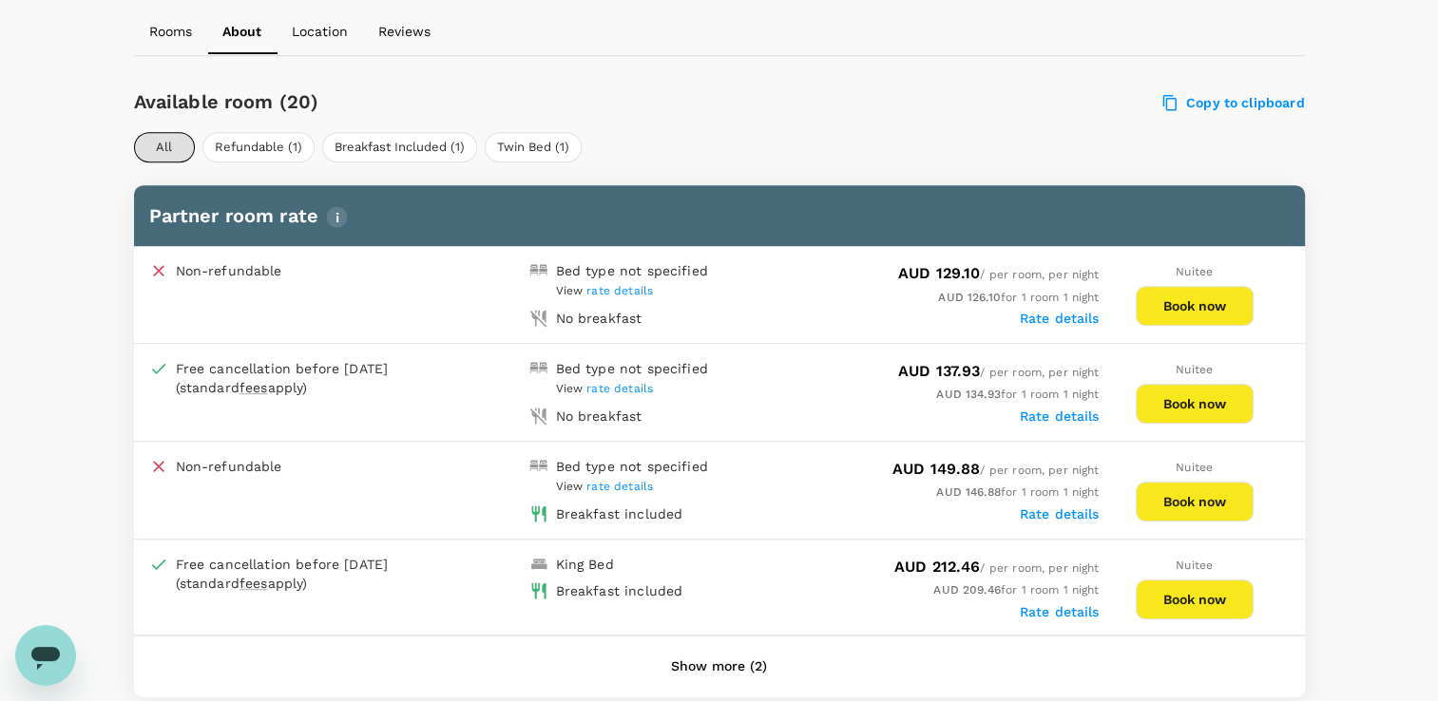
scroll to position [859, 0]
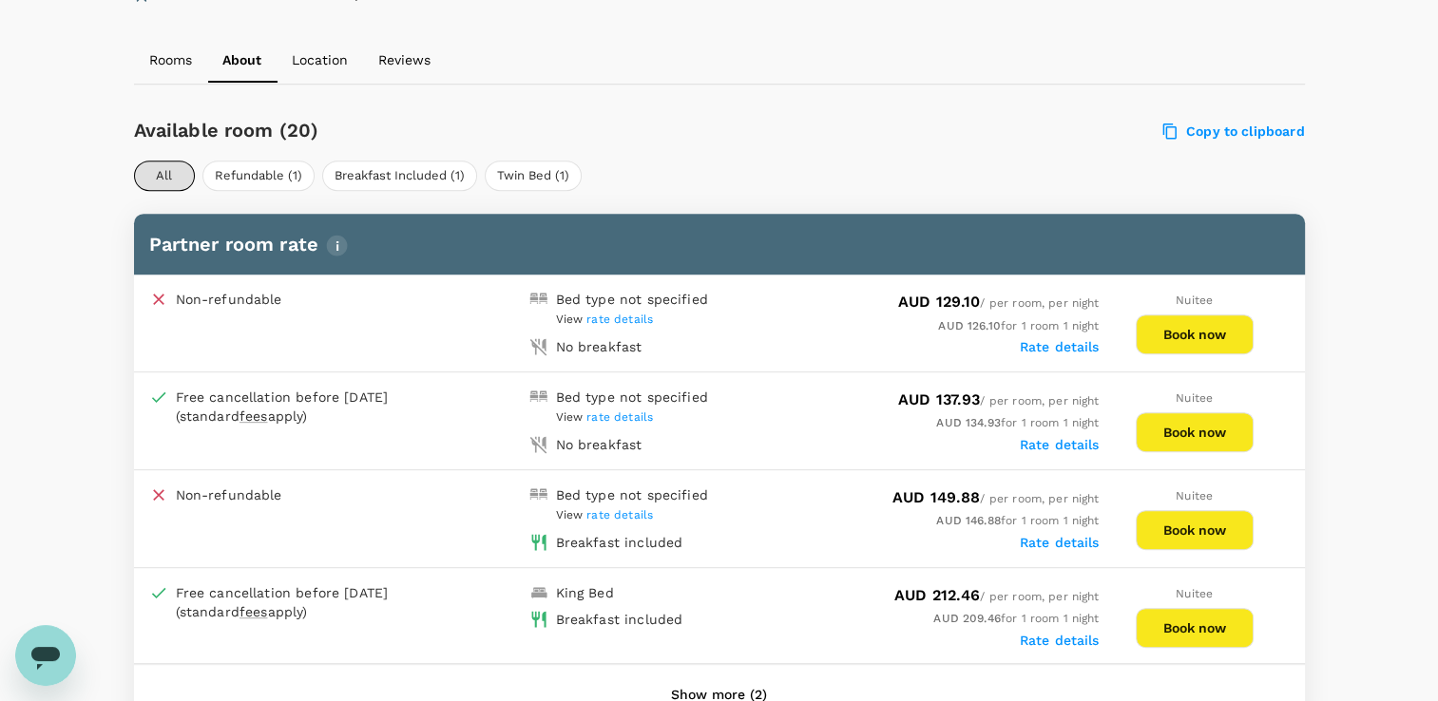
click at [1189, 624] on button "Book now" at bounding box center [1195, 628] width 118 height 40
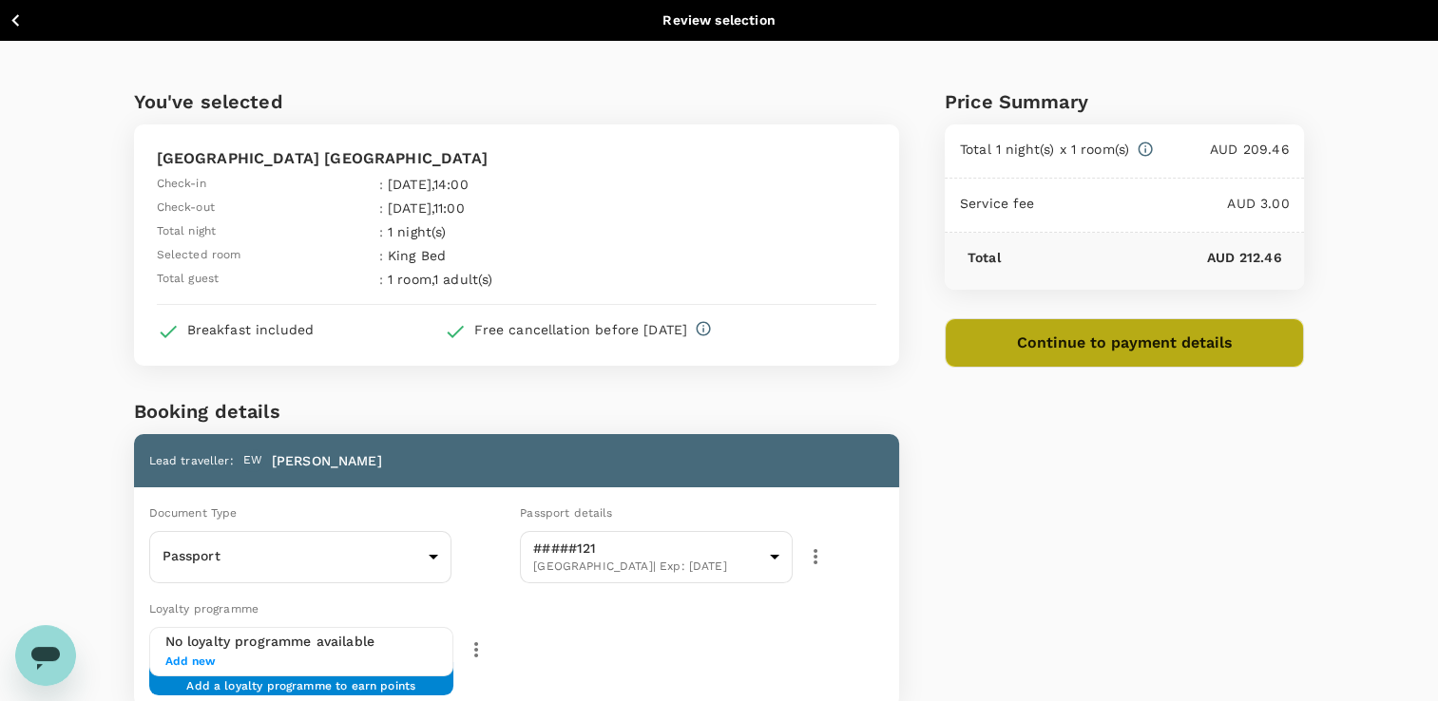
click at [1130, 352] on button "Continue to payment details" at bounding box center [1125, 342] width 360 height 49
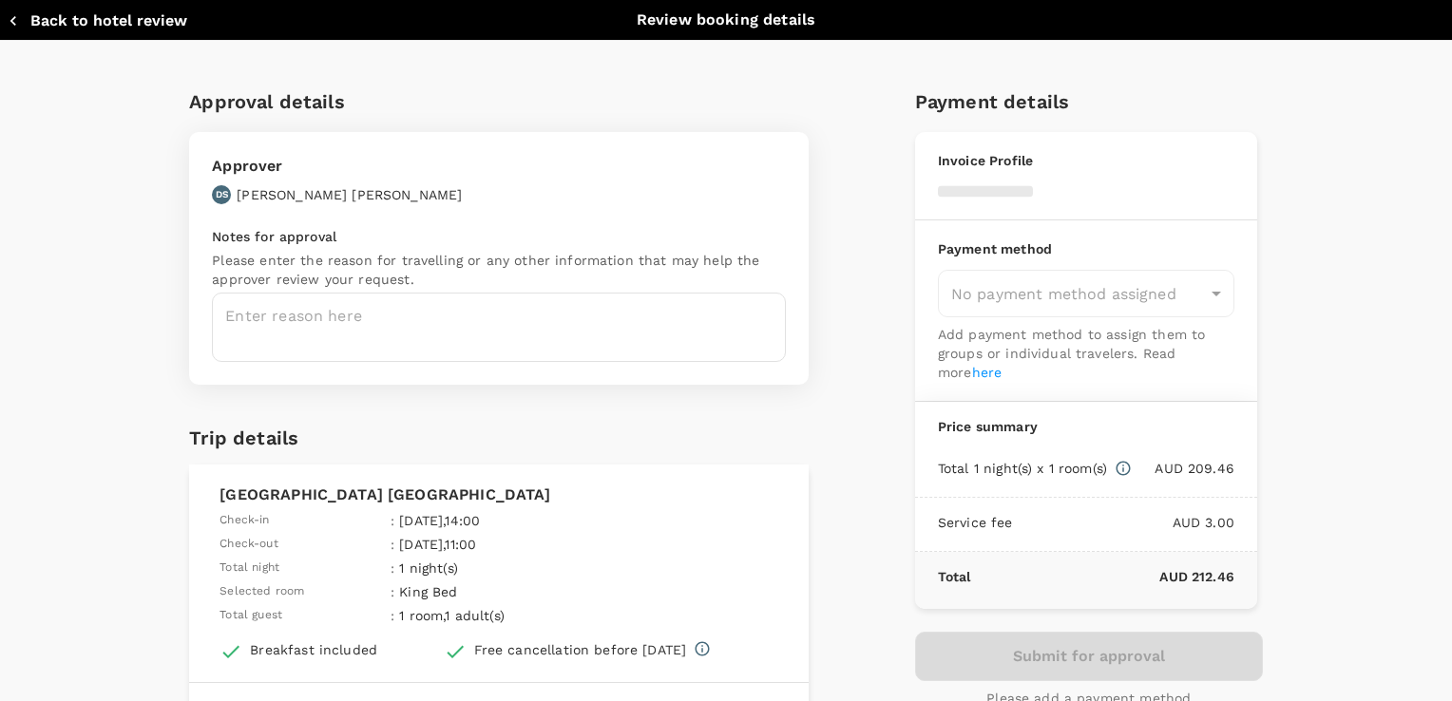
type input "9c4289b1-14a3-4119-8736-521306e5ca8f"
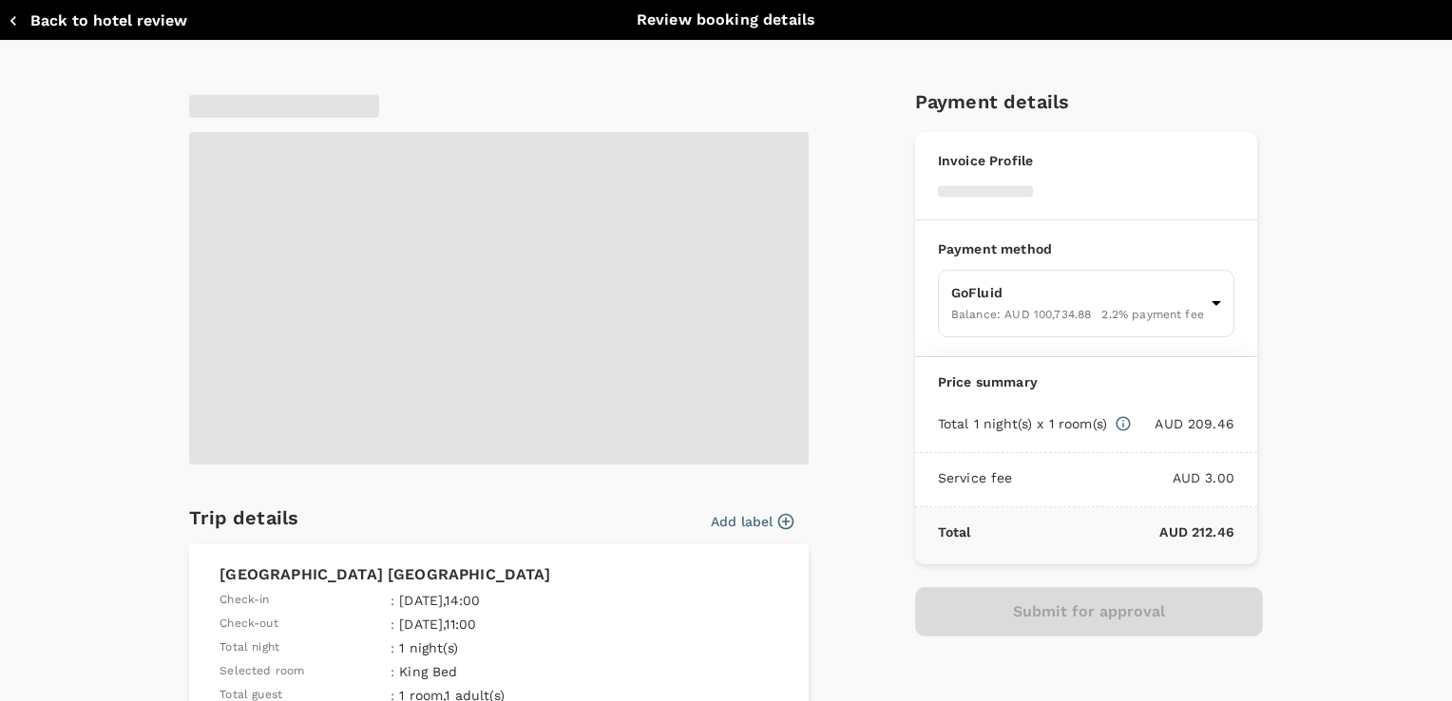
click at [600, 329] on span at bounding box center [499, 298] width 620 height 333
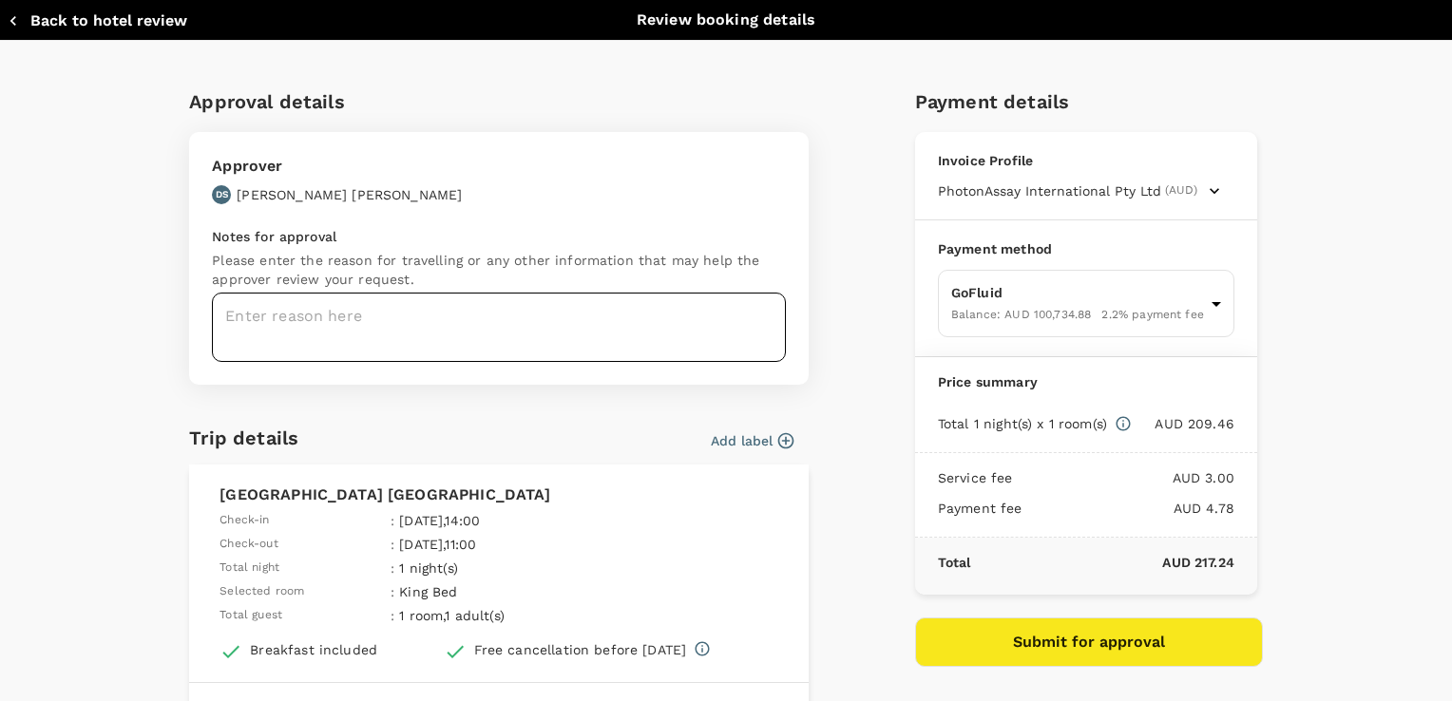
click at [503, 329] on textarea at bounding box center [499, 327] width 574 height 69
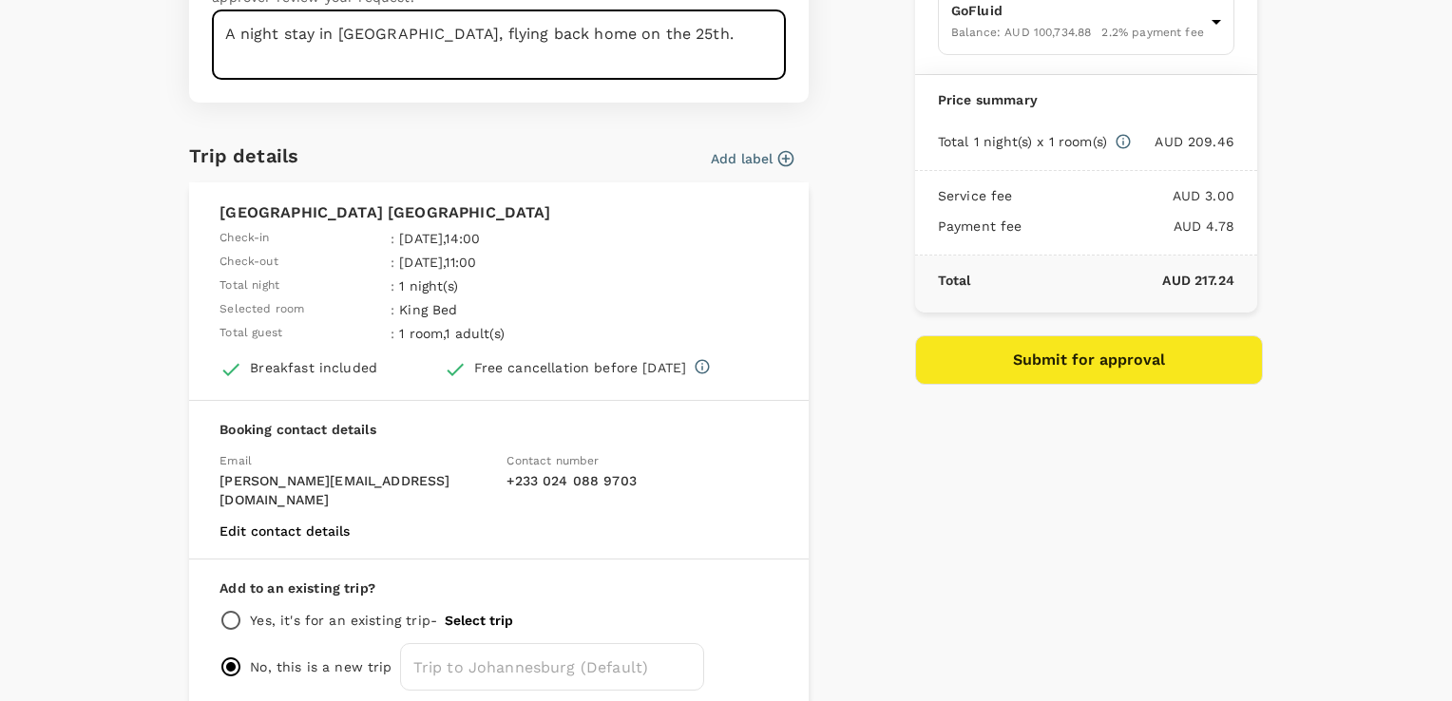
scroll to position [285, 0]
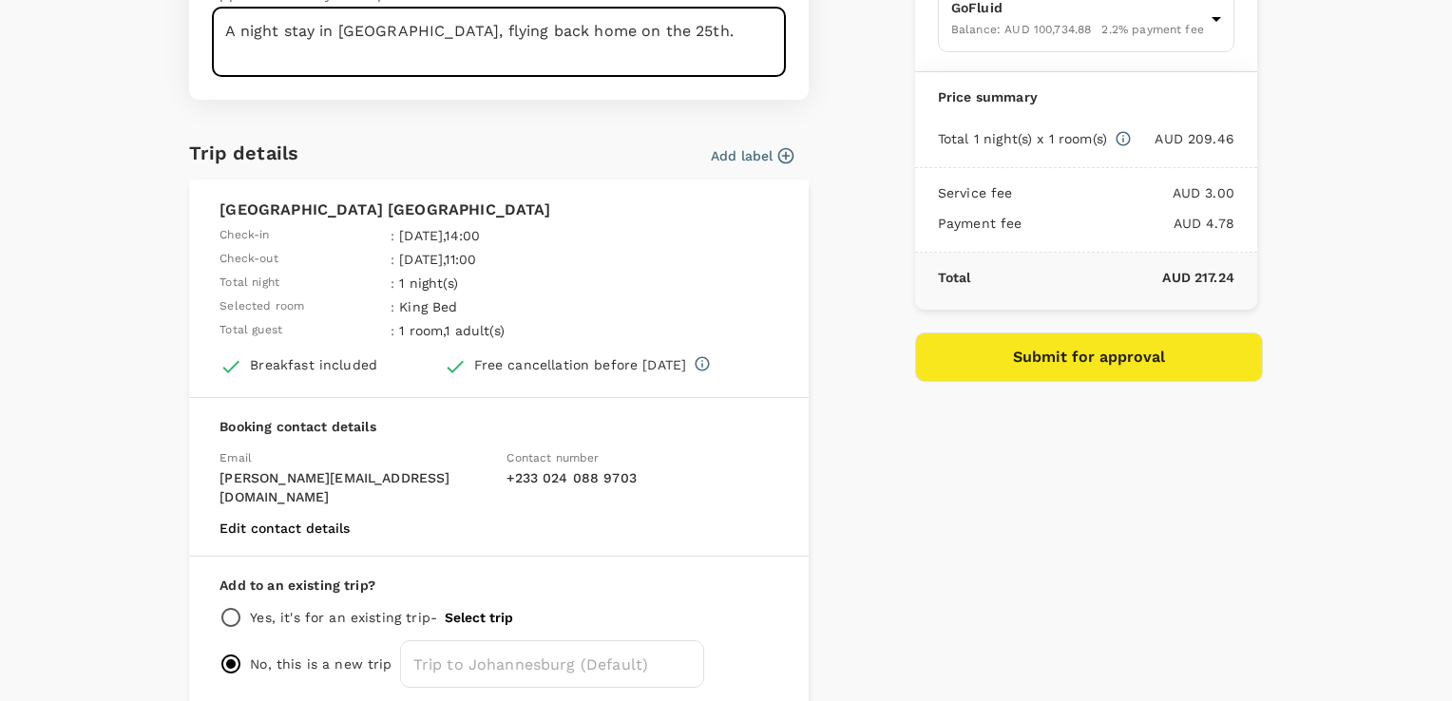
type textarea "A night stay in south Africa, flying back home on the 25th."
click at [1086, 356] on button "Submit for approval" at bounding box center [1089, 357] width 348 height 49
